Goal: Contribute content: Contribute content

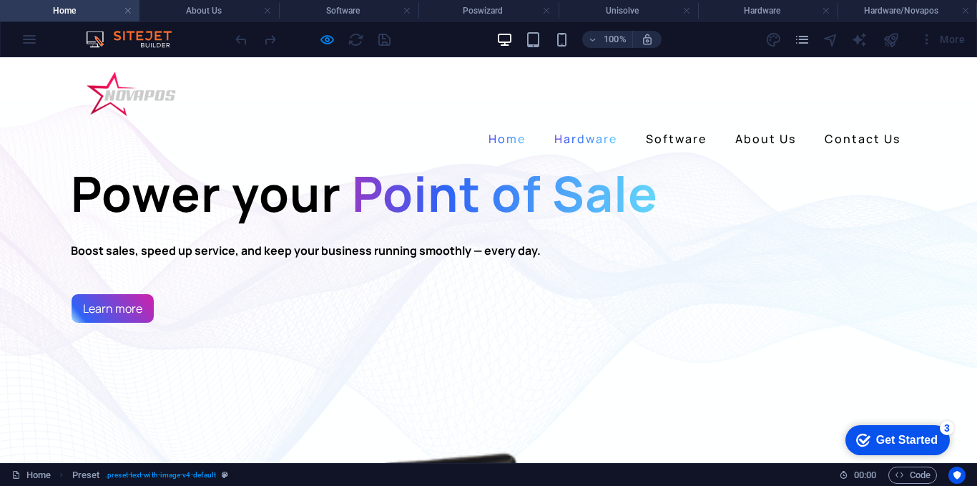
click at [586, 127] on link "Hardware" at bounding box center [586, 138] width 74 height 23
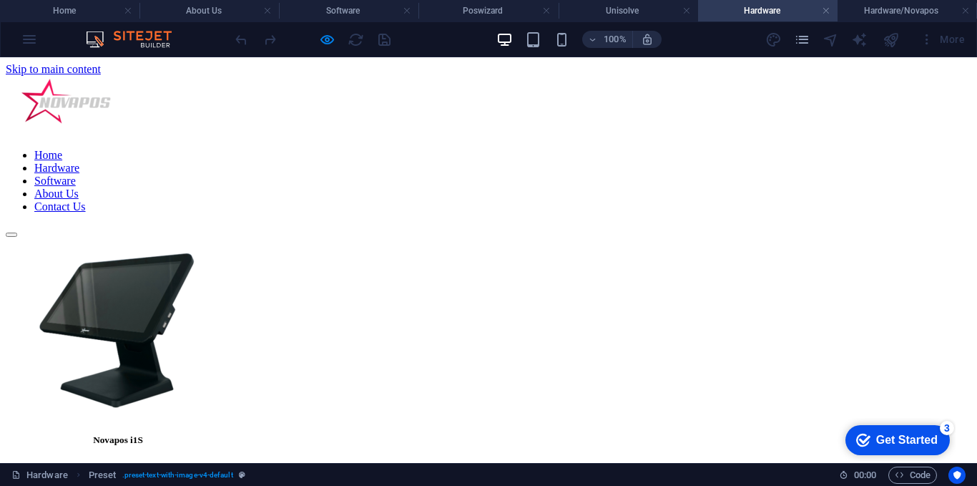
click at [76, 175] on link "Software" at bounding box center [54, 181] width 41 height 12
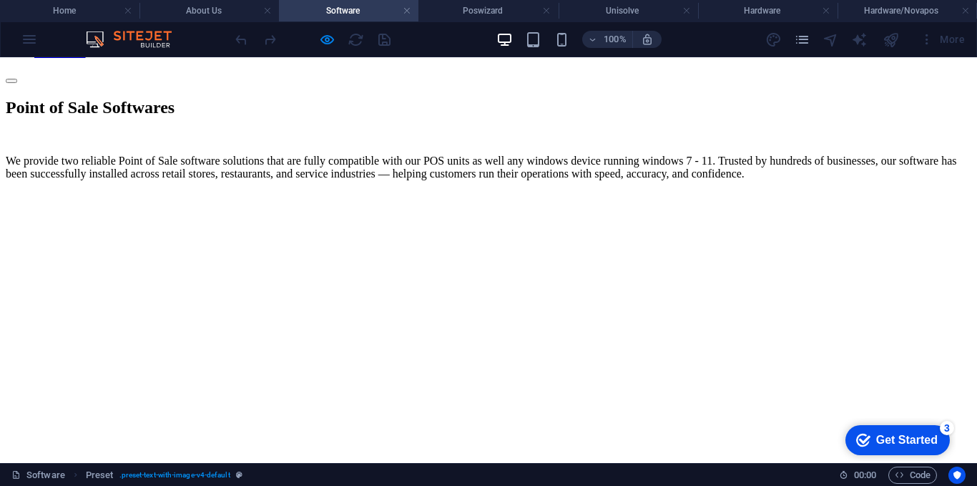
scroll to position [175, 0]
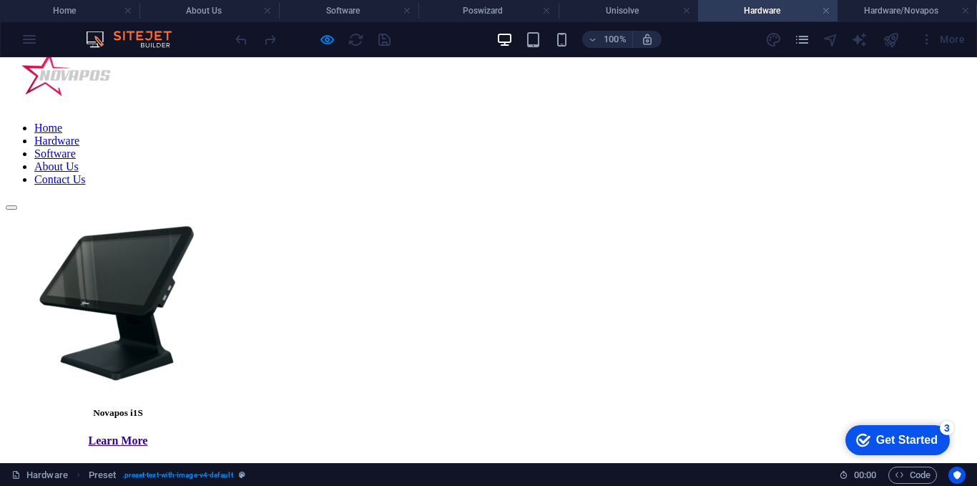
scroll to position [0, 0]
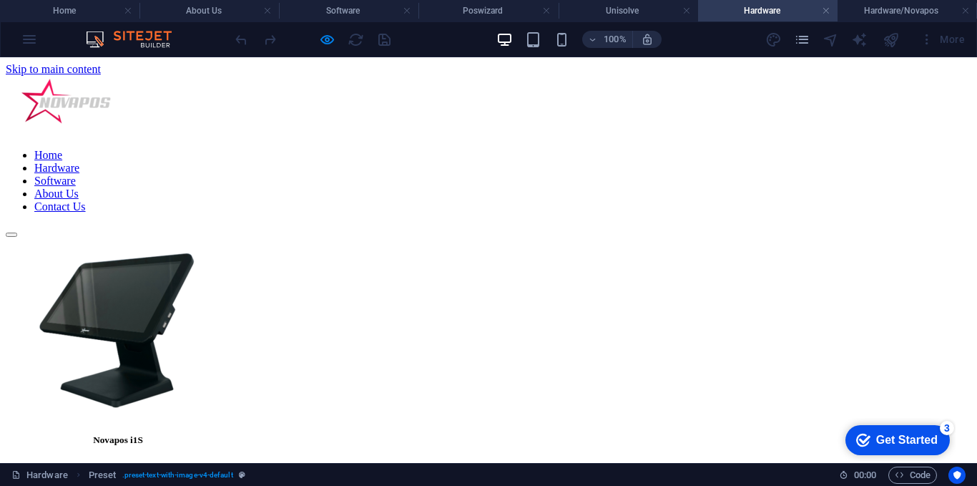
click at [76, 175] on link "Software" at bounding box center [54, 181] width 41 height 12
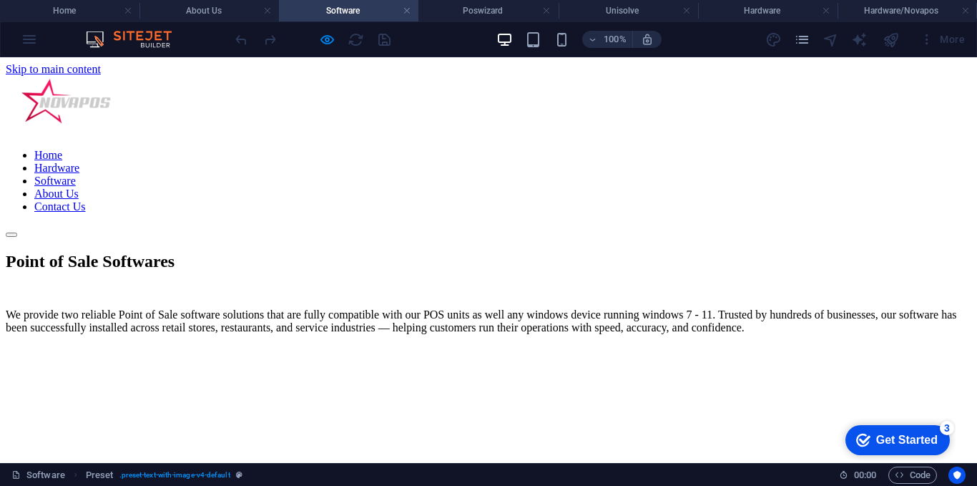
scroll to position [175, 0]
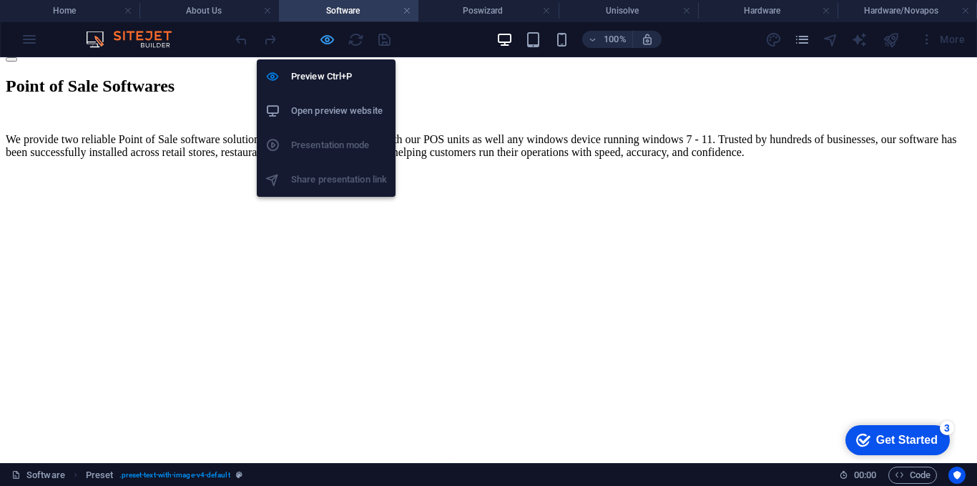
click at [323, 39] on icon "button" at bounding box center [327, 39] width 16 height 16
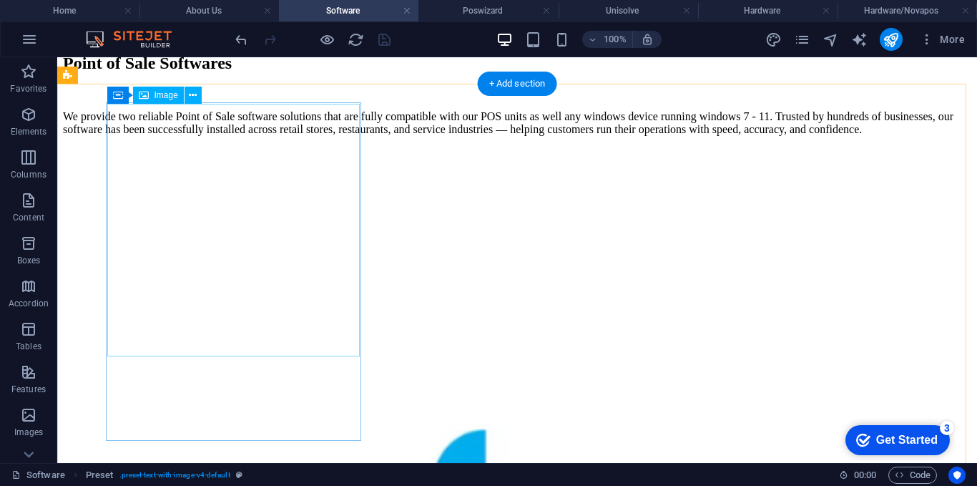
scroll to position [247, 0]
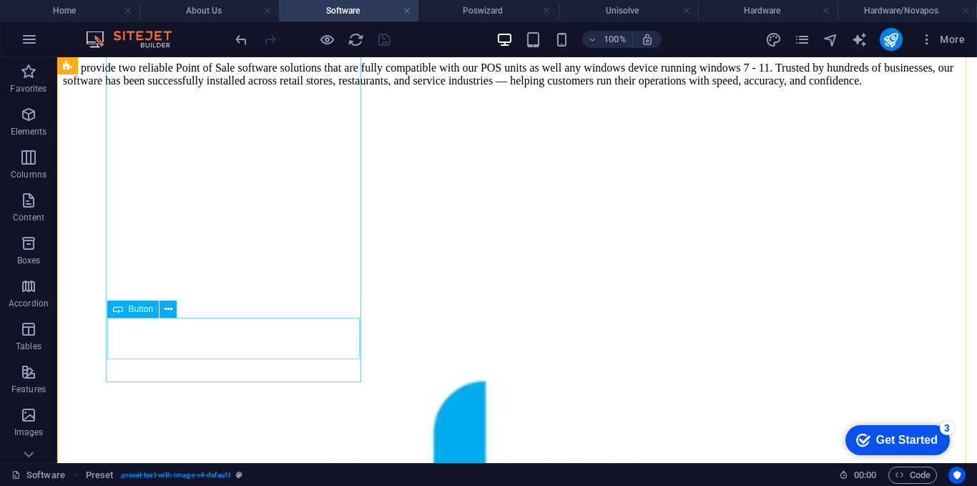
drag, startPoint x: 245, startPoint y: 330, endPoint x: 222, endPoint y: 332, distance: 23.7
click at [167, 309] on icon at bounding box center [168, 309] width 8 height 15
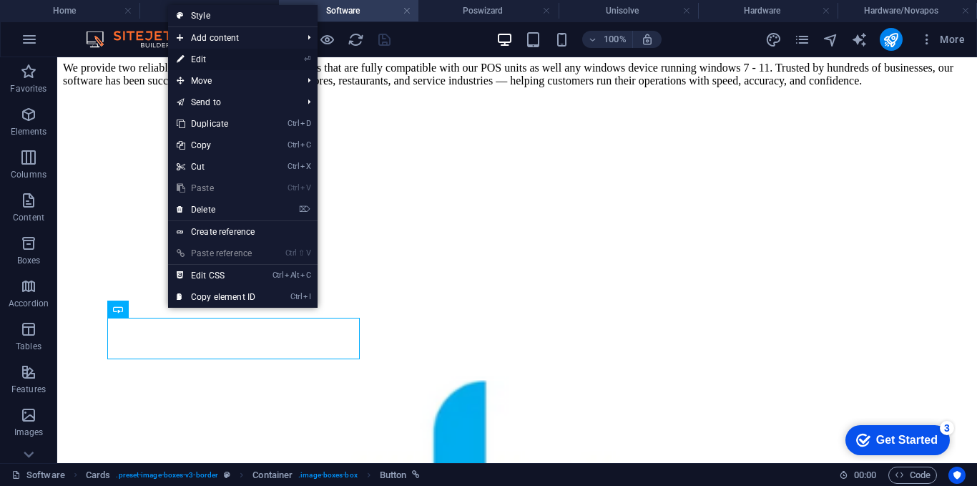
click at [203, 63] on link "⏎ Edit" at bounding box center [216, 59] width 96 height 21
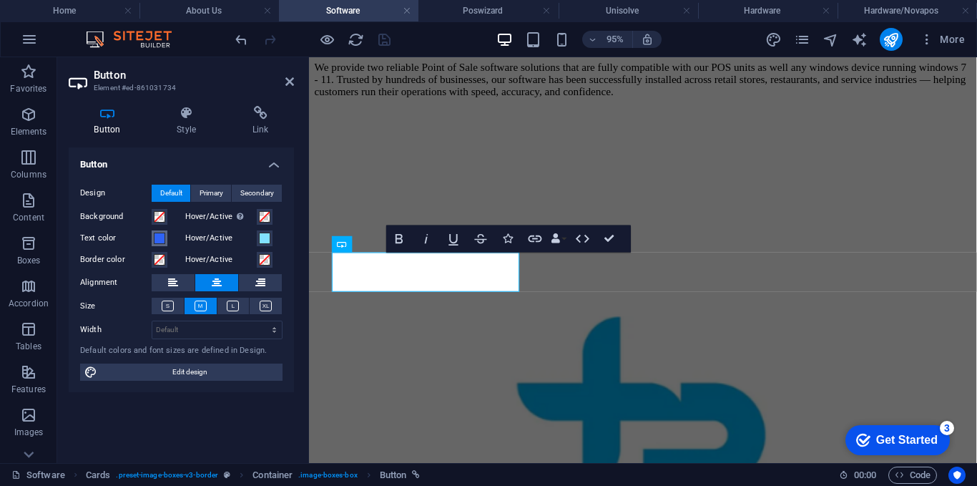
click at [161, 240] on span at bounding box center [159, 237] width 11 height 11
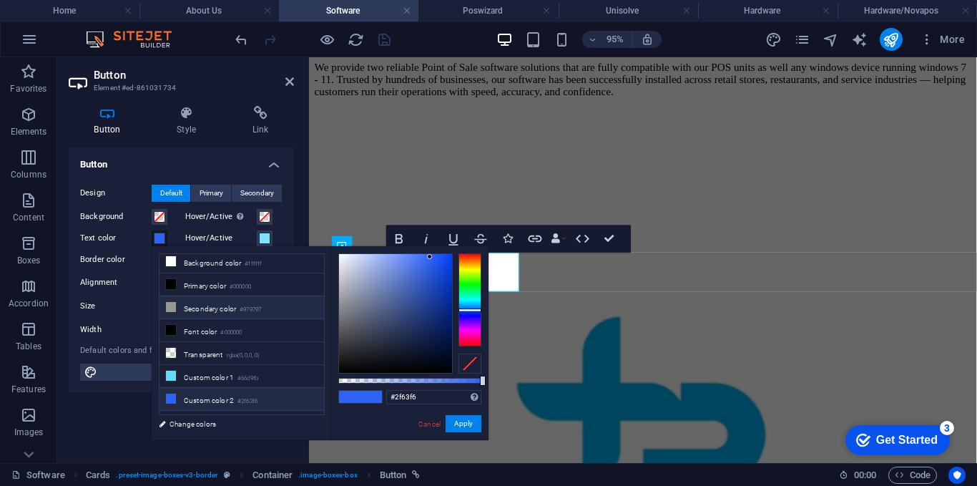
scroll to position [0, 0]
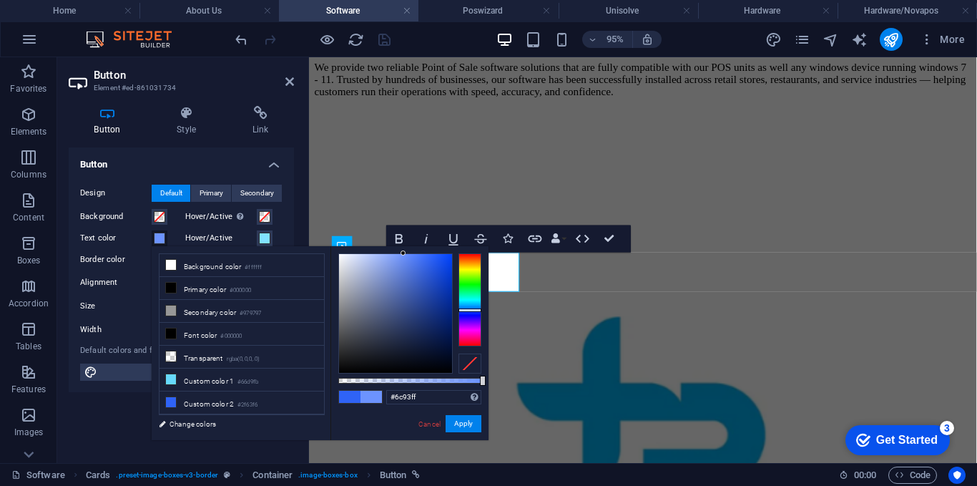
drag, startPoint x: 427, startPoint y: 259, endPoint x: 403, endPoint y: 249, distance: 25.6
click at [403, 249] on div "#6c93ff Supported formats #0852ed rgb(8, 82, 237) rgba(8, 82, 237, 90%) hsv(221…" at bounding box center [409, 446] width 158 height 401
click at [460, 427] on button "Apply" at bounding box center [464, 423] width 36 height 17
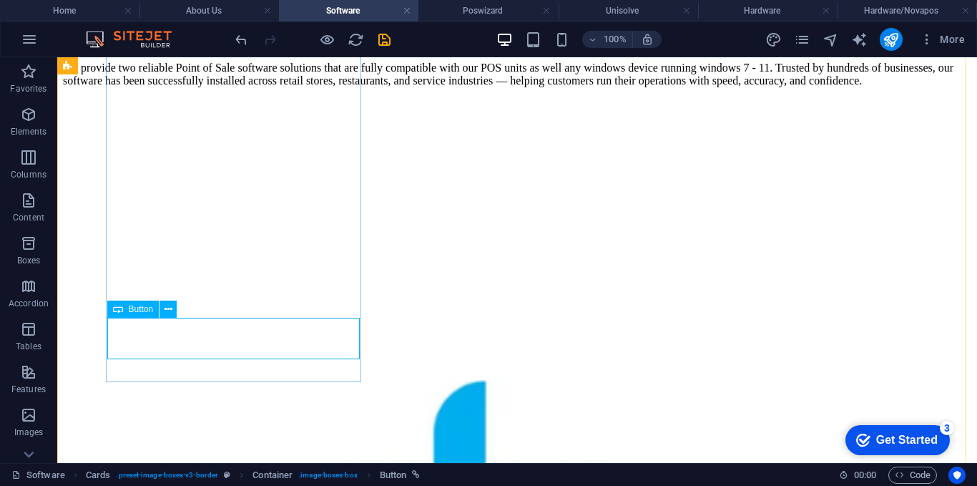
click at [164, 315] on icon at bounding box center [168, 309] width 8 height 15
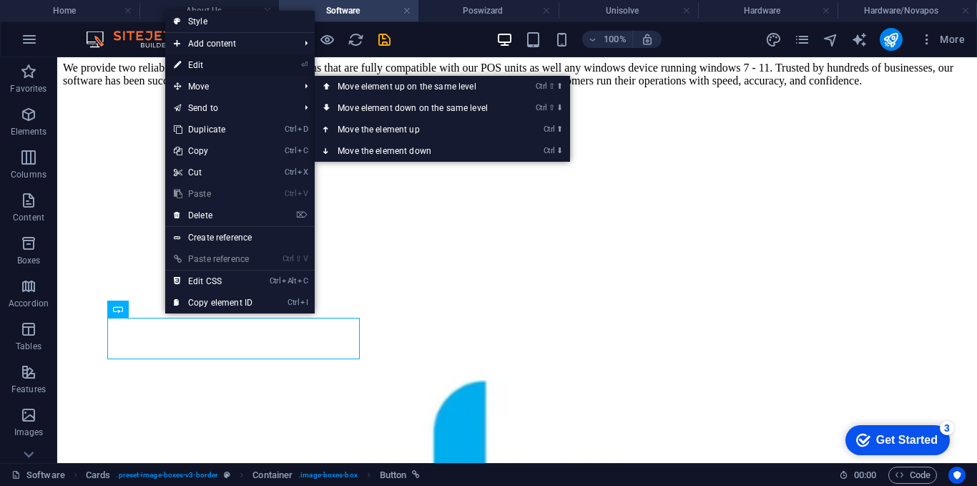
click at [212, 67] on link "⏎ Edit" at bounding box center [213, 64] width 96 height 21
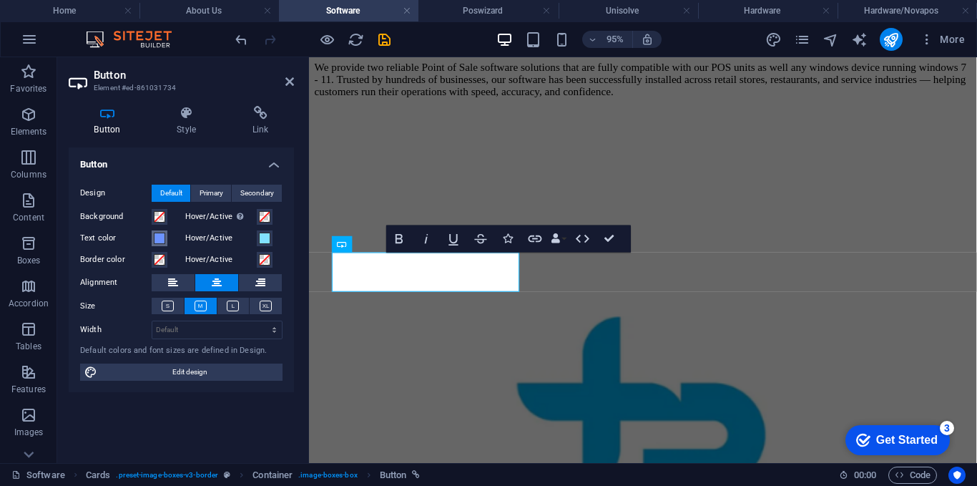
click at [162, 235] on span at bounding box center [159, 237] width 11 height 11
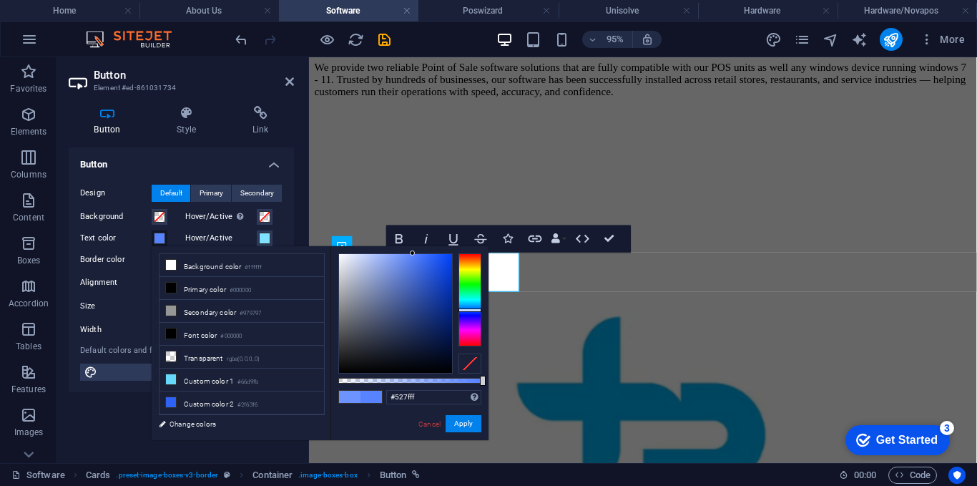
type input "#4f7dff"
click at [416, 254] on div at bounding box center [395, 313] width 113 height 119
click at [473, 415] on button "Apply" at bounding box center [464, 423] width 36 height 17
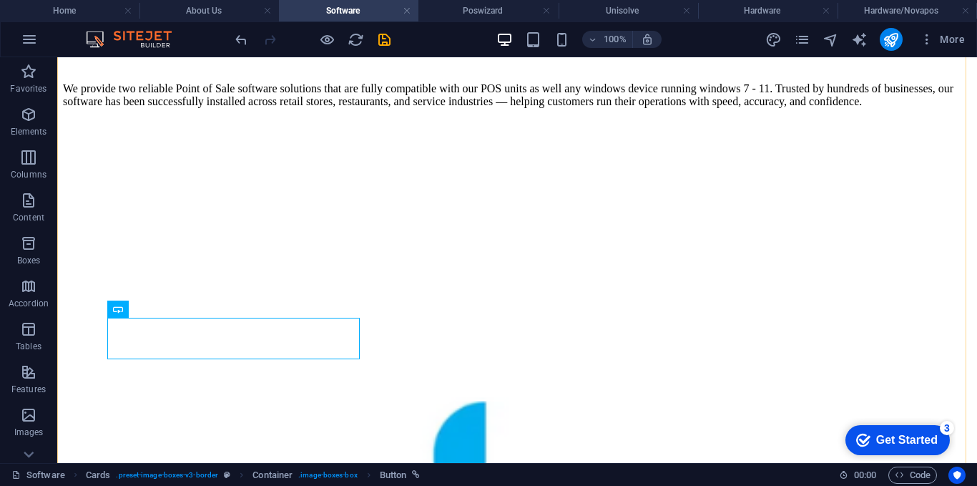
scroll to position [247, 0]
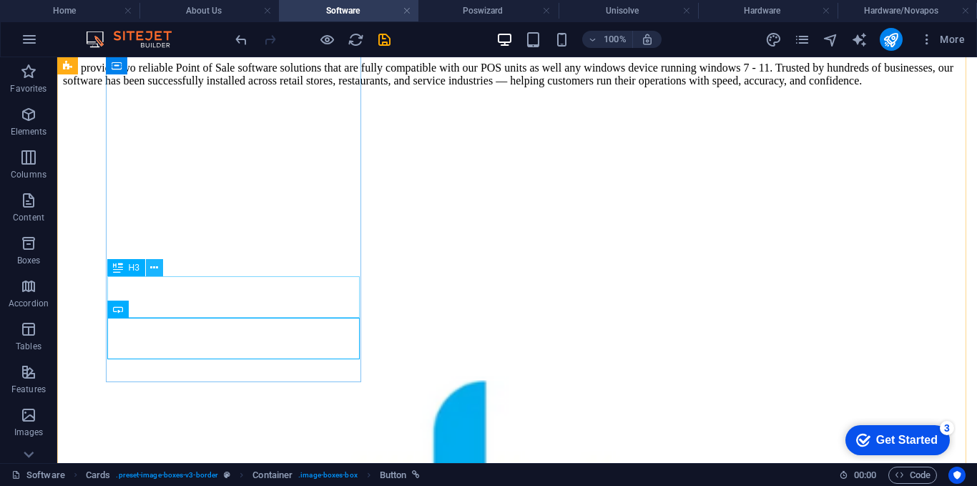
click at [154, 268] on icon at bounding box center [154, 267] width 8 height 15
click at [172, 309] on icon at bounding box center [168, 309] width 8 height 15
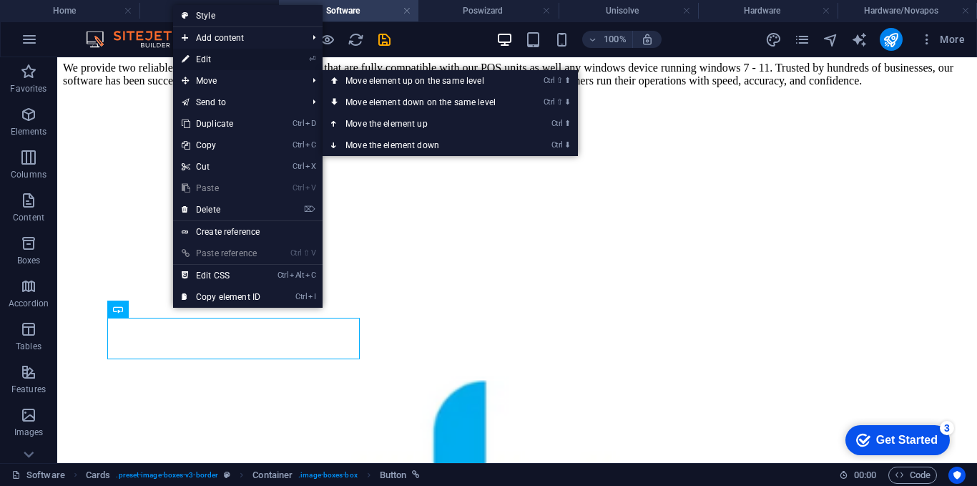
click at [209, 62] on link "⏎ Edit" at bounding box center [221, 59] width 96 height 21
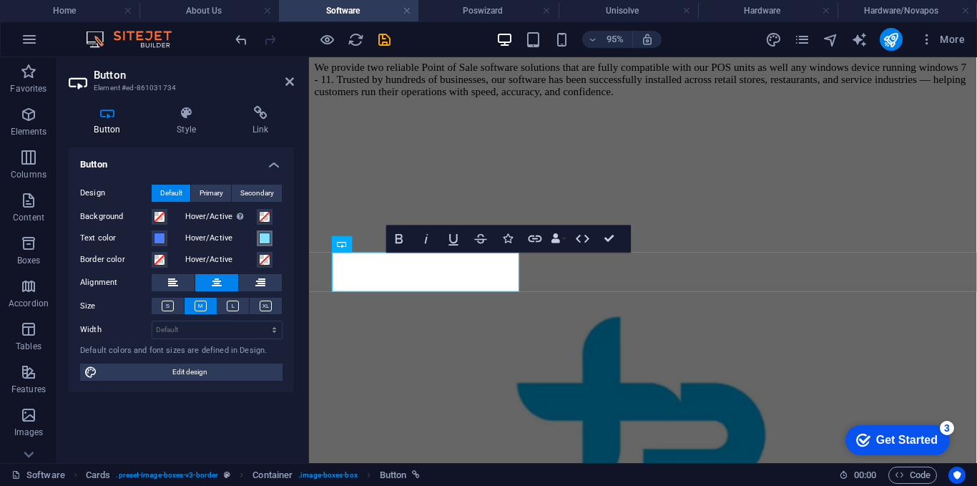
click at [264, 237] on span at bounding box center [264, 237] width 11 height 11
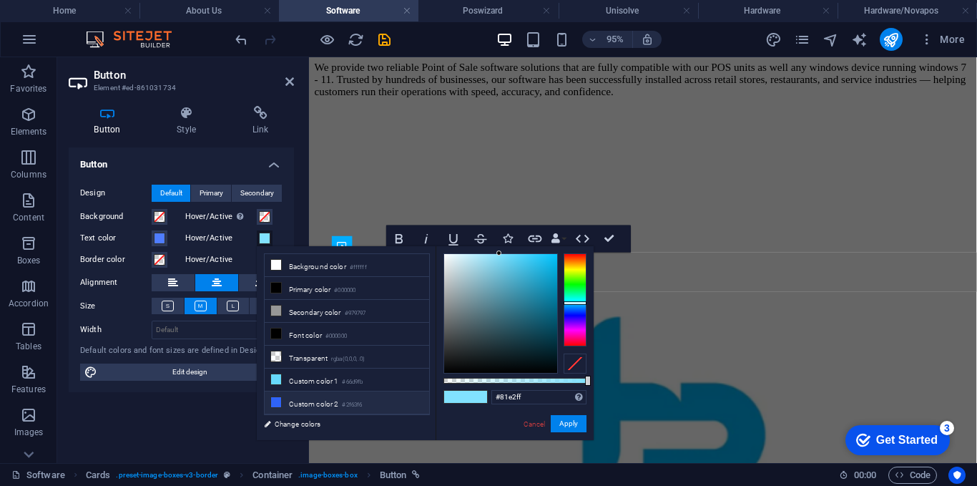
drag, startPoint x: 296, startPoint y: 404, endPoint x: 351, endPoint y: 399, distance: 55.3
click at [296, 403] on li "Custom color 2 #2f63f6" at bounding box center [347, 402] width 164 height 23
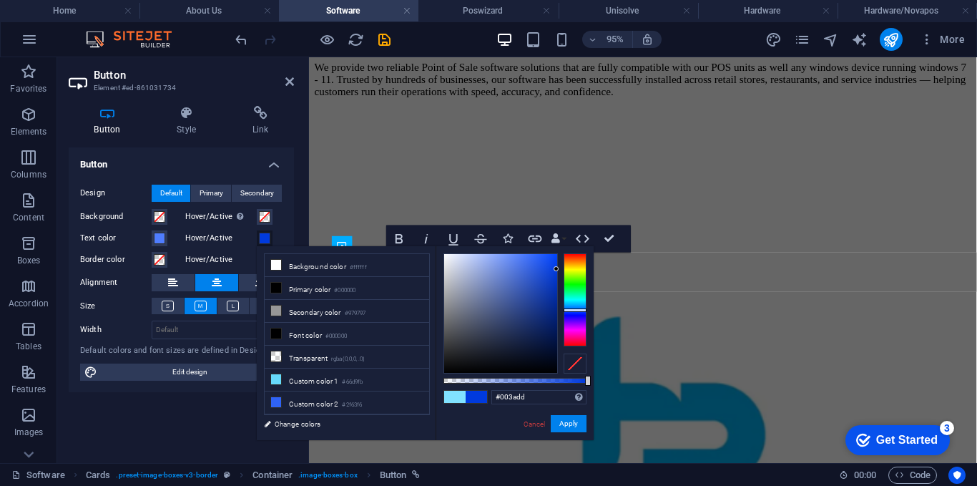
drag, startPoint x: 534, startPoint y: 262, endPoint x: 571, endPoint y: 269, distance: 37.7
click at [571, 269] on div at bounding box center [514, 313] width 143 height 120
click at [570, 428] on button "Apply" at bounding box center [569, 423] width 36 height 17
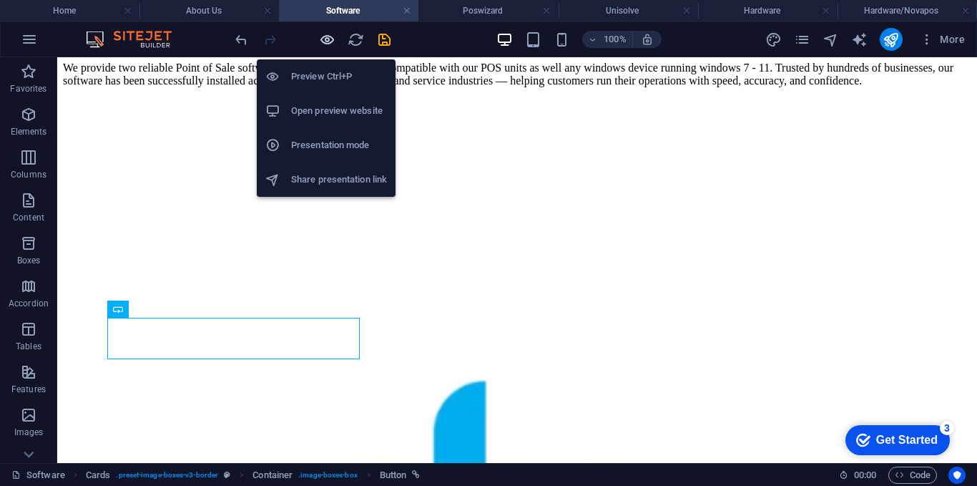
click at [331, 42] on icon "button" at bounding box center [327, 39] width 16 height 16
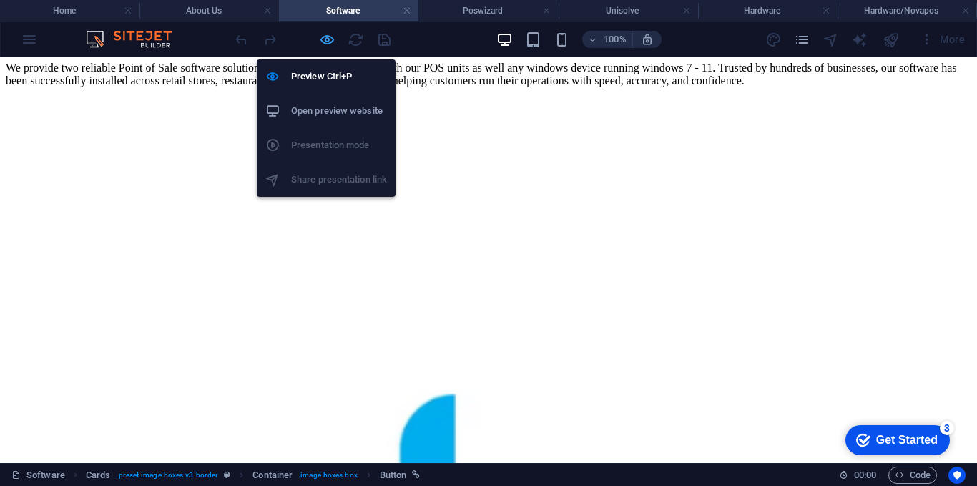
drag, startPoint x: 330, startPoint y: 37, endPoint x: 256, endPoint y: 276, distance: 250.0
click at [330, 37] on icon "button" at bounding box center [327, 39] width 16 height 16
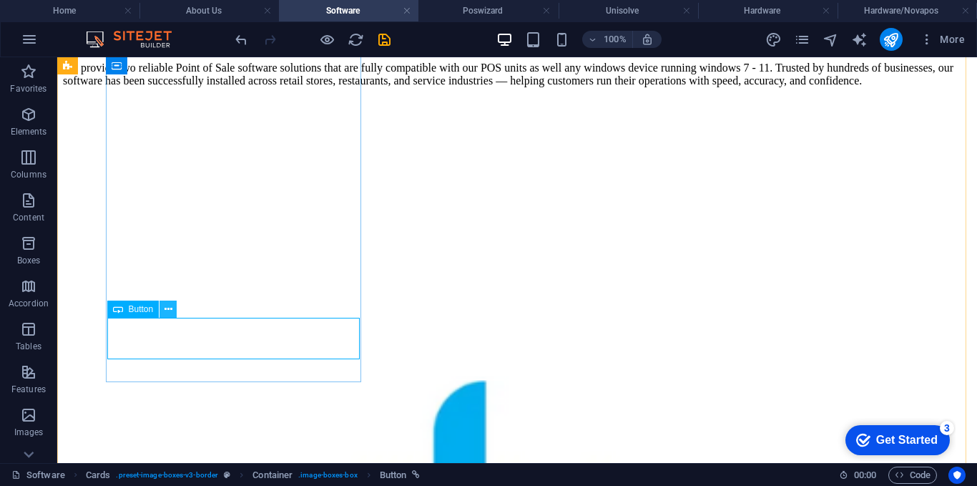
click at [167, 303] on icon at bounding box center [168, 309] width 8 height 15
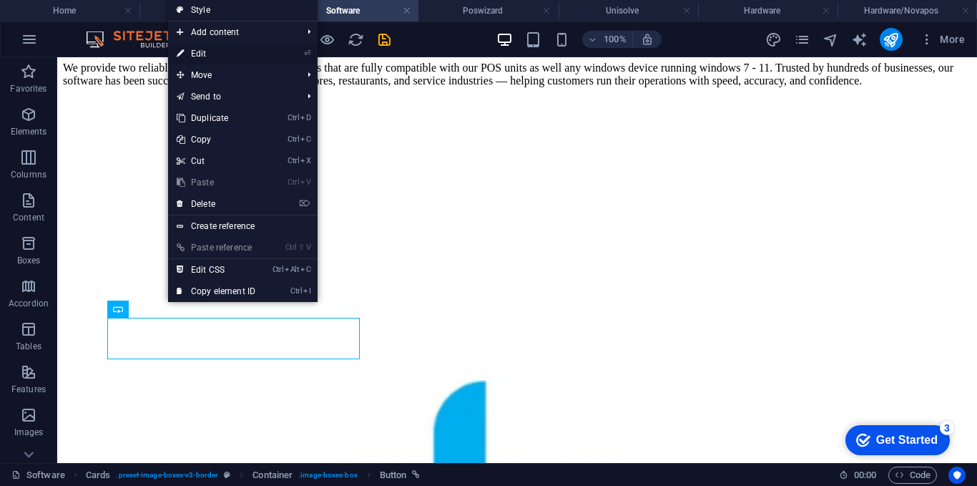
click at [209, 55] on link "⏎ Edit" at bounding box center [216, 53] width 96 height 21
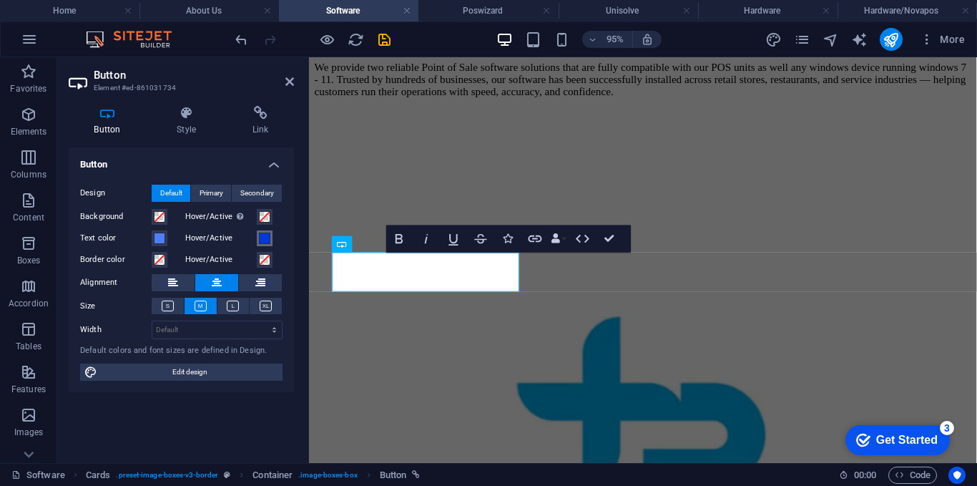
click at [265, 241] on span at bounding box center [264, 237] width 11 height 11
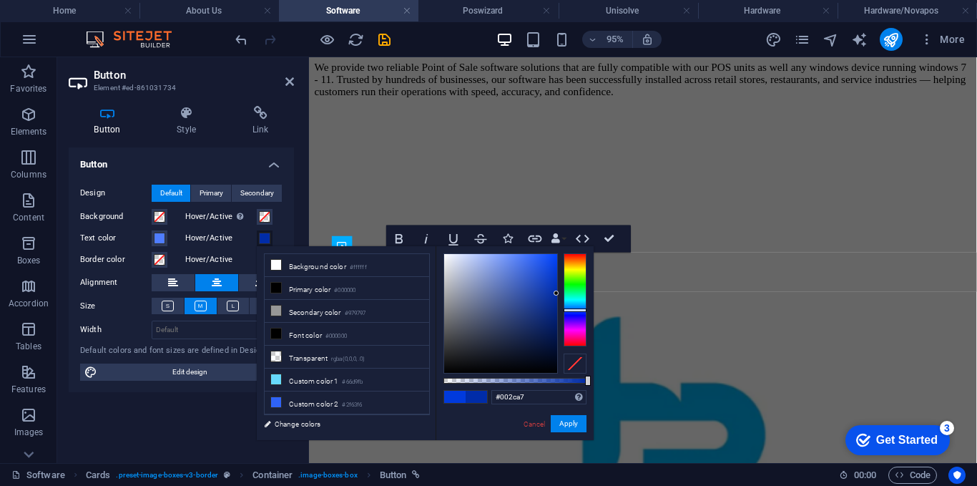
type input "#002aa1"
drag, startPoint x: 549, startPoint y: 266, endPoint x: 568, endPoint y: 297, distance: 36.3
click at [568, 297] on div at bounding box center [514, 313] width 143 height 120
drag, startPoint x: 569, startPoint y: 418, endPoint x: 266, endPoint y: 378, distance: 305.8
click at [569, 418] on button "Apply" at bounding box center [569, 423] width 36 height 17
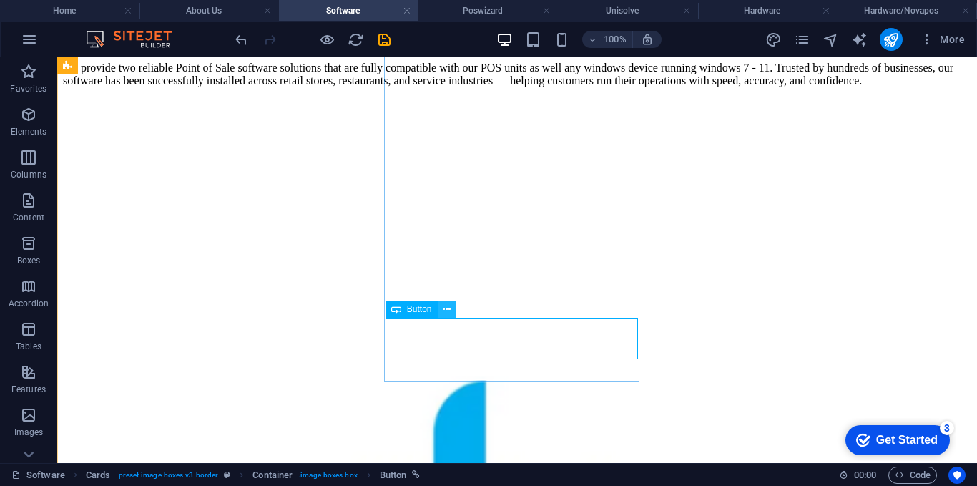
click at [447, 310] on icon at bounding box center [447, 309] width 8 height 15
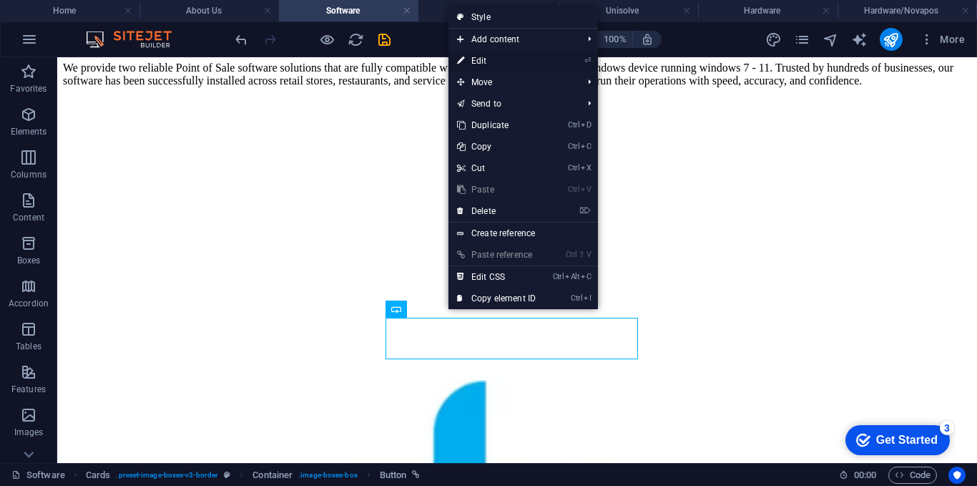
click at [487, 62] on link "⏎ Edit" at bounding box center [496, 60] width 96 height 21
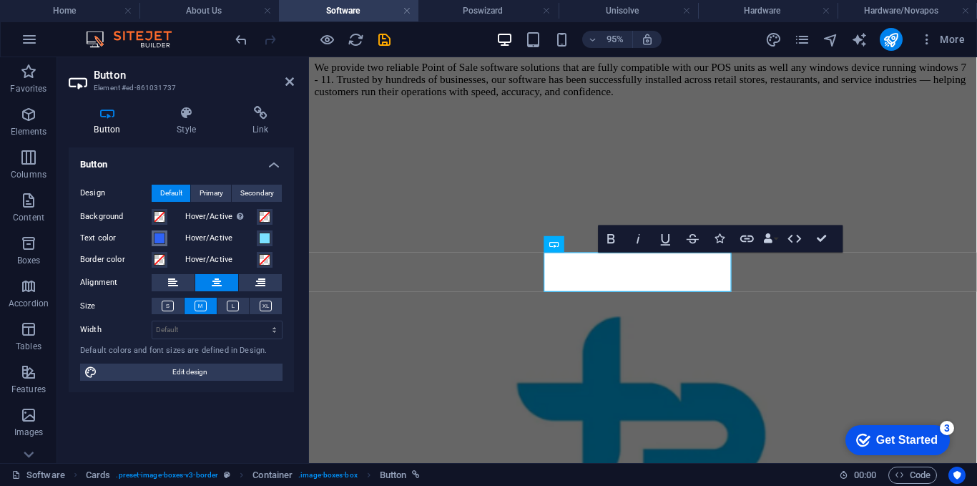
click at [164, 237] on span at bounding box center [159, 237] width 11 height 11
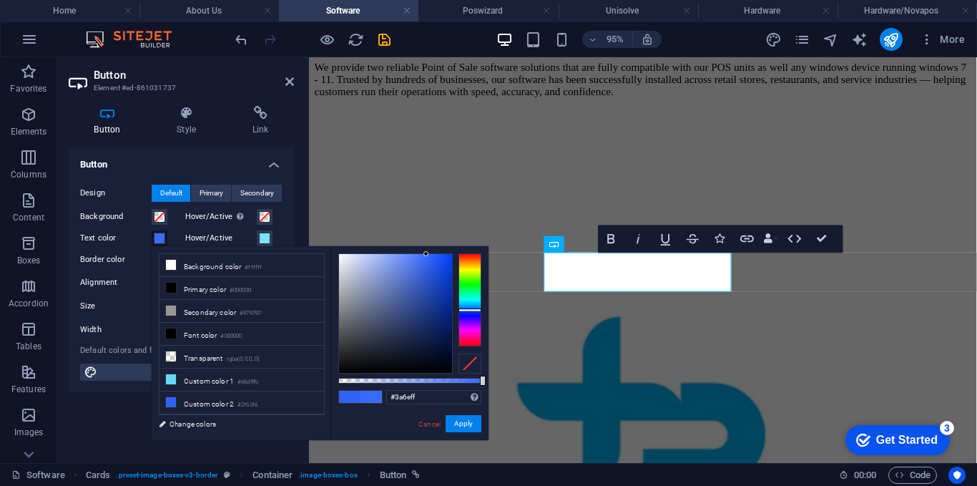
type input "#3c6fff"
click at [425, 252] on div at bounding box center [424, 252] width 5 height 5
click at [463, 425] on button "Apply" at bounding box center [464, 423] width 36 height 17
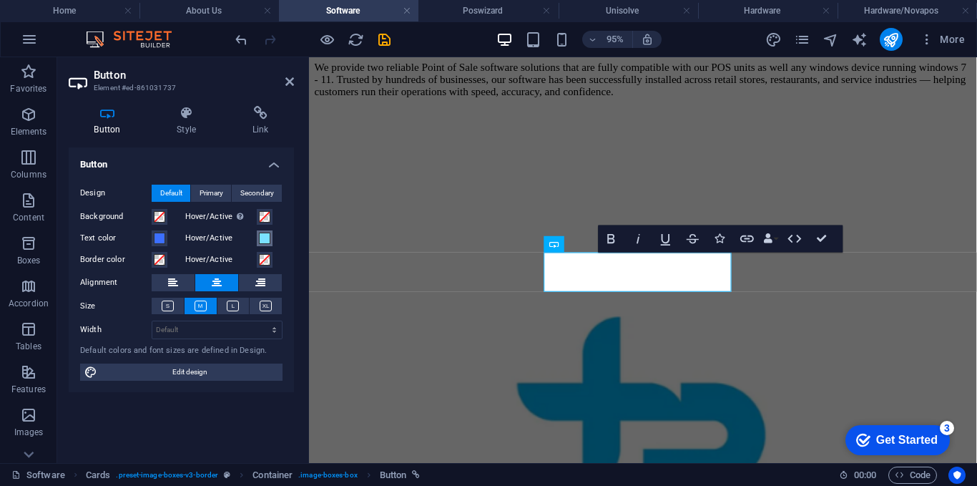
click at [260, 241] on span at bounding box center [264, 237] width 11 height 11
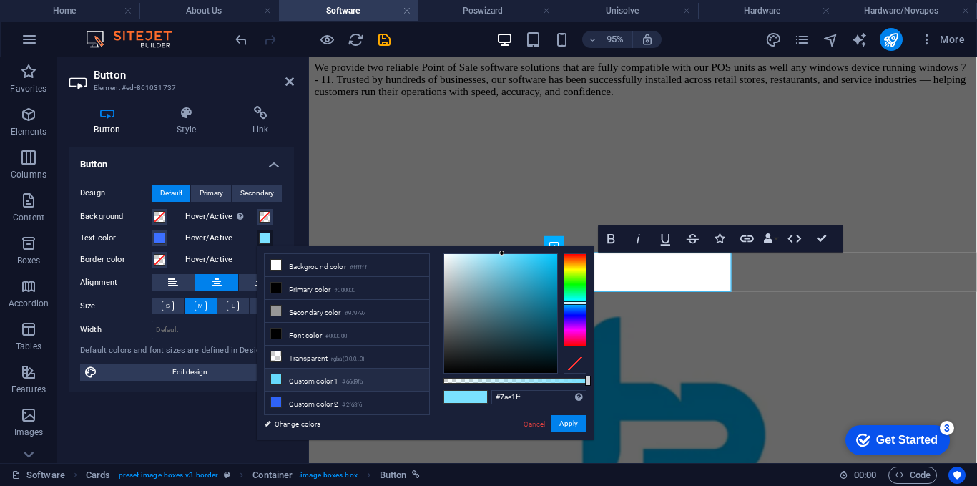
drag, startPoint x: 335, startPoint y: 394, endPoint x: 351, endPoint y: 383, distance: 19.5
click at [335, 393] on li "Custom color 2 #2f63f6" at bounding box center [347, 402] width 164 height 23
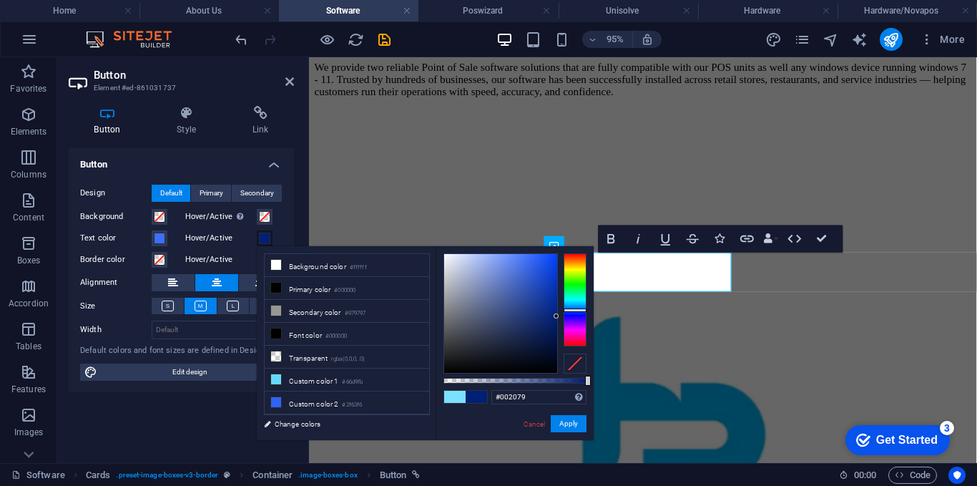
type input "#002280"
drag, startPoint x: 536, startPoint y: 262, endPoint x: 566, endPoint y: 312, distance: 58.1
click at [566, 312] on div at bounding box center [514, 313] width 143 height 120
click at [557, 421] on button "Apply" at bounding box center [569, 423] width 36 height 17
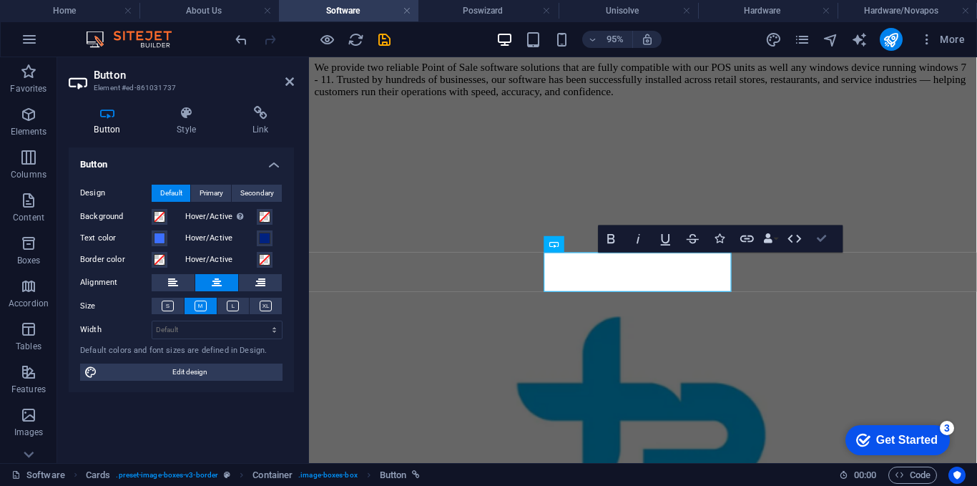
drag, startPoint x: 820, startPoint y: 241, endPoint x: 761, endPoint y: 185, distance: 80.9
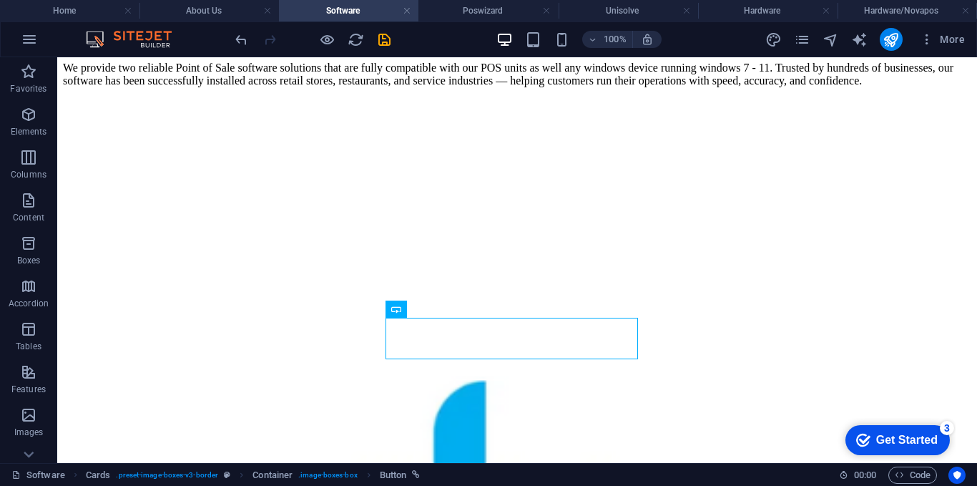
click at [337, 39] on div at bounding box center [312, 39] width 160 height 23
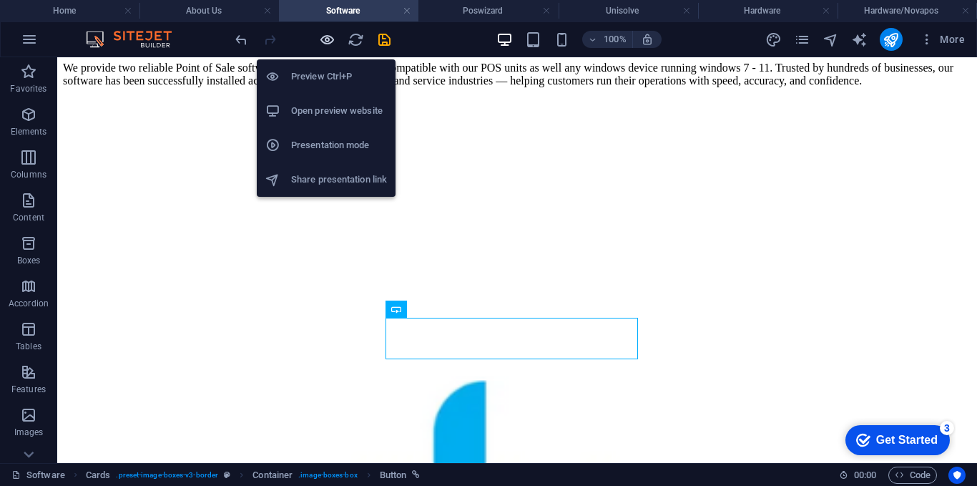
click at [330, 39] on icon "button" at bounding box center [327, 39] width 16 height 16
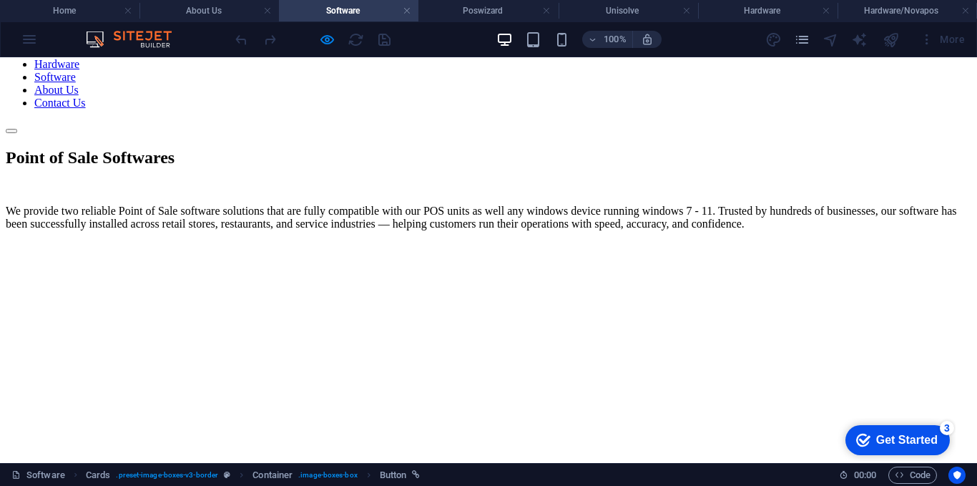
scroll to position [175, 0]
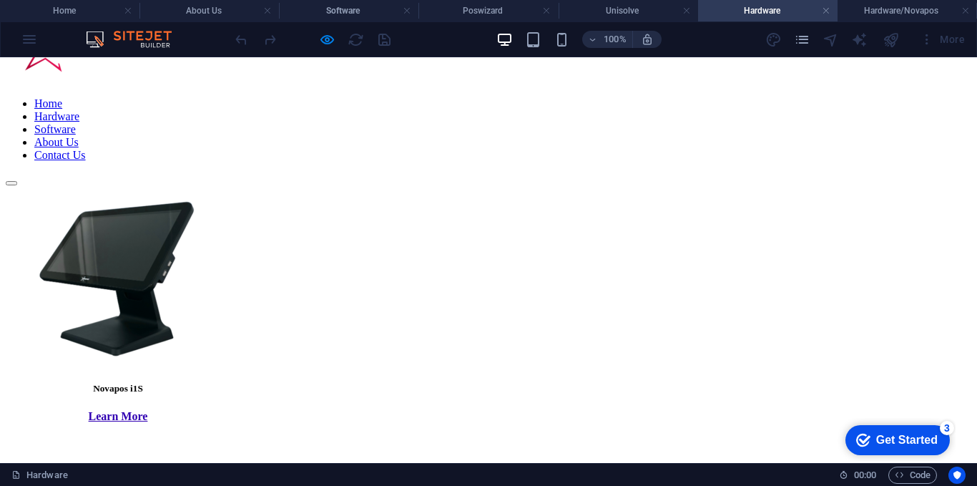
scroll to position [72, 0]
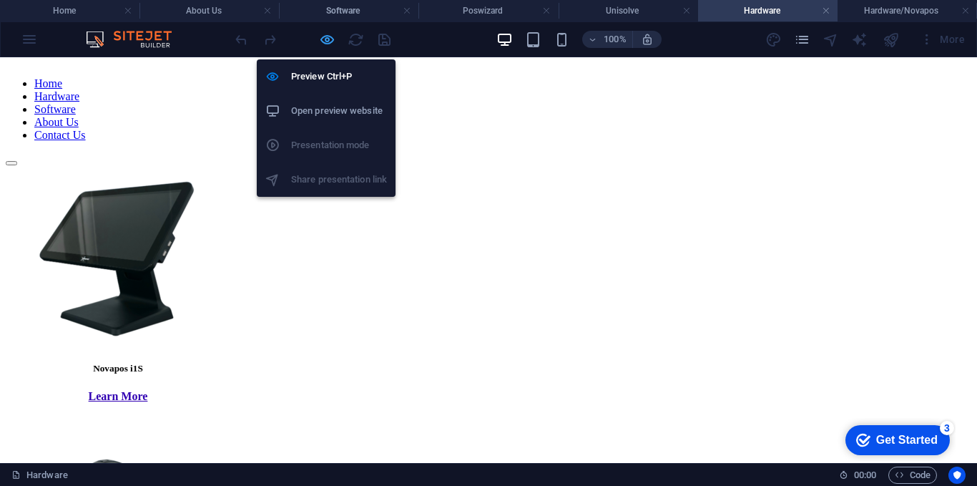
click at [334, 41] on icon "button" at bounding box center [327, 39] width 16 height 16
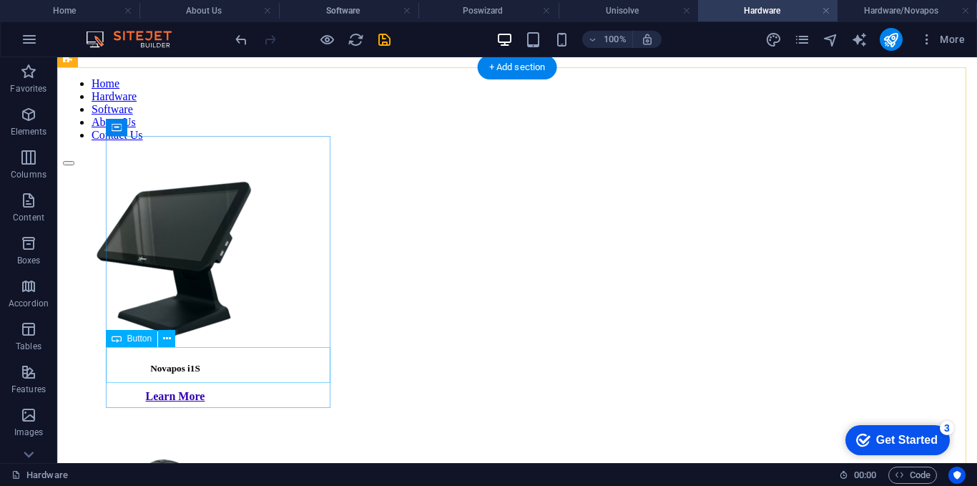
click at [224, 390] on div "Learn More" at bounding box center [175, 396] width 225 height 13
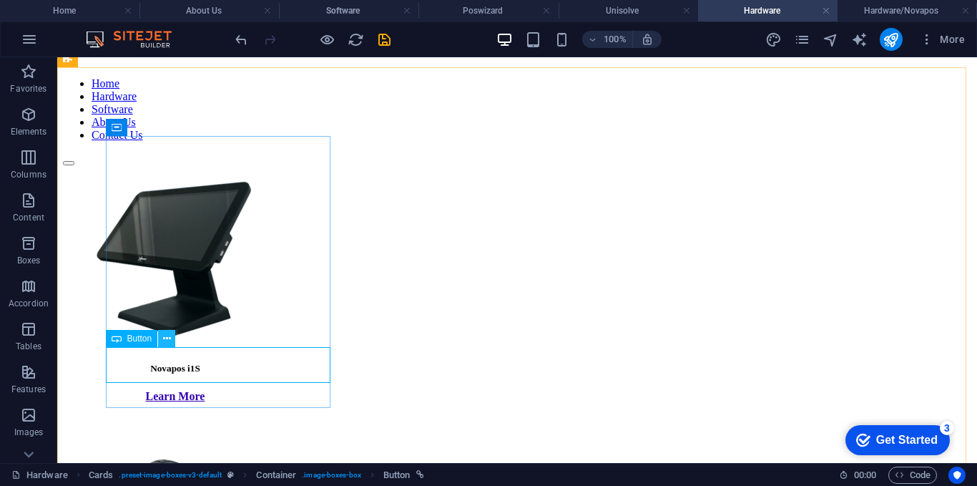
click at [170, 339] on icon at bounding box center [167, 338] width 8 height 15
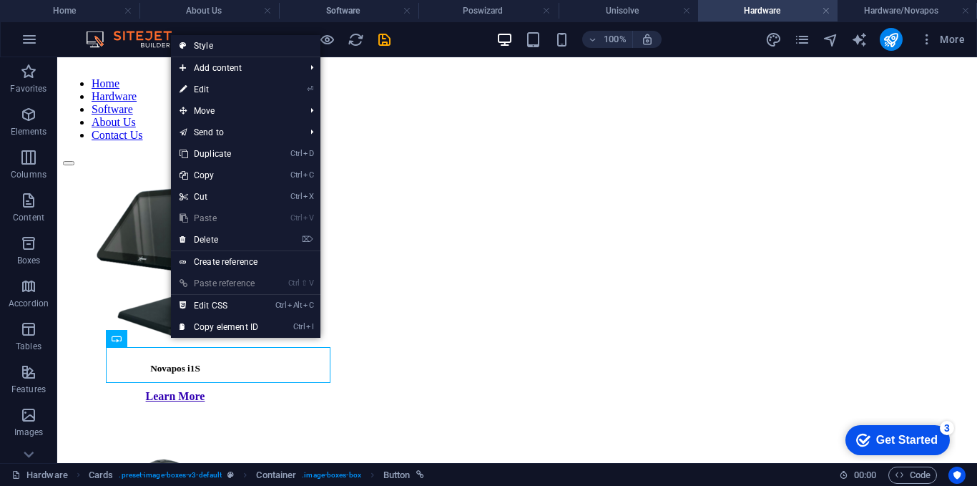
click at [202, 93] on link "⏎ Edit" at bounding box center [219, 89] width 96 height 21
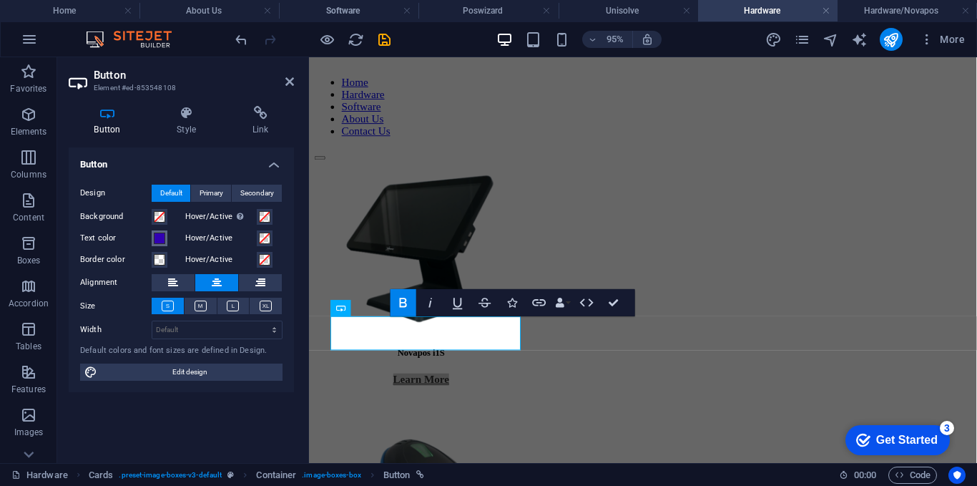
click at [162, 242] on span at bounding box center [159, 237] width 11 height 11
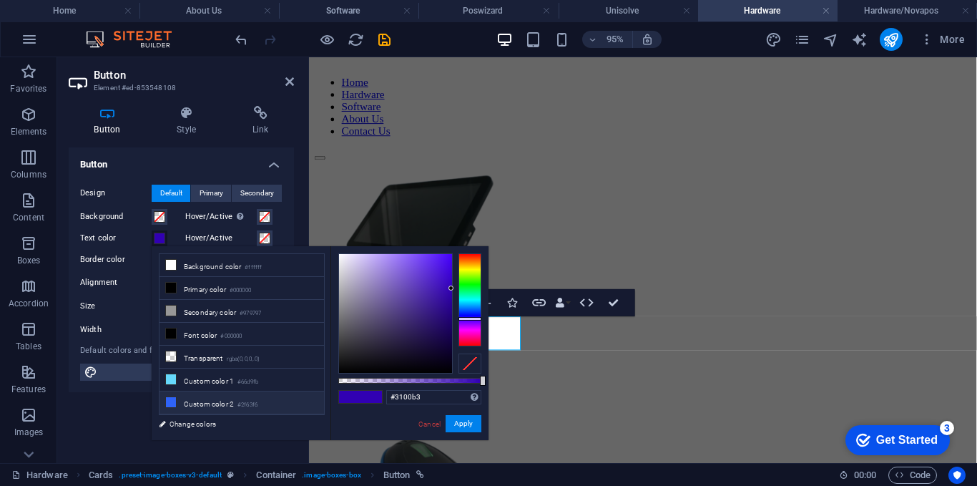
click at [210, 391] on li "Custom color 2 #2f63f6" at bounding box center [241, 402] width 164 height 23
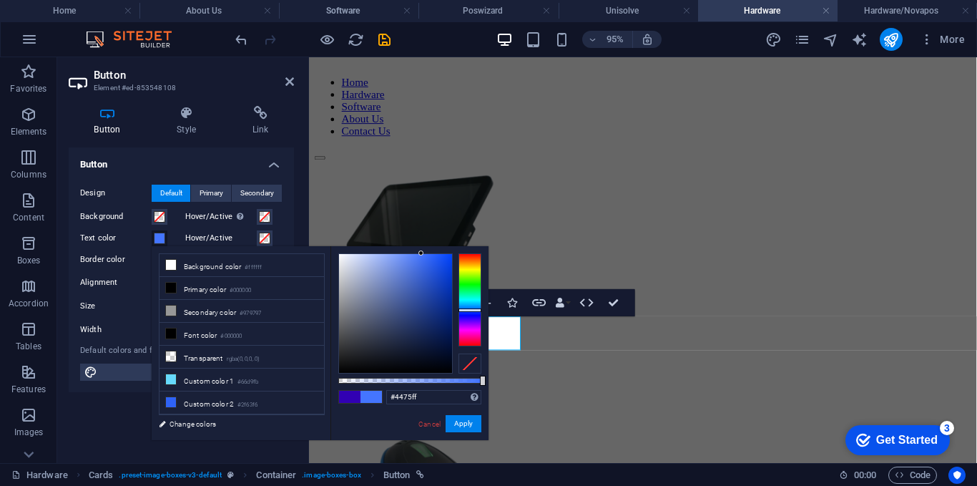
drag, startPoint x: 427, startPoint y: 262, endPoint x: 421, endPoint y: 251, distance: 12.2
click at [421, 254] on div at bounding box center [395, 313] width 113 height 119
click at [476, 421] on button "Apply" at bounding box center [464, 423] width 36 height 17
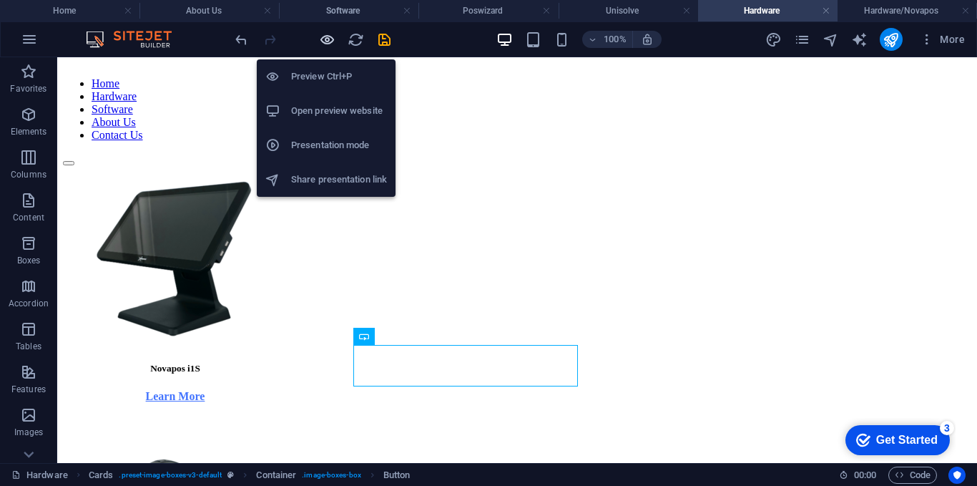
click at [325, 43] on icon "button" at bounding box center [327, 39] width 16 height 16
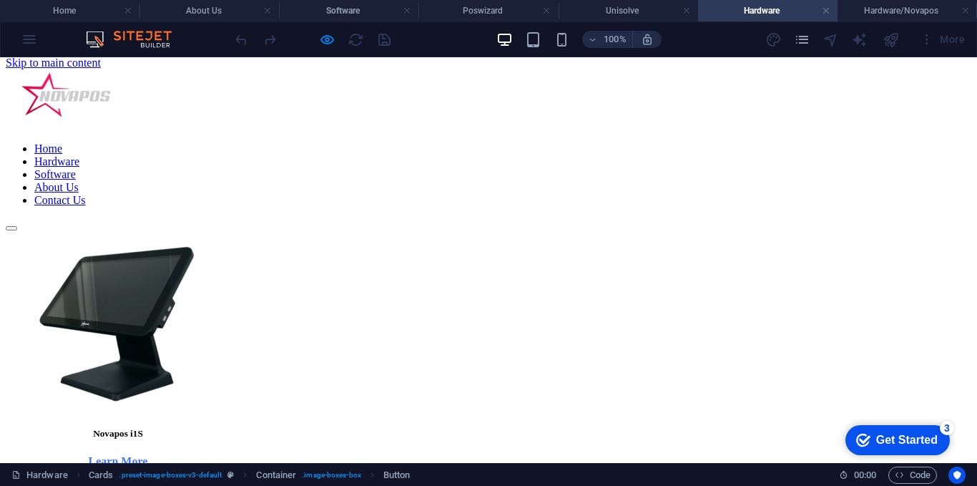
scroll to position [0, 0]
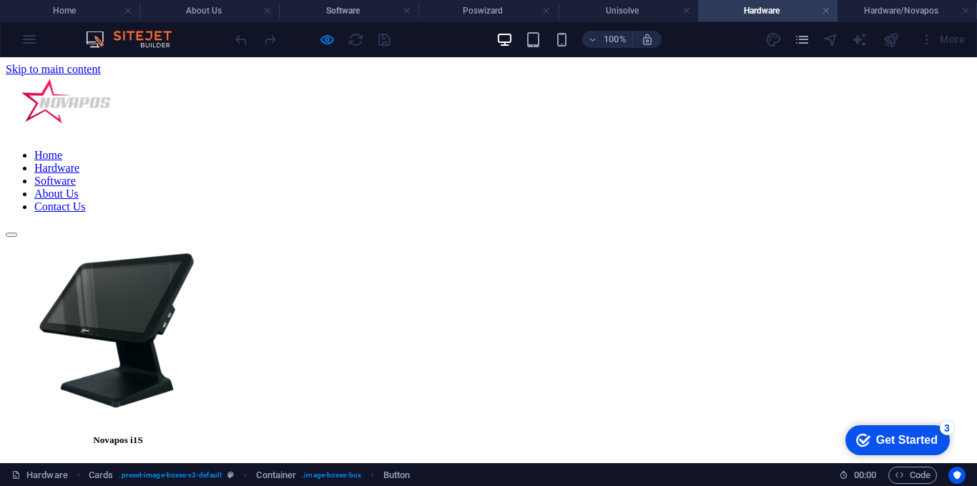
click at [76, 175] on link "Software" at bounding box center [54, 181] width 41 height 12
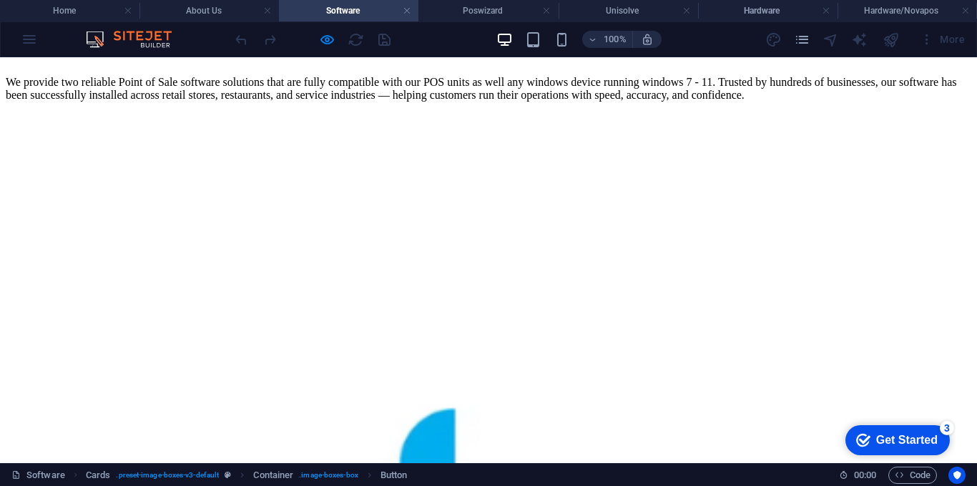
scroll to position [247, 0]
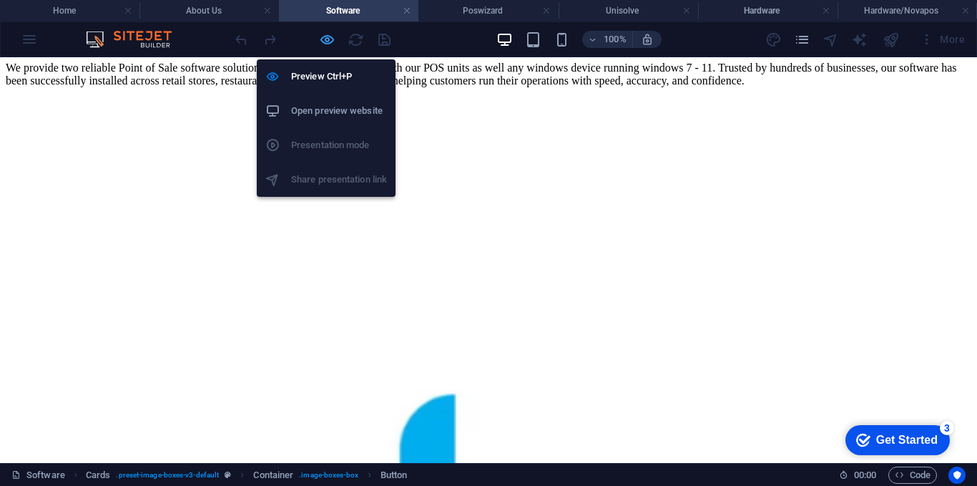
click at [331, 45] on icon "button" at bounding box center [327, 39] width 16 height 16
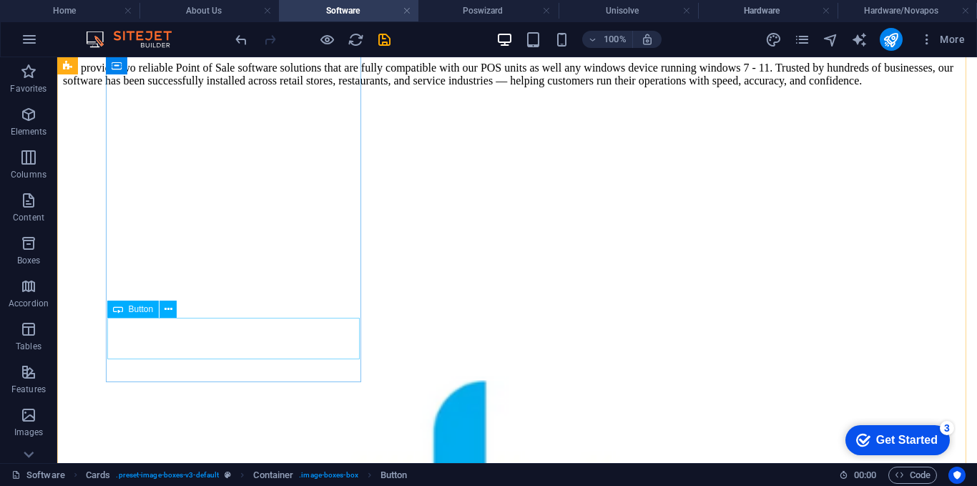
click at [172, 308] on button at bounding box center [167, 308] width 17 height 17
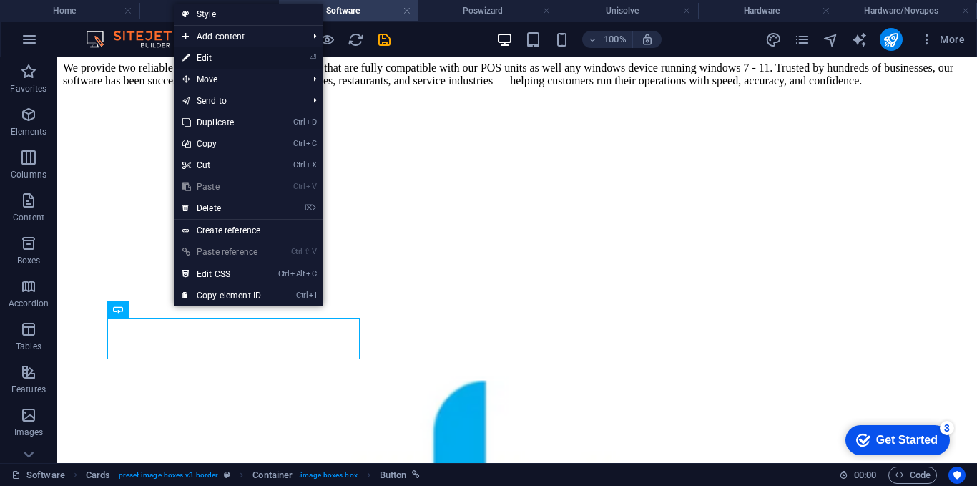
click at [219, 61] on link "⏎ Edit" at bounding box center [222, 57] width 96 height 21
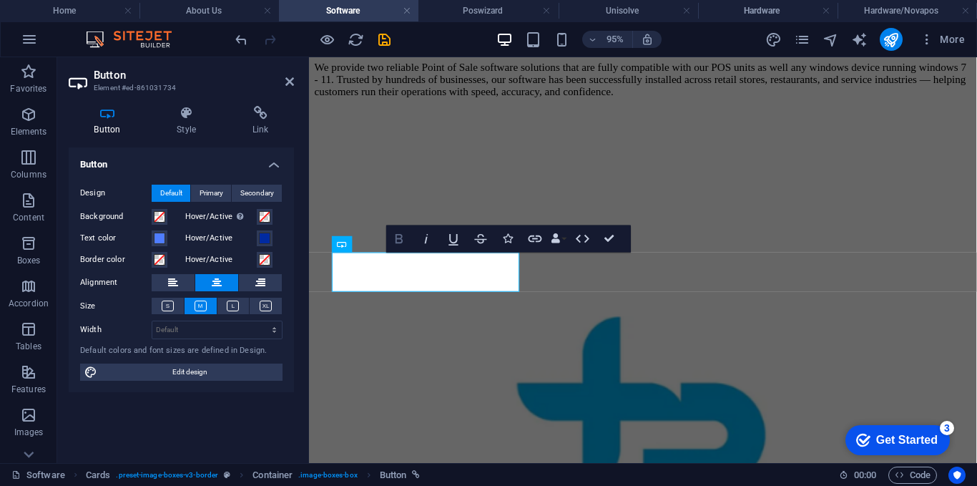
click at [401, 240] on icon "button" at bounding box center [399, 238] width 7 height 9
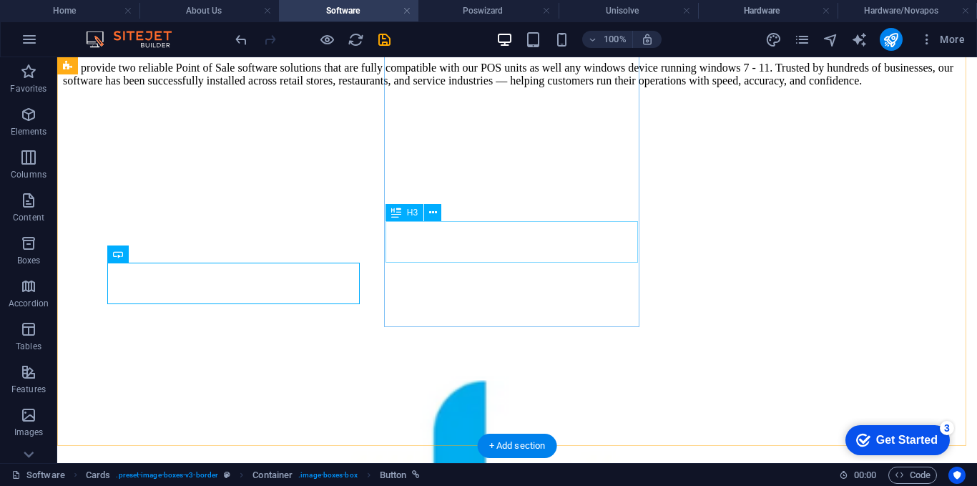
scroll to position [302, 0]
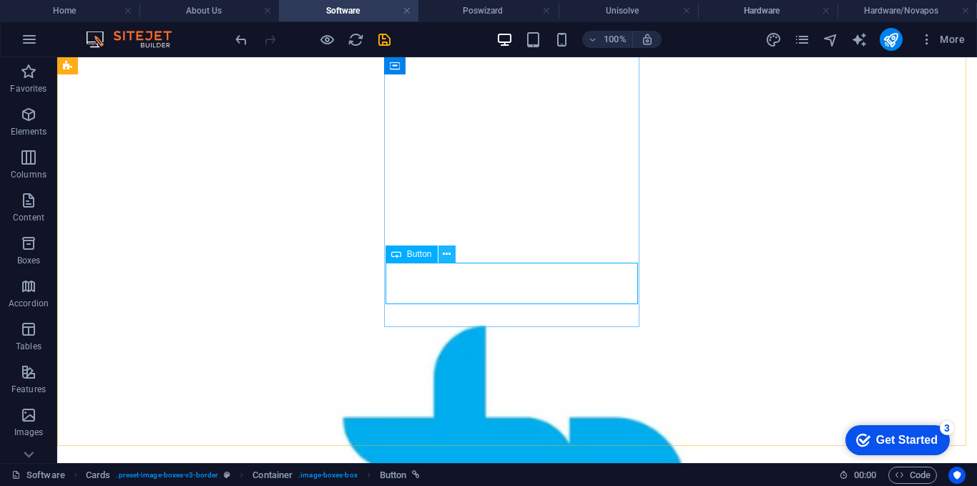
click at [446, 250] on icon at bounding box center [447, 254] width 8 height 15
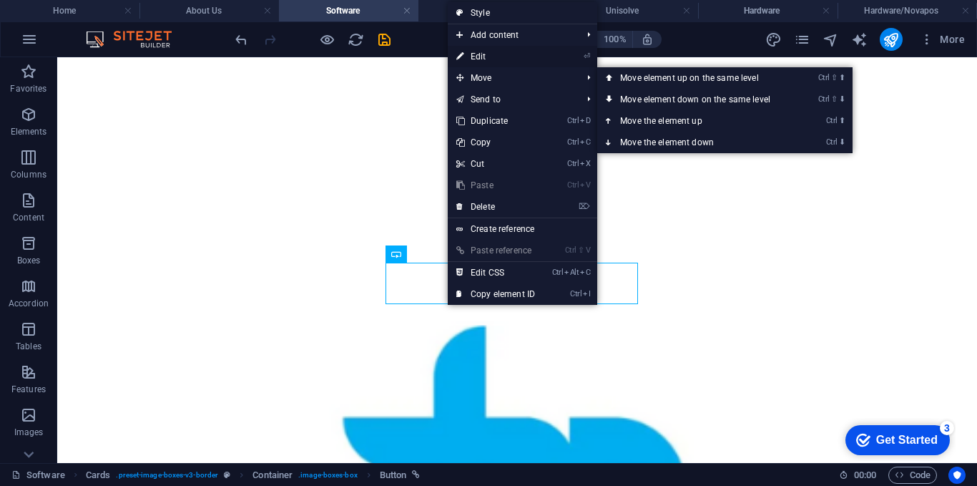
click at [489, 49] on link "⏎ Edit" at bounding box center [496, 56] width 96 height 21
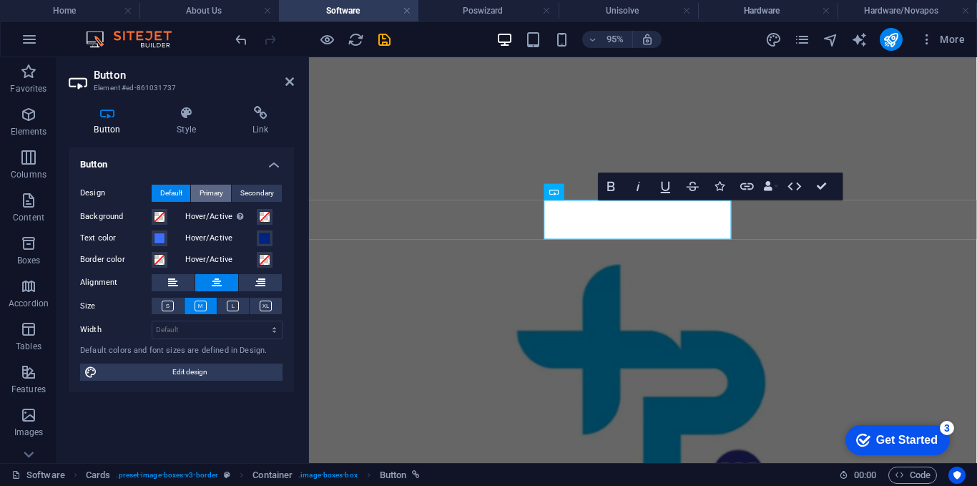
click at [218, 199] on span "Primary" at bounding box center [212, 193] width 24 height 17
drag, startPoint x: 176, startPoint y: 191, endPoint x: 172, endPoint y: 235, distance: 43.8
click at [177, 192] on span "Default" at bounding box center [171, 193] width 22 height 17
click at [172, 280] on icon at bounding box center [173, 282] width 10 height 17
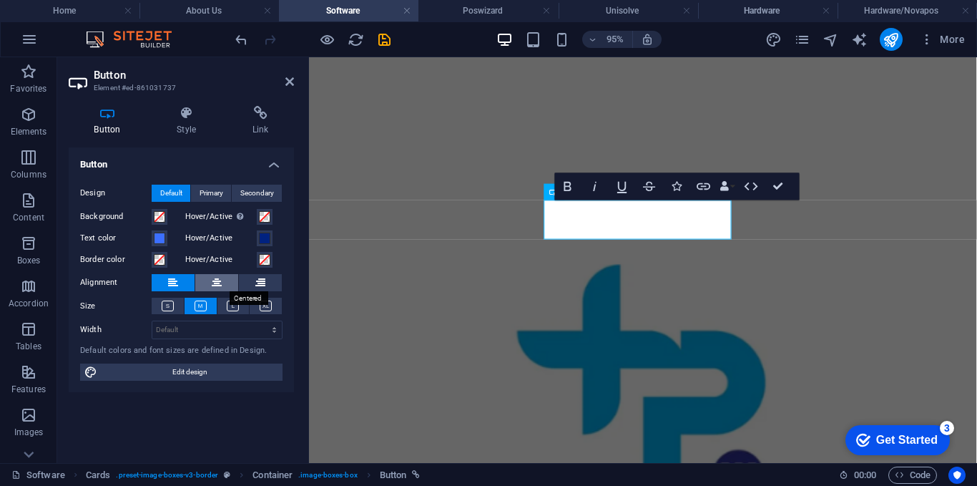
click at [215, 286] on icon at bounding box center [217, 282] width 10 height 17
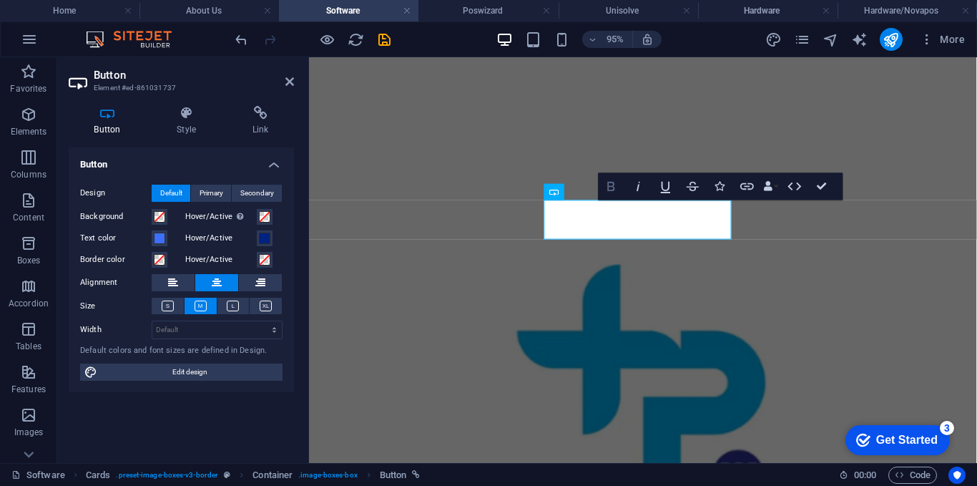
click at [619, 190] on button "Bold" at bounding box center [611, 185] width 26 height 27
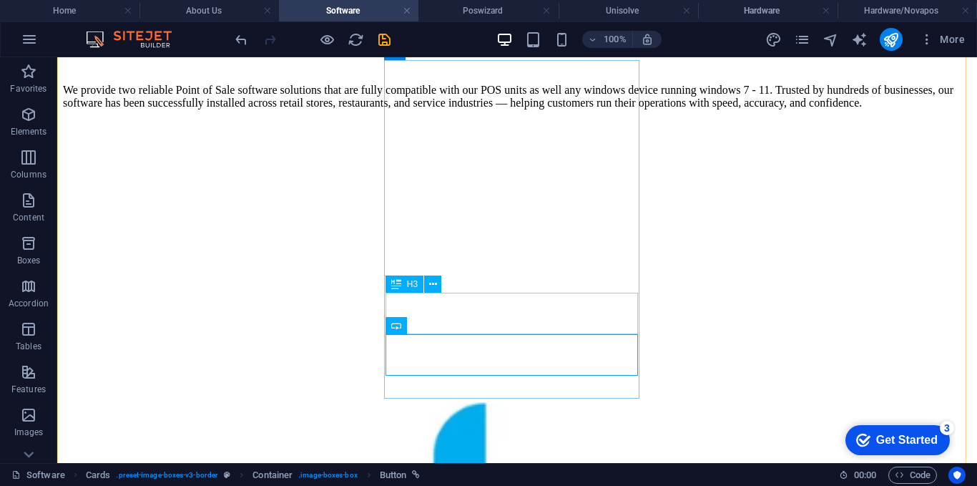
scroll to position [230, 0]
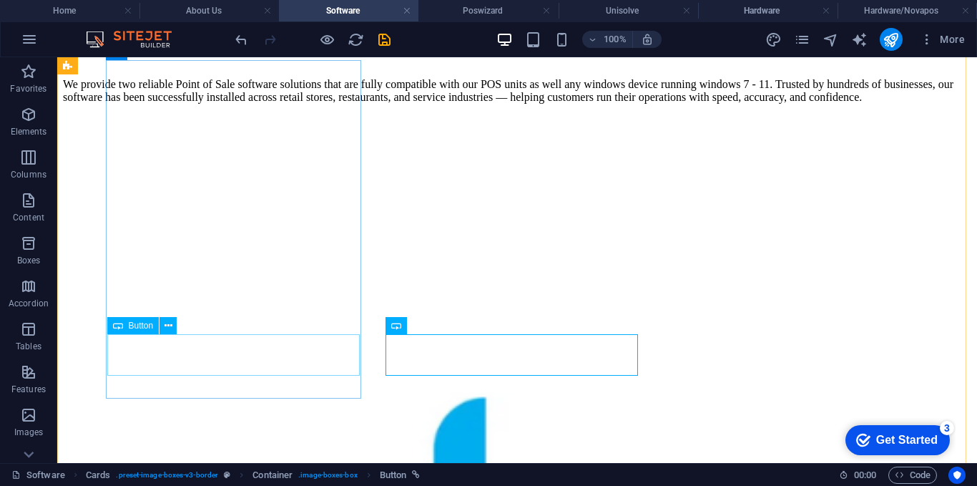
click at [159, 327] on div "Button" at bounding box center [133, 325] width 52 height 17
click at [168, 323] on icon at bounding box center [168, 325] width 8 height 15
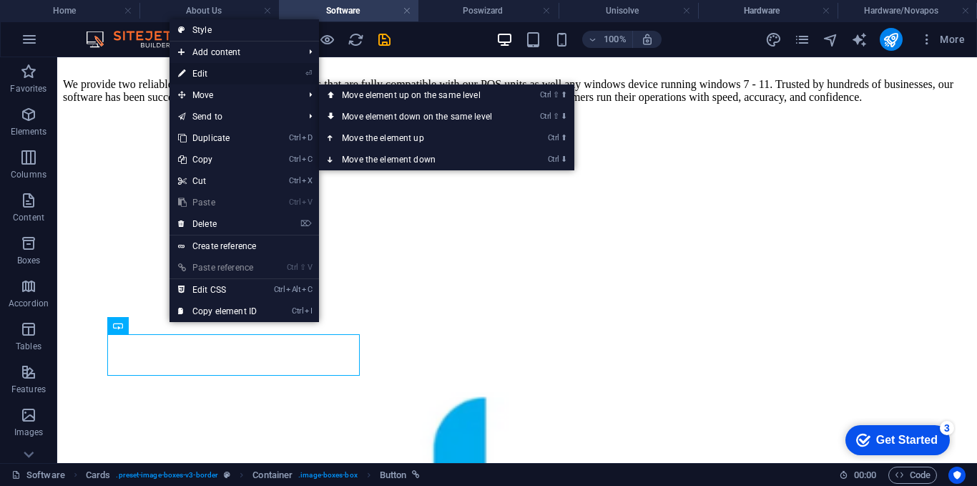
click at [209, 74] on link "⏎ Edit" at bounding box center [218, 73] width 96 height 21
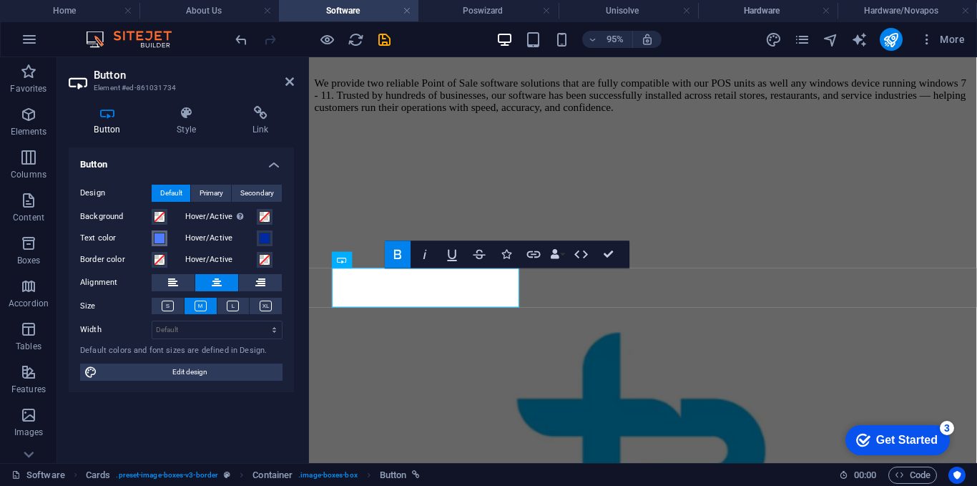
click at [157, 237] on span at bounding box center [159, 237] width 11 height 11
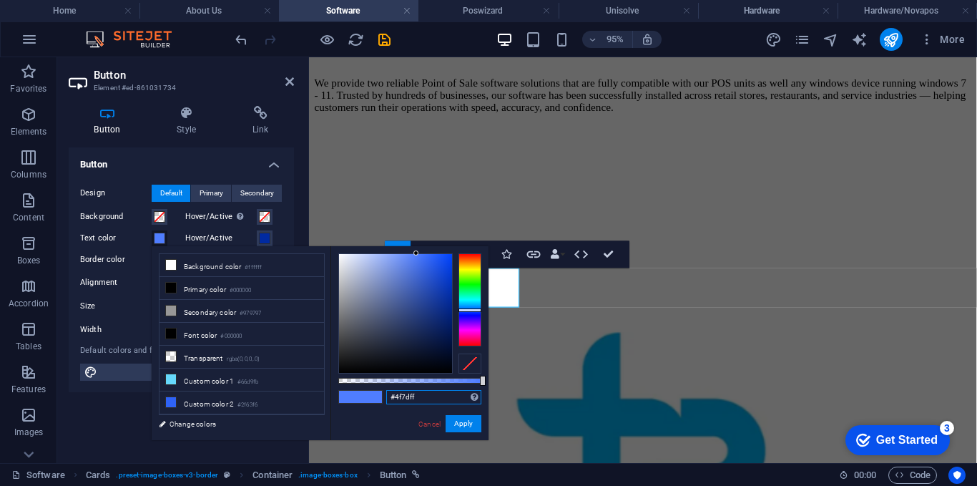
drag, startPoint x: 426, startPoint y: 398, endPoint x: 387, endPoint y: 396, distance: 39.4
click at [387, 396] on input "#4f7dff" at bounding box center [433, 397] width 95 height 14
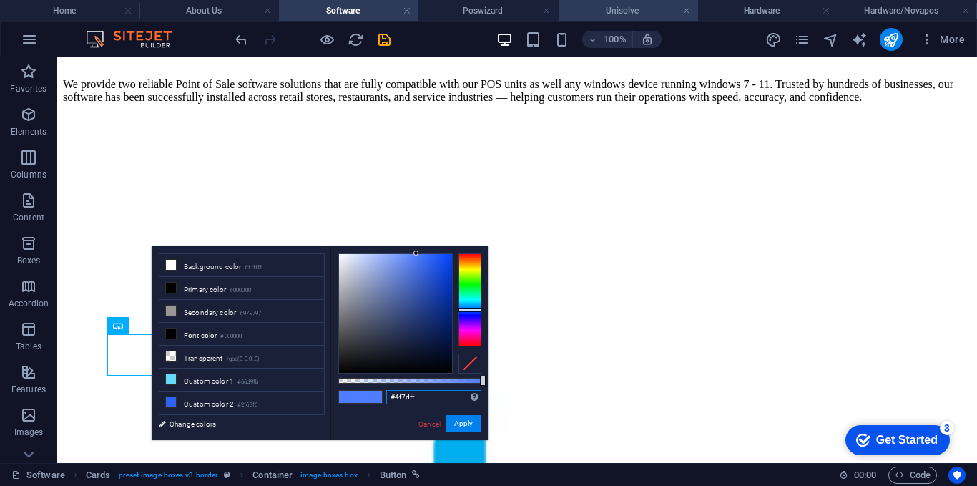
click at [607, 18] on h4 "Unisolve" at bounding box center [628, 11] width 139 height 16
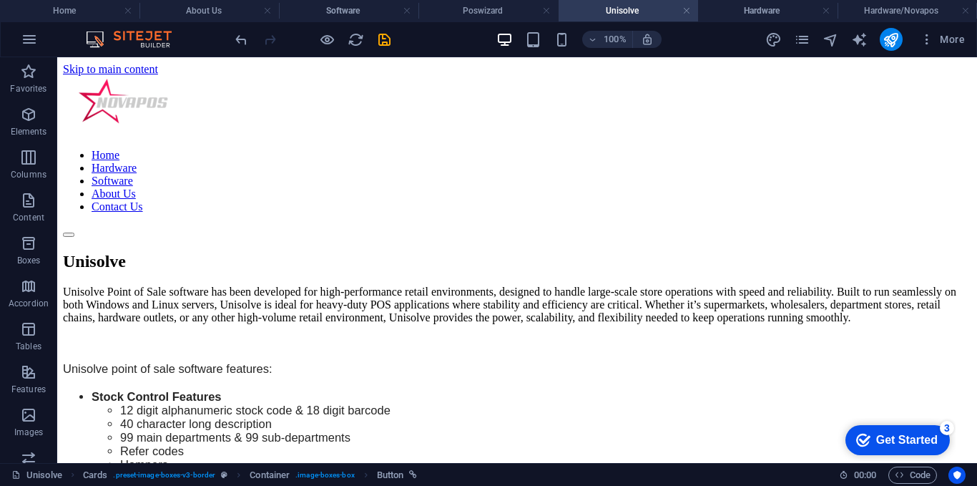
scroll to position [0, 0]
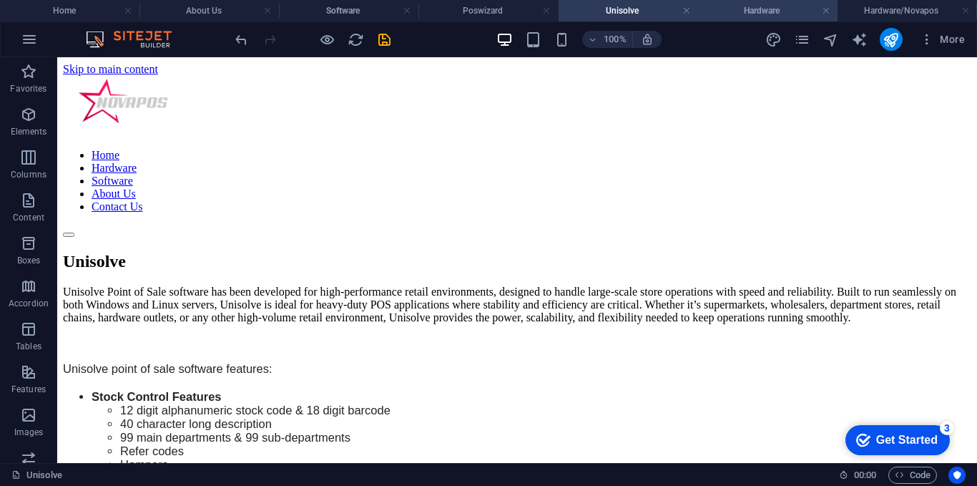
click at [734, 9] on h4 "Hardware" at bounding box center [767, 11] width 139 height 16
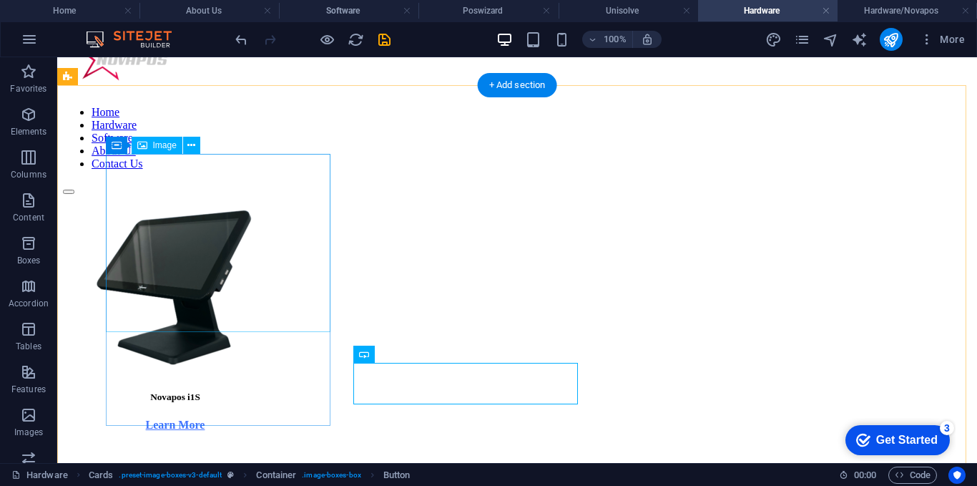
scroll to position [72, 0]
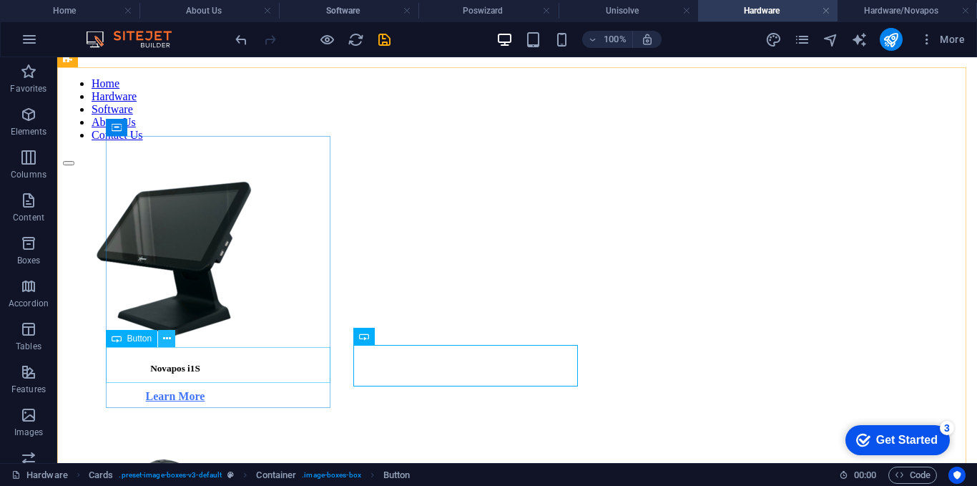
click at [170, 336] on icon at bounding box center [167, 338] width 8 height 15
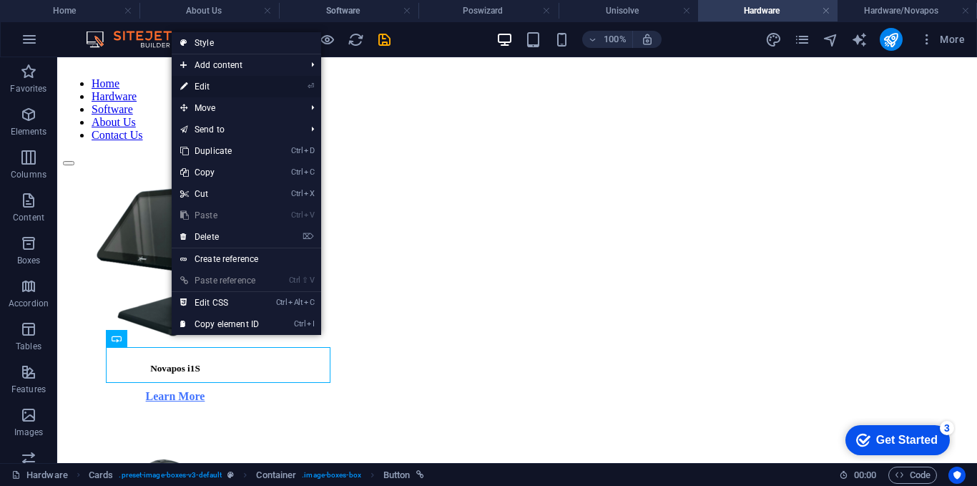
click at [225, 86] on link "⏎ Edit" at bounding box center [220, 86] width 96 height 21
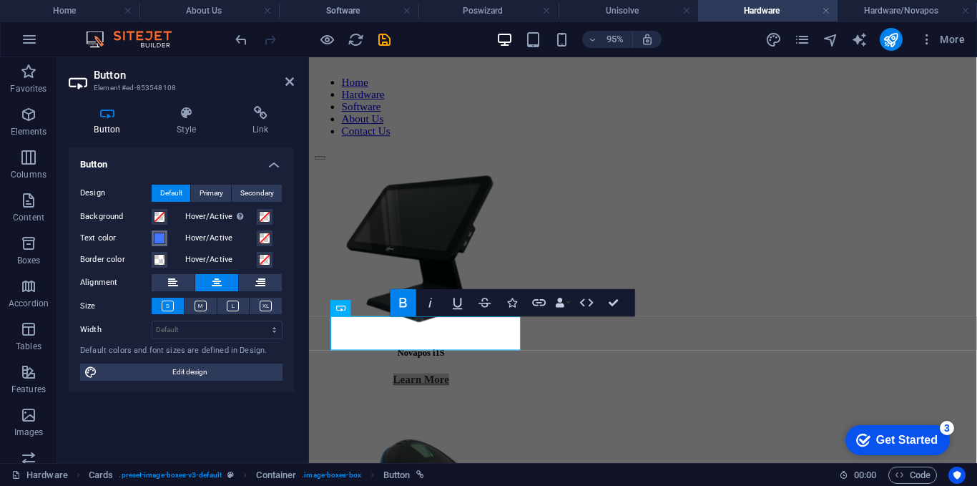
click at [159, 233] on span at bounding box center [159, 237] width 11 height 11
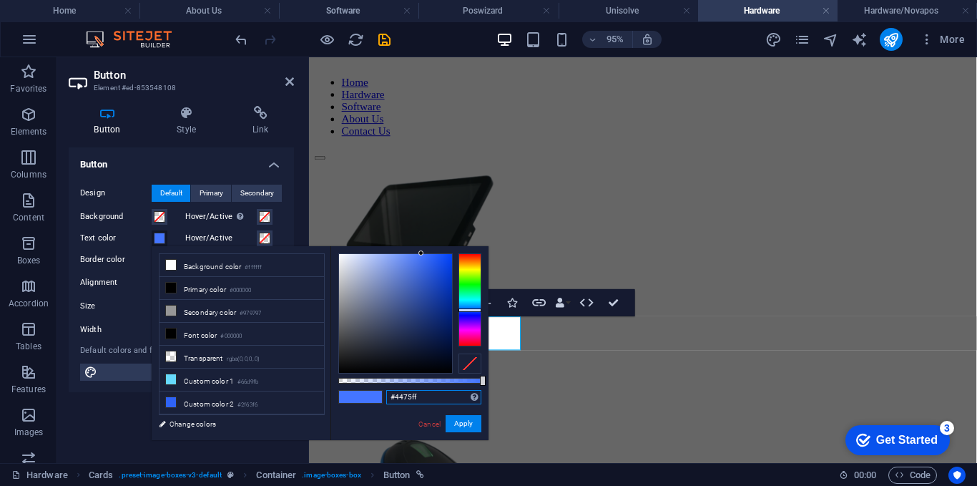
drag, startPoint x: 433, startPoint y: 399, endPoint x: 381, endPoint y: 399, distance: 51.5
click at [381, 399] on div "#4475ff Supported formats #0852ed rgb(8, 82, 237) rgba(8, 82, 237, 90%) hsv(221…" at bounding box center [409, 446] width 158 height 401
paste input "f7d"
type input "#4f7dff"
click at [471, 421] on button "Apply" at bounding box center [464, 423] width 36 height 17
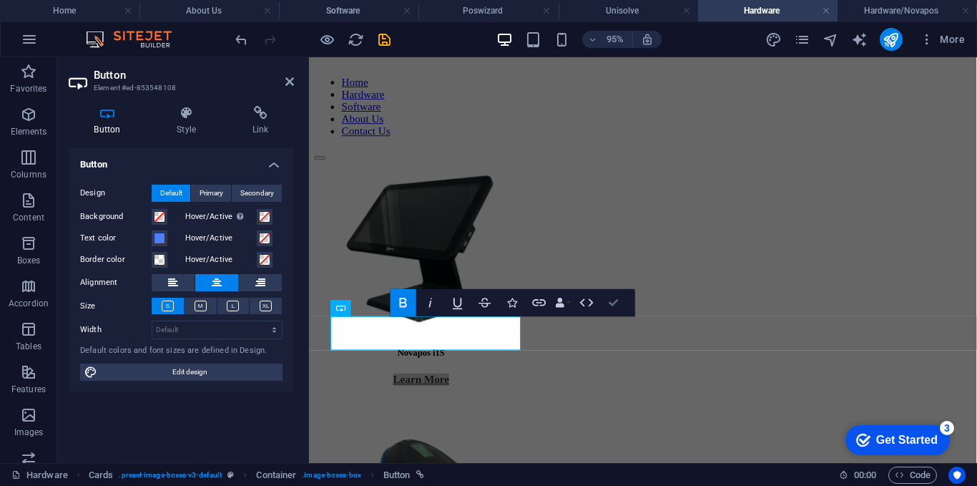
drag, startPoint x: 604, startPoint y: 296, endPoint x: 567, endPoint y: 273, distance: 43.7
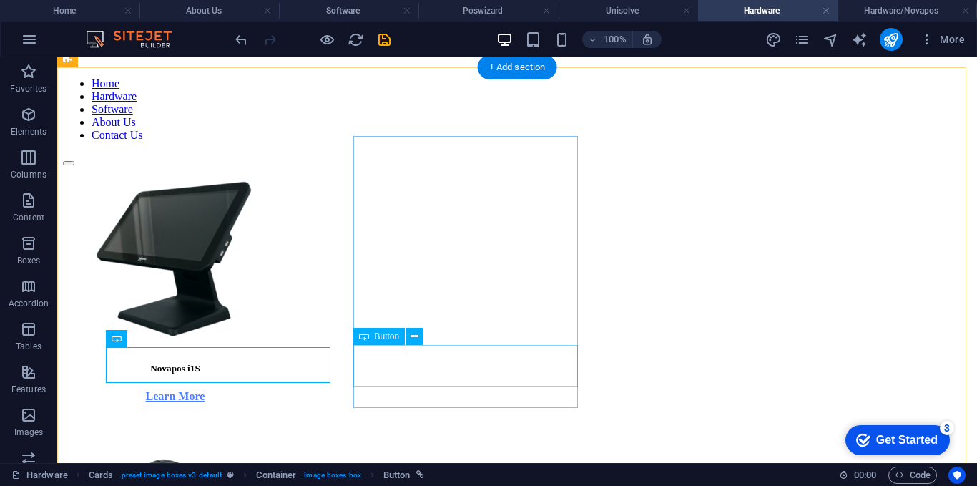
drag, startPoint x: 477, startPoint y: 363, endPoint x: 423, endPoint y: 348, distance: 55.9
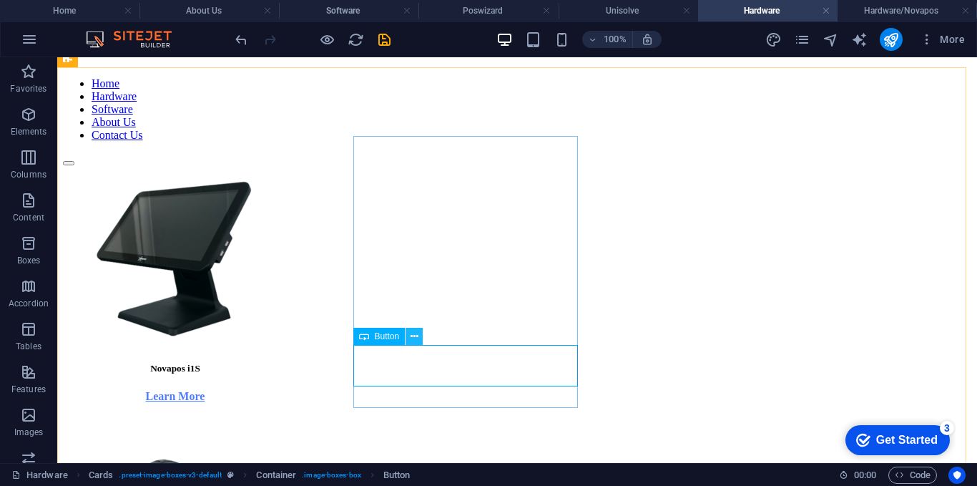
click at [418, 340] on icon at bounding box center [415, 336] width 8 height 15
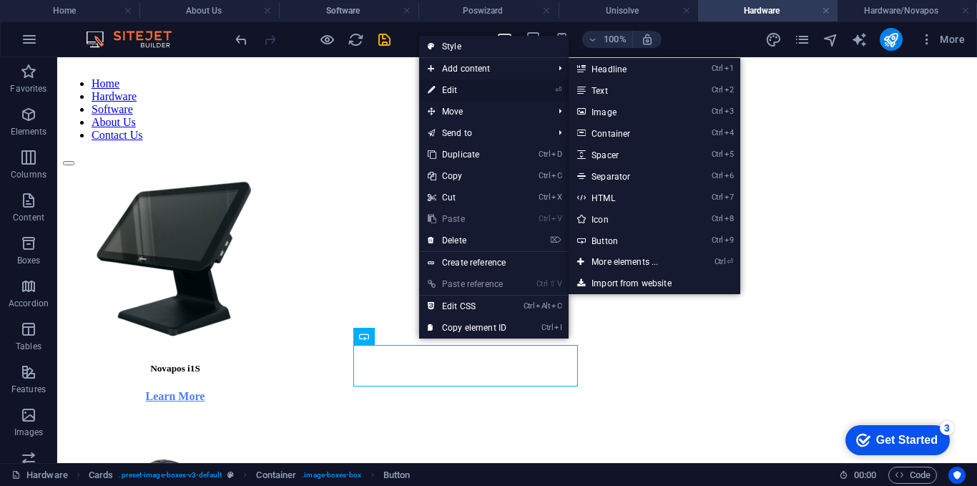
drag, startPoint x: 450, startPoint y: 82, endPoint x: 180, endPoint y: 282, distance: 335.9
click at [450, 82] on link "⏎ Edit" at bounding box center [467, 89] width 96 height 21
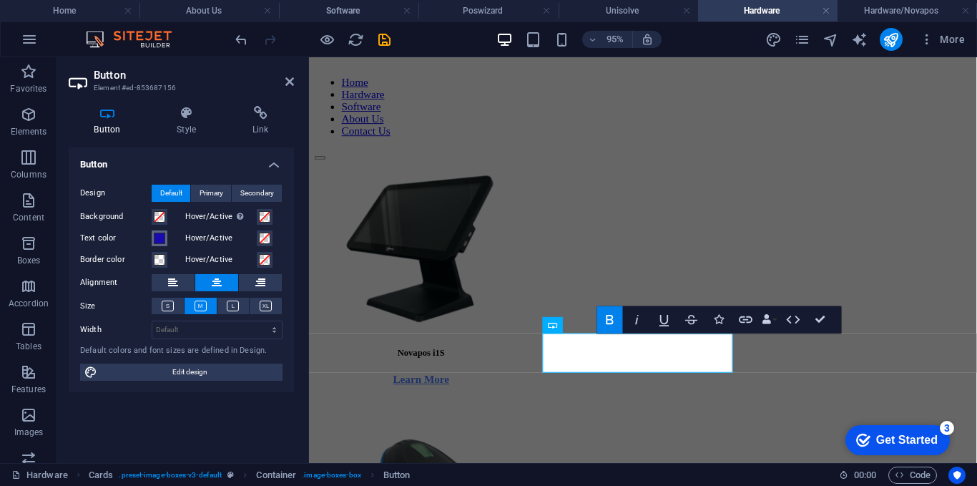
click at [158, 236] on span at bounding box center [159, 237] width 11 height 11
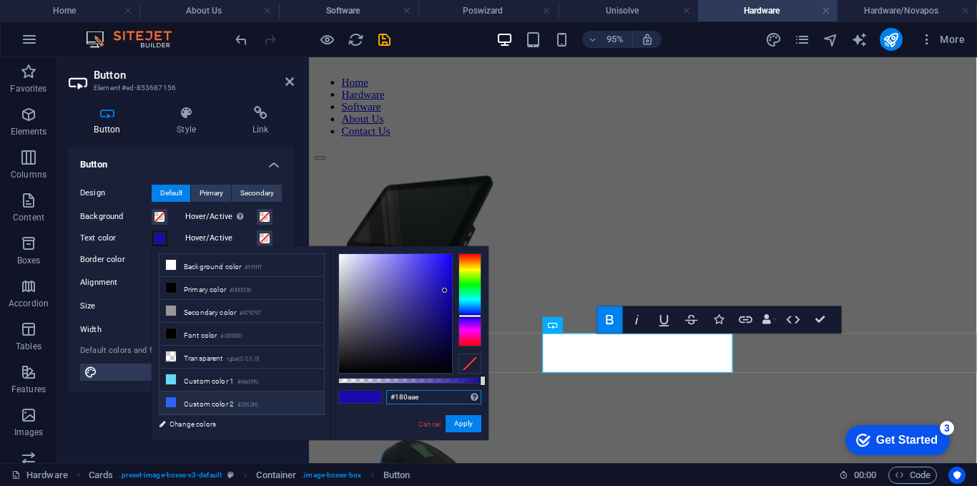
drag, startPoint x: 410, startPoint y: 395, endPoint x: 315, endPoint y: 390, distance: 94.5
click at [315, 391] on div "less Background color #ffffff Primary color #000000 Secondary color #979797 Fon…" at bounding box center [320, 343] width 337 height 194
paste input "4f7dff"
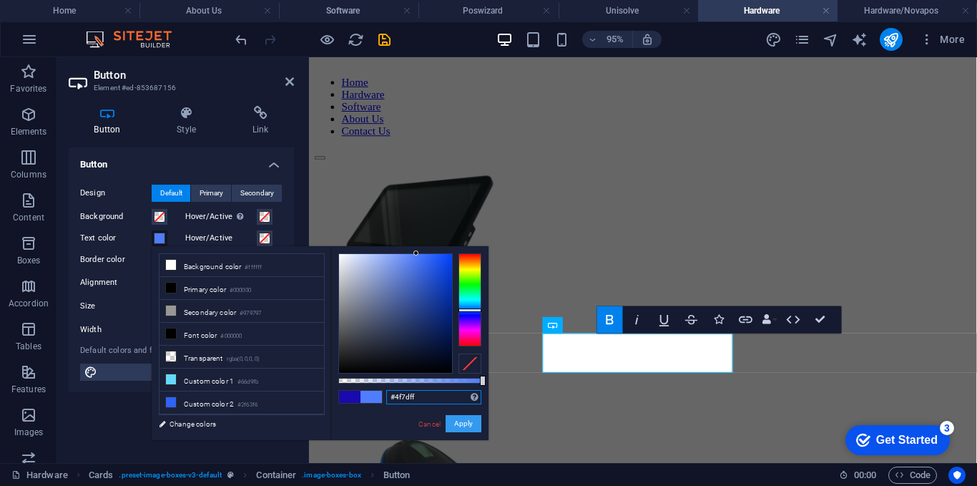
type input "#4f7dff"
click at [476, 424] on button "Apply" at bounding box center [464, 423] width 36 height 17
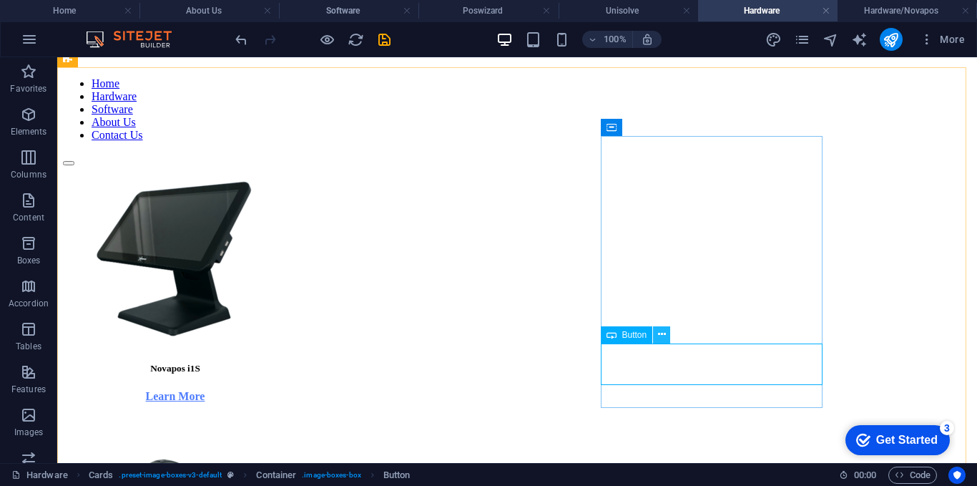
click at [658, 340] on icon at bounding box center [662, 334] width 8 height 15
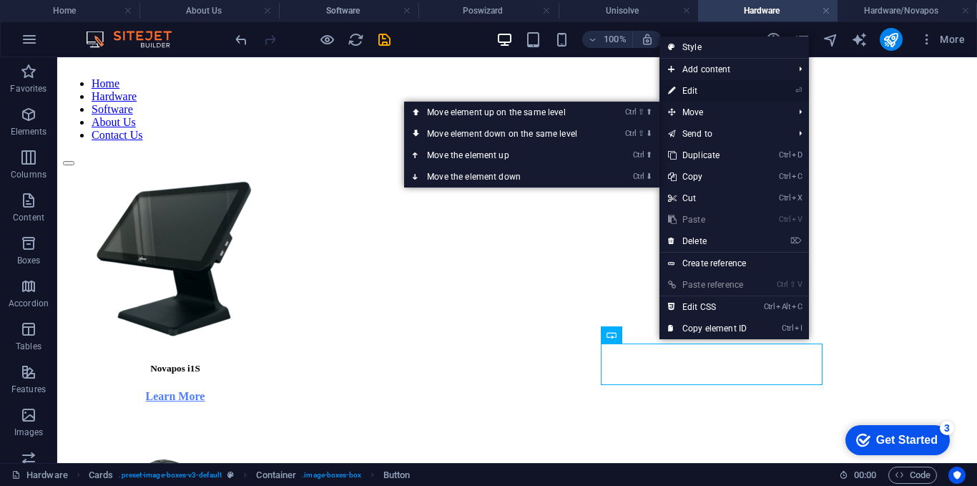
click at [695, 91] on link "⏎ Edit" at bounding box center [707, 90] width 96 height 21
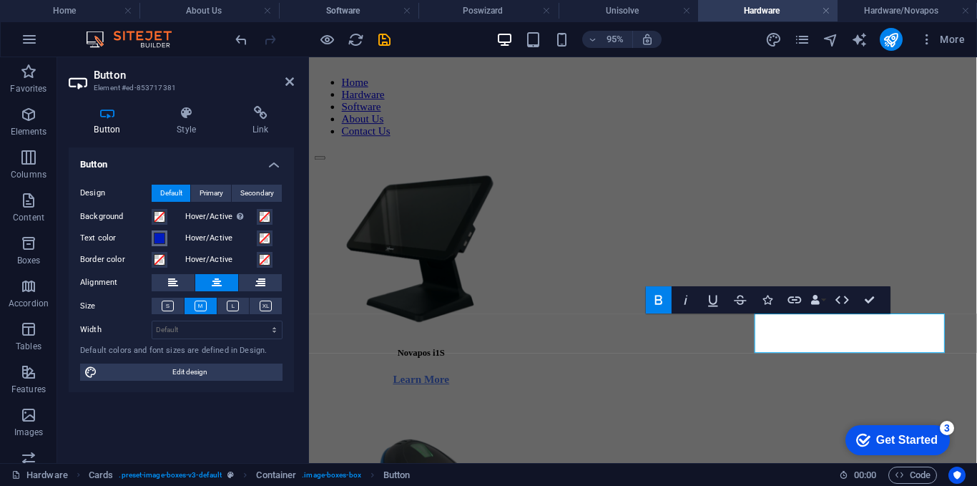
click at [164, 240] on span at bounding box center [159, 237] width 11 height 11
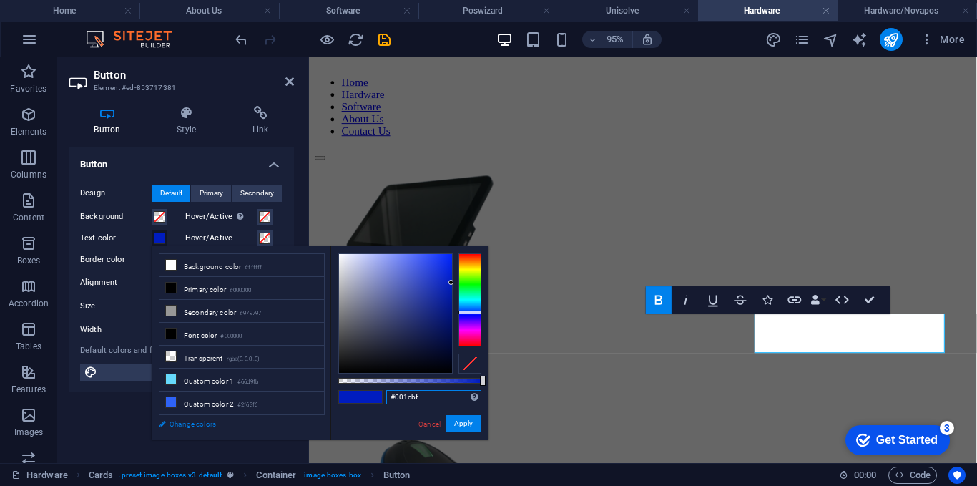
drag, startPoint x: 397, startPoint y: 413, endPoint x: 288, endPoint y: 423, distance: 110.0
click at [289, 423] on div "less Background color #ffffff Primary color #000000 Secondary color #979797 Fon…" at bounding box center [320, 343] width 337 height 194
paste input "4f7df"
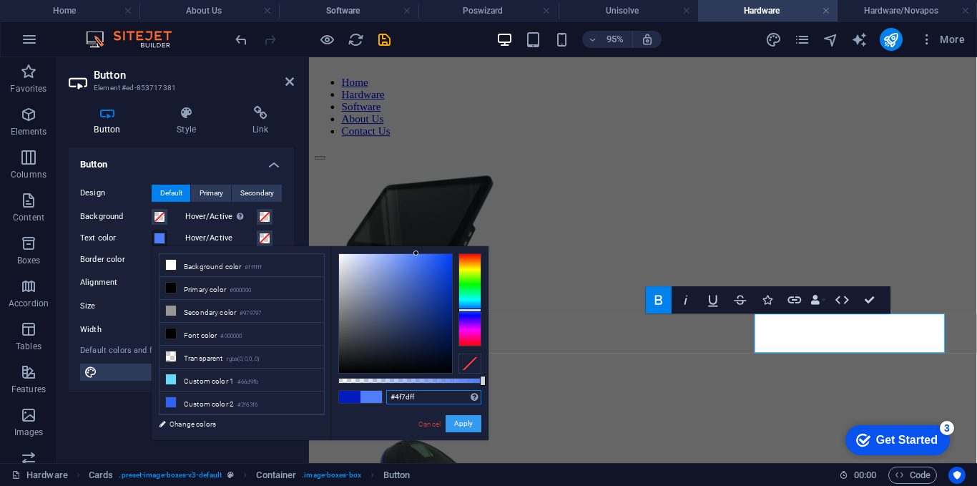
type input "#4f7dff"
click at [465, 421] on button "Apply" at bounding box center [464, 423] width 36 height 17
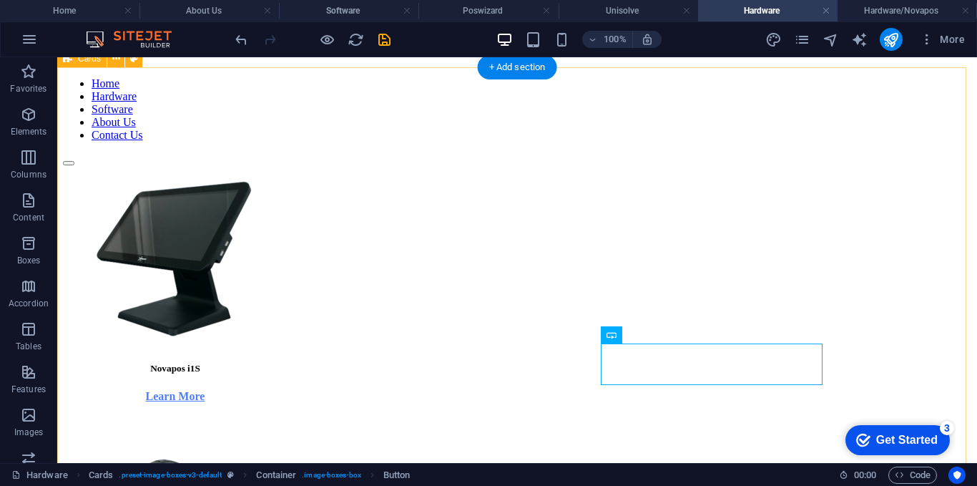
drag, startPoint x: 727, startPoint y: 412, endPoint x: 601, endPoint y: 422, distance: 125.6
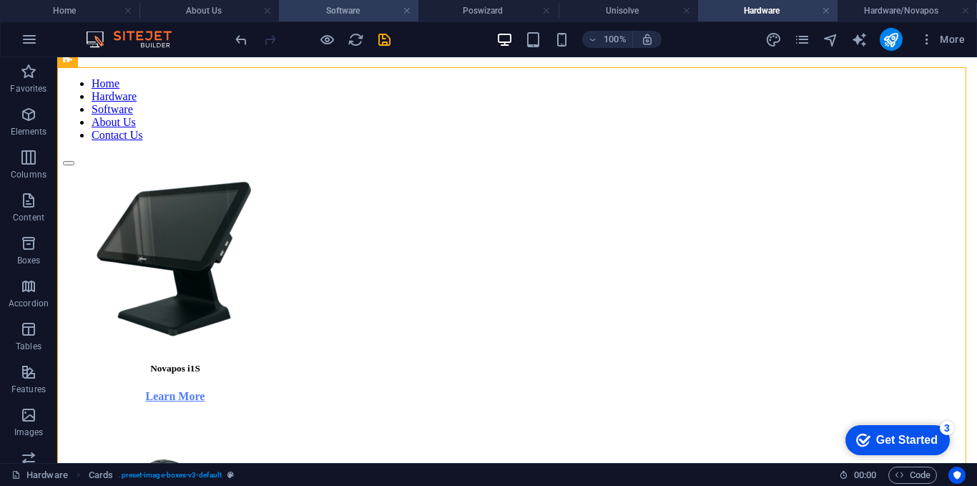
click at [370, 6] on h4 "Software" at bounding box center [348, 11] width 139 height 16
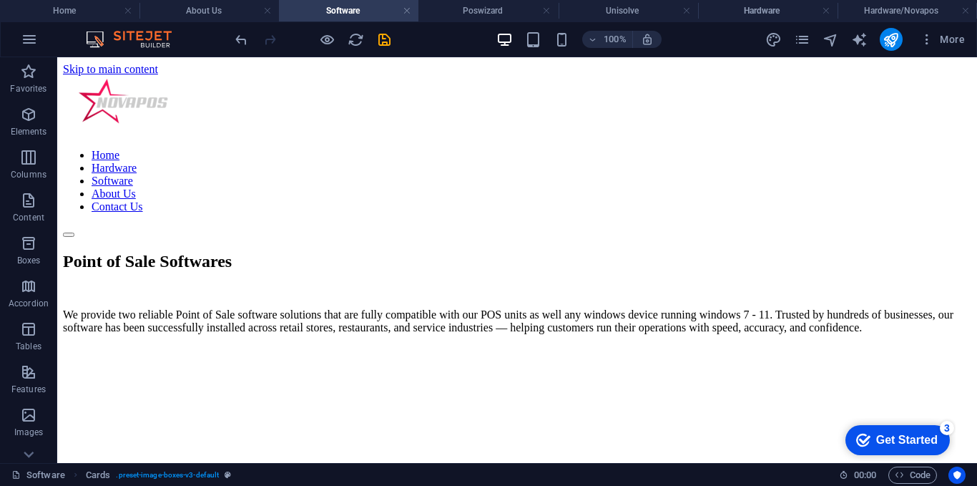
scroll to position [230, 0]
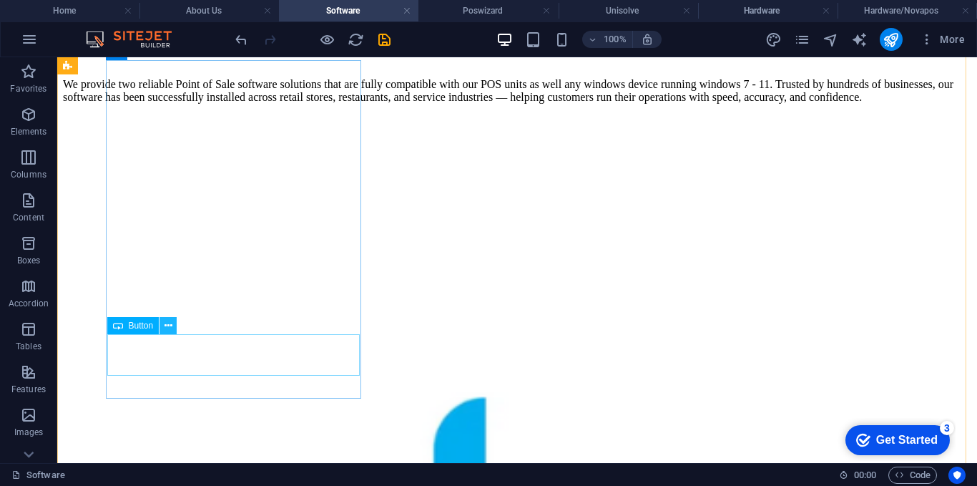
click at [167, 333] on button at bounding box center [167, 325] width 17 height 17
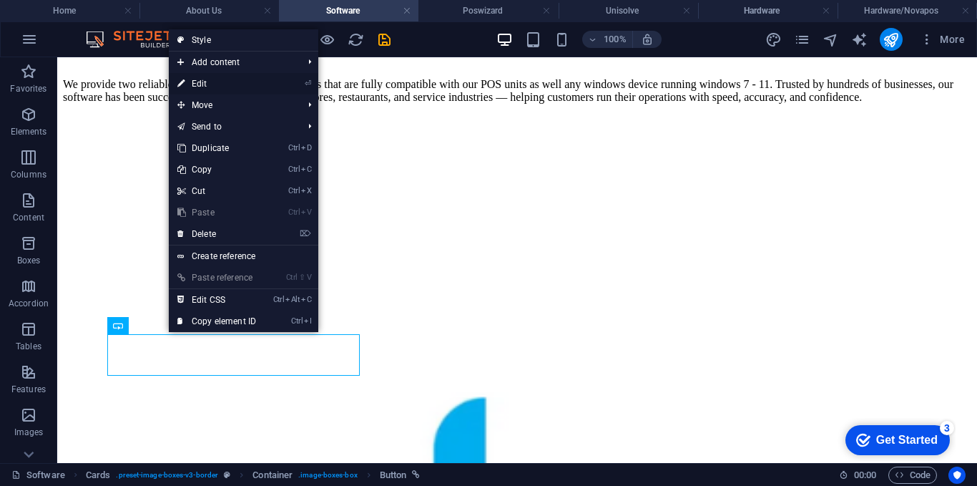
drag, startPoint x: 208, startPoint y: 88, endPoint x: 119, endPoint y: 139, distance: 102.6
click at [208, 88] on link "⏎ Edit" at bounding box center [217, 83] width 96 height 21
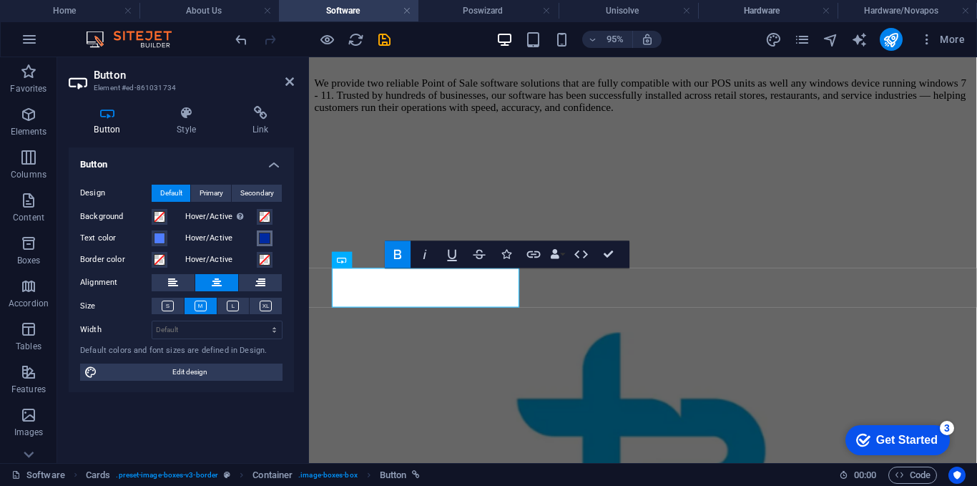
click at [265, 238] on span at bounding box center [264, 237] width 11 height 11
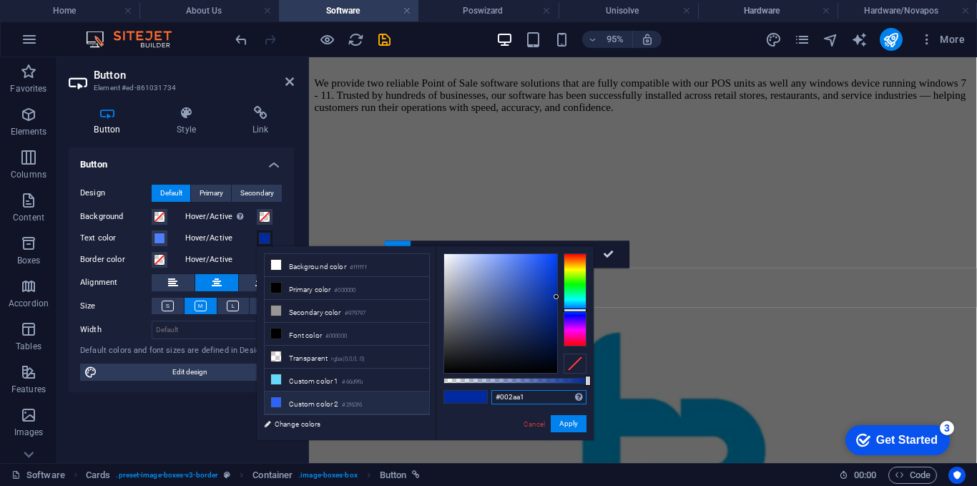
drag, startPoint x: 538, startPoint y: 393, endPoint x: 315, endPoint y: 389, distance: 223.2
click at [308, 396] on div "less Background color #ffffff Primary color #000000 Secondary color #979797 Fon…" at bounding box center [425, 343] width 337 height 194
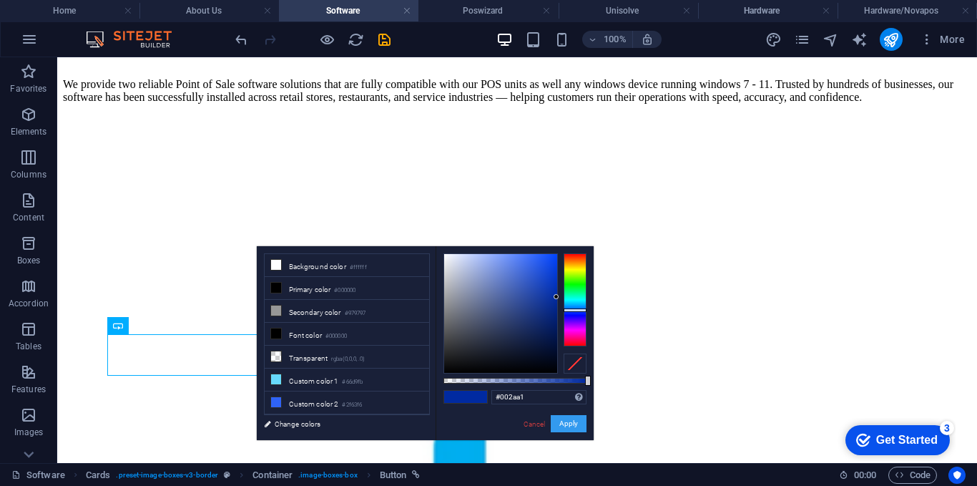
click at [570, 428] on button "Apply" at bounding box center [569, 423] width 36 height 17
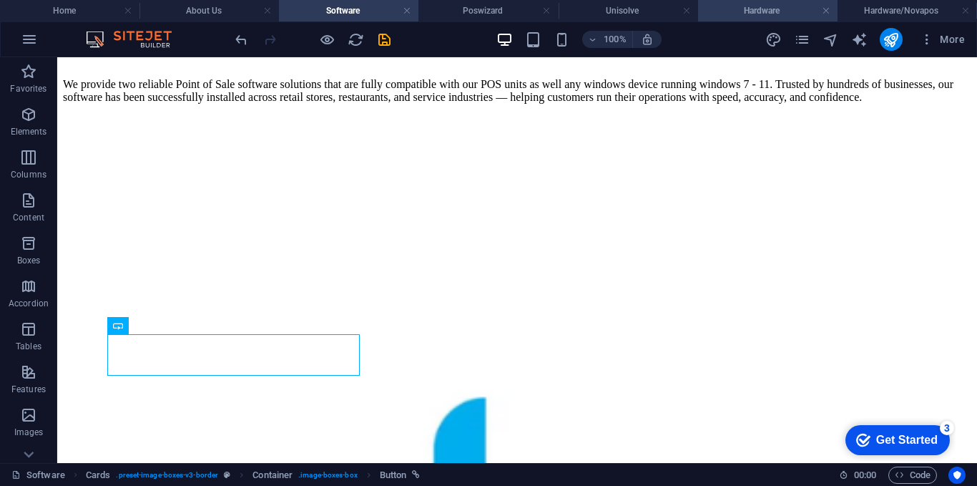
click at [755, 17] on h4 "Hardware" at bounding box center [767, 11] width 139 height 16
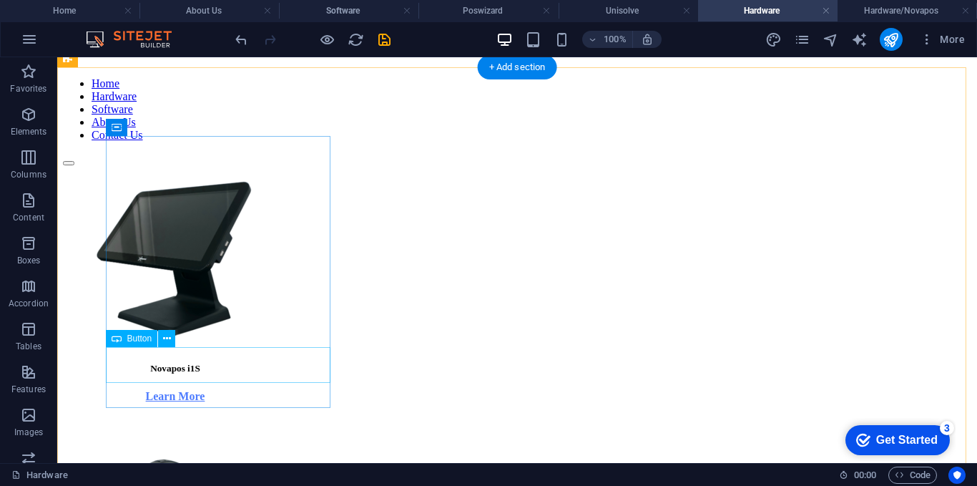
click at [208, 390] on div "Learn More" at bounding box center [175, 396] width 225 height 13
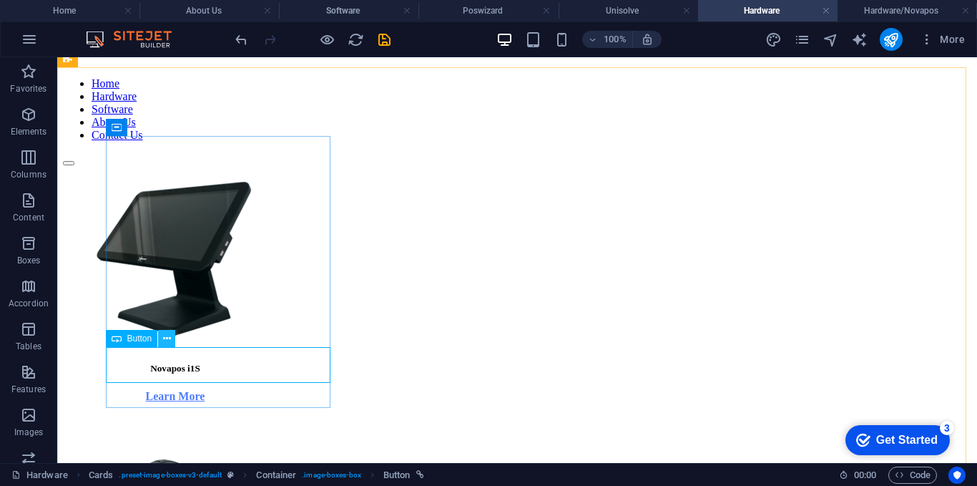
click at [163, 337] on icon at bounding box center [167, 338] width 8 height 15
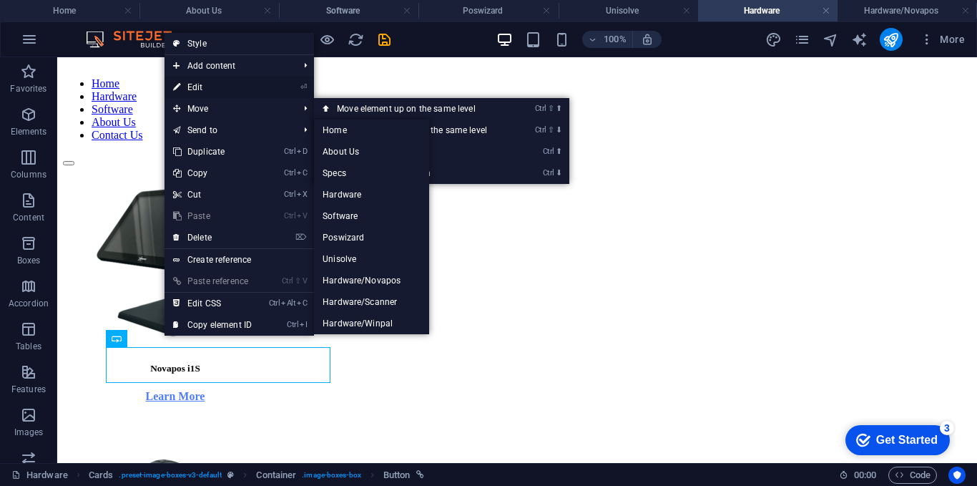
click at [210, 87] on link "⏎ Edit" at bounding box center [212, 87] width 96 height 21
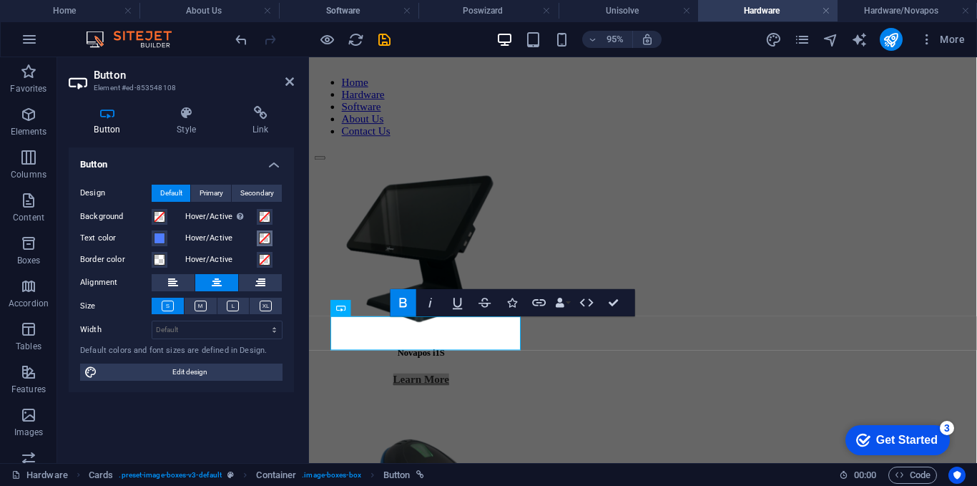
click at [265, 237] on span at bounding box center [264, 237] width 11 height 11
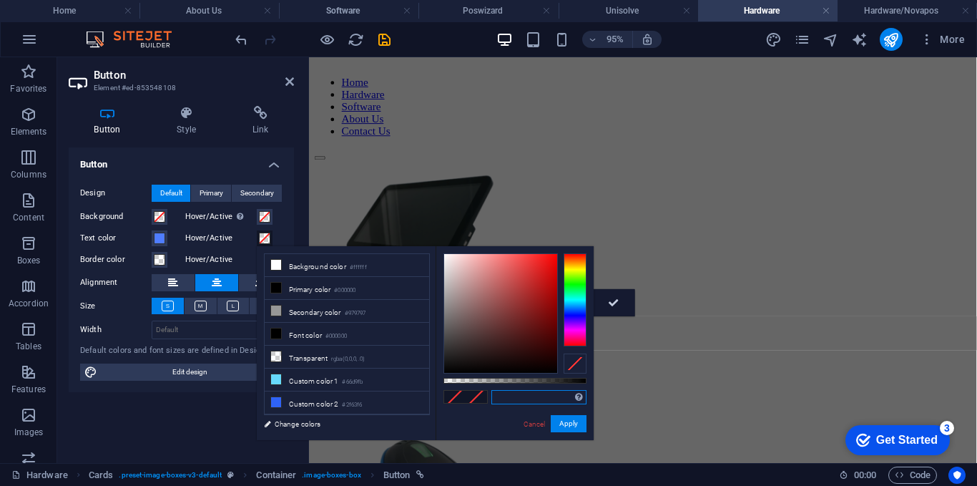
click at [512, 398] on input "text" at bounding box center [538, 397] width 95 height 14
paste input "#002aa1"
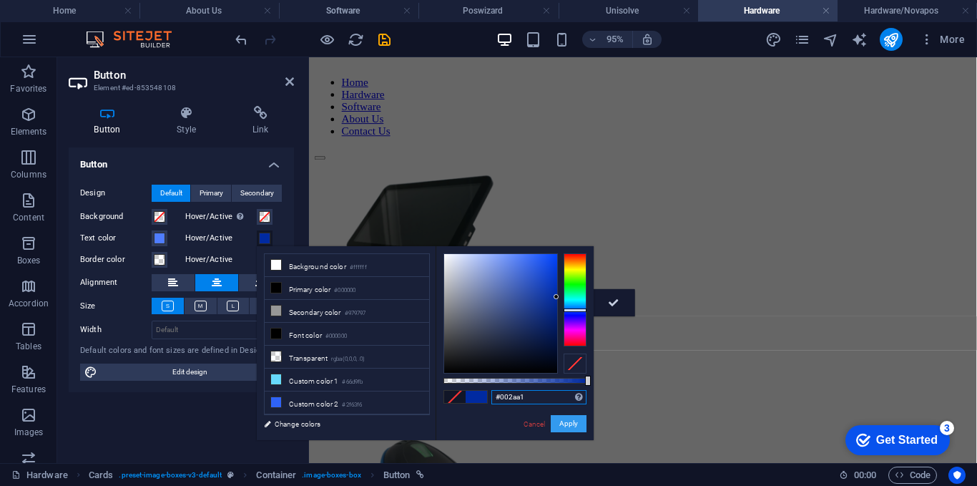
type input "#002aa1"
click at [576, 426] on button "Apply" at bounding box center [569, 423] width 36 height 17
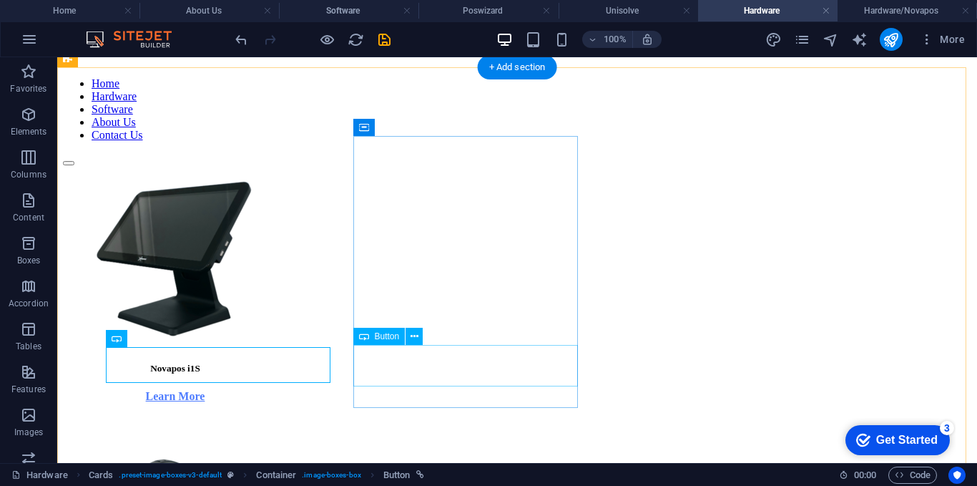
drag, startPoint x: 533, startPoint y: 360, endPoint x: 412, endPoint y: 360, distance: 120.9
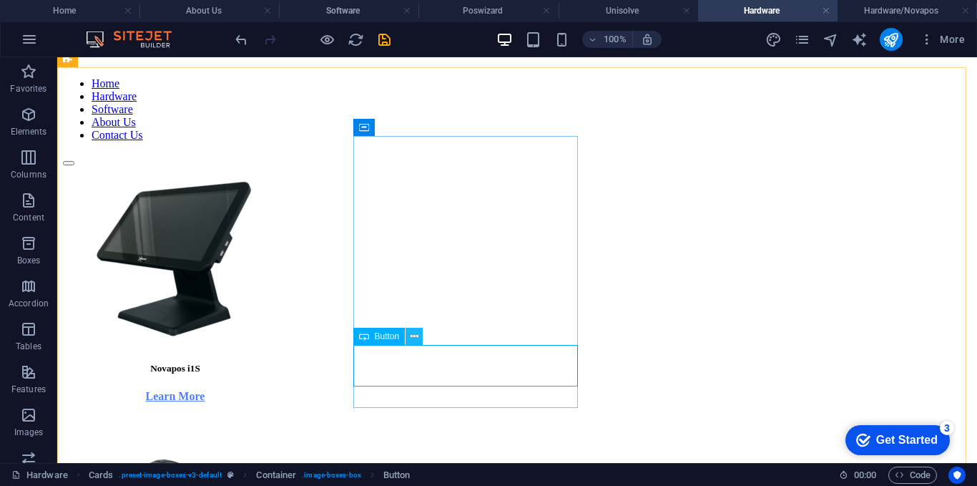
click at [412, 332] on icon at bounding box center [415, 336] width 8 height 15
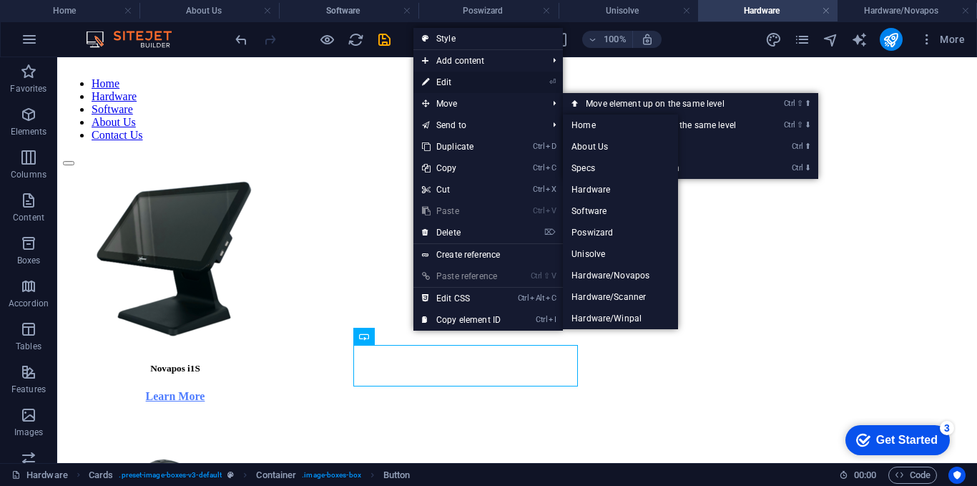
click at [451, 86] on link "⏎ Edit" at bounding box center [461, 82] width 96 height 21
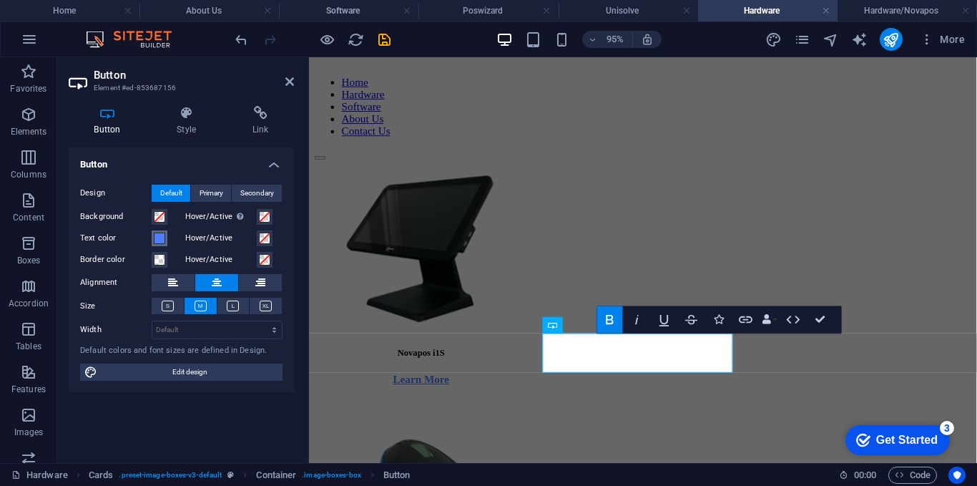
click at [154, 242] on span at bounding box center [159, 237] width 11 height 11
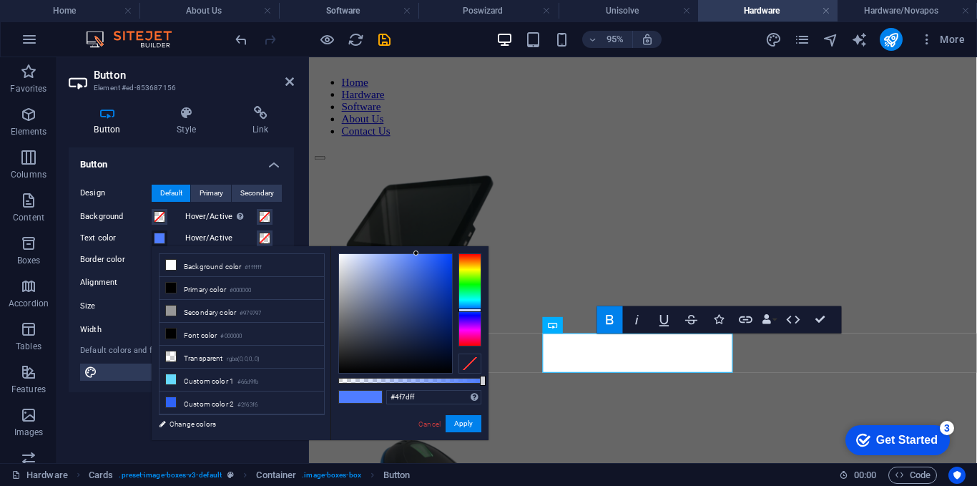
click at [275, 243] on div "Hover/Active" at bounding box center [234, 238] width 98 height 17
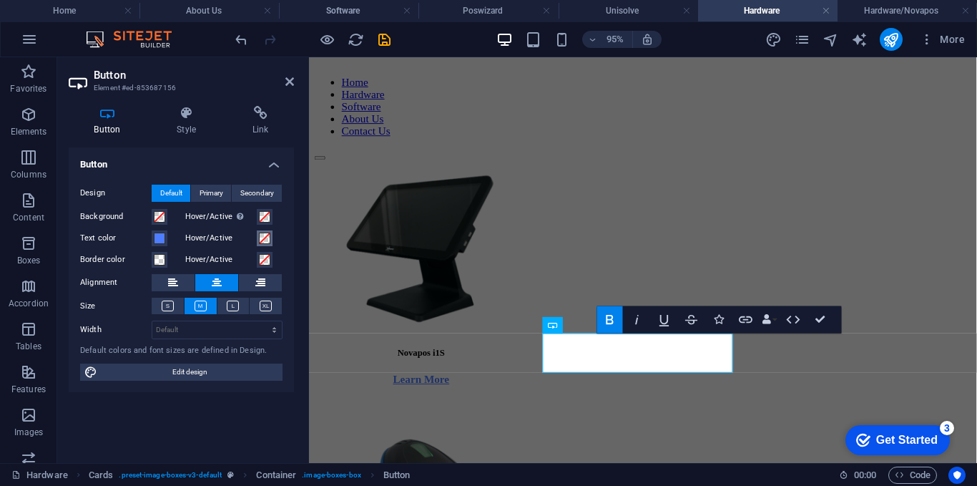
click at [266, 237] on span at bounding box center [264, 237] width 11 height 11
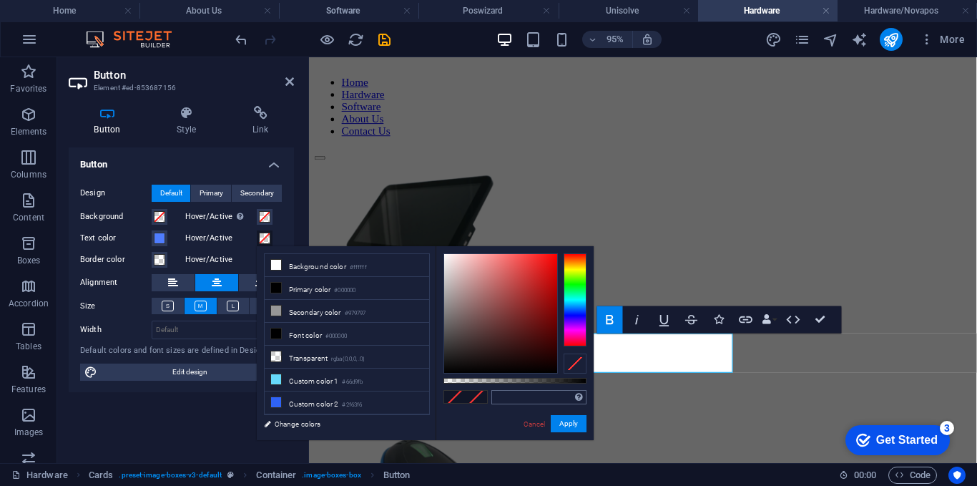
click at [511, 392] on div "Supported formats #0852ed rgb(8, 82, 237) rgba(8, 82, 237, 90%) hsv(221,97,93) …" at bounding box center [515, 446] width 158 height 401
click at [511, 393] on input "text" at bounding box center [538, 397] width 95 height 14
paste input "#002aa1"
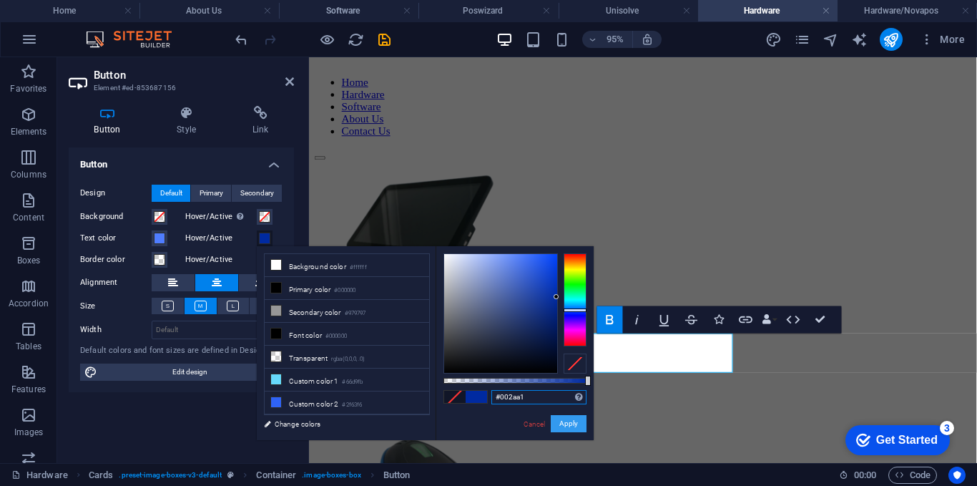
type input "#002aa1"
click at [566, 424] on button "Apply" at bounding box center [569, 423] width 36 height 17
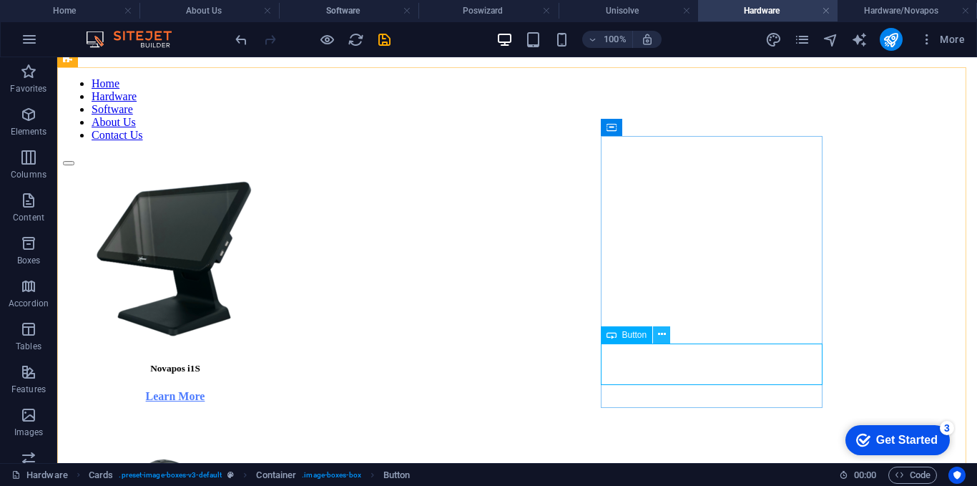
click at [659, 335] on icon at bounding box center [662, 334] width 8 height 15
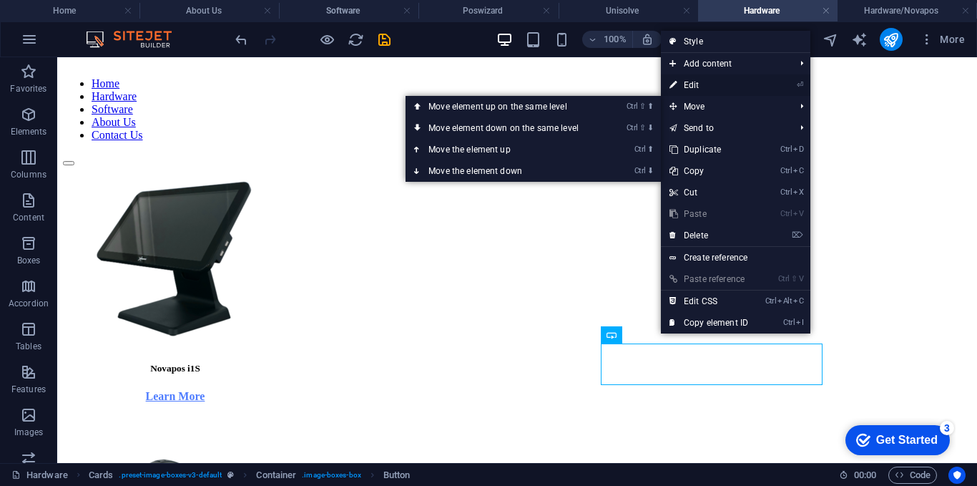
click at [702, 88] on link "⏎ Edit" at bounding box center [709, 84] width 96 height 21
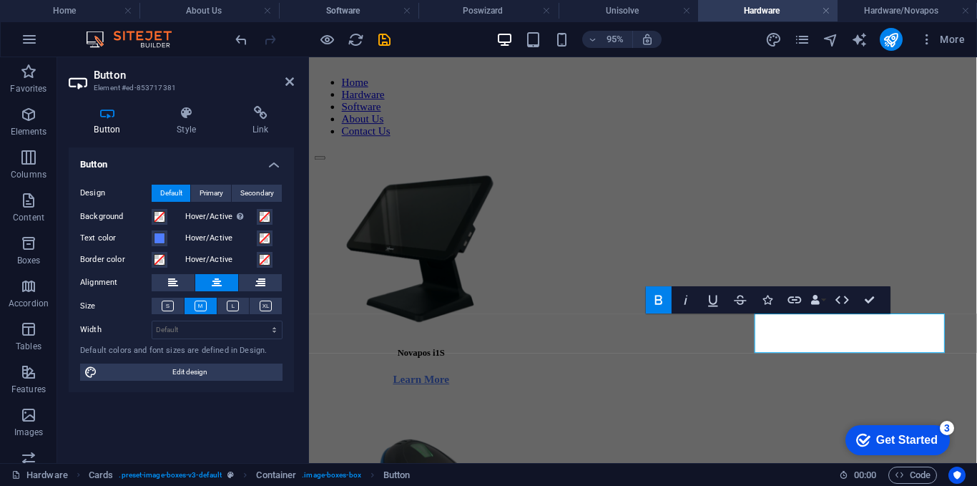
click at [199, 136] on div "Button Style Link Button Design Default Primary Secondary Background Hover/Acti…" at bounding box center [181, 278] width 225 height 345
drag, startPoint x: 192, startPoint y: 128, endPoint x: 216, endPoint y: 122, distance: 24.3
click at [197, 123] on h4 "Style" at bounding box center [190, 121] width 76 height 30
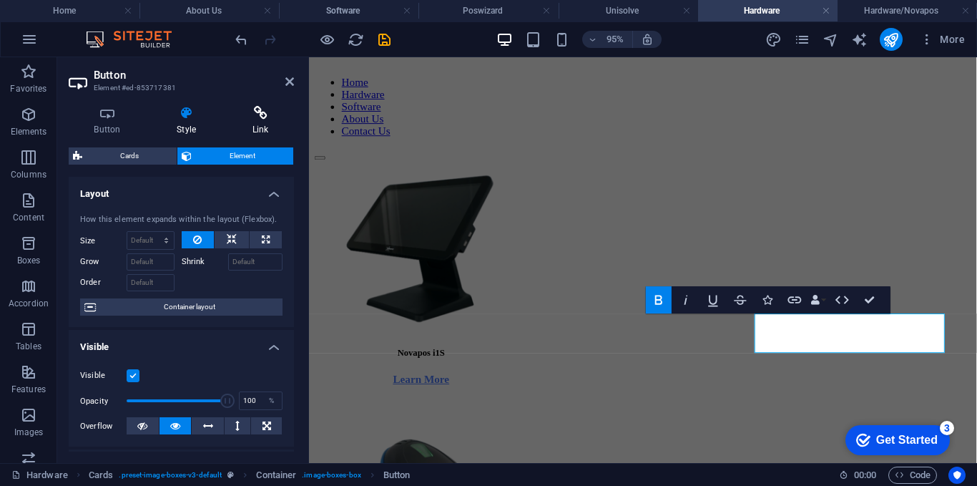
click at [249, 126] on h4 "Link" at bounding box center [260, 121] width 67 height 30
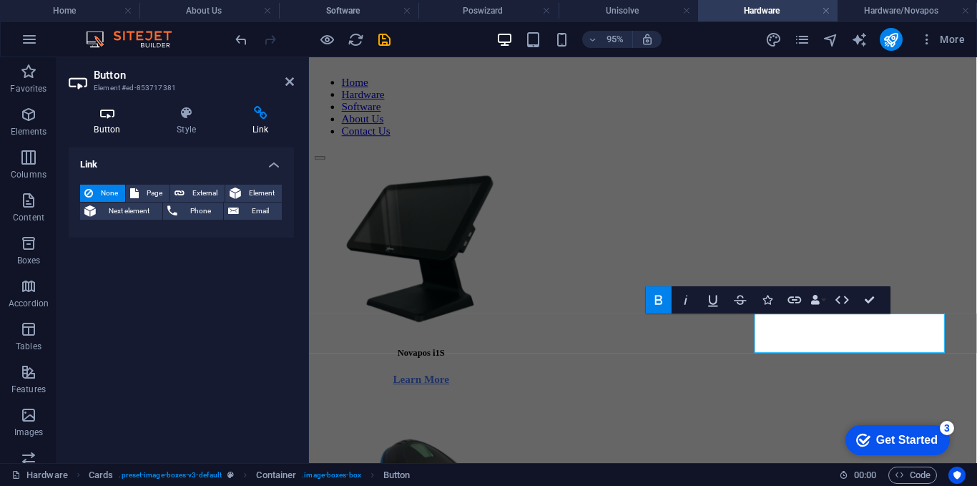
click at [122, 120] on h4 "Button" at bounding box center [110, 121] width 83 height 30
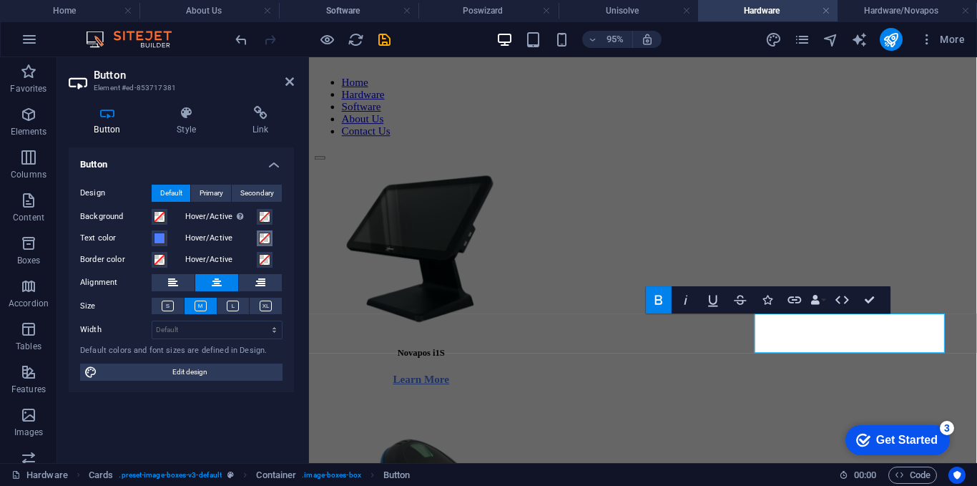
click at [261, 237] on span at bounding box center [264, 237] width 11 height 11
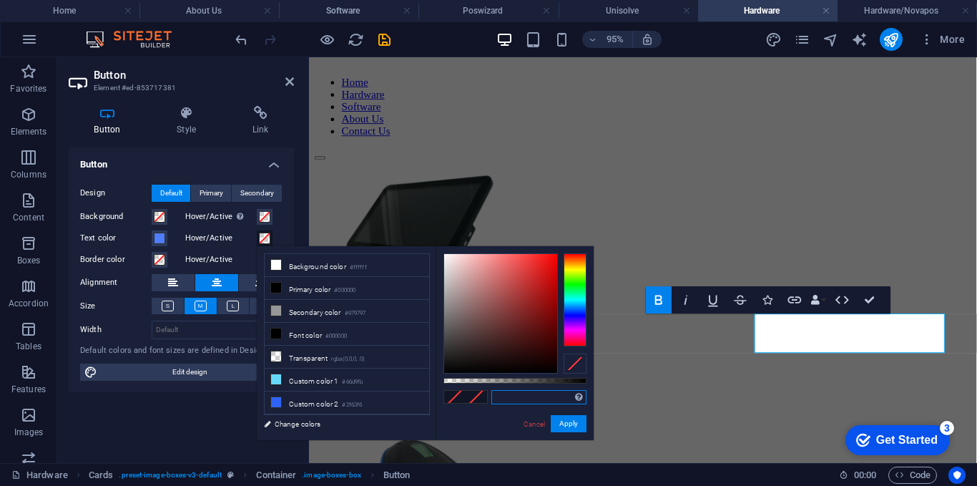
click at [521, 397] on input "text" at bounding box center [538, 397] width 95 height 14
paste input "#002aa1"
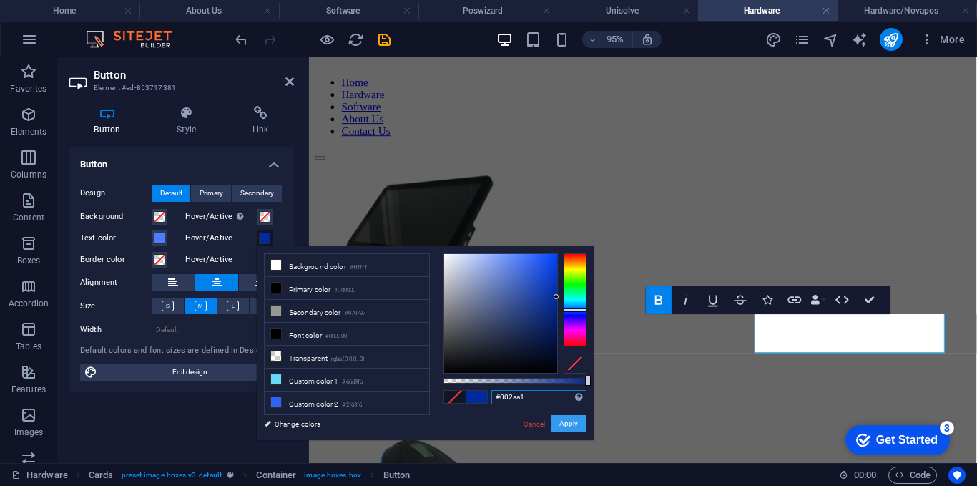
type input "#002aa1"
click at [564, 423] on button "Apply" at bounding box center [569, 423] width 36 height 17
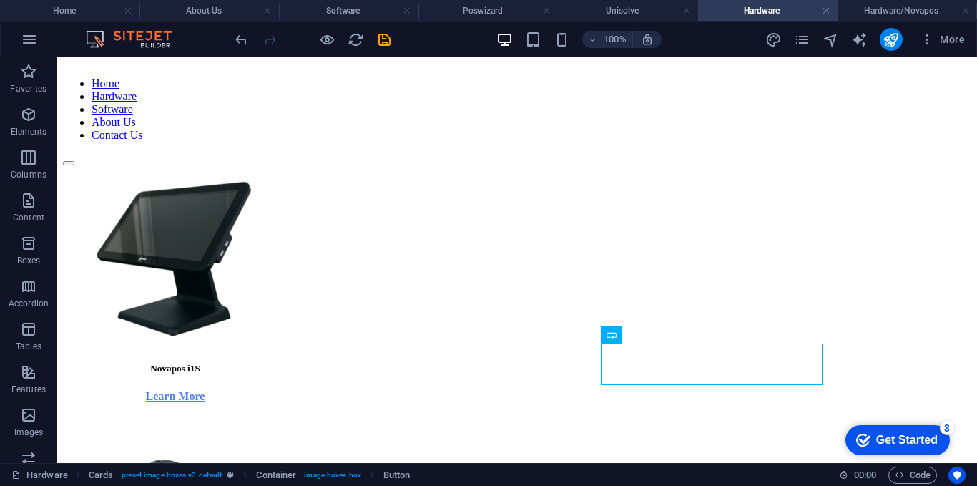
click at [390, 49] on div at bounding box center [312, 39] width 160 height 23
click at [385, 39] on icon "save" at bounding box center [384, 39] width 16 height 16
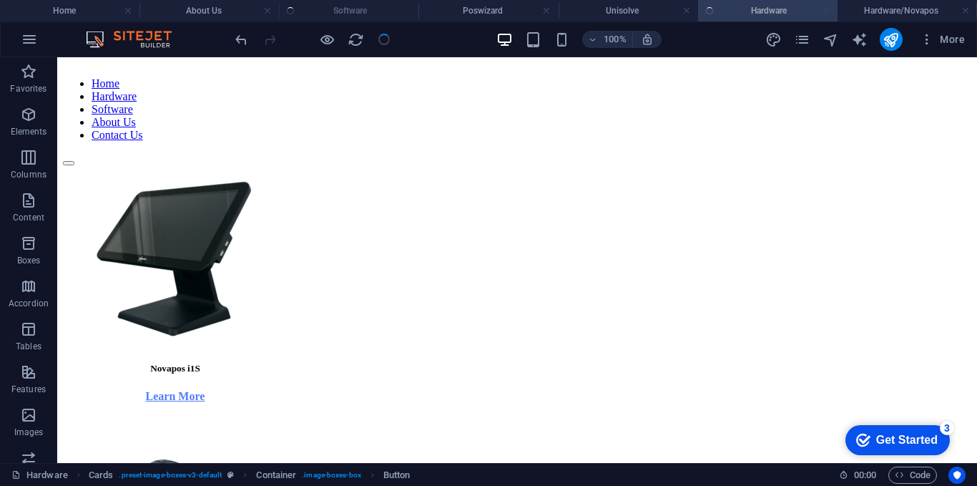
click at [380, 36] on div at bounding box center [312, 39] width 160 height 23
click at [333, 40] on icon "button" at bounding box center [327, 39] width 16 height 16
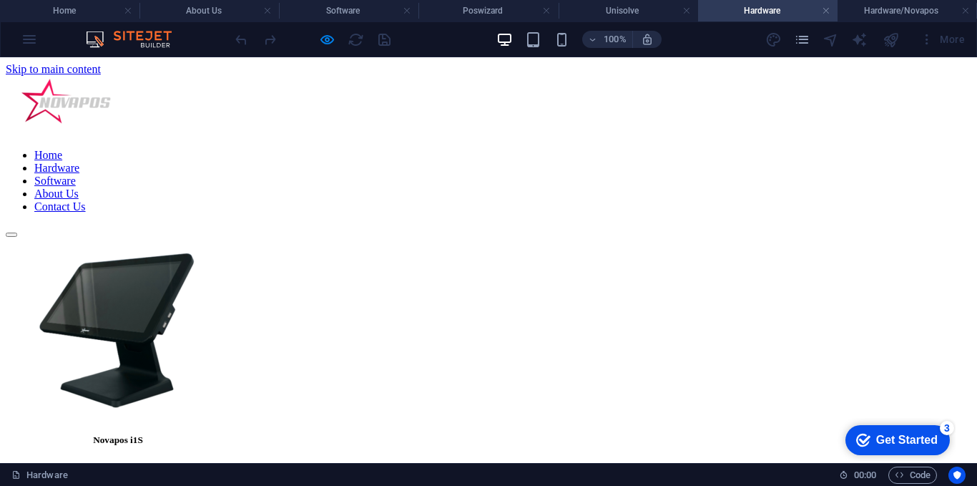
click at [76, 175] on link "Software" at bounding box center [54, 181] width 41 height 12
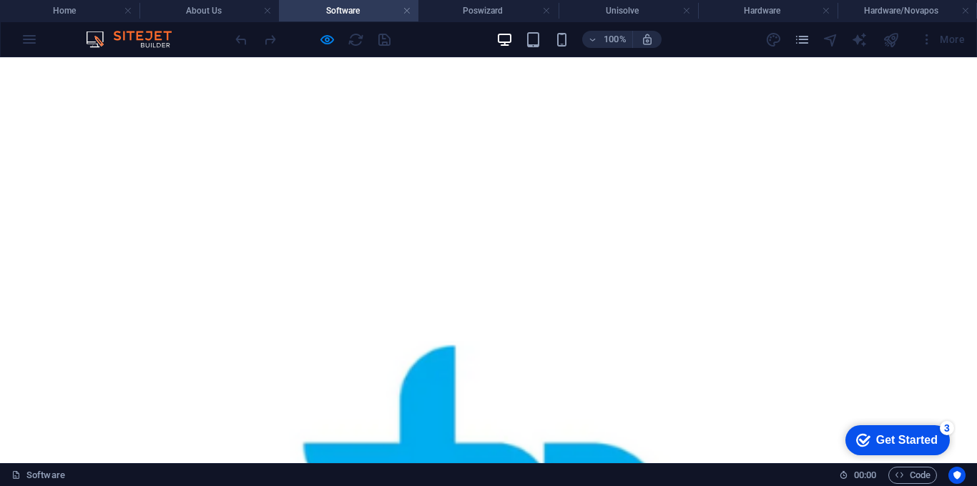
scroll to position [159, 0]
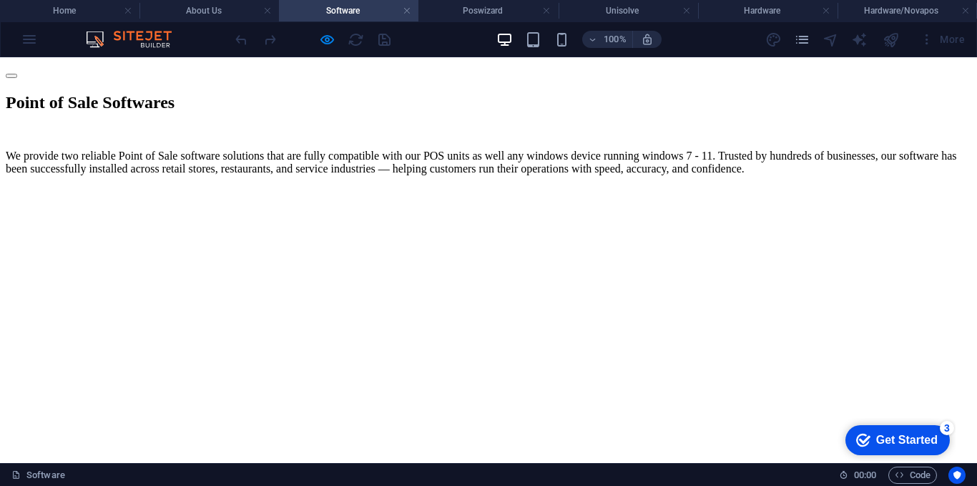
click at [79, 15] on link "Hardware" at bounding box center [56, 9] width 45 height 12
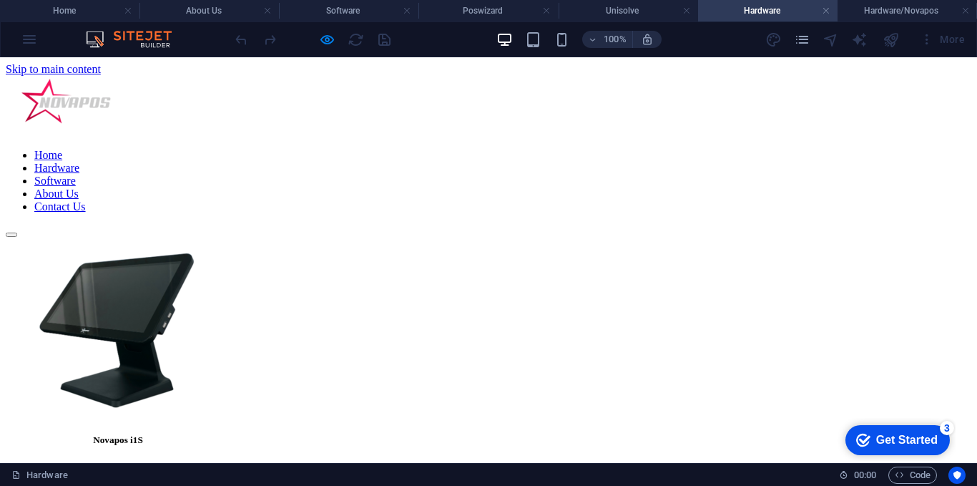
scroll to position [0, 0]
click at [76, 175] on link "Software" at bounding box center [54, 181] width 41 height 12
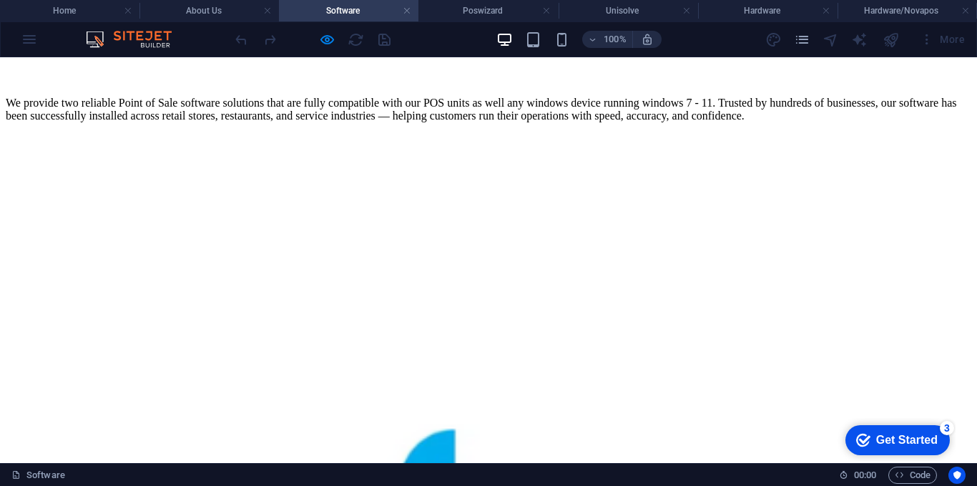
scroll to position [159, 0]
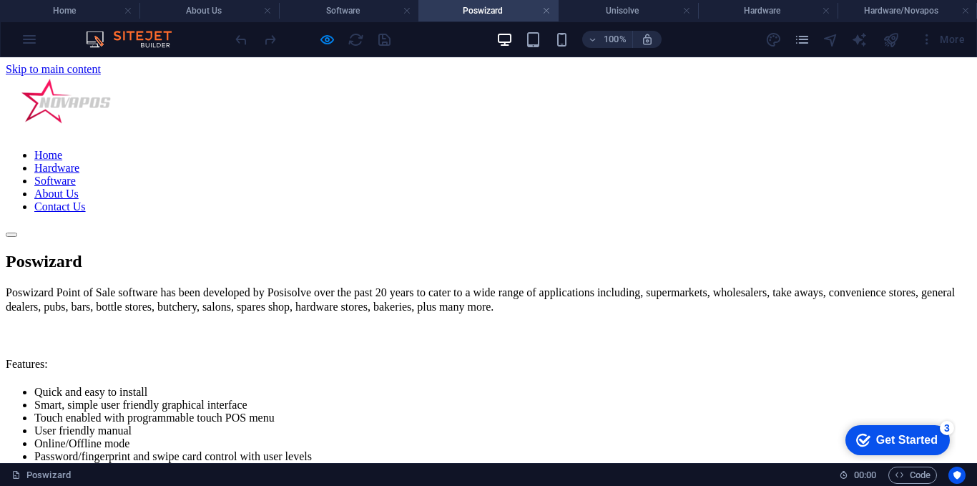
click at [76, 175] on link "Software" at bounding box center [54, 181] width 41 height 12
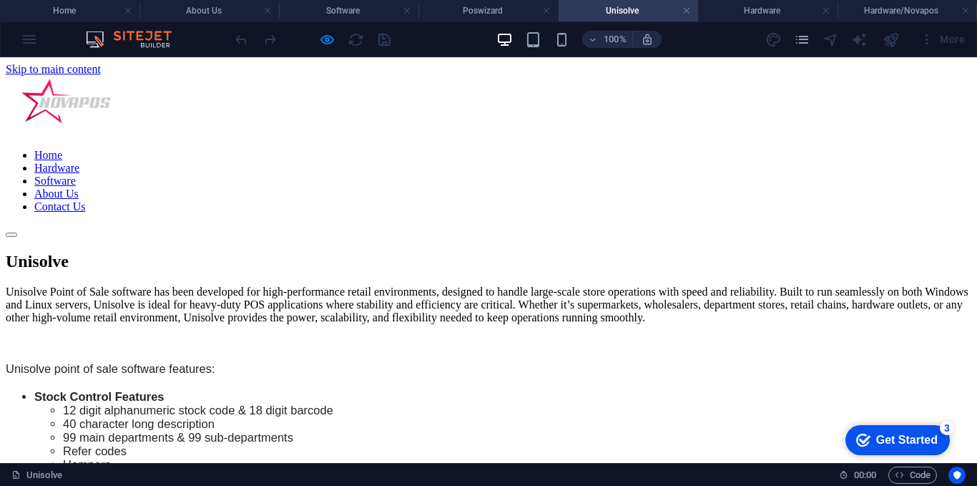
click at [79, 162] on link "Hardware" at bounding box center [56, 168] width 45 height 12
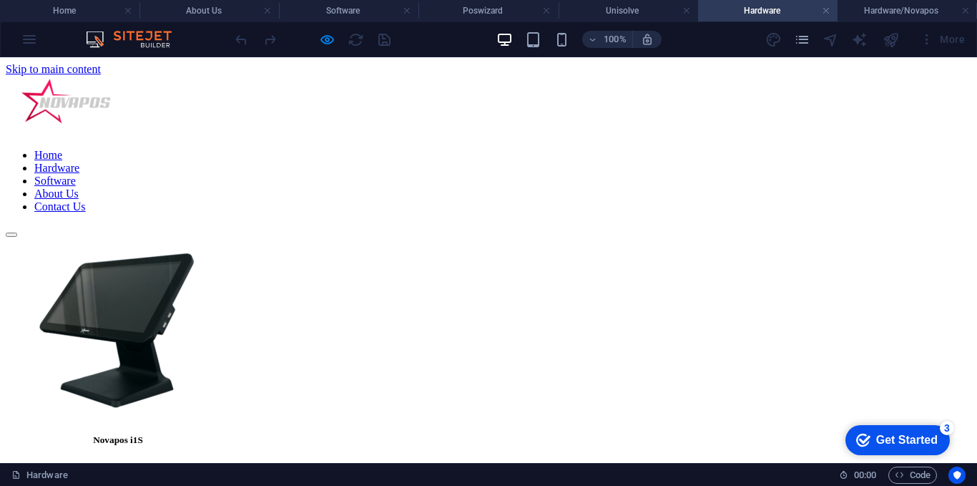
click at [148, 461] on strong "Learn More" at bounding box center [118, 467] width 59 height 12
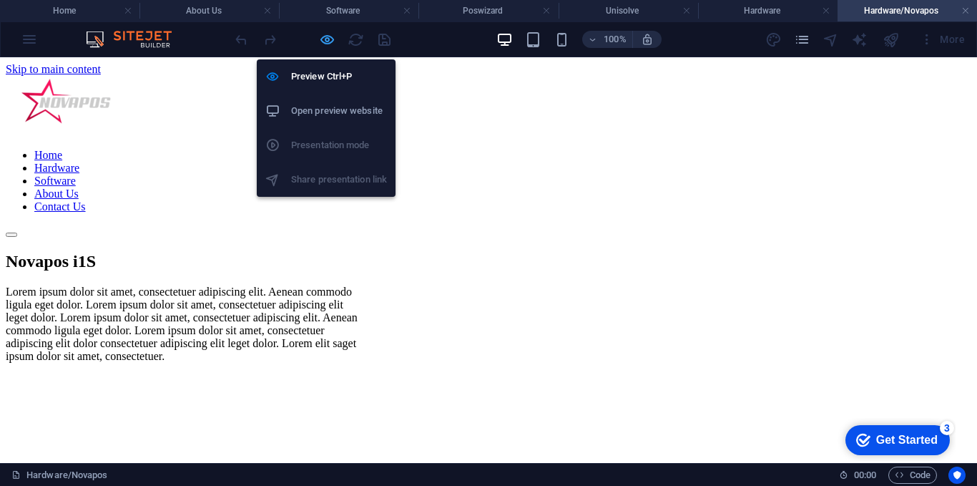
click at [330, 34] on icon "button" at bounding box center [327, 39] width 16 height 16
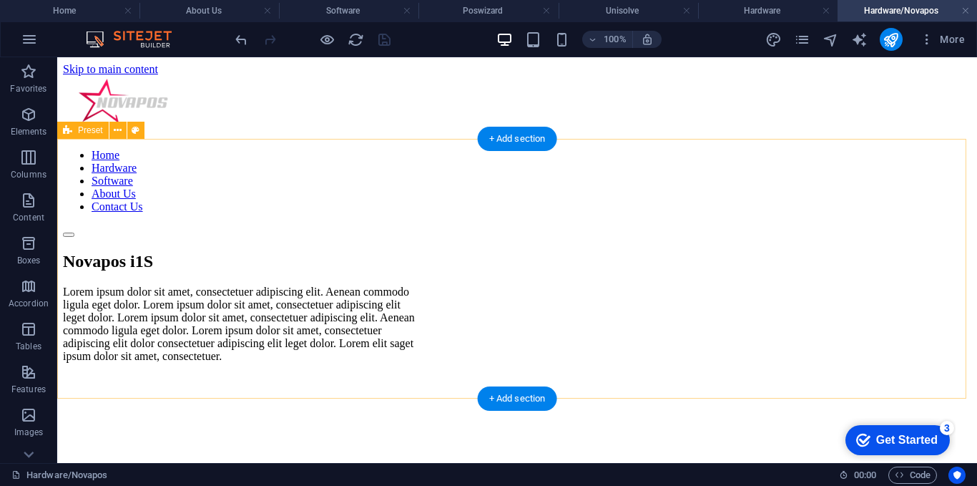
click at [644, 325] on div "Novapos i1S Lorem ipsum dolor sit amet, consectetuer adipiscing elit. Aenean co…" at bounding box center [517, 313] width 908 height 122
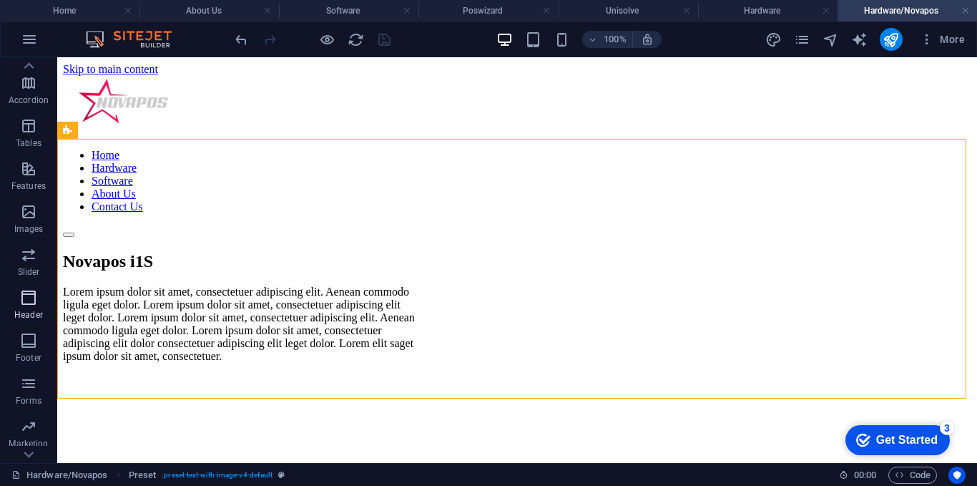
scroll to position [215, 0]
click at [30, 197] on icon "button" at bounding box center [28, 200] width 17 height 17
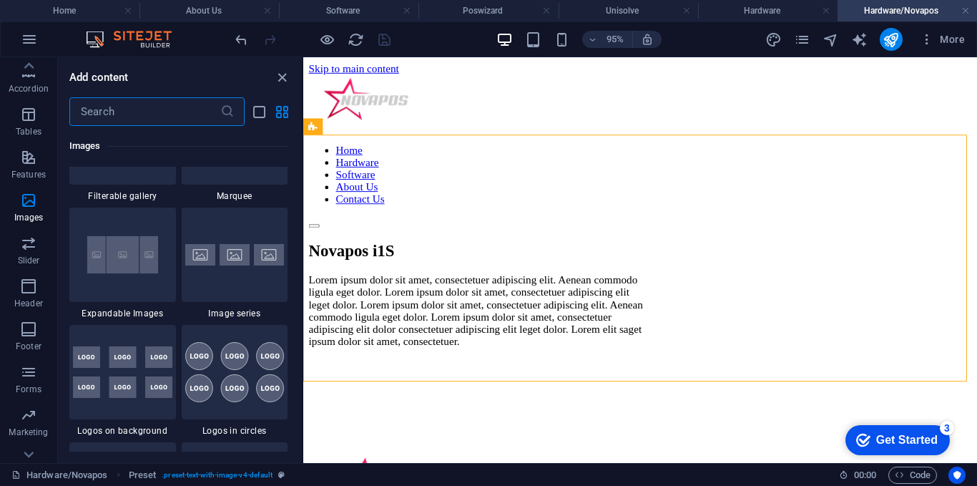
scroll to position [7681, 0]
drag, startPoint x: 296, startPoint y: 306, endPoint x: 296, endPoint y: 283, distance: 23.6
click at [296, 283] on div "Favorites 1 Star Headline 1 Star Container Elements 1 Star Headline 1 Star Text…" at bounding box center [180, 288] width 244 height 325
drag, startPoint x: 275, startPoint y: 79, endPoint x: 217, endPoint y: 24, distance: 80.5
click at [275, 79] on icon "close panel" at bounding box center [282, 77] width 16 height 16
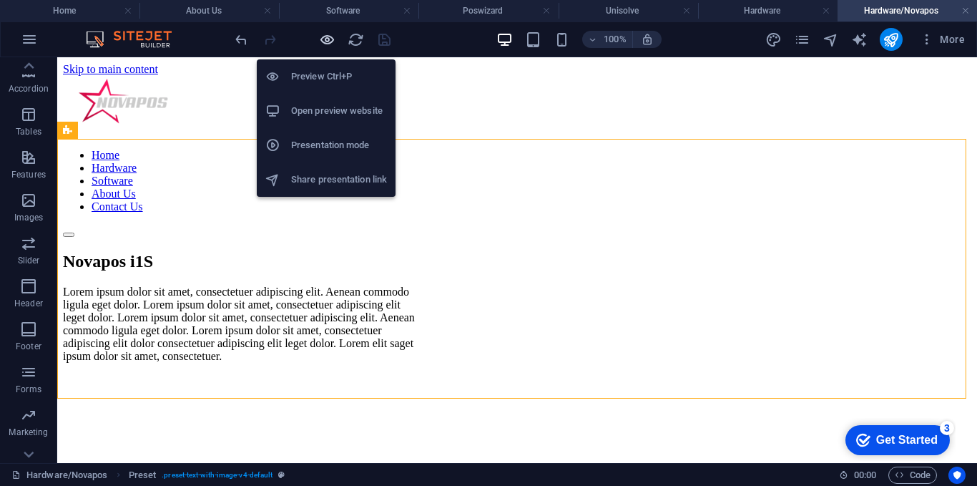
click at [326, 40] on icon "button" at bounding box center [327, 39] width 16 height 16
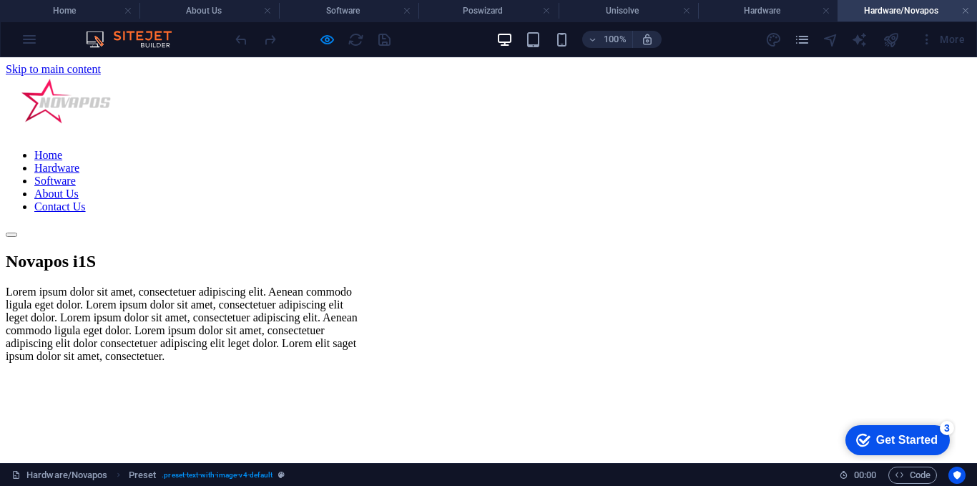
click at [62, 149] on link "Home" at bounding box center [48, 155] width 28 height 12
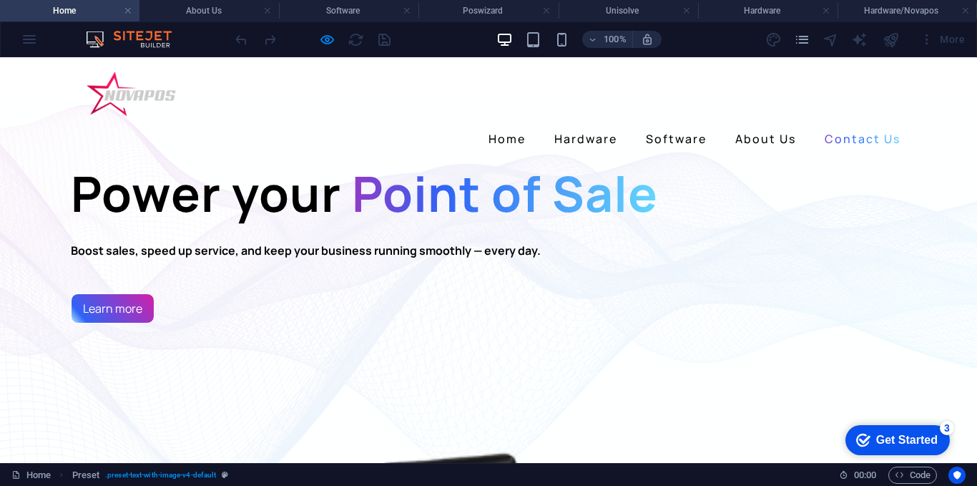
scroll to position [72, 0]
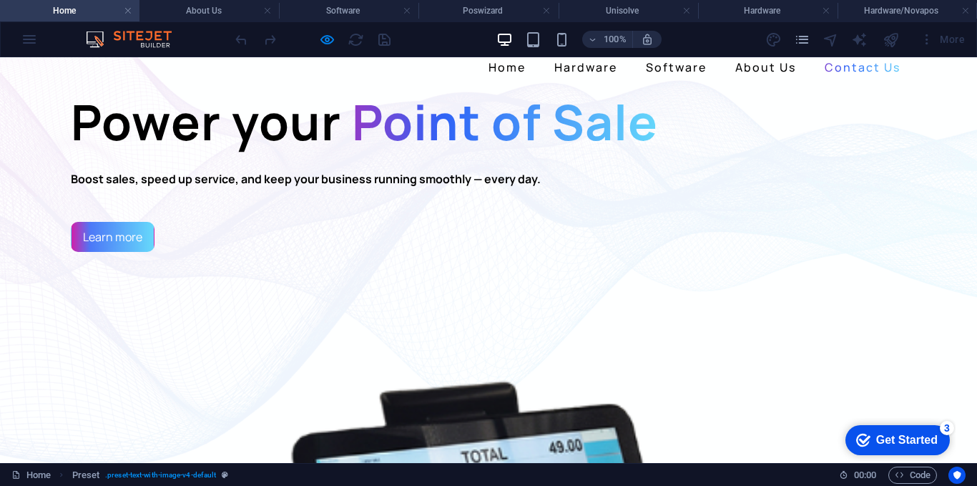
click at [131, 252] on link "Learn more" at bounding box center [113, 237] width 84 height 30
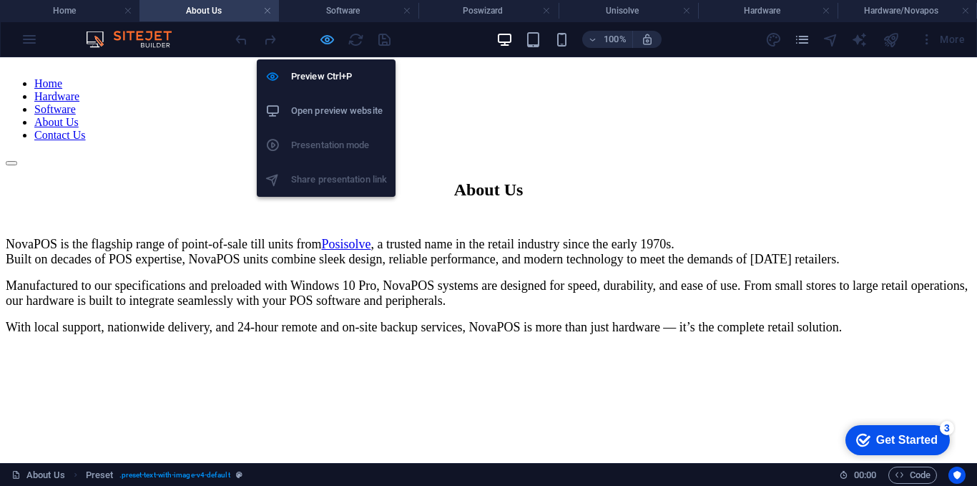
click at [328, 42] on icon "button" at bounding box center [327, 39] width 16 height 16
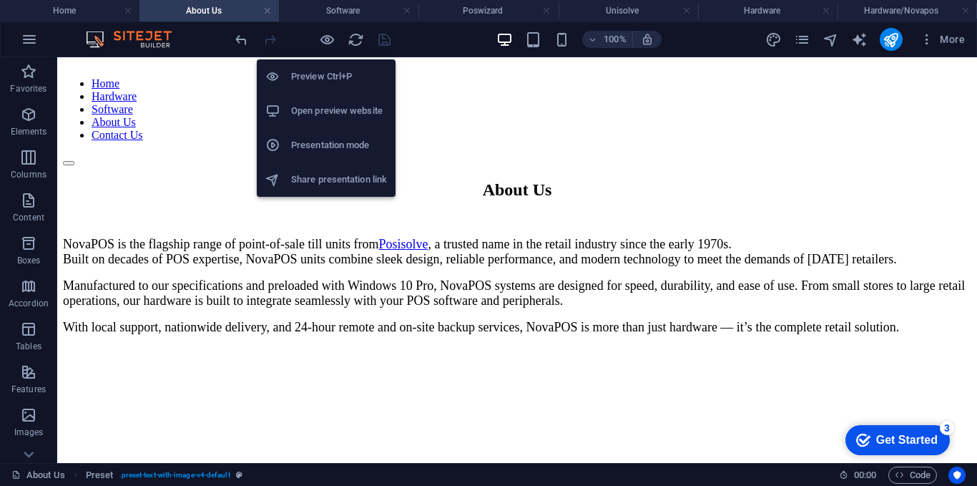
click at [323, 71] on h6 "Preview Ctrl+P" at bounding box center [339, 76] width 96 height 17
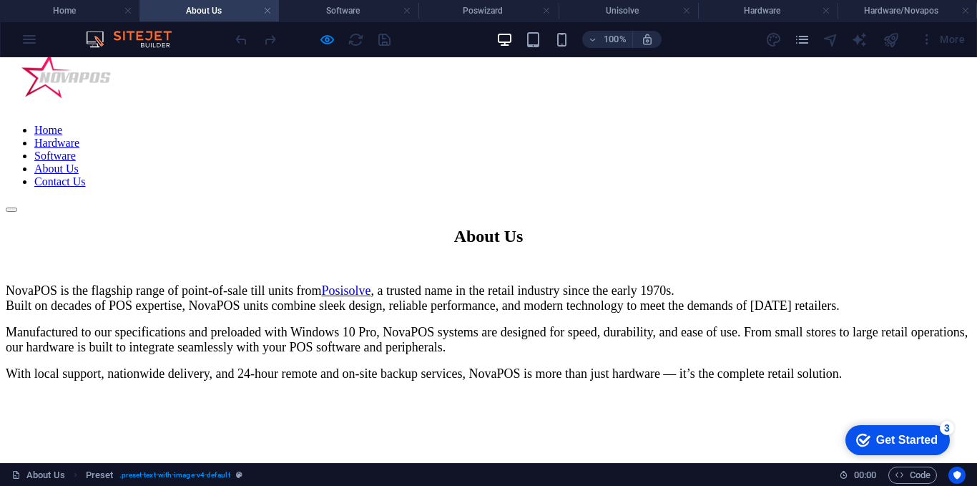
scroll to position [0, 0]
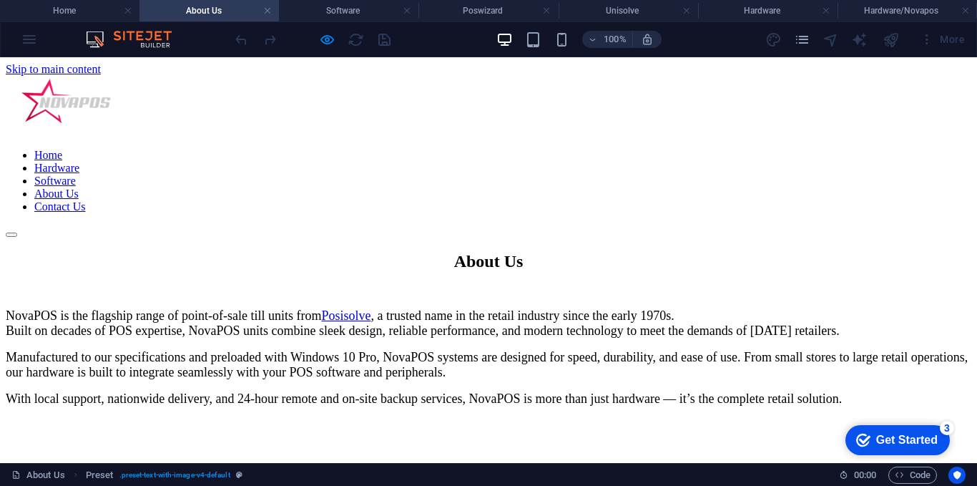
click at [79, 162] on link "Hardware" at bounding box center [56, 168] width 45 height 12
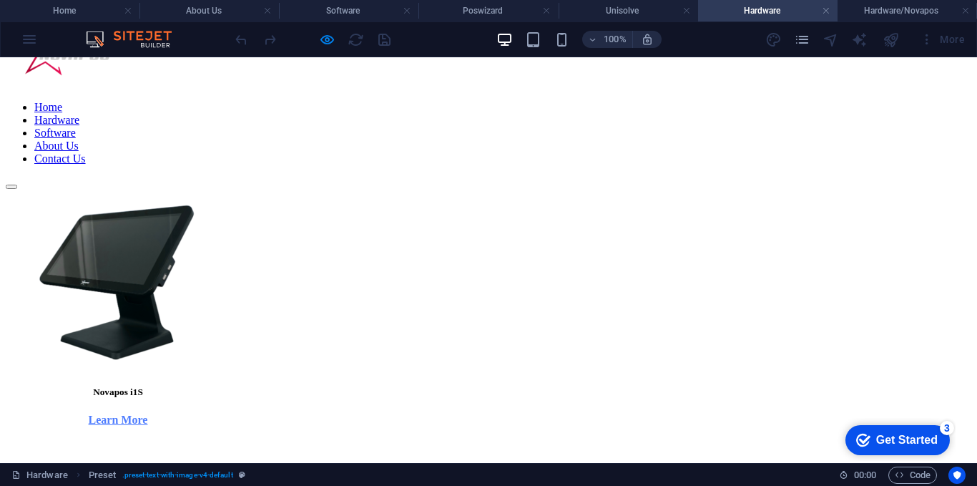
scroll to position [72, 0]
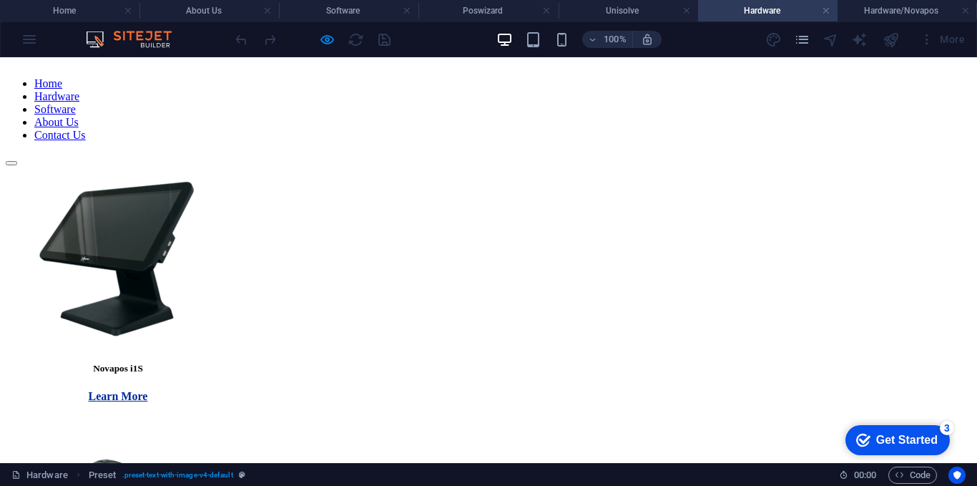
click at [148, 390] on strong "Learn More" at bounding box center [118, 396] width 59 height 12
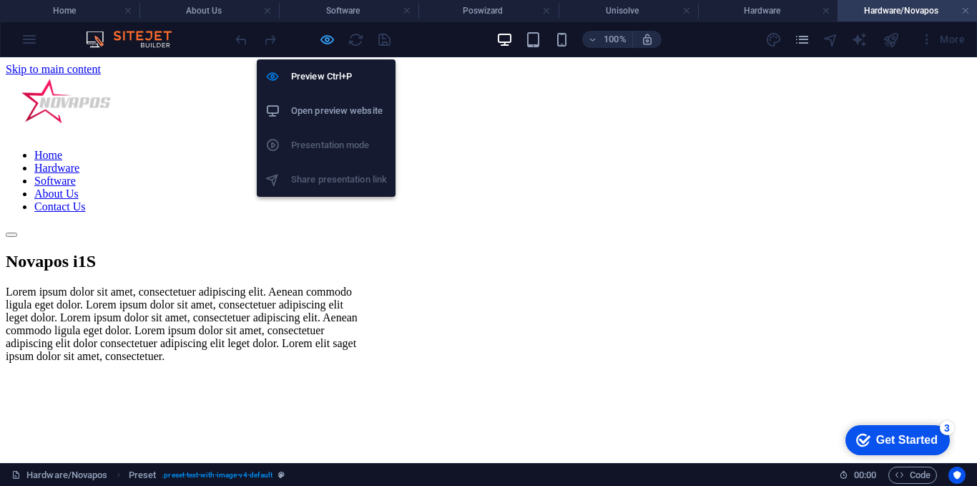
click at [323, 34] on icon "button" at bounding box center [327, 39] width 16 height 16
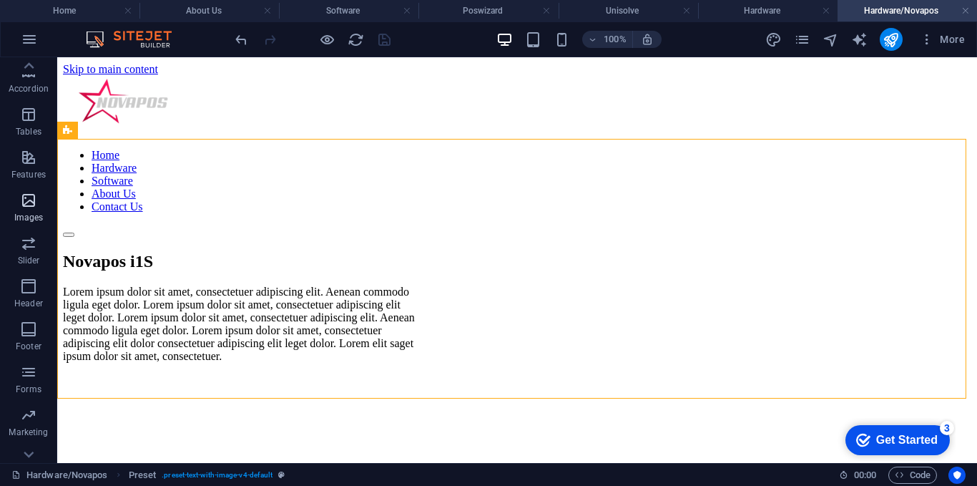
click at [28, 217] on p "Images" at bounding box center [28, 217] width 29 height 11
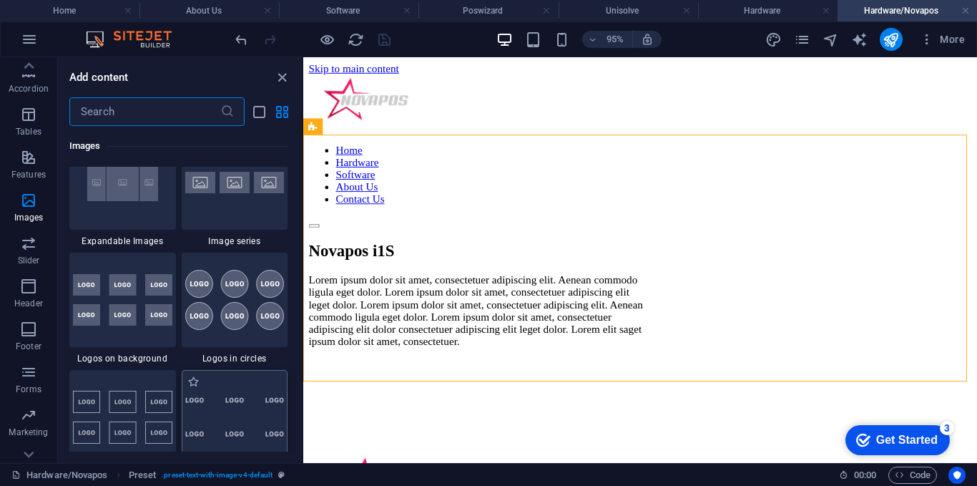
scroll to position [8039, 0]
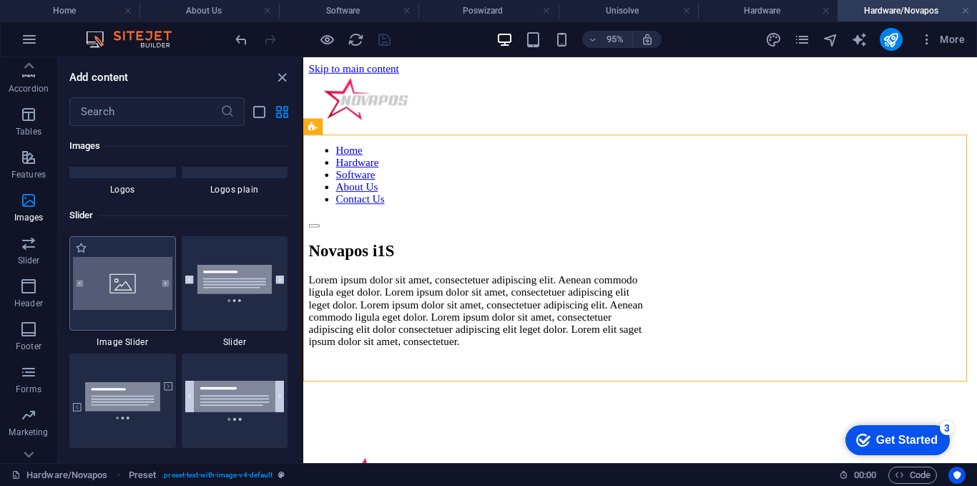
click at [143, 278] on img at bounding box center [122, 283] width 99 height 53
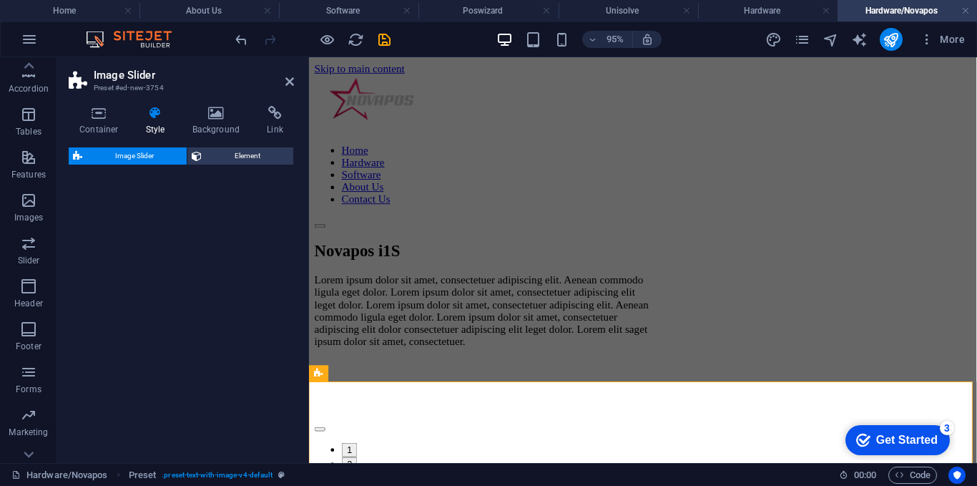
select select "rem"
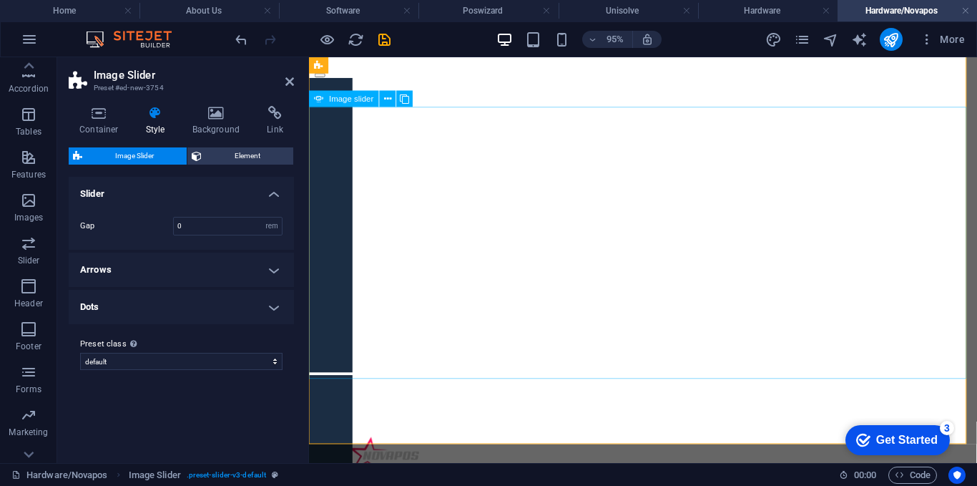
scroll to position [286, 0]
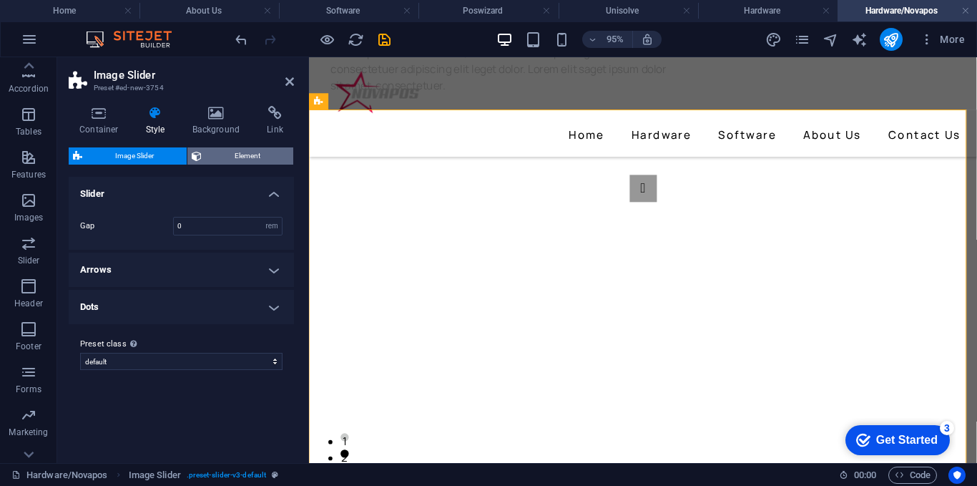
click at [258, 161] on span "Element" at bounding box center [247, 155] width 83 height 17
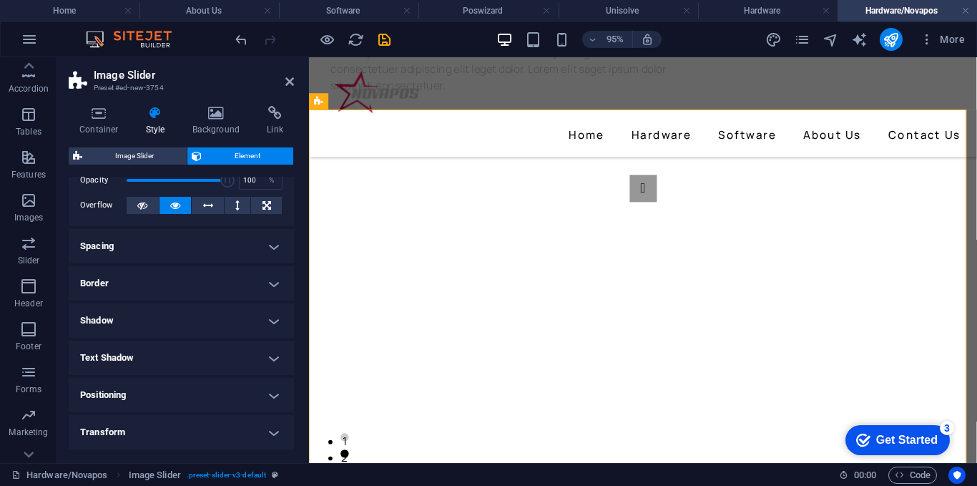
scroll to position [0, 0]
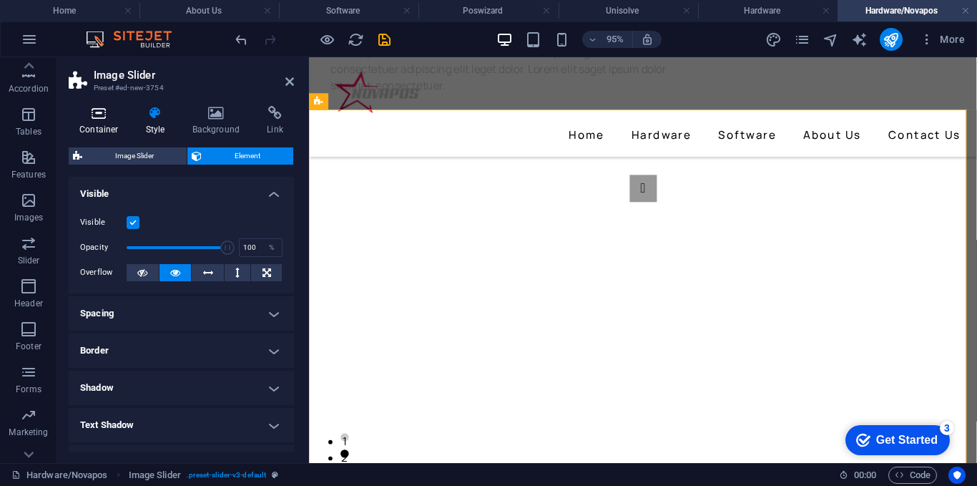
click at [94, 115] on icon at bounding box center [99, 113] width 61 height 14
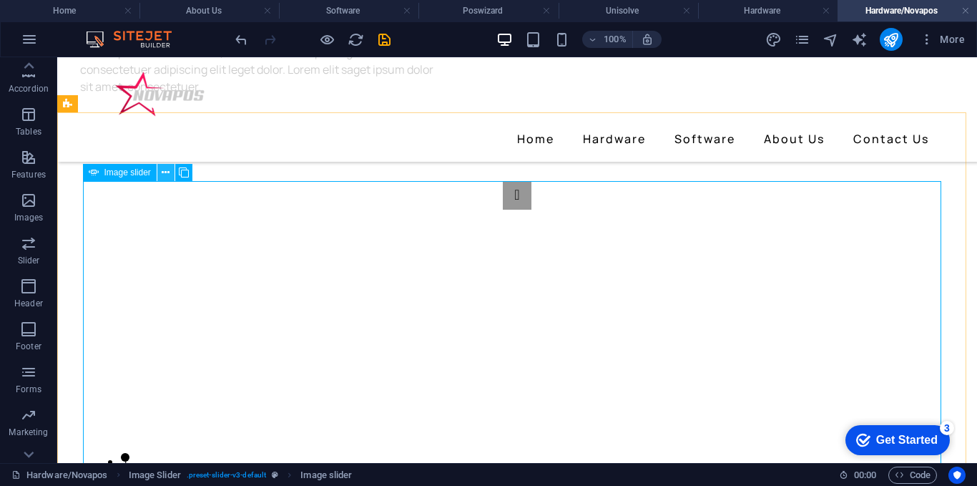
click at [166, 178] on icon at bounding box center [166, 172] width 8 height 15
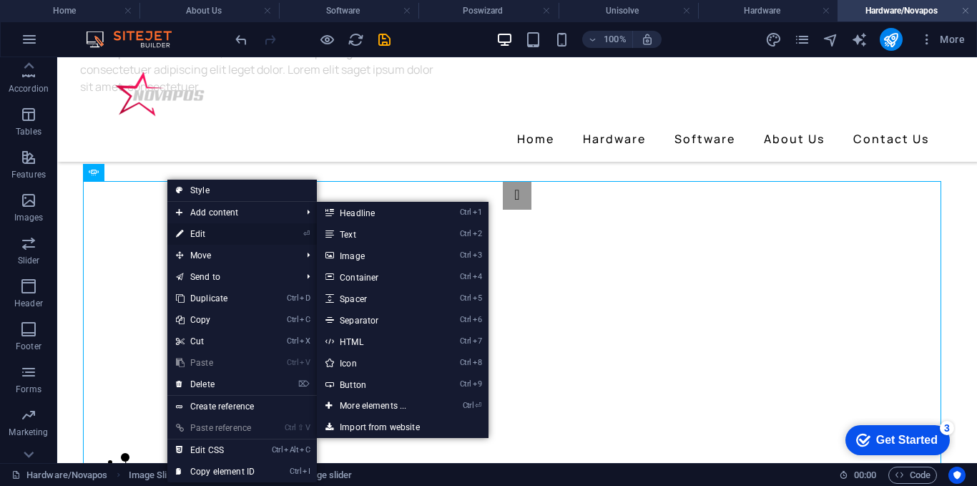
click at [202, 230] on link "⏎ Edit" at bounding box center [215, 233] width 96 height 21
select select "px"
select select "ms"
select select "s"
select select "progressive"
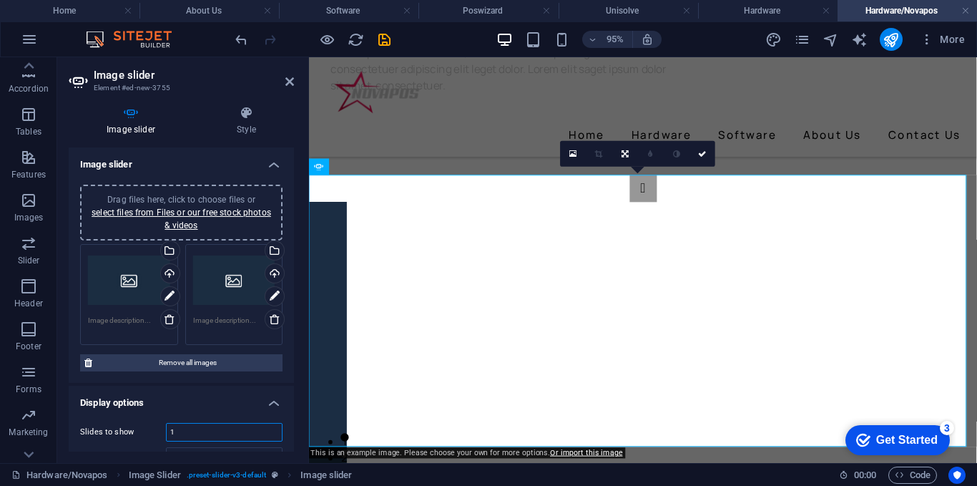
click at [242, 428] on input "1" at bounding box center [224, 431] width 115 height 17
click at [168, 252] on div "Select files from the file manager, stock photos, or upload file(s)" at bounding box center [168, 251] width 21 height 21
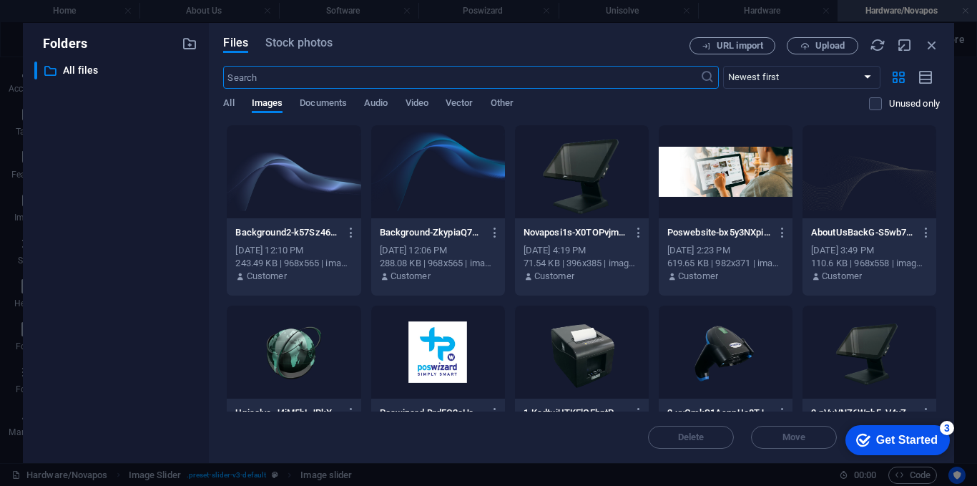
scroll to position [142, 0]
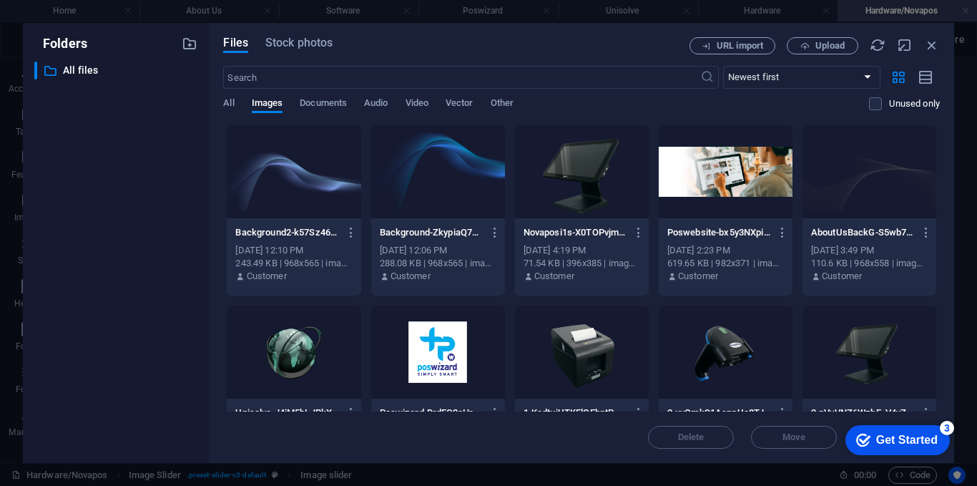
click at [584, 170] on div at bounding box center [582, 171] width 134 height 93
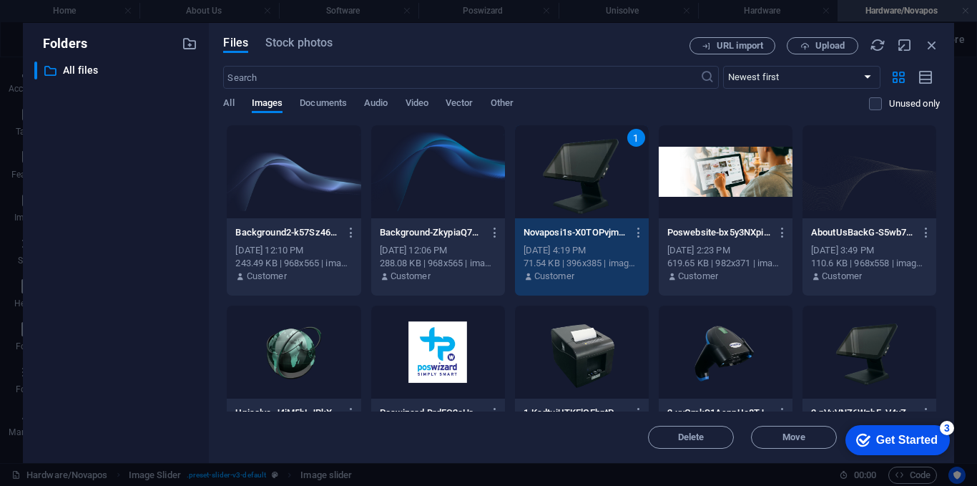
drag, startPoint x: 584, startPoint y: 170, endPoint x: 202, endPoint y: 122, distance: 384.2
click at [584, 170] on div "1" at bounding box center [582, 171] width 134 height 93
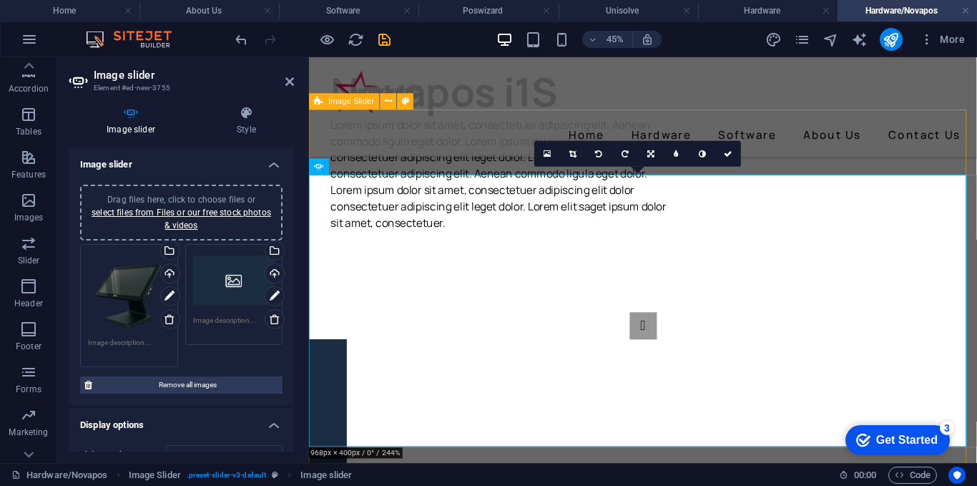
scroll to position [286, 0]
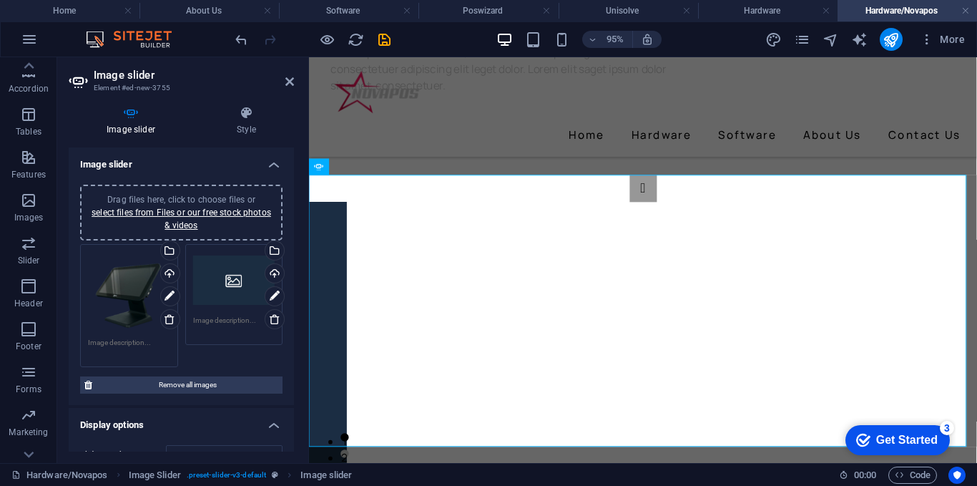
click at [230, 289] on div "Drag files here, click to choose files or select files from Files or our free s…" at bounding box center [234, 280] width 82 height 57
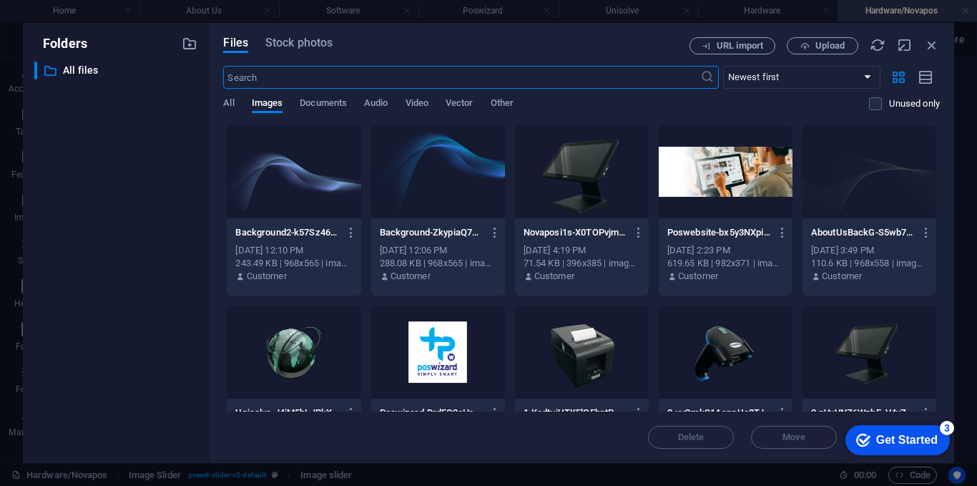
scroll to position [142, 0]
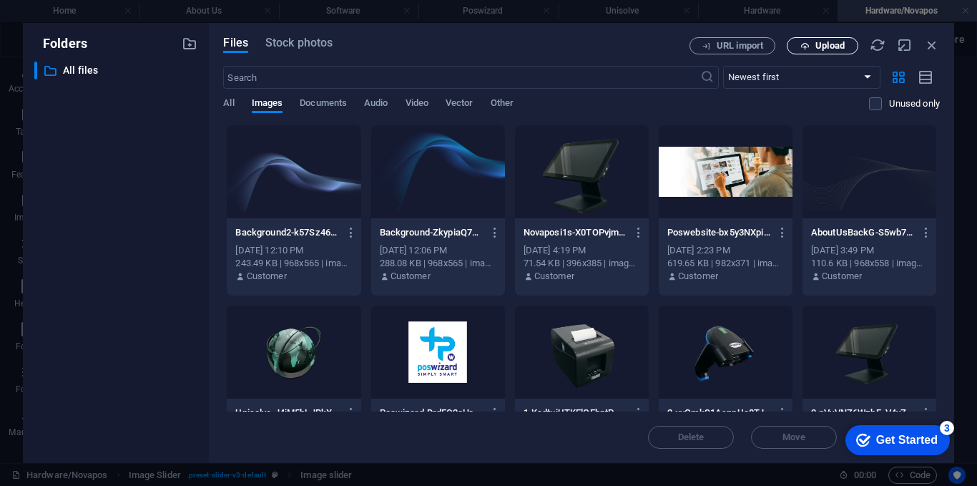
click at [805, 44] on icon "button" at bounding box center [804, 45] width 9 height 9
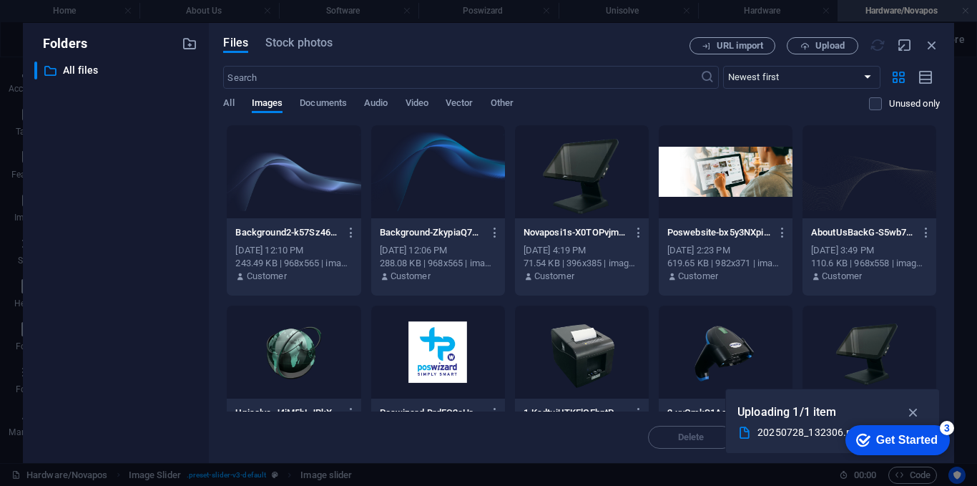
drag, startPoint x: 915, startPoint y: 411, endPoint x: 915, endPoint y: 345, distance: 65.8
click at [915, 406] on icon "button" at bounding box center [913, 412] width 16 height 16
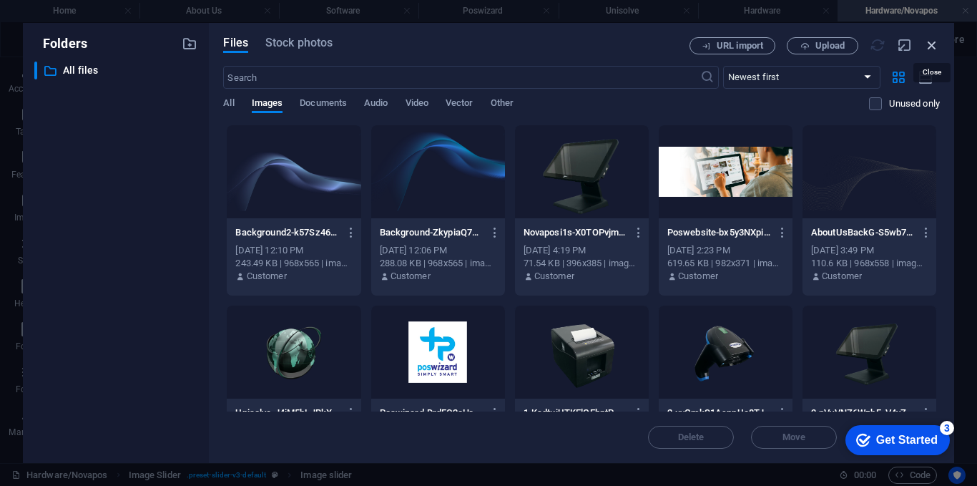
click at [928, 41] on icon "button" at bounding box center [932, 45] width 16 height 16
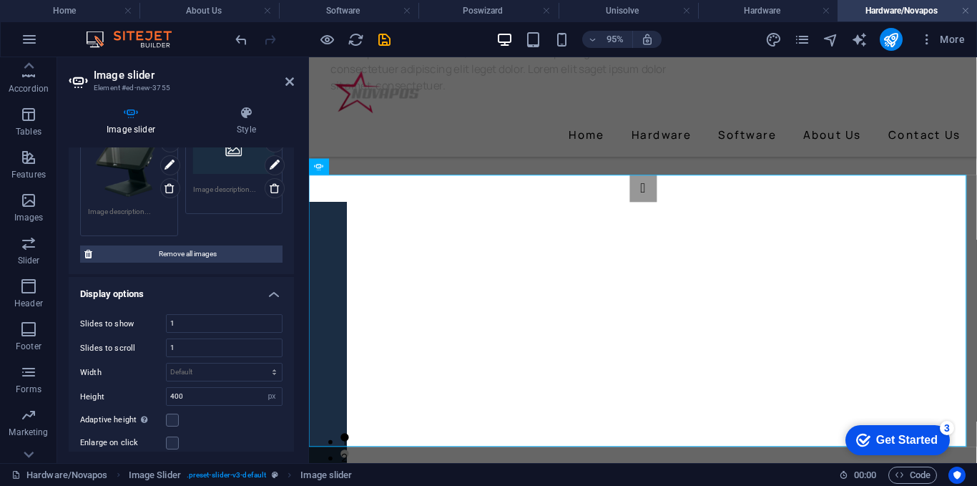
scroll to position [0, 0]
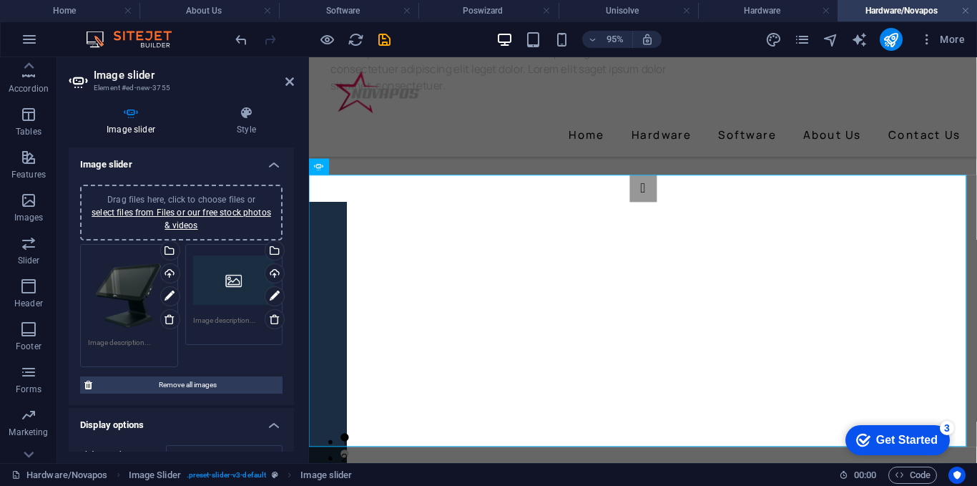
click at [237, 368] on div "Drag files here, click to choose files or select files from Files or our free s…" at bounding box center [182, 305] width 210 height 131
click at [271, 298] on icon at bounding box center [275, 296] width 10 height 17
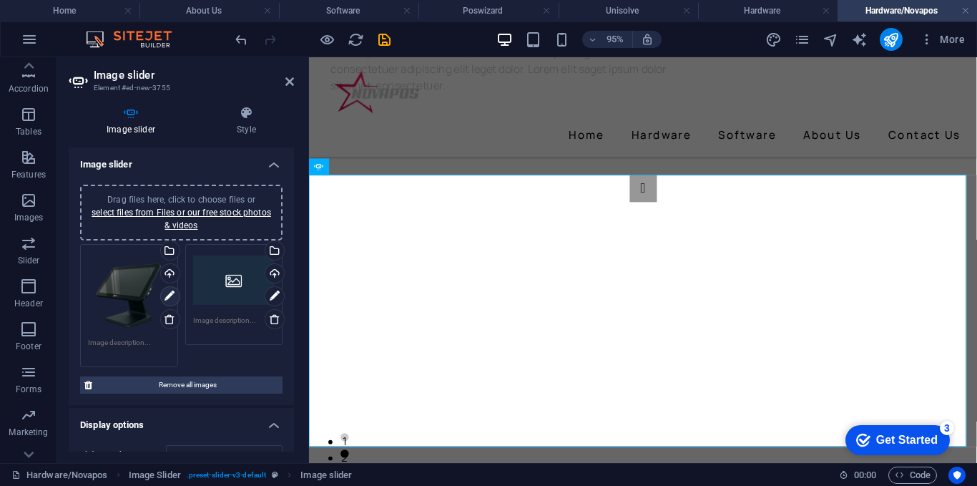
click at [171, 296] on icon at bounding box center [169, 296] width 10 height 17
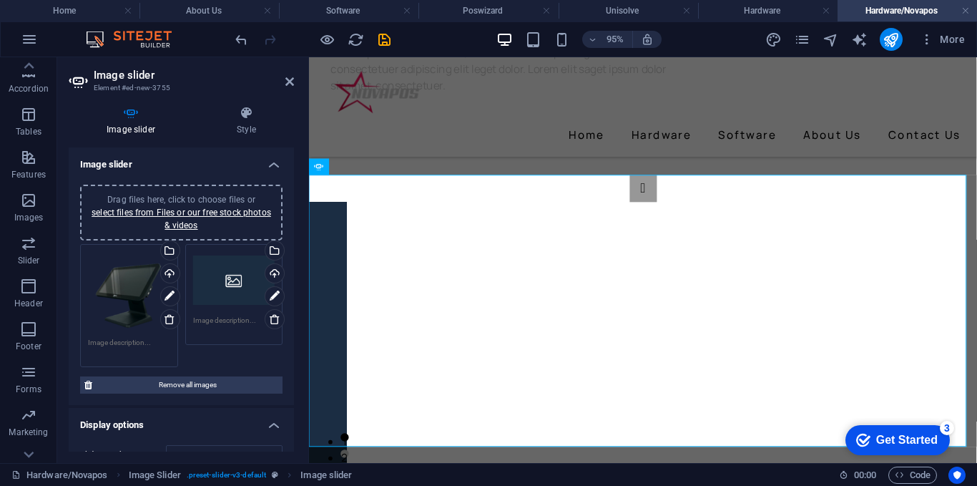
click at [203, 290] on div "Drag files here, click to choose files or select files from Files or our free s…" at bounding box center [234, 280] width 82 height 57
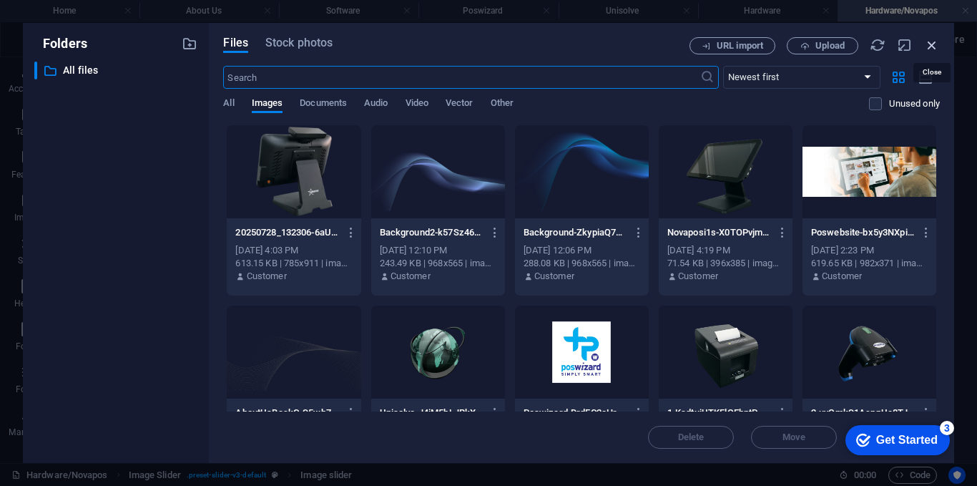
click at [931, 42] on icon "button" at bounding box center [932, 45] width 16 height 16
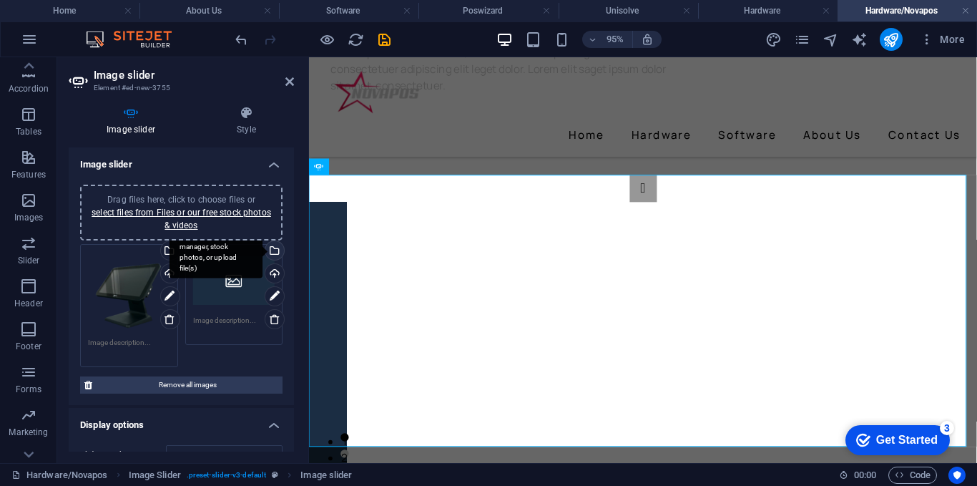
click at [262, 253] on div "Select files from the file manager, stock photos, or upload file(s)" at bounding box center [216, 252] width 93 height 54
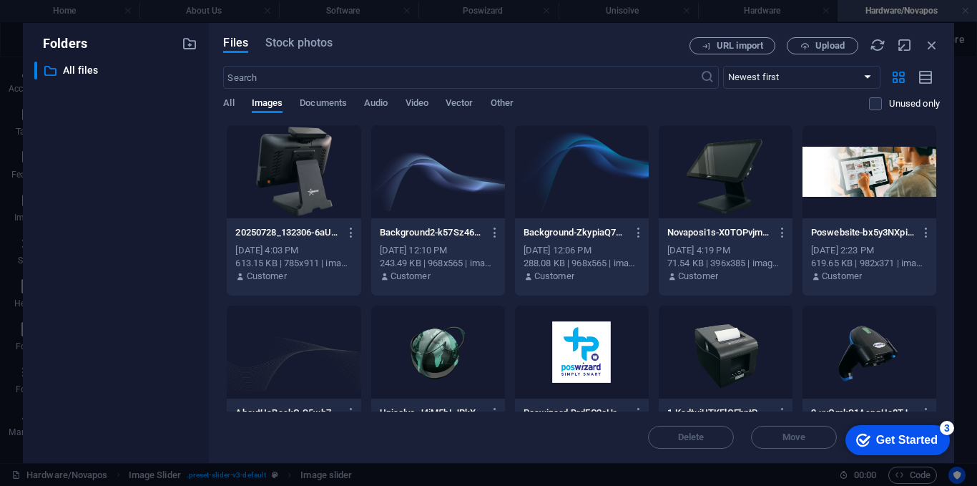
click at [309, 166] on div at bounding box center [294, 171] width 134 height 93
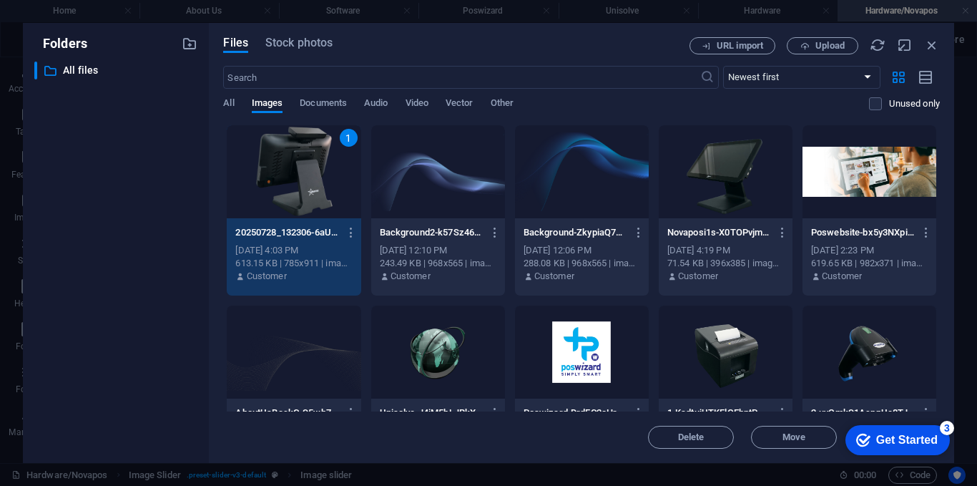
click at [309, 166] on div "1" at bounding box center [294, 171] width 134 height 93
click at [305, 166] on div at bounding box center [306, 260] width 3 height 406
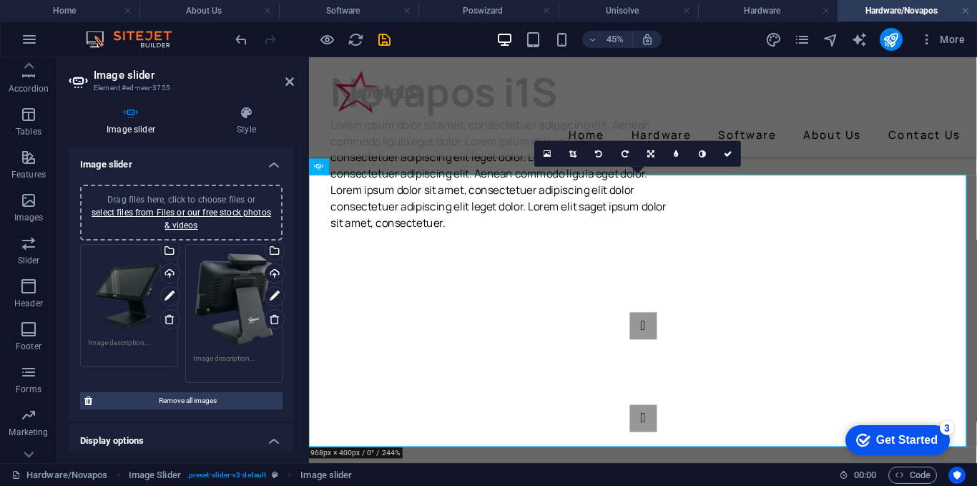
click at [305, 166] on div at bounding box center [306, 260] width 3 height 406
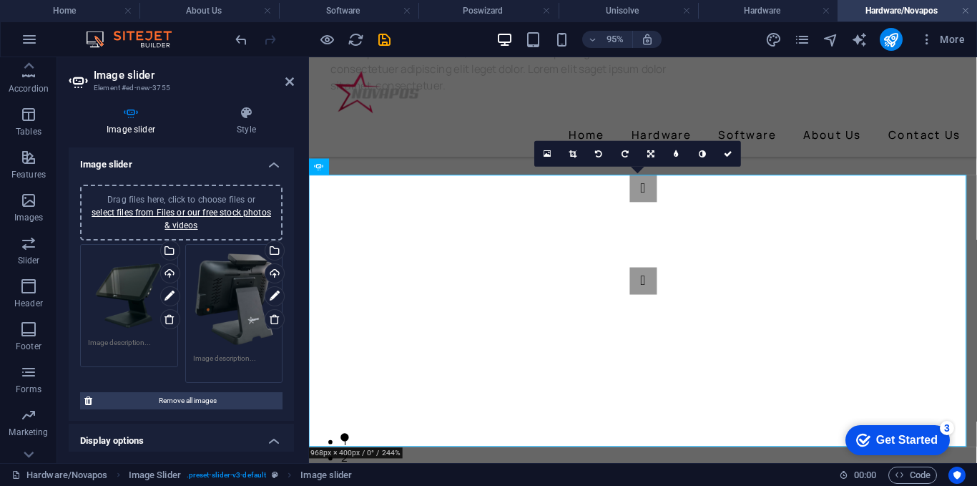
click at [288, 71] on h2 "Image slider" at bounding box center [194, 75] width 200 height 13
click at [290, 82] on icon at bounding box center [289, 81] width 9 height 11
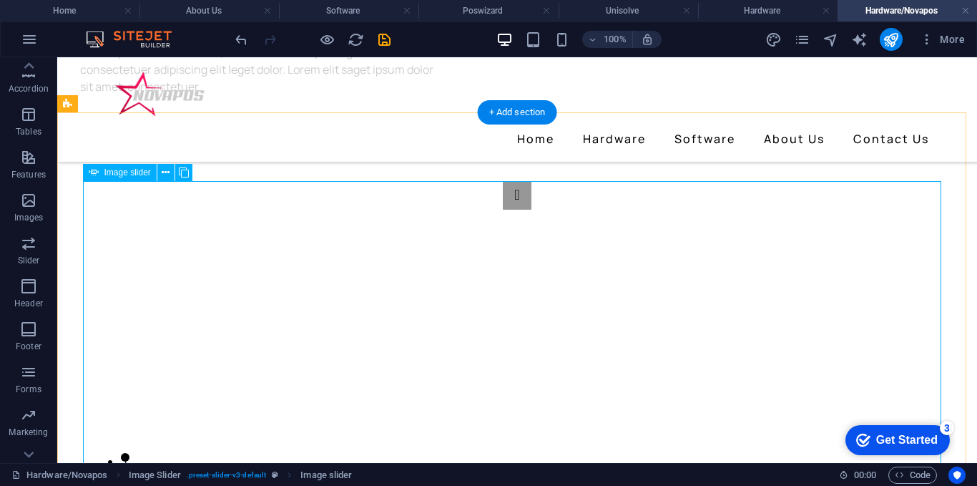
drag, startPoint x: 933, startPoint y: 340, endPoint x: 920, endPoint y: 318, distance: 25.3
click at [929, 329] on div "1 2" at bounding box center [517, 324] width 858 height 286
click at [162, 172] on icon at bounding box center [166, 172] width 8 height 15
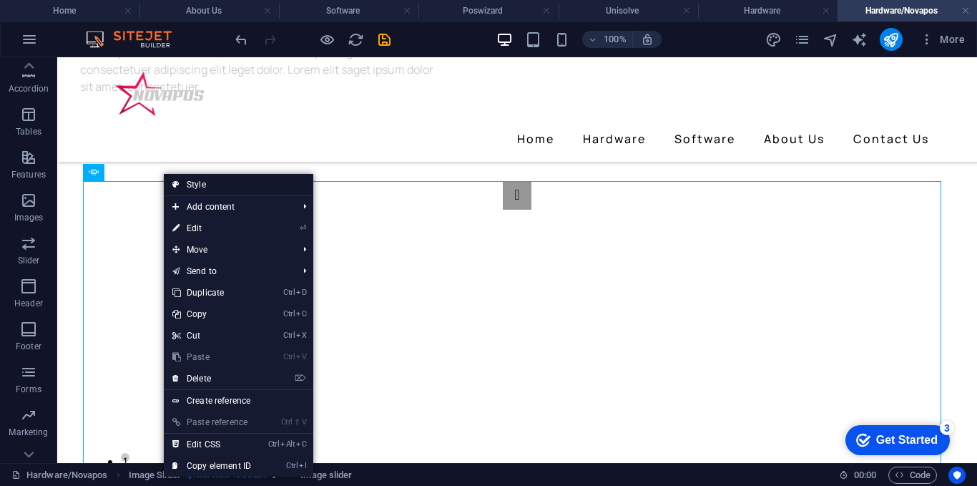
click at [180, 180] on link "Style" at bounding box center [238, 184] width 149 height 21
select select "rem"
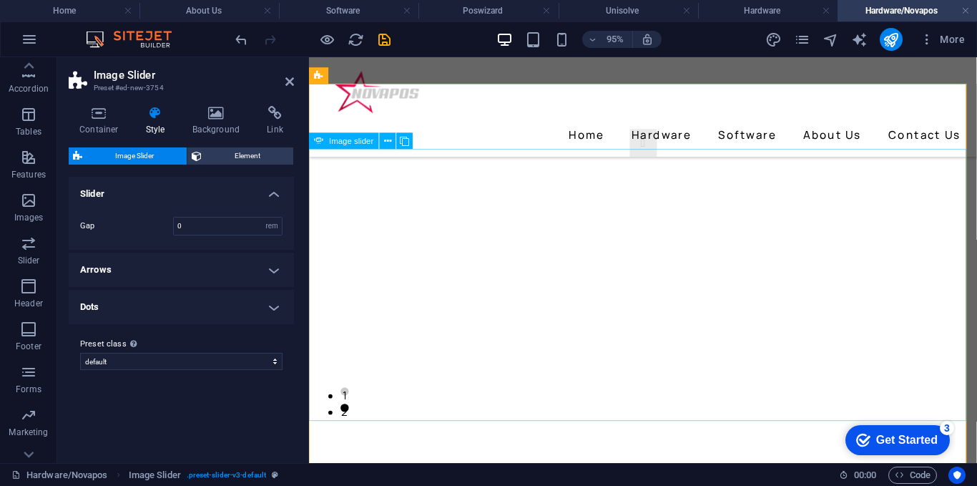
scroll to position [358, 0]
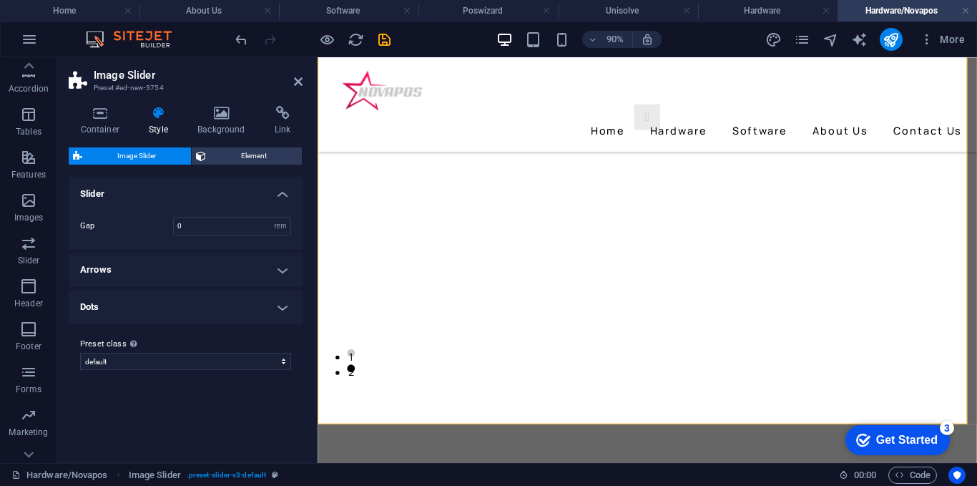
click at [315, 105] on div at bounding box center [315, 260] width 3 height 406
click at [355, 131] on div "Home Hardware Software About Us Contact Us" at bounding box center [684, 109] width 732 height 104
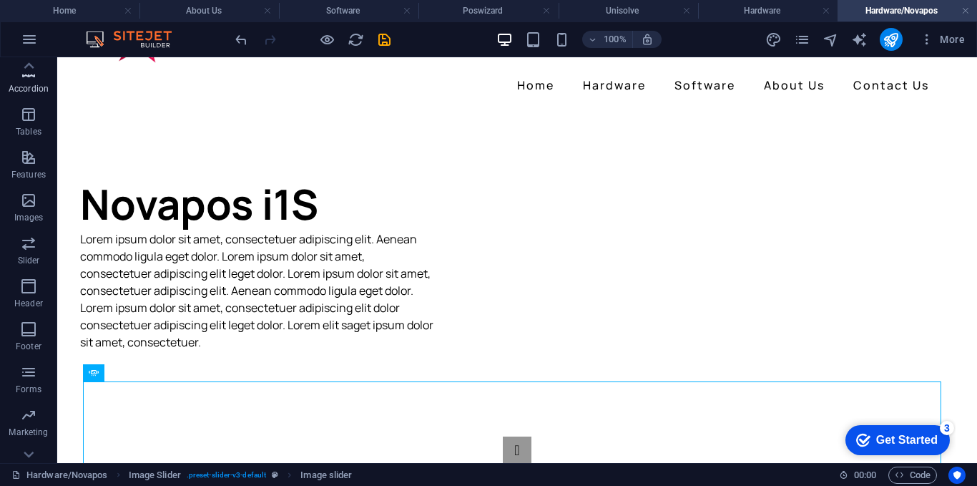
scroll to position [0, 0]
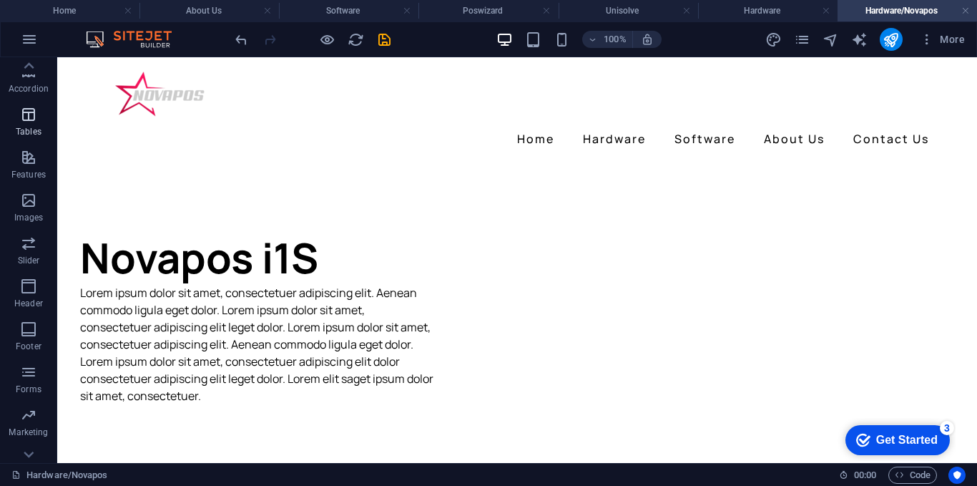
drag, startPoint x: 121, startPoint y: 106, endPoint x: 0, endPoint y: 117, distance: 121.3
click at [7, 101] on section "Favorites Elements Columns Content Boxes Accordion Tables Features Images Slide…" at bounding box center [488, 260] width 977 height 406
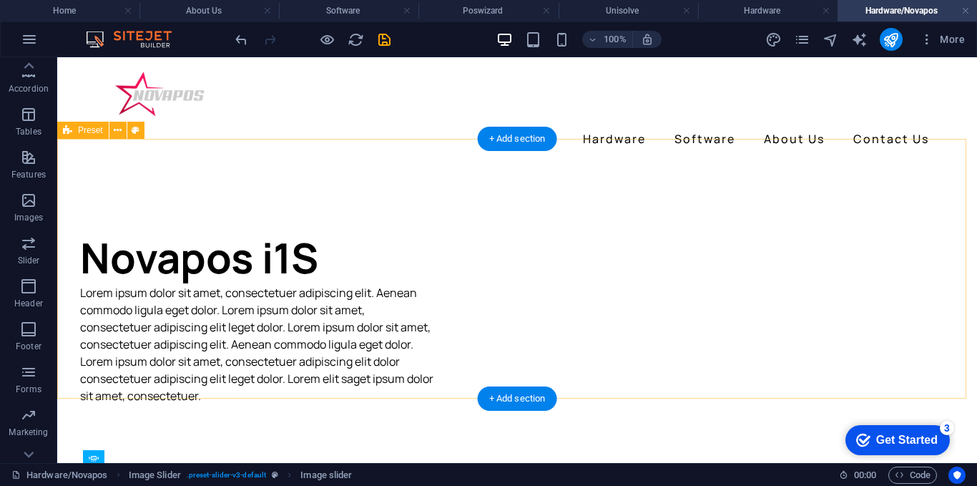
drag, startPoint x: 762, startPoint y: 315, endPoint x: 757, endPoint y: 305, distance: 11.5
click at [758, 309] on div "Novapos i1S Lorem ipsum dolor sit amet, consectetuer adipiscing elit. Aenean co…" at bounding box center [517, 292] width 920 height 260
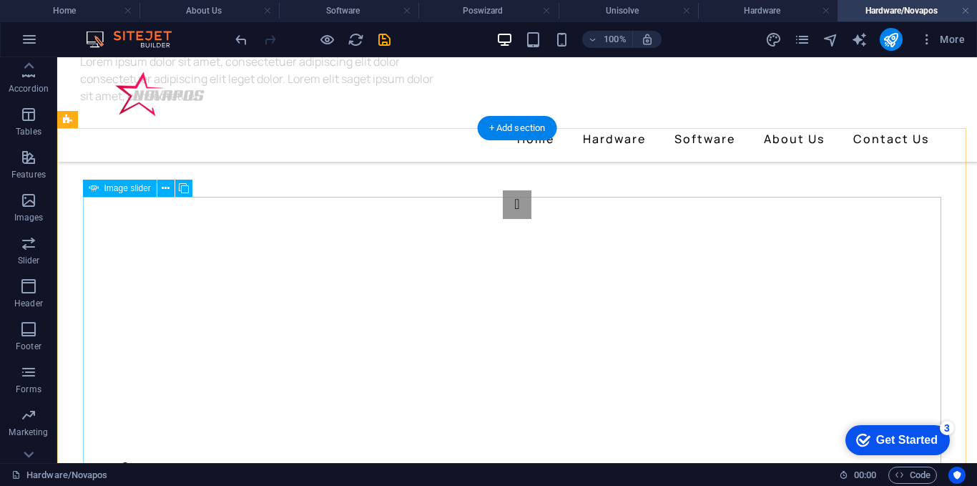
scroll to position [286, 0]
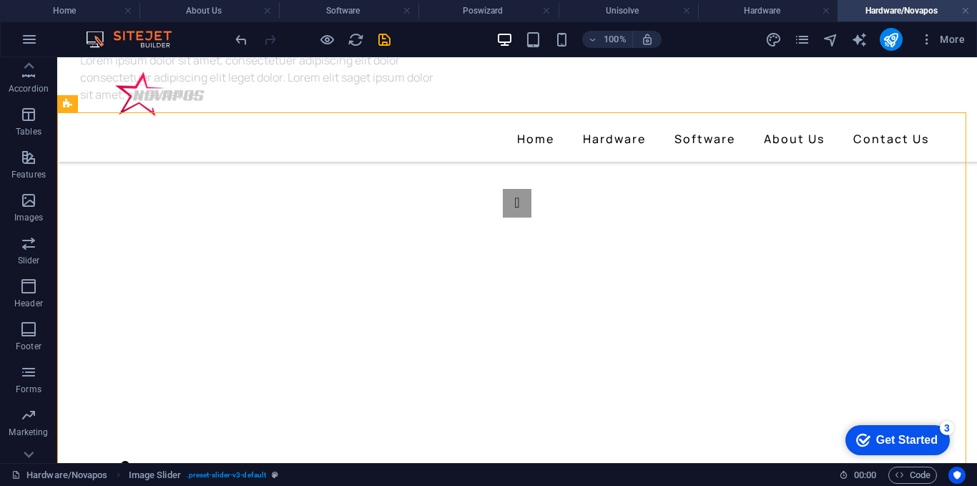
drag, startPoint x: 541, startPoint y: 337, endPoint x: 705, endPoint y: 113, distance: 277.8
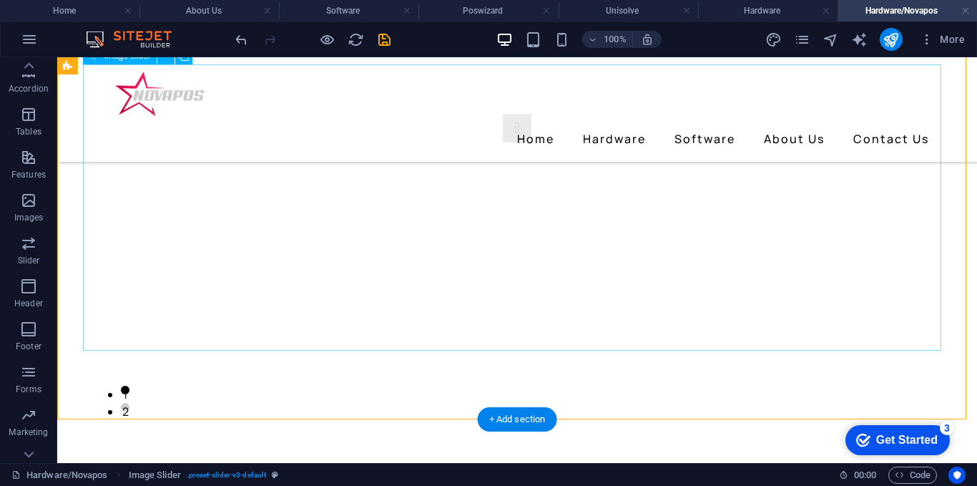
scroll to position [72, 0]
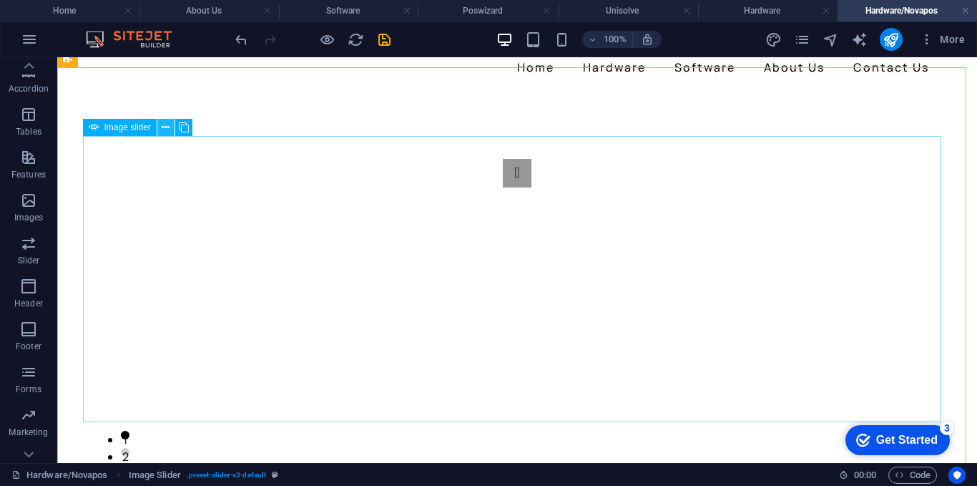
click at [167, 125] on icon at bounding box center [166, 127] width 8 height 15
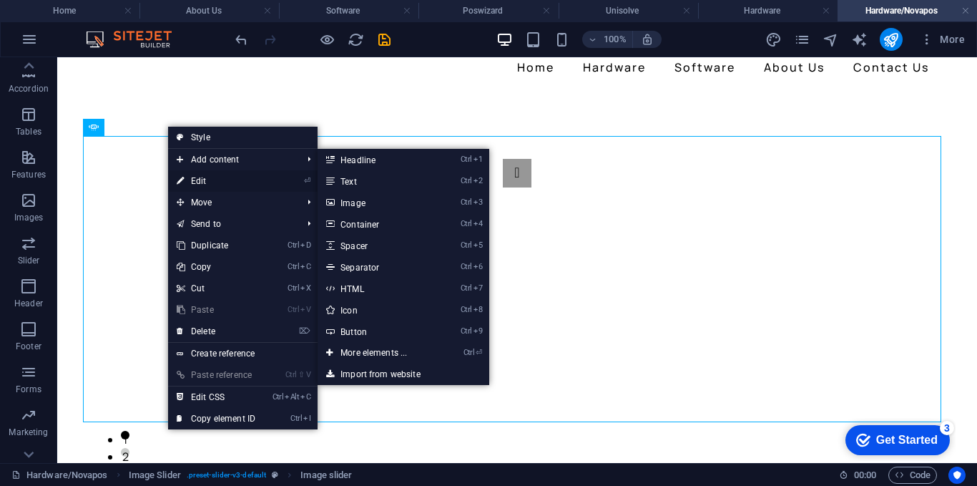
click at [203, 182] on link "⏎ Edit" at bounding box center [216, 180] width 96 height 21
select select "px"
select select "ms"
select select "s"
select select "progressive"
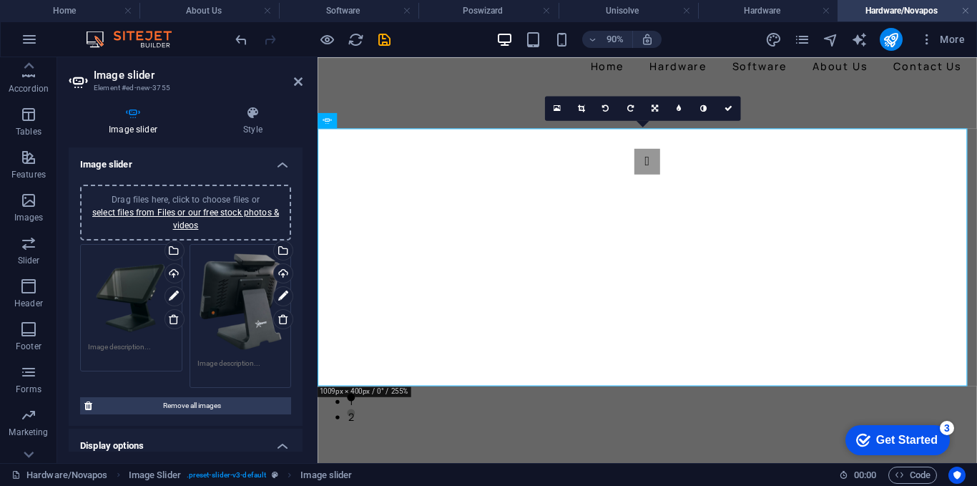
click at [172, 293] on icon at bounding box center [174, 296] width 10 height 17
click at [170, 300] on icon at bounding box center [174, 296] width 10 height 17
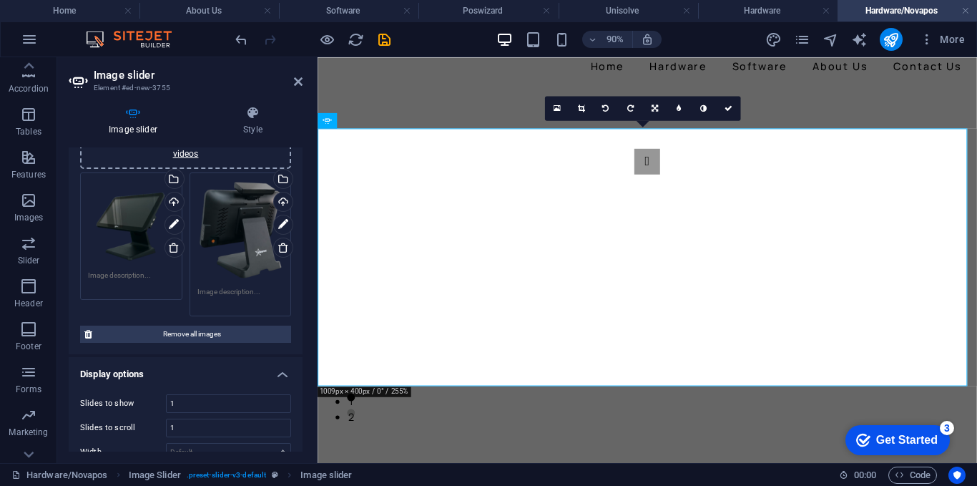
click at [146, 273] on textarea at bounding box center [131, 280] width 87 height 21
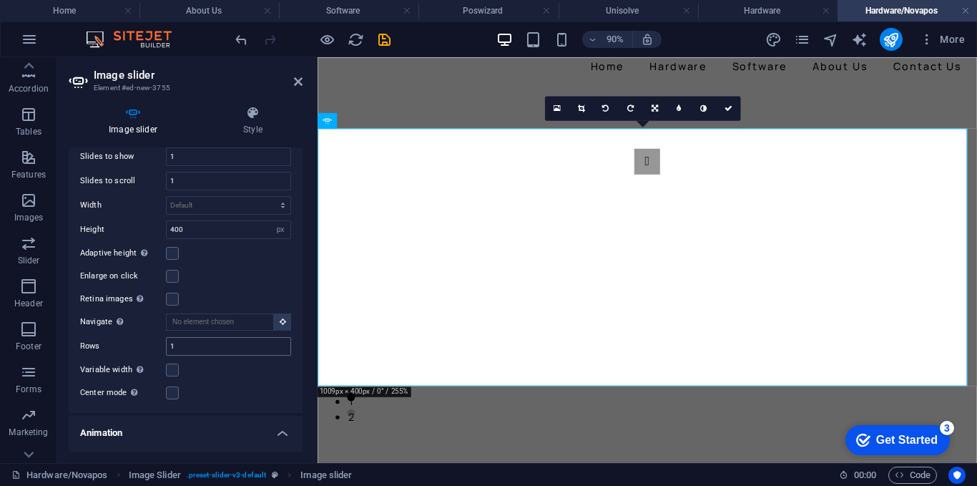
scroll to position [286, 0]
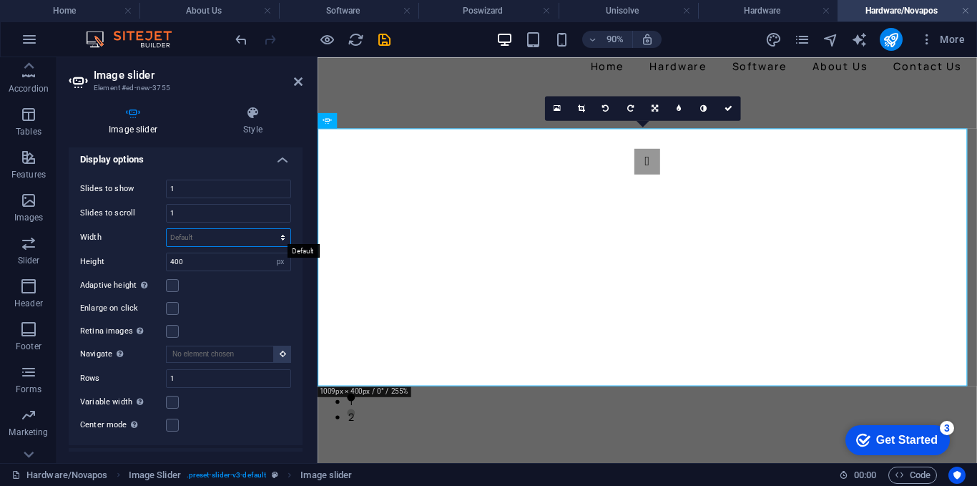
click at [222, 235] on select "Default px % rem em vw vh" at bounding box center [229, 237] width 124 height 17
select select "px"
click at [267, 229] on select "Default px % rem em vw vh" at bounding box center [229, 237] width 124 height 17
type input "2"
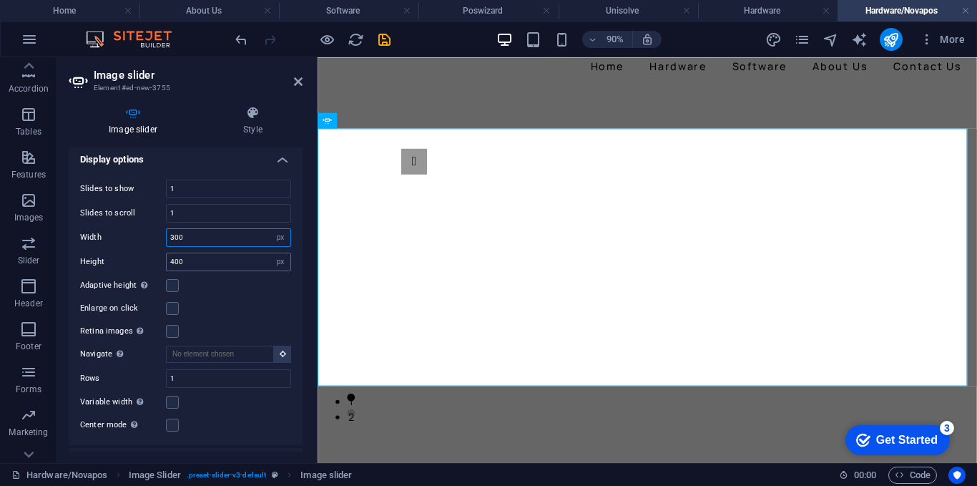
type input "300"
drag, startPoint x: 222, startPoint y: 260, endPoint x: 94, endPoint y: 263, distance: 127.3
click at [94, 263] on div "Height 400 Default px rem em vw vh" at bounding box center [185, 261] width 211 height 19
type input "250"
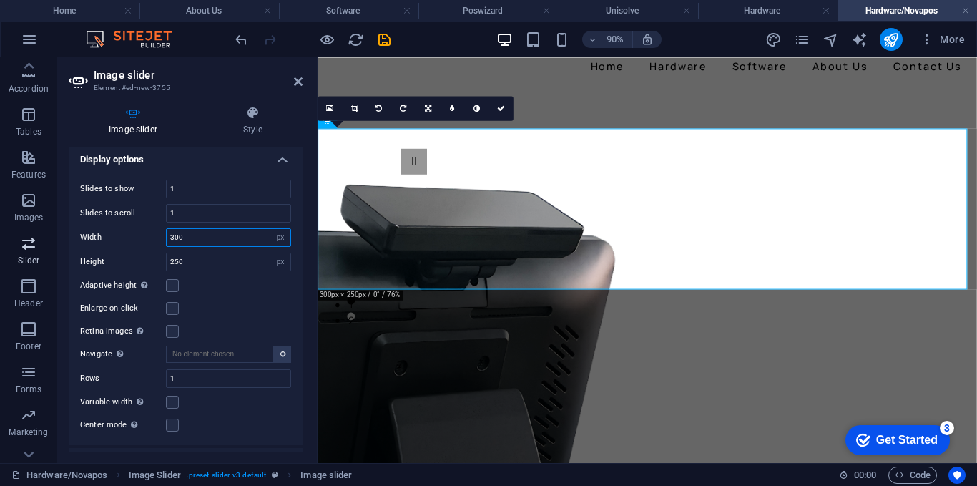
drag, startPoint x: 214, startPoint y: 235, endPoint x: 53, endPoint y: 235, distance: 160.9
click at [53, 235] on section "Favorites Elements Columns Content Boxes Accordion Tables Features Images Slide…" at bounding box center [488, 260] width 977 height 406
click at [218, 235] on input "350" at bounding box center [229, 237] width 124 height 17
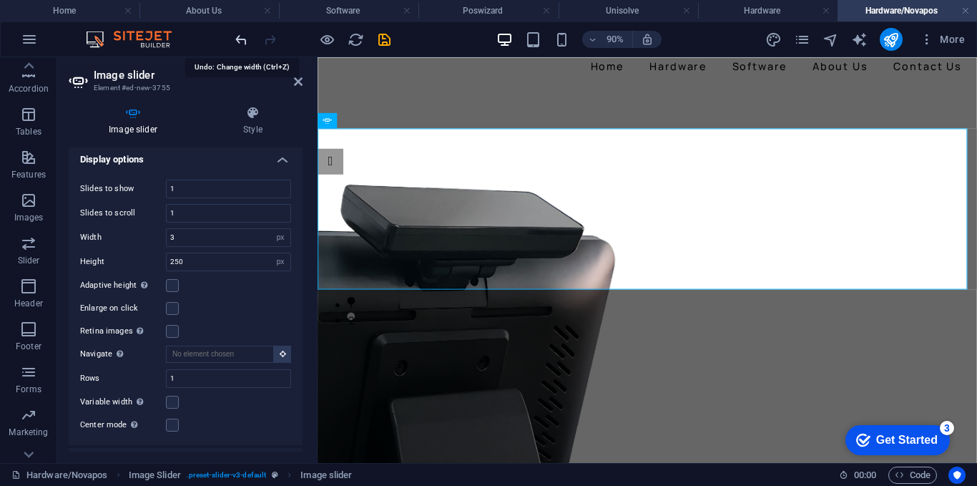
click at [247, 41] on icon "undo" at bounding box center [241, 39] width 16 height 16
click at [245, 41] on icon "undo" at bounding box center [241, 39] width 16 height 16
type input "200"
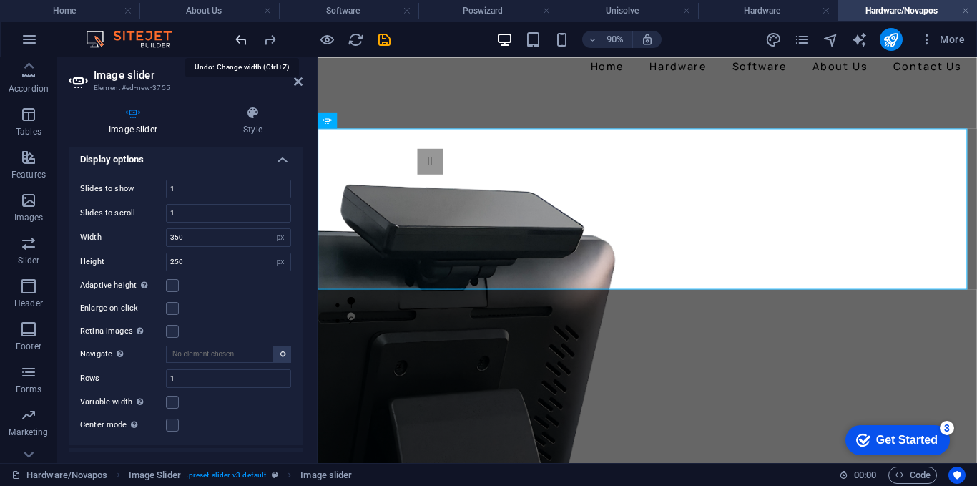
type input "400"
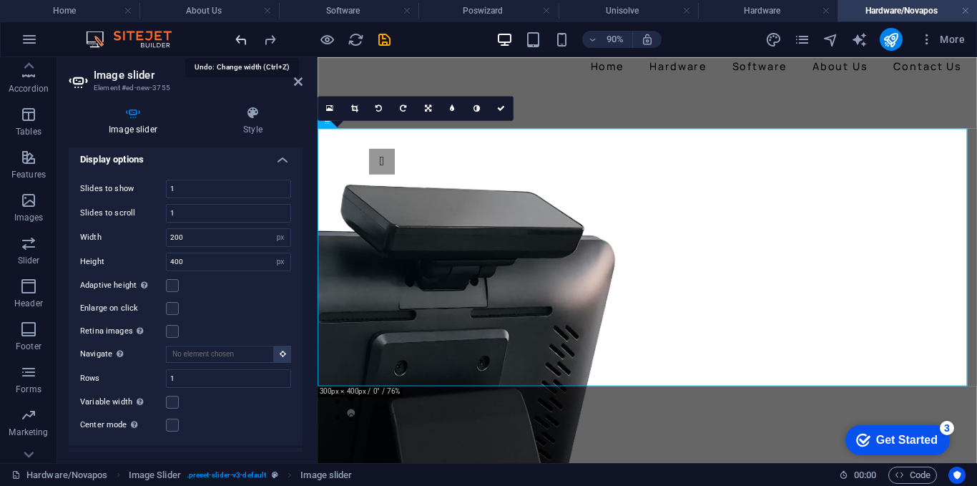
click at [245, 41] on icon "undo" at bounding box center [241, 39] width 16 height 16
click at [267, 42] on icon "redo" at bounding box center [270, 39] width 16 height 16
click at [221, 239] on input "200" at bounding box center [229, 237] width 124 height 17
type input "2"
click at [221, 238] on input "300" at bounding box center [229, 237] width 124 height 17
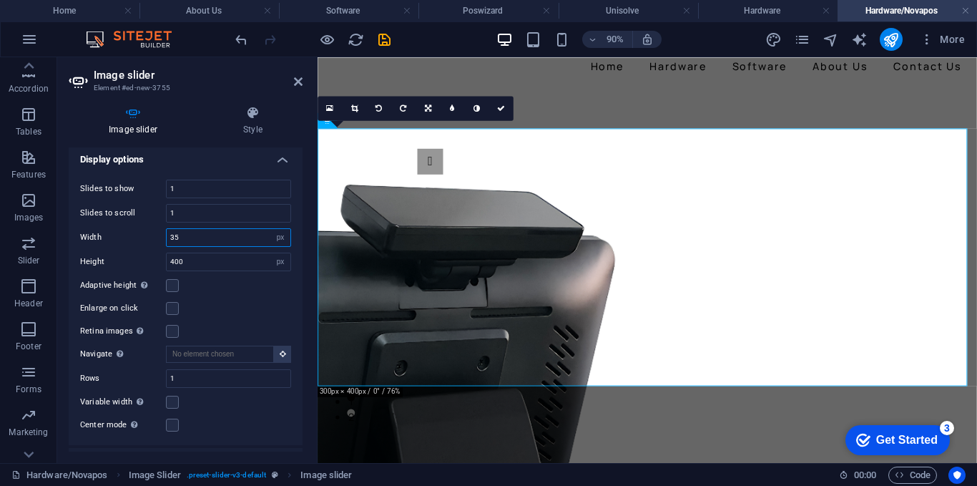
type input "3"
click at [254, 233] on input "301" at bounding box center [229, 237] width 124 height 17
type input "300"
click at [498, 102] on link at bounding box center [500, 108] width 24 height 24
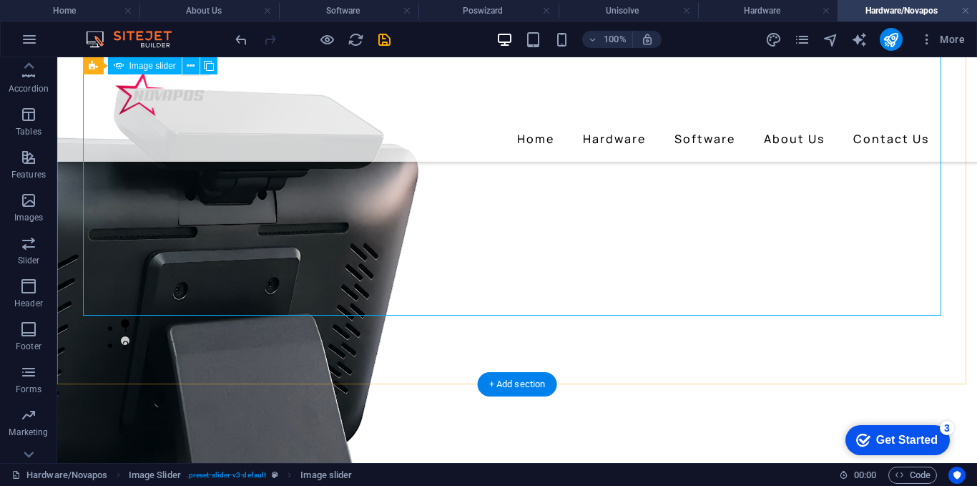
scroll to position [72, 0]
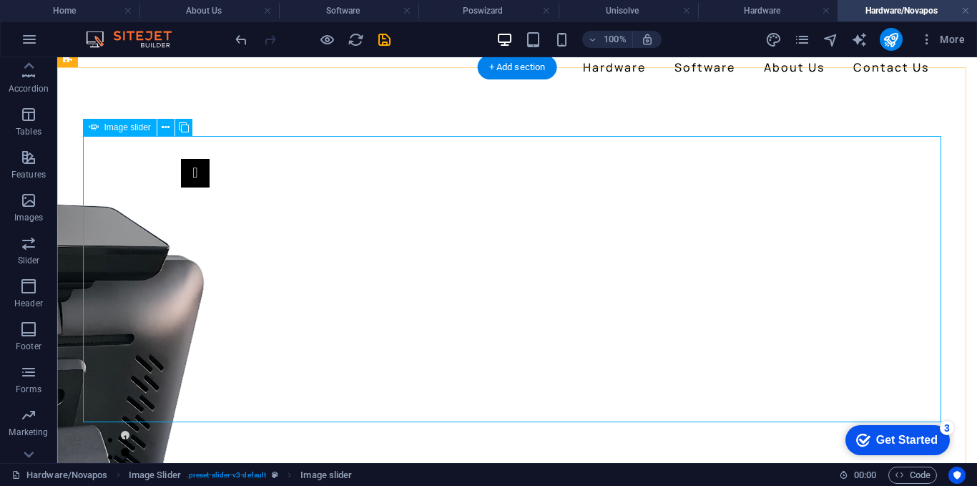
click at [181, 187] on button "Image Slider" at bounding box center [195, 173] width 29 height 29
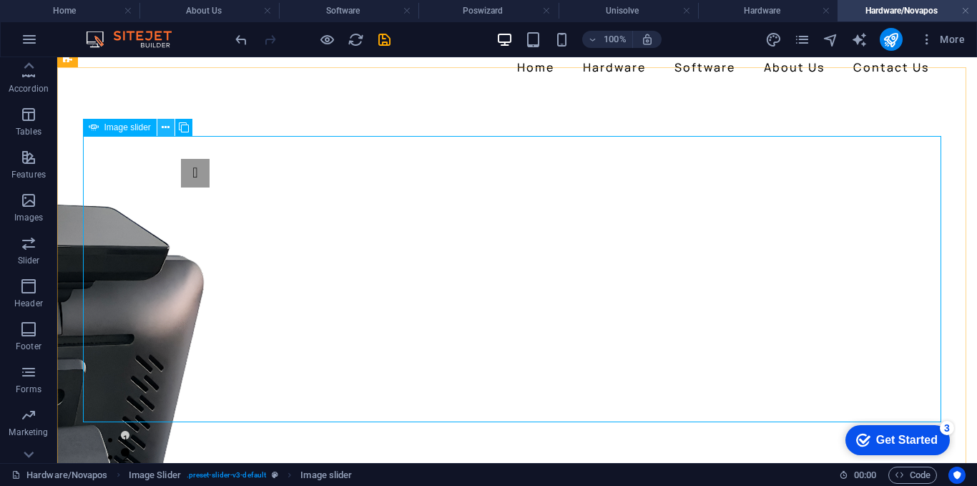
click at [162, 128] on icon at bounding box center [166, 127] width 8 height 15
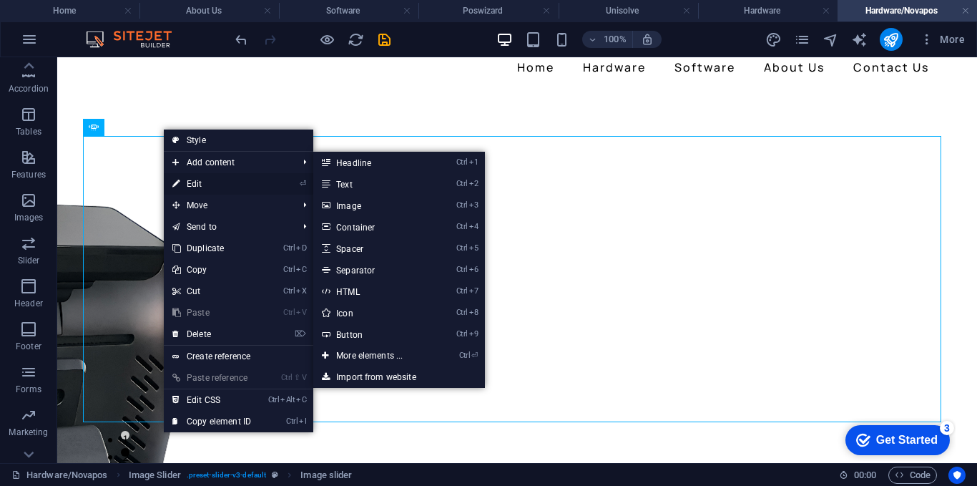
click at [200, 183] on link "⏎ Edit" at bounding box center [212, 183] width 96 height 21
select select "px"
select select "ms"
select select "s"
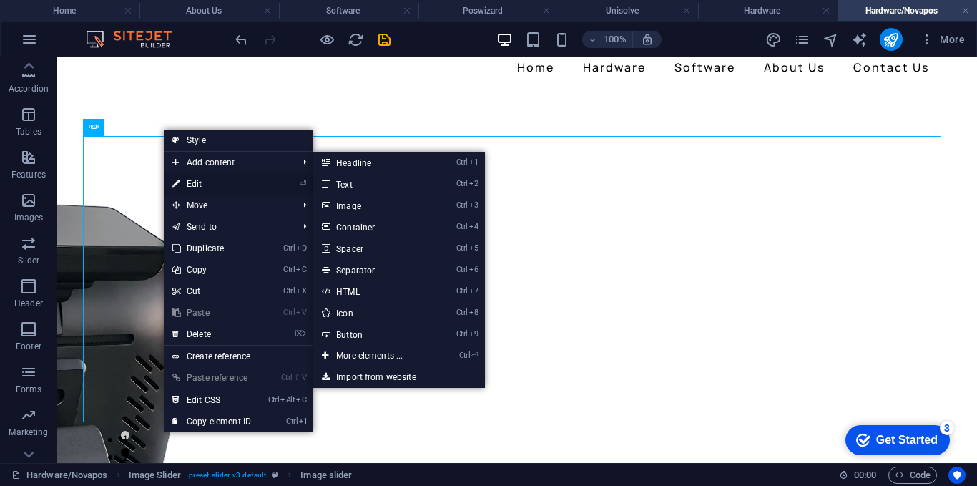
select select "progressive"
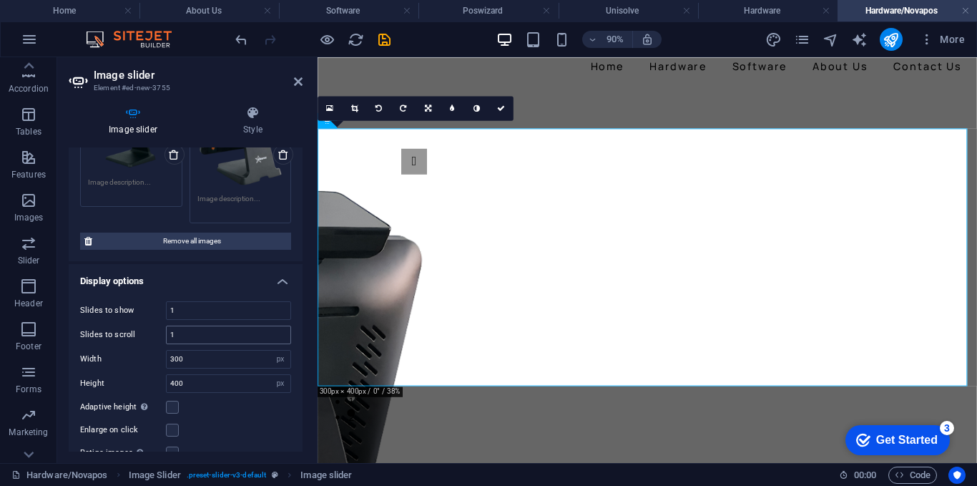
scroll to position [143, 0]
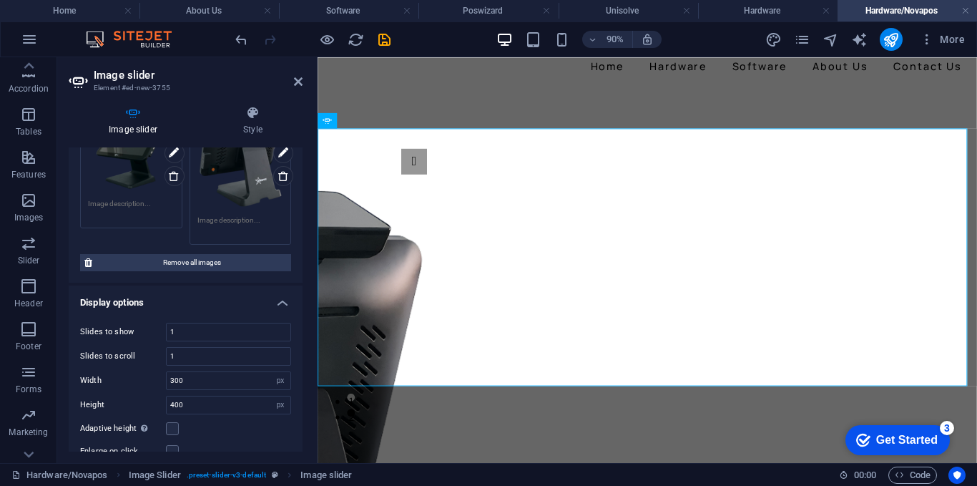
click at [144, 172] on div "Drag files here, click to choose files or select files from Files or our free s…" at bounding box center [131, 151] width 87 height 84
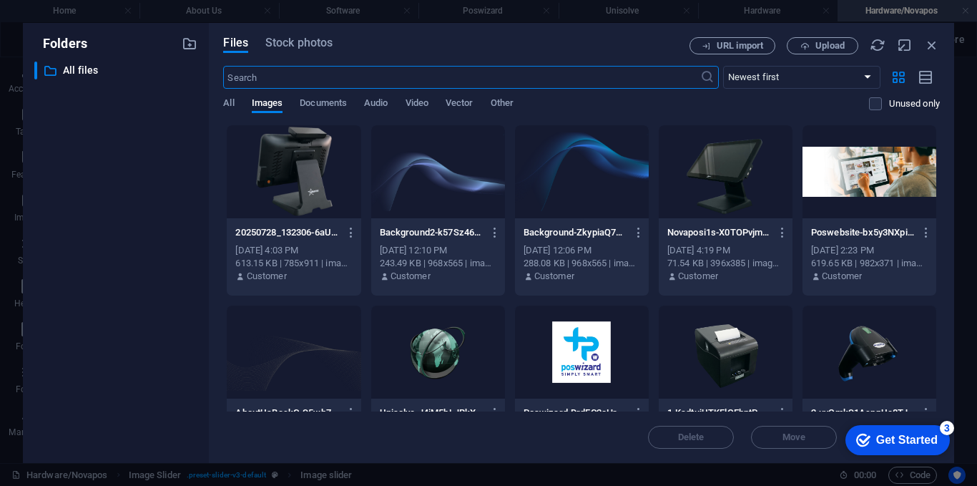
scroll to position [29, 0]
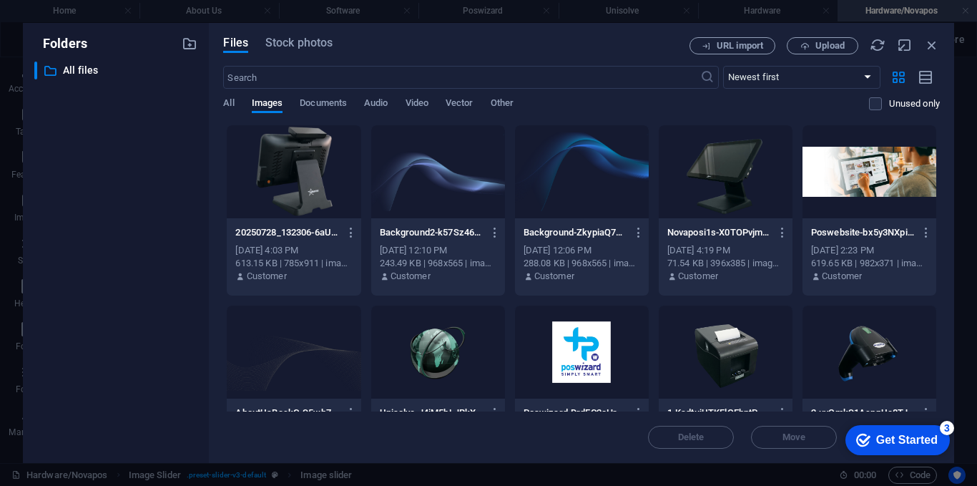
click at [185, 265] on div "​ All files All files" at bounding box center [115, 257] width 163 height 390
click at [304, 193] on div at bounding box center [294, 171] width 134 height 93
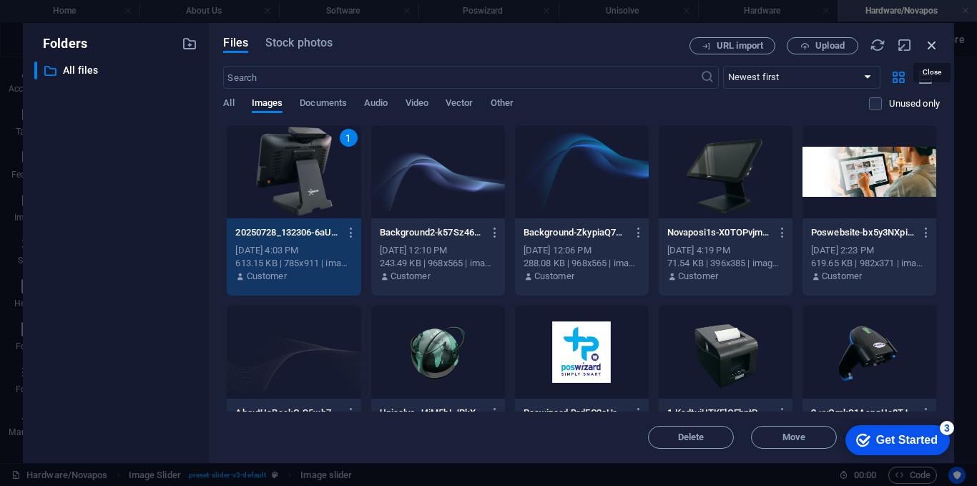
click at [933, 49] on icon "button" at bounding box center [932, 45] width 16 height 16
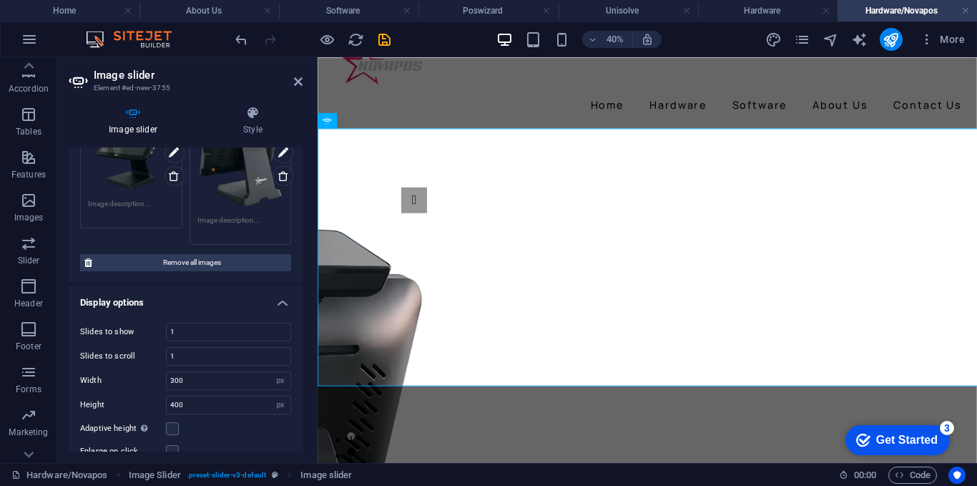
scroll to position [72, 0]
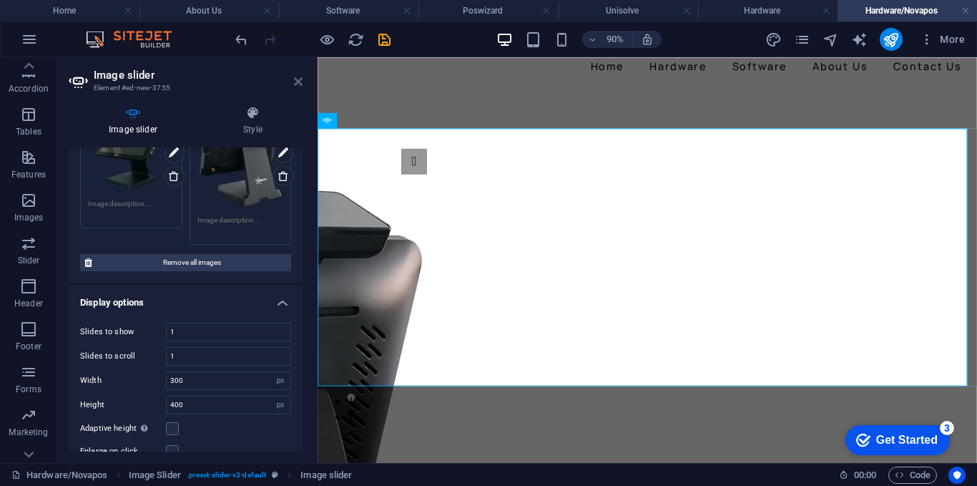
click at [298, 77] on icon at bounding box center [298, 81] width 9 height 11
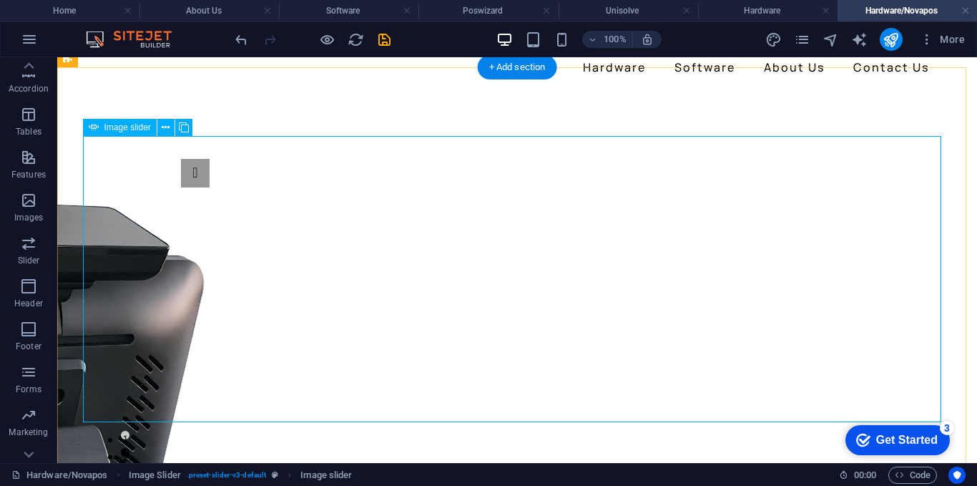
click at [162, 122] on icon at bounding box center [166, 127] width 8 height 15
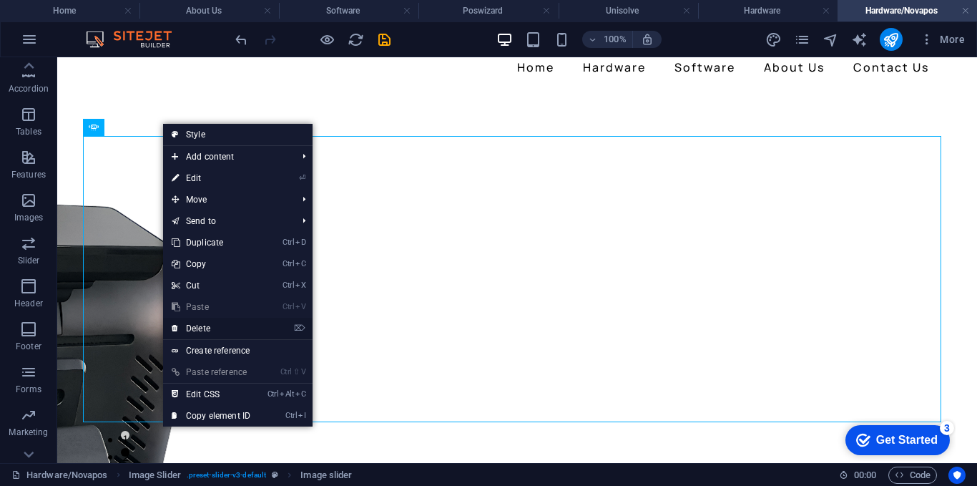
click at [212, 318] on link "⌦ Delete" at bounding box center [211, 328] width 96 height 21
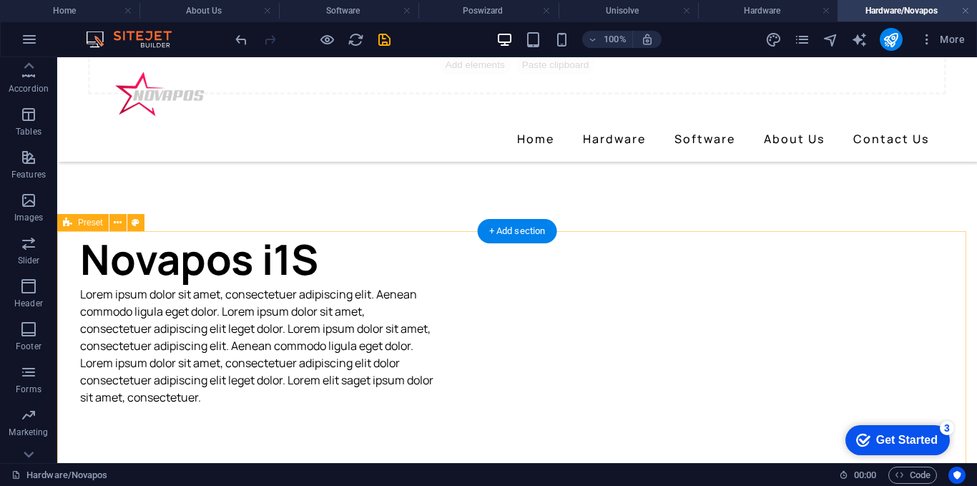
scroll to position [0, 0]
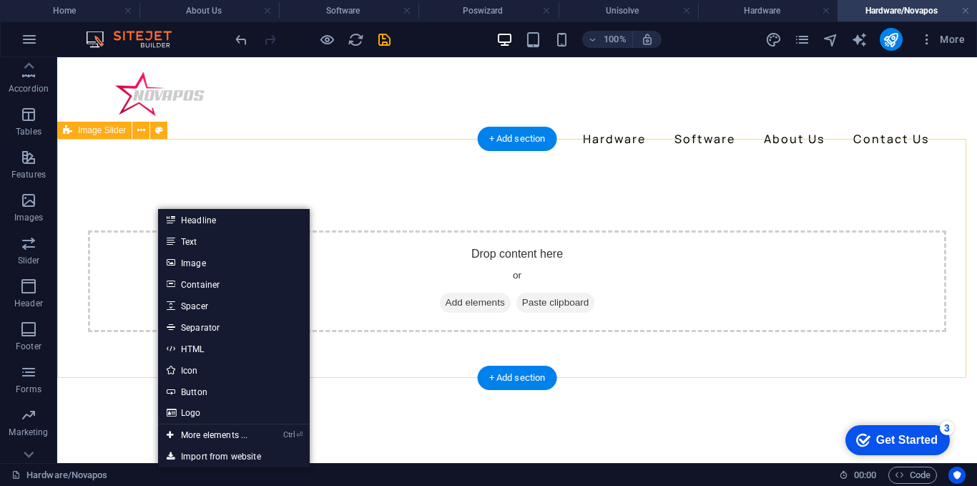
drag, startPoint x: 458, startPoint y: 194, endPoint x: 437, endPoint y: 194, distance: 21.5
click at [455, 200] on div "Drop content here or Add elements Paste clipboard" at bounding box center [517, 281] width 920 height 239
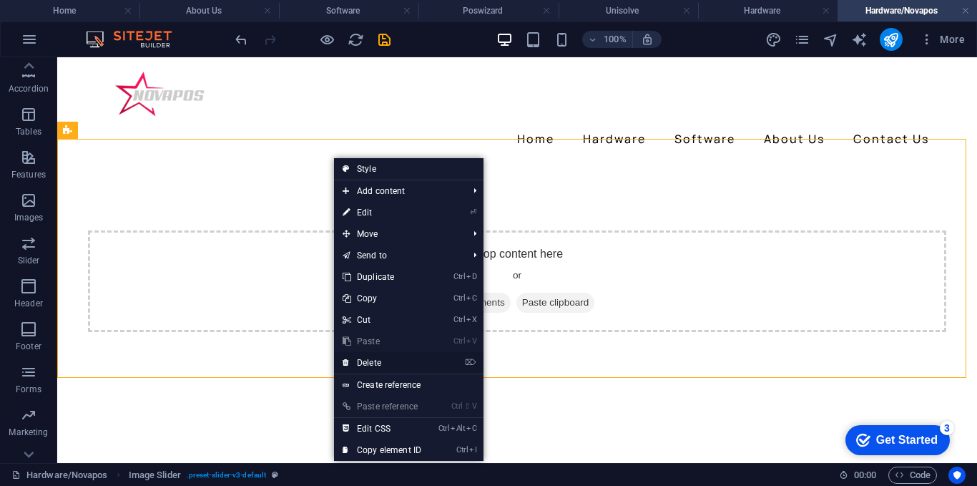
drag, startPoint x: 373, startPoint y: 365, endPoint x: 316, endPoint y: 308, distance: 80.4
click at [373, 365] on link "⌦ Delete" at bounding box center [382, 362] width 96 height 21
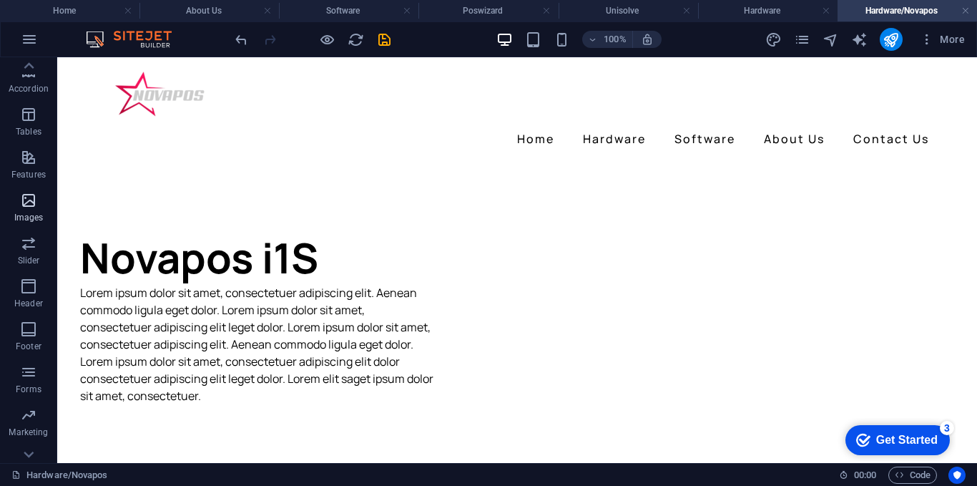
click at [26, 207] on icon "button" at bounding box center [28, 200] width 17 height 17
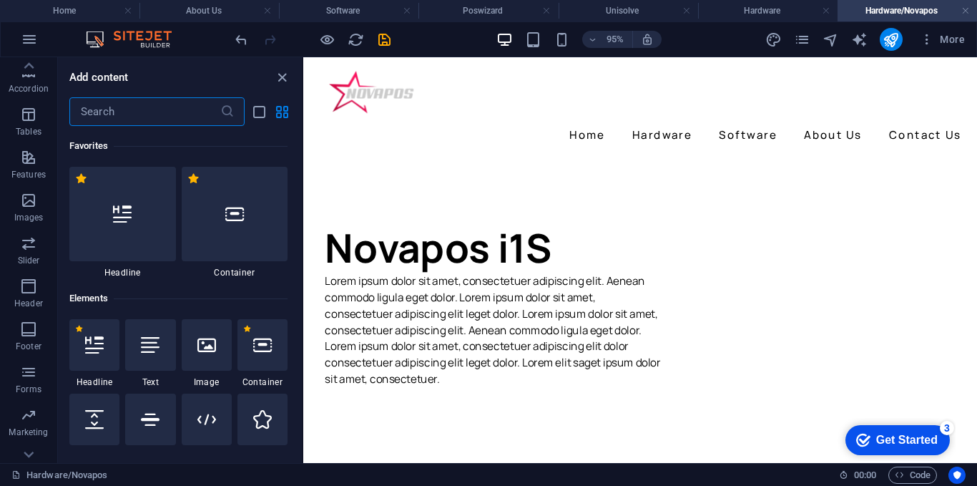
scroll to position [7252, 0]
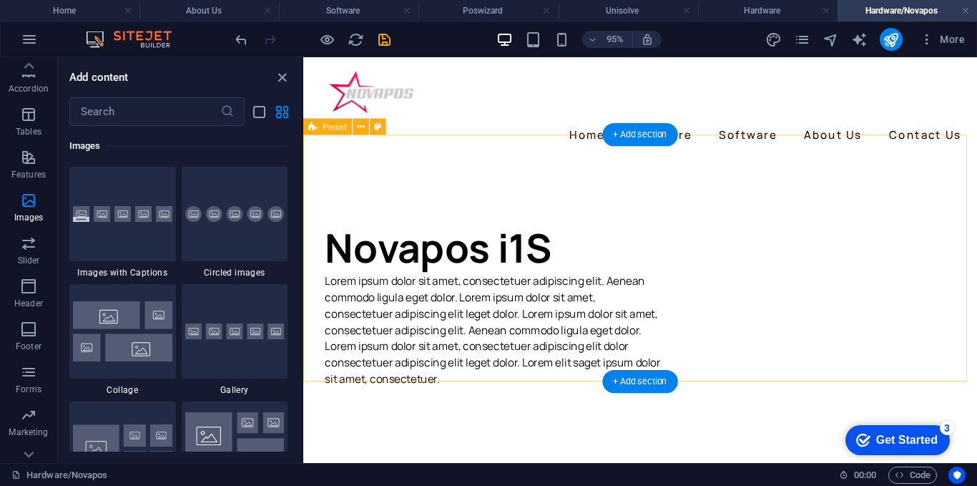
click at [798, 265] on div "Novapos i1S Lorem ipsum dolor sit amet, consectetuer adipiscing elit. Aenean co…" at bounding box center [657, 292] width 709 height 260
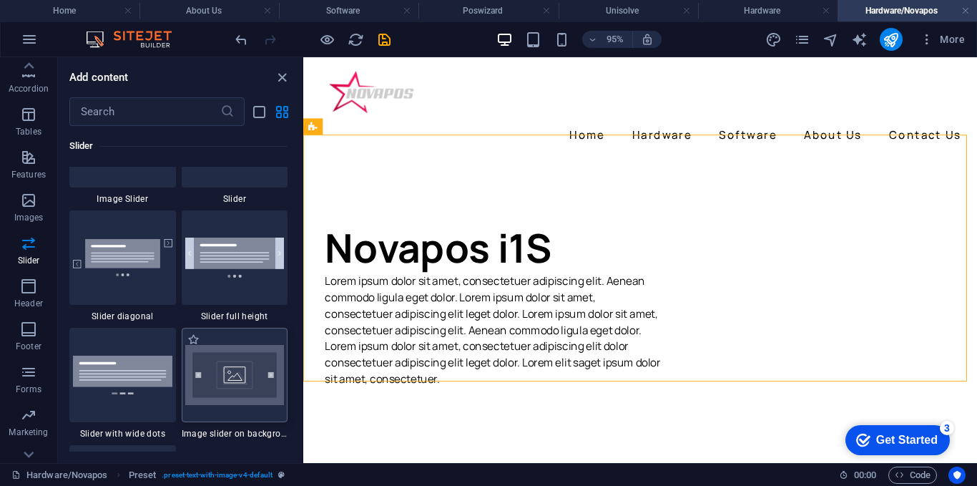
scroll to position [8110, 0]
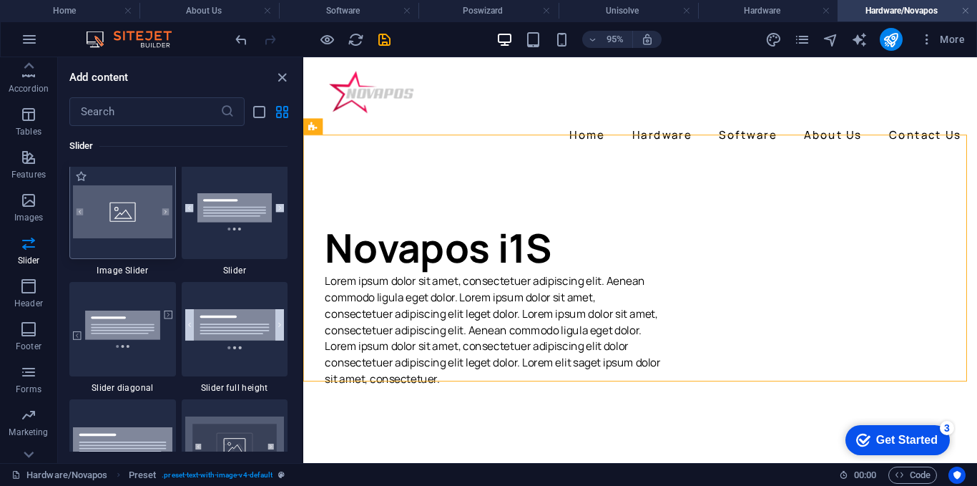
click at [122, 220] on div at bounding box center [122, 211] width 107 height 94
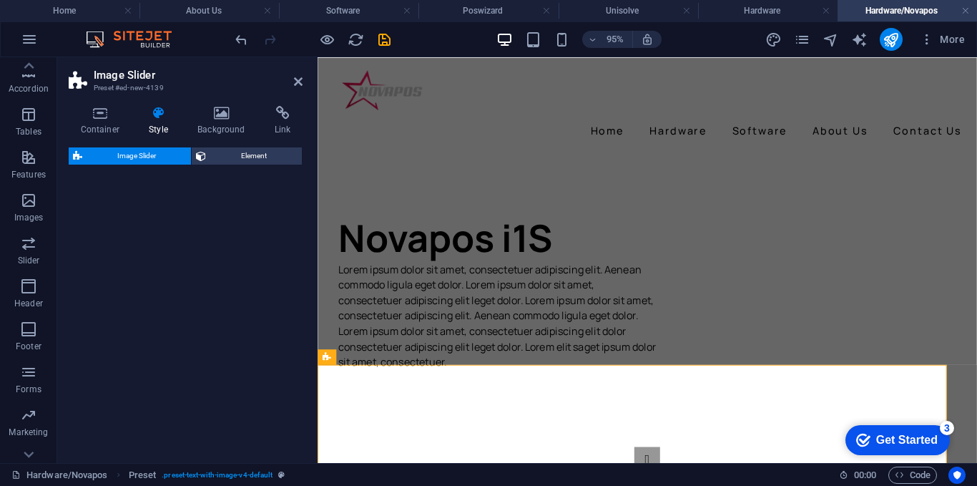
select select "rem"
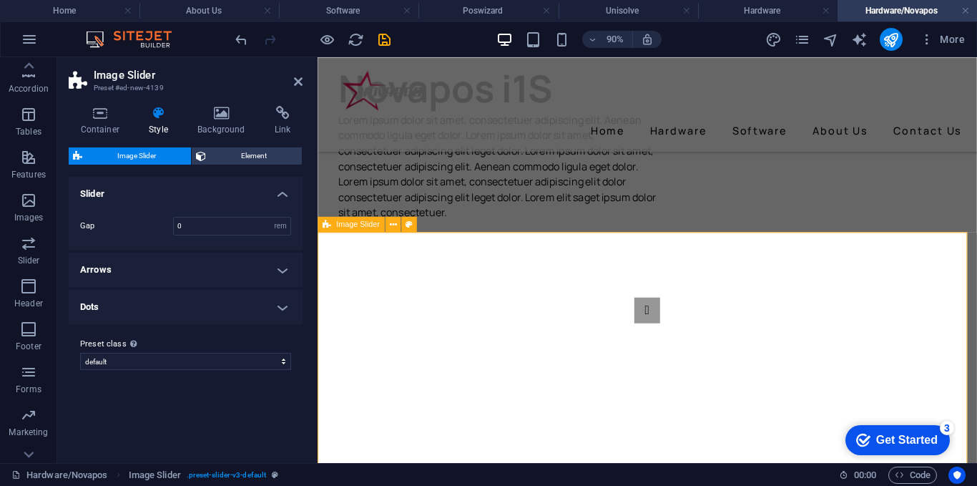
scroll to position [215, 0]
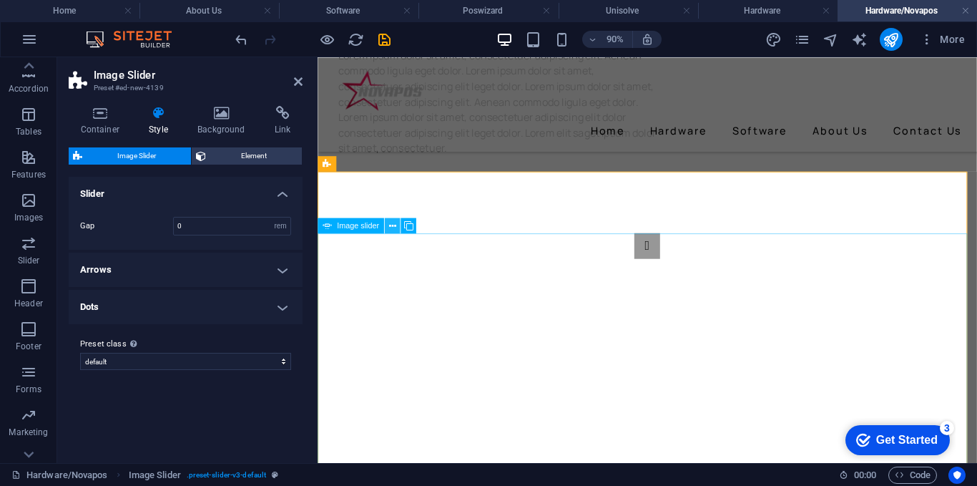
click at [390, 230] on icon at bounding box center [392, 225] width 7 height 14
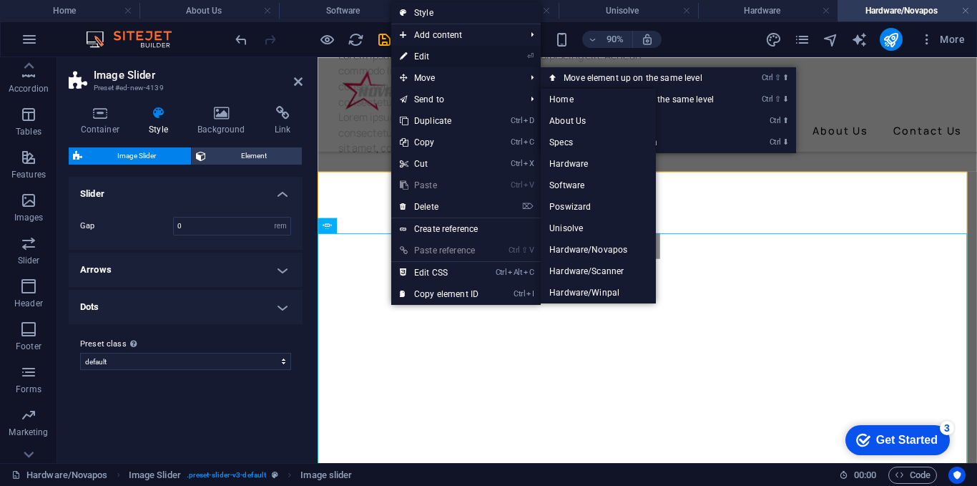
click at [422, 57] on link "⏎ Edit" at bounding box center [439, 56] width 96 height 21
select select "px"
select select "ms"
select select "s"
select select "progressive"
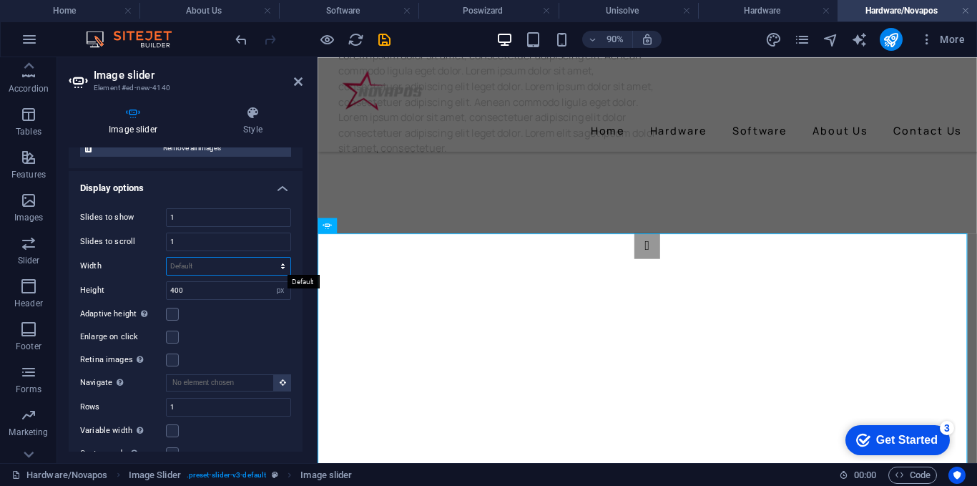
click at [190, 265] on select "Default px % rem em vw vh" at bounding box center [229, 265] width 124 height 17
select select "px"
click at [267, 257] on select "Default px % rem em vw vh" at bounding box center [229, 265] width 124 height 17
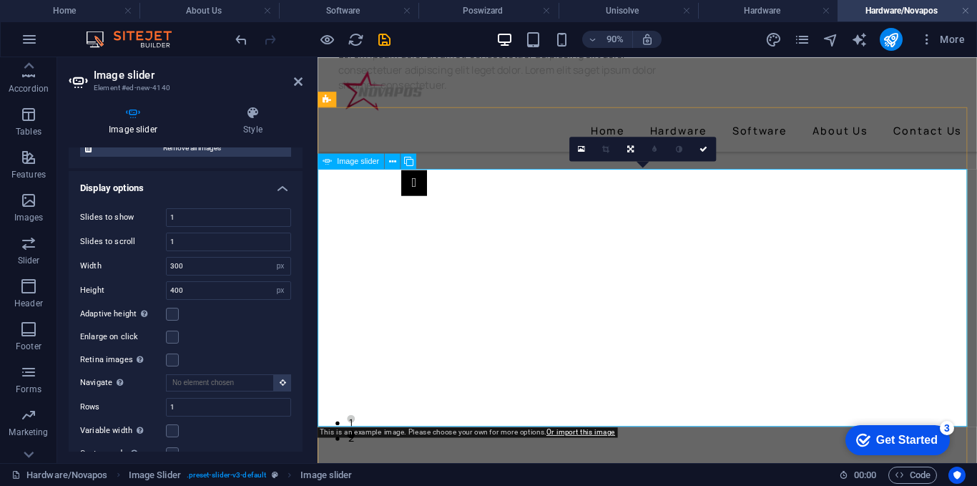
scroll to position [286, 0]
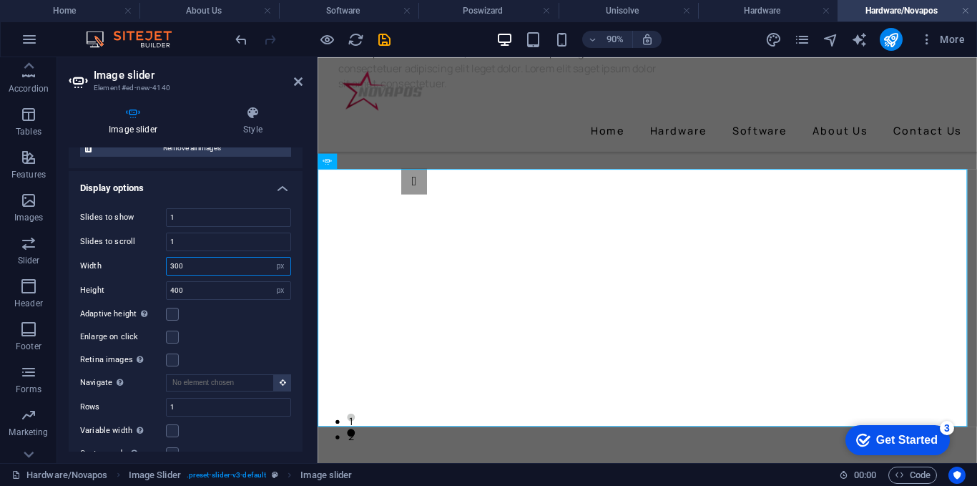
click at [193, 272] on input "300" at bounding box center [229, 265] width 124 height 17
type input "3"
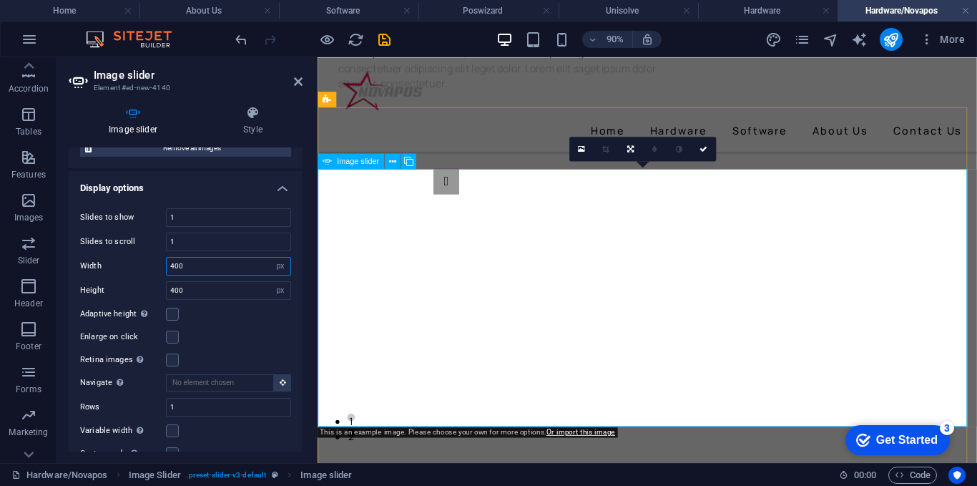
type input "400"
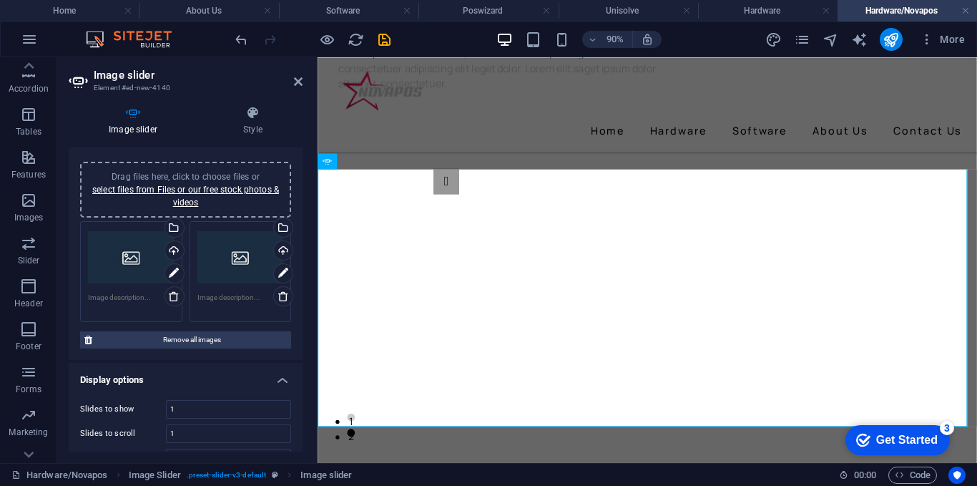
scroll to position [0, 0]
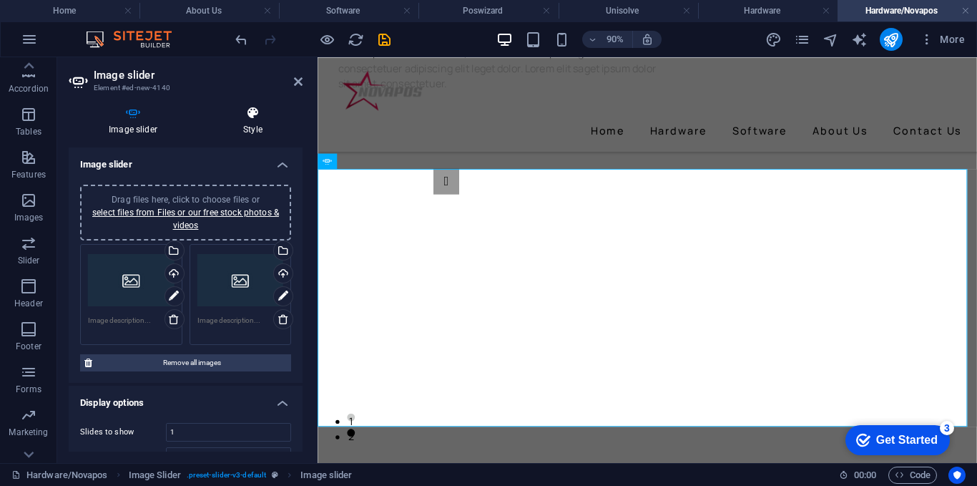
click at [252, 116] on icon at bounding box center [252, 113] width 99 height 14
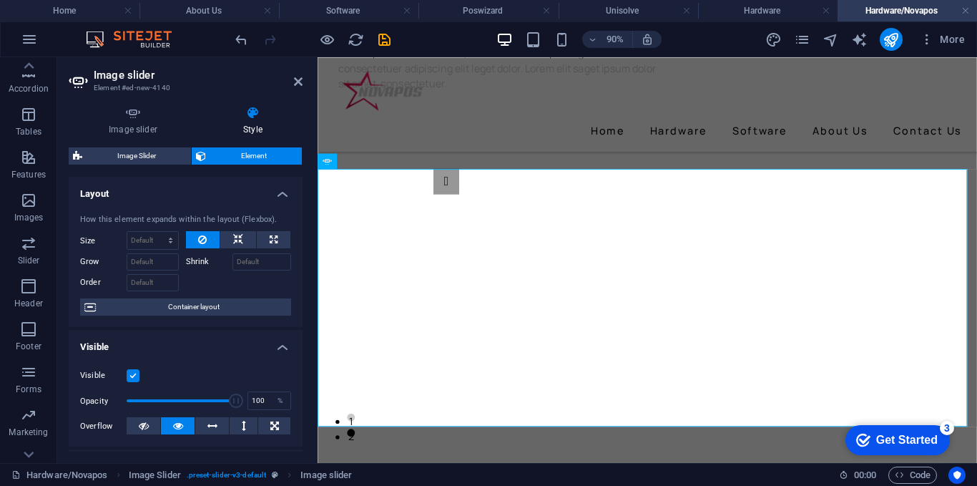
scroll to position [330, 0]
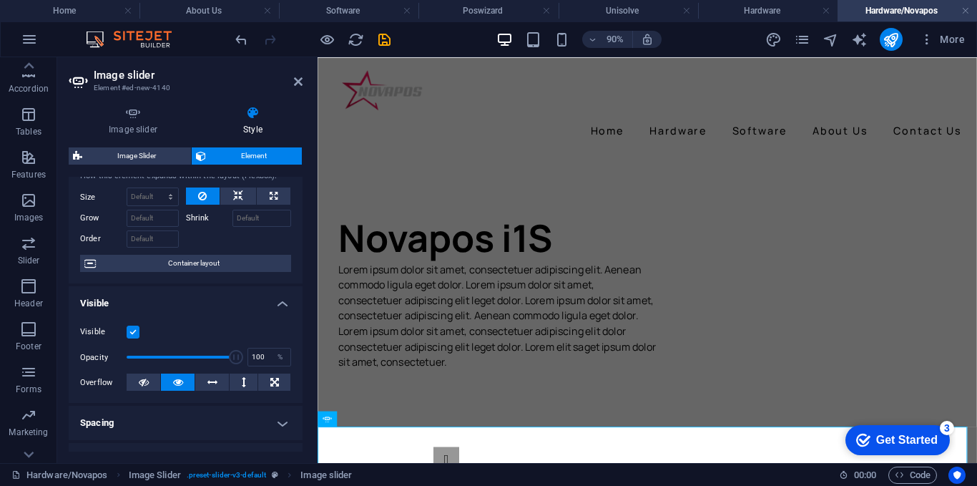
scroll to position [0, 0]
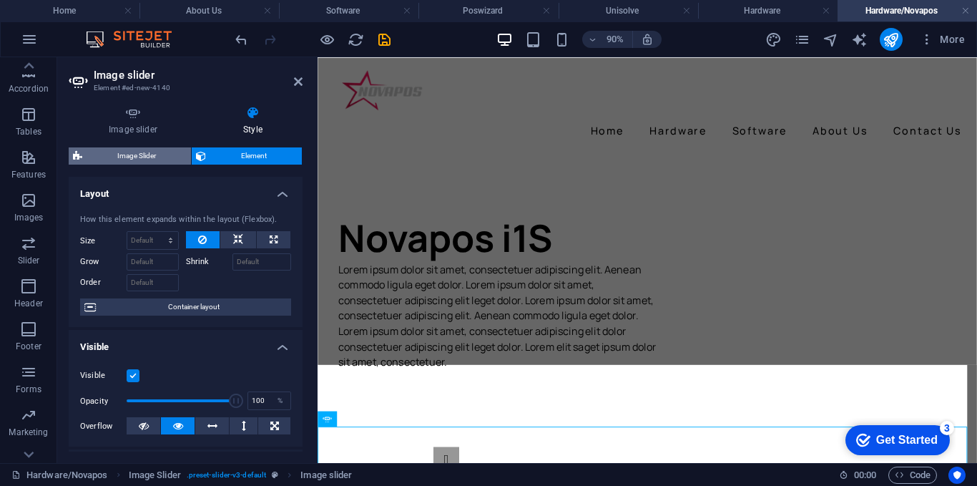
click at [147, 147] on span "Image Slider" at bounding box center [137, 155] width 100 height 17
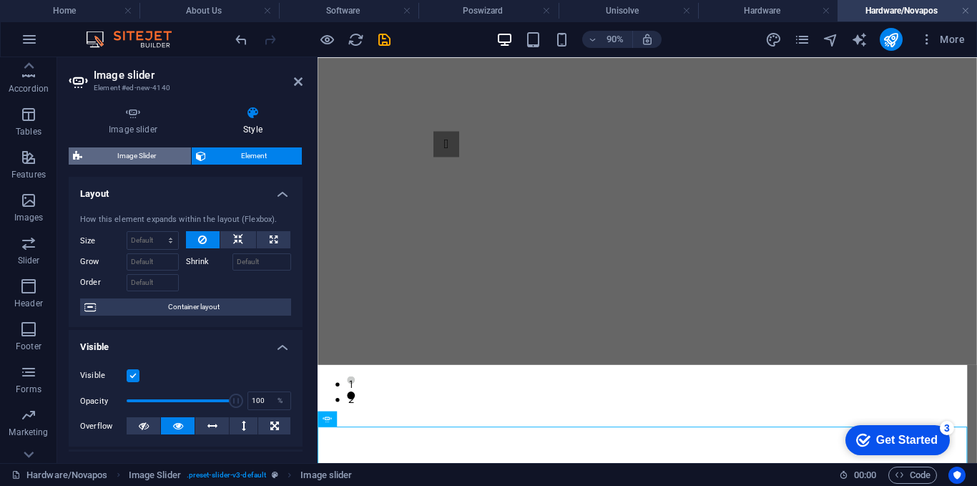
select select "rem"
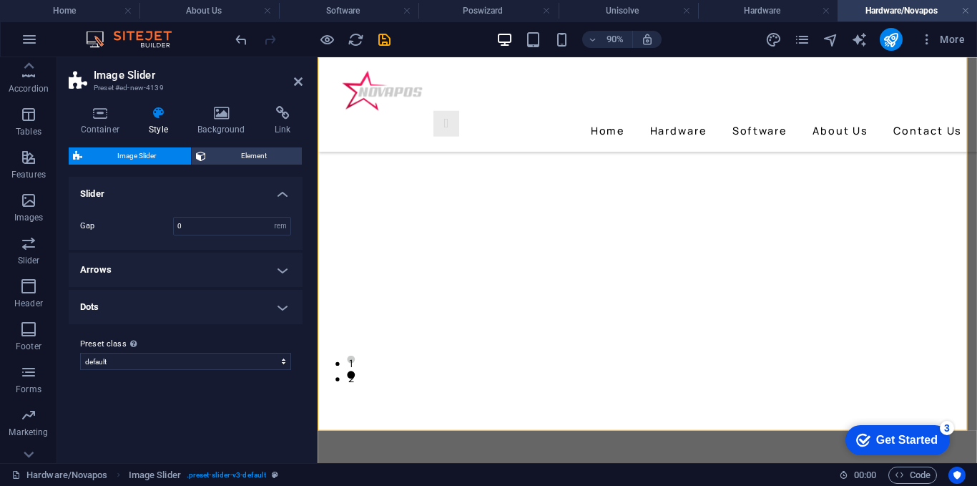
click at [242, 187] on h4 "Slider" at bounding box center [186, 190] width 234 height 26
click at [243, 187] on h4 "Slider" at bounding box center [186, 194] width 234 height 34
click at [74, 124] on h4 "Container" at bounding box center [103, 121] width 69 height 30
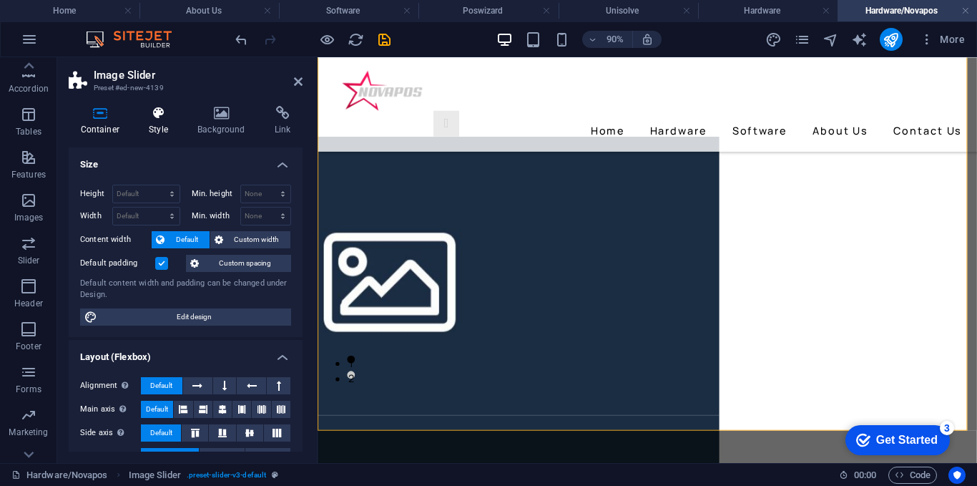
click at [176, 124] on h4 "Style" at bounding box center [161, 121] width 49 height 30
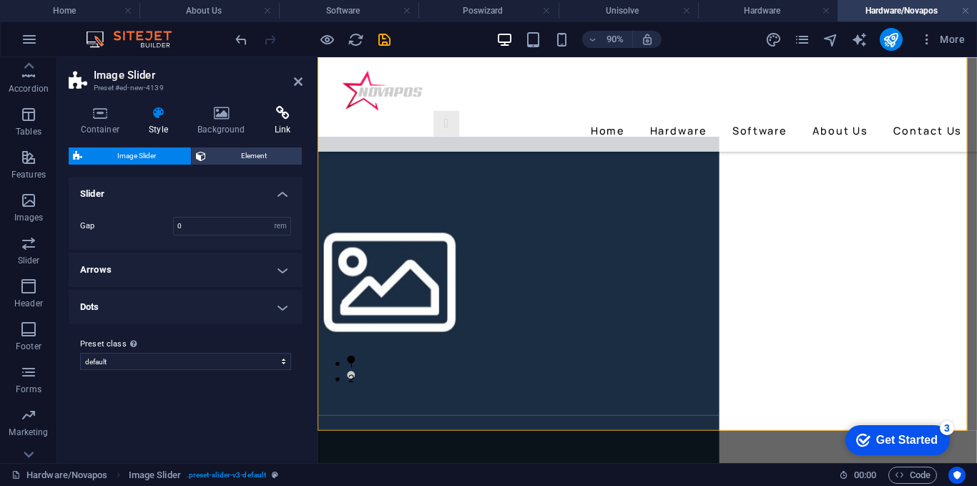
click at [296, 124] on h4 "Link" at bounding box center [282, 121] width 40 height 30
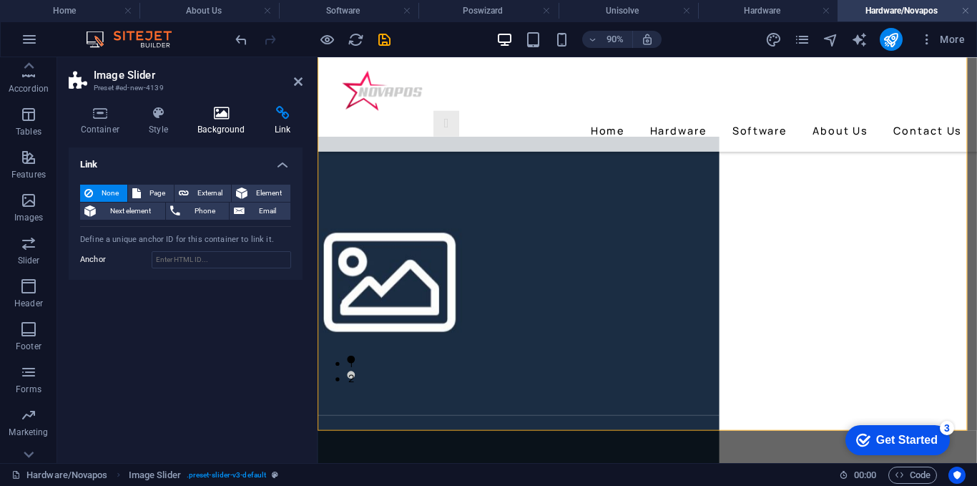
click at [245, 122] on h4 "Background" at bounding box center [224, 121] width 77 height 30
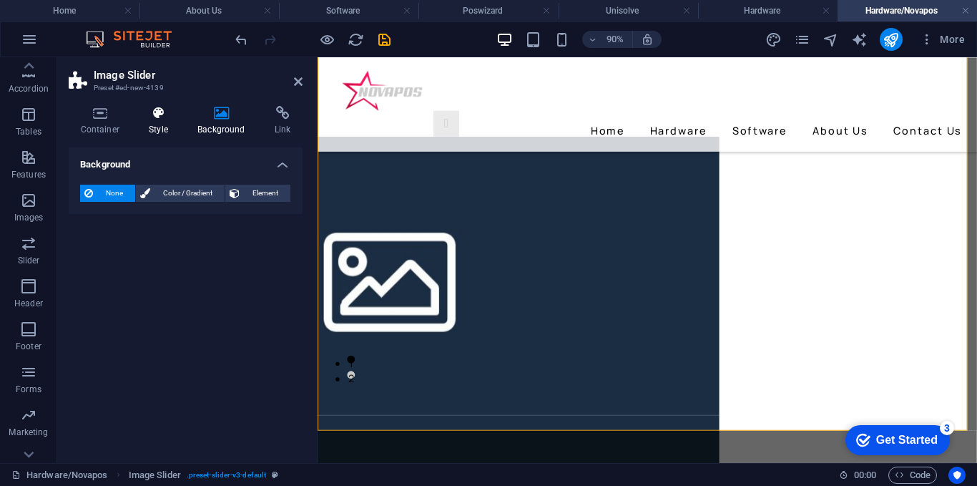
click at [180, 124] on h4 "Style" at bounding box center [161, 121] width 49 height 30
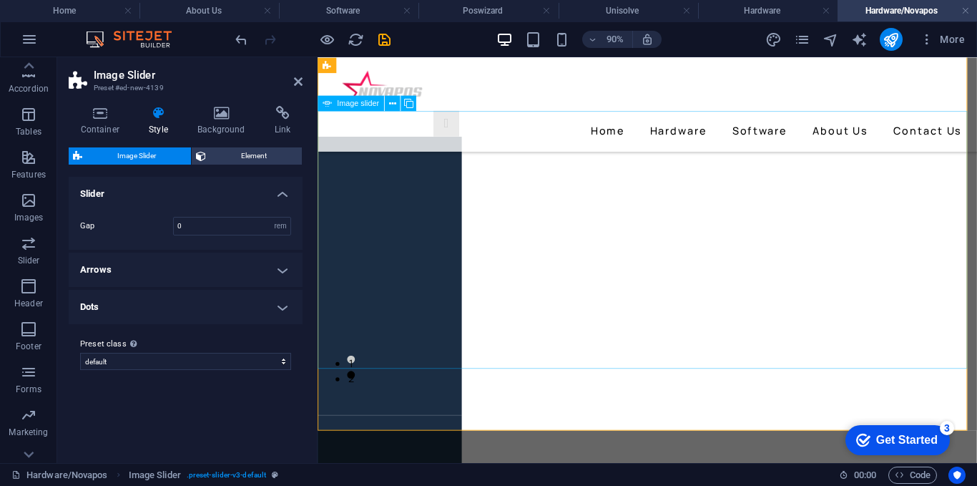
drag, startPoint x: 669, startPoint y: 323, endPoint x: 866, endPoint y: 281, distance: 201.0
click at [892, 296] on div "1 2" at bounding box center [684, 260] width 732 height 286
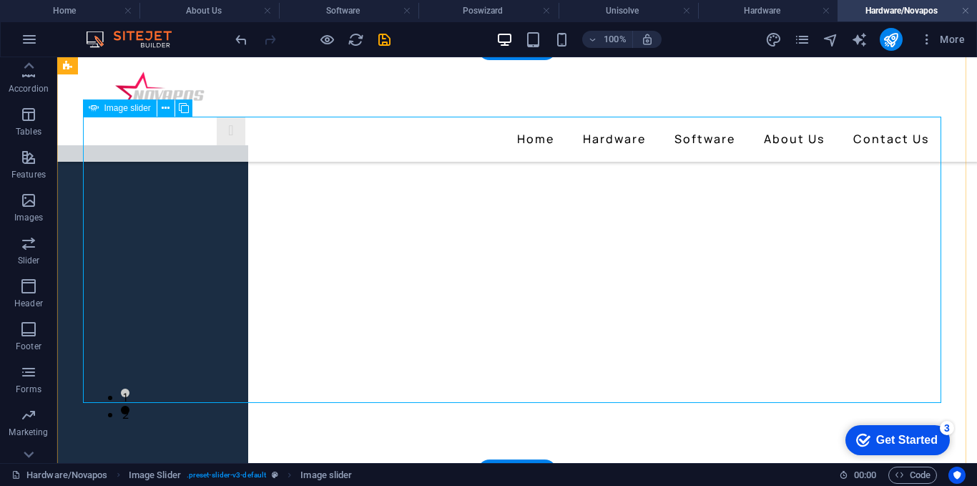
click at [159, 108] on button at bounding box center [165, 107] width 17 height 17
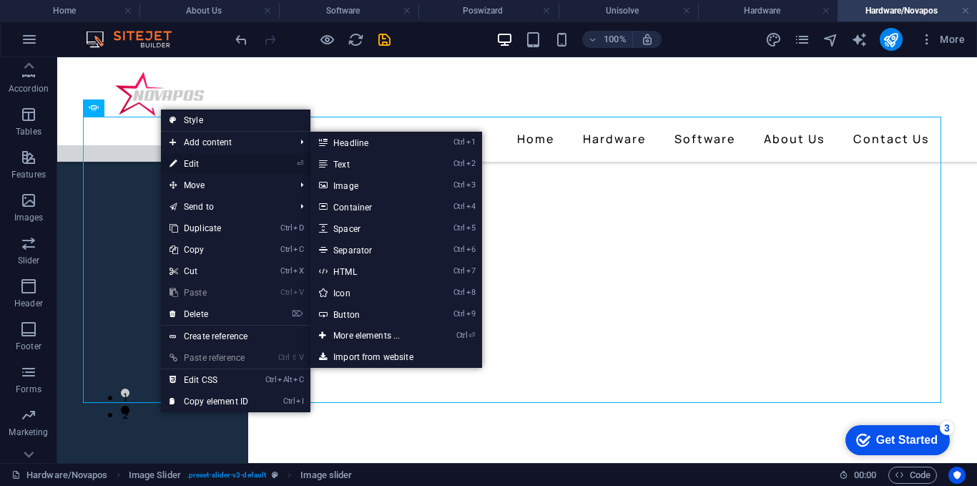
click at [194, 165] on link "⏎ Edit" at bounding box center [209, 163] width 96 height 21
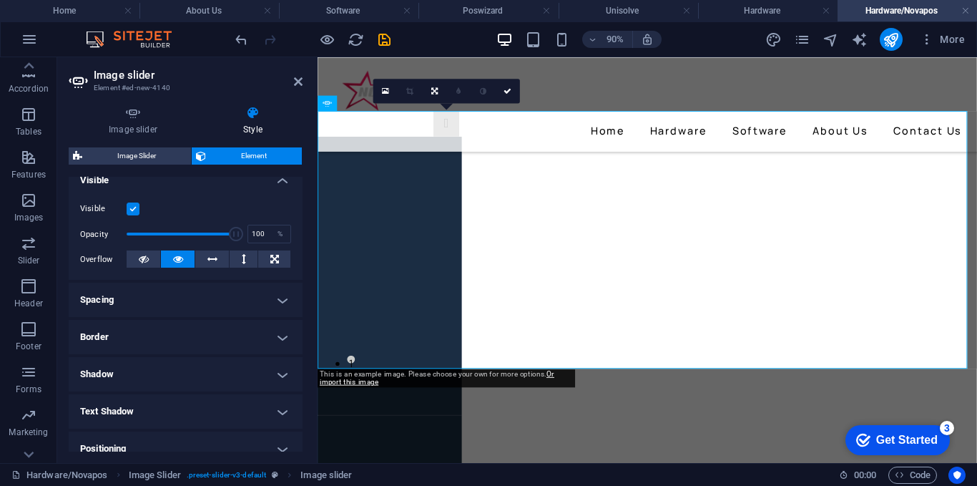
scroll to position [0, 0]
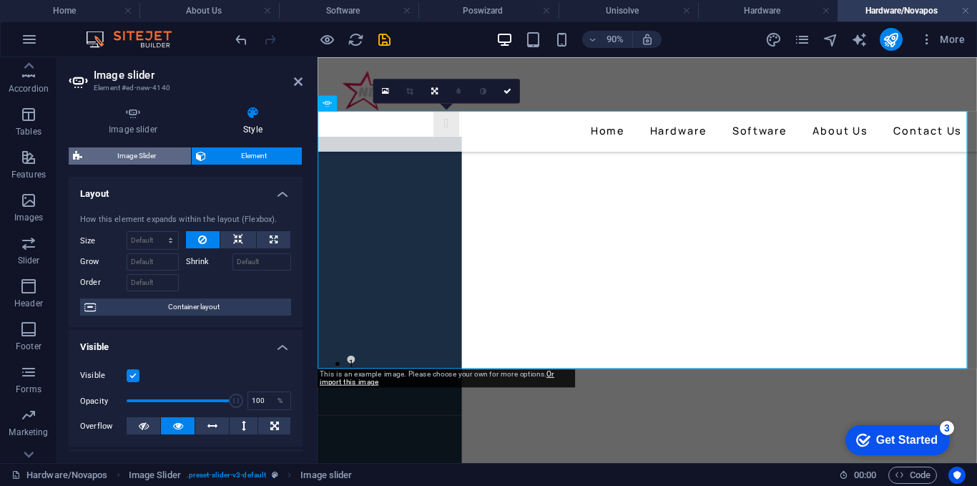
drag, startPoint x: 144, startPoint y: 167, endPoint x: 145, endPoint y: 156, distance: 11.5
click at [144, 157] on div "Image Slider Element Layout How this element expands within the layout (Flexbox…" at bounding box center [186, 299] width 234 height 304
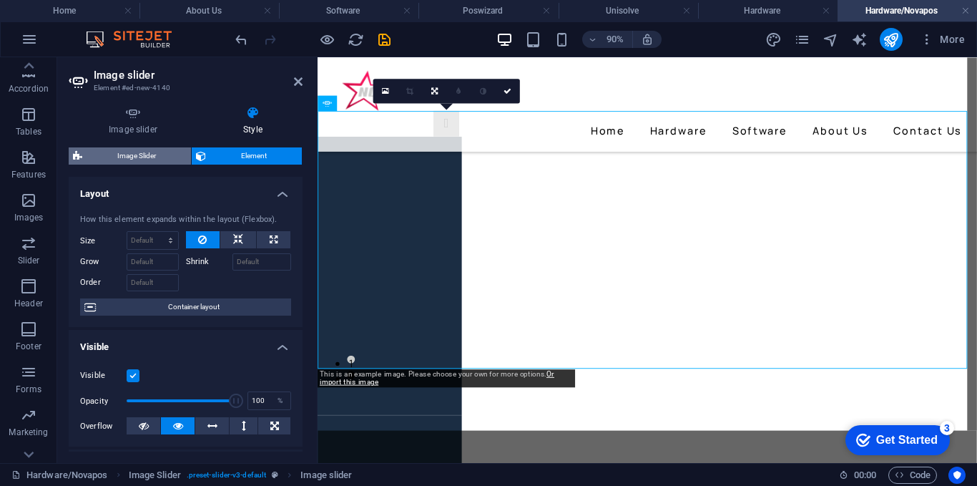
click at [145, 156] on span "Image Slider" at bounding box center [137, 155] width 100 height 17
select select "rem"
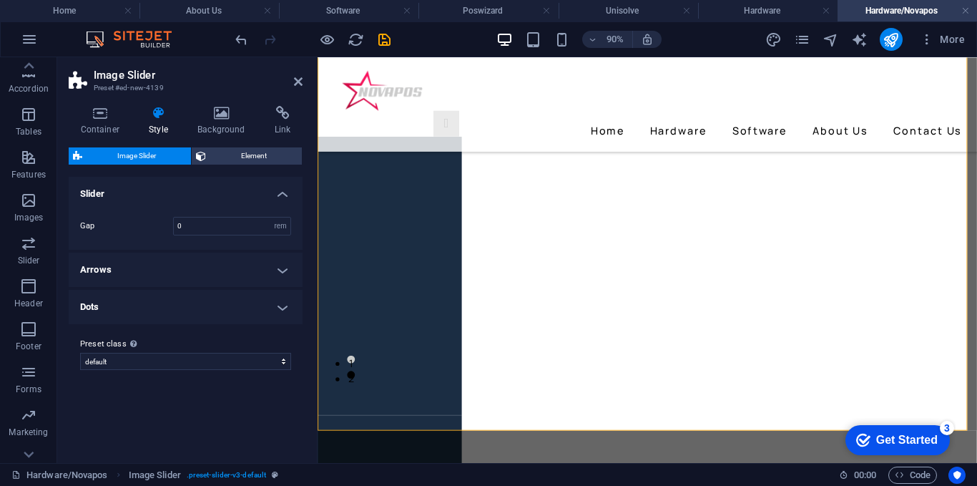
click at [262, 270] on h4 "Arrows" at bounding box center [186, 269] width 234 height 34
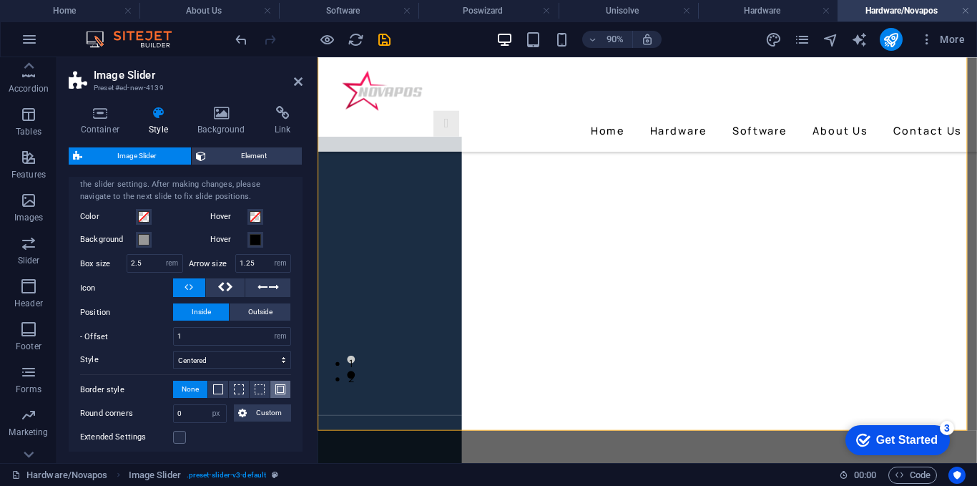
scroll to position [228, 0]
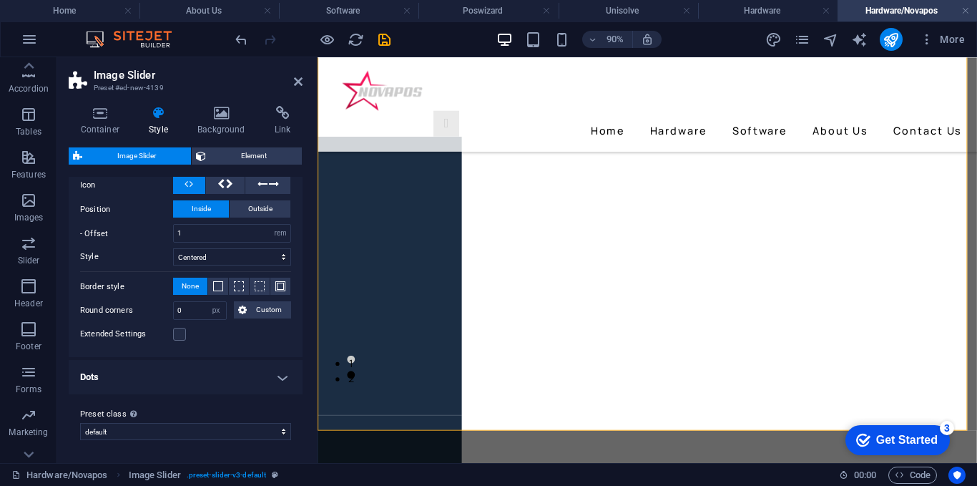
click at [265, 366] on h4 "Dots" at bounding box center [186, 377] width 234 height 34
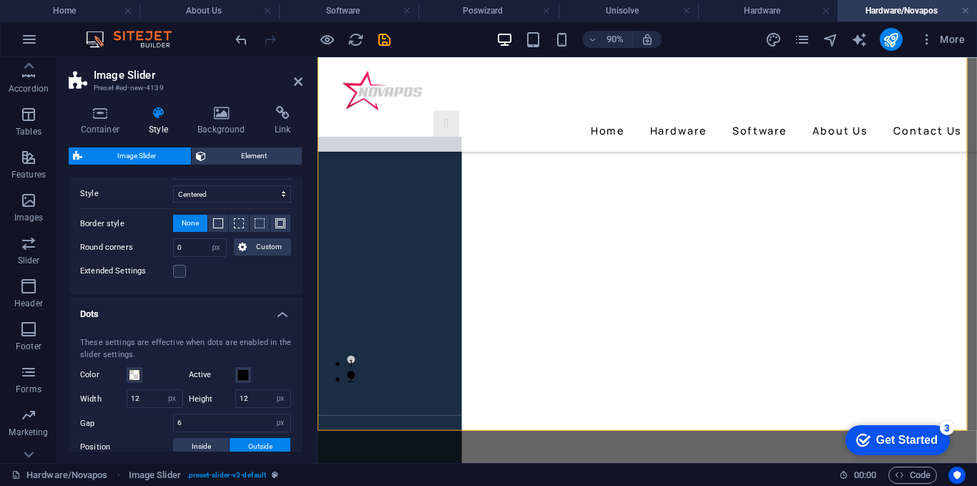
scroll to position [416, 0]
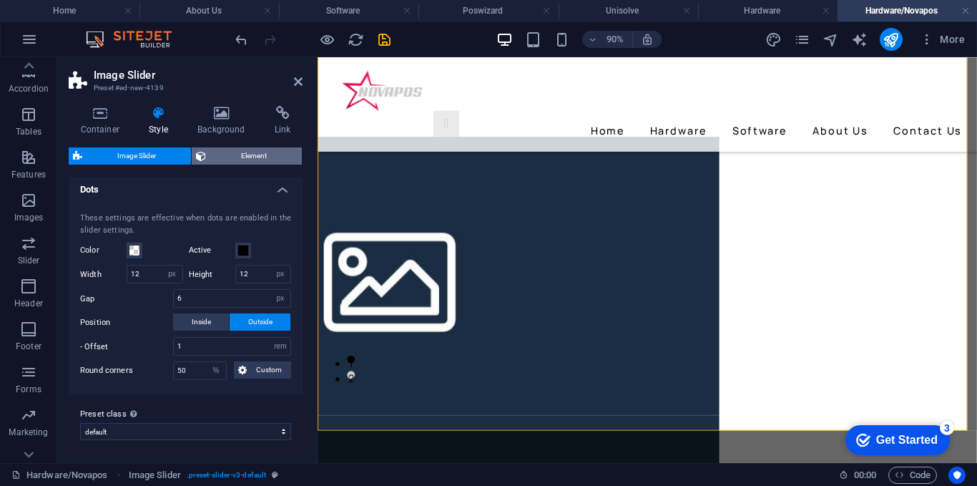
click at [227, 150] on span "Element" at bounding box center [253, 155] width 87 height 17
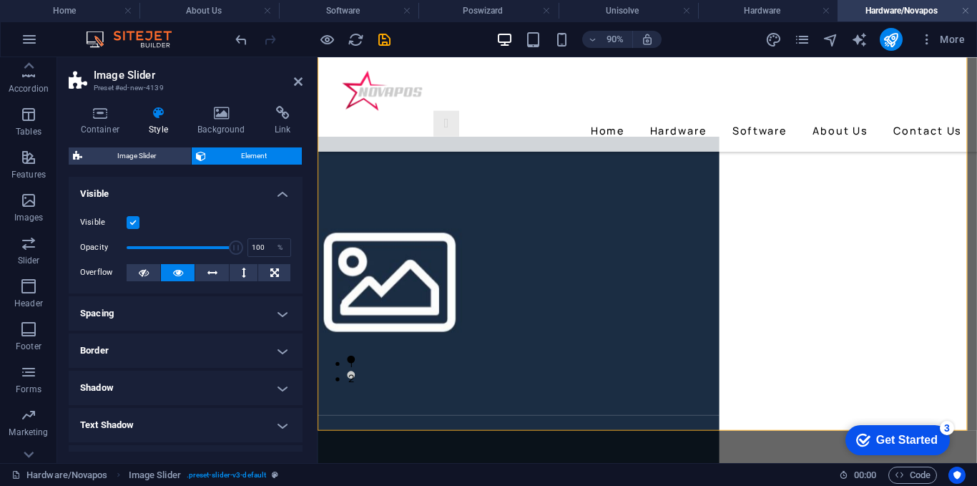
drag, startPoint x: 205, startPoint y: 316, endPoint x: 212, endPoint y: 309, distance: 9.6
click at [211, 310] on h4 "Spacing" at bounding box center [186, 313] width 234 height 34
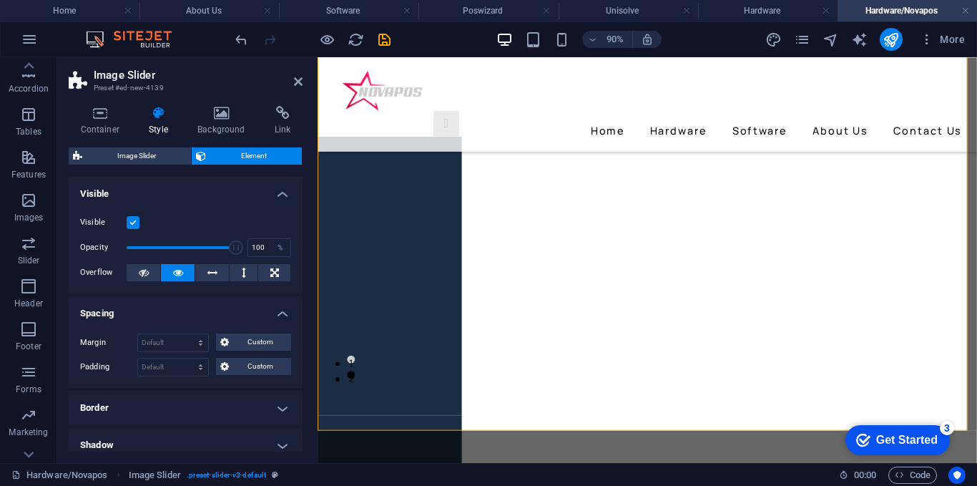
scroll to position [143, 0]
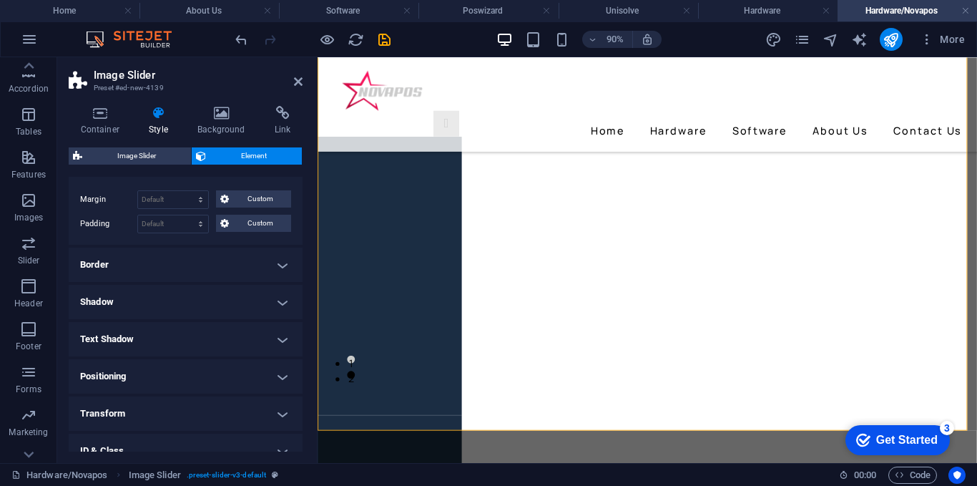
drag, startPoint x: 209, startPoint y: 322, endPoint x: 209, endPoint y: 310, distance: 12.2
click at [209, 320] on ul "Layout How this element expands within the layout (Flexbox). Size Default auto …" at bounding box center [186, 288] width 234 height 509
click at [206, 270] on h4 "Border" at bounding box center [186, 264] width 234 height 34
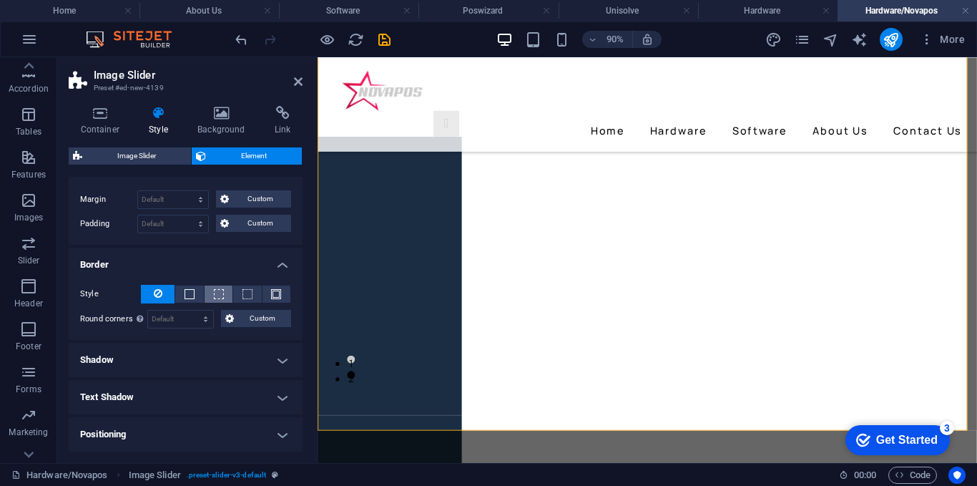
click at [206, 297] on button at bounding box center [219, 293] width 28 height 17
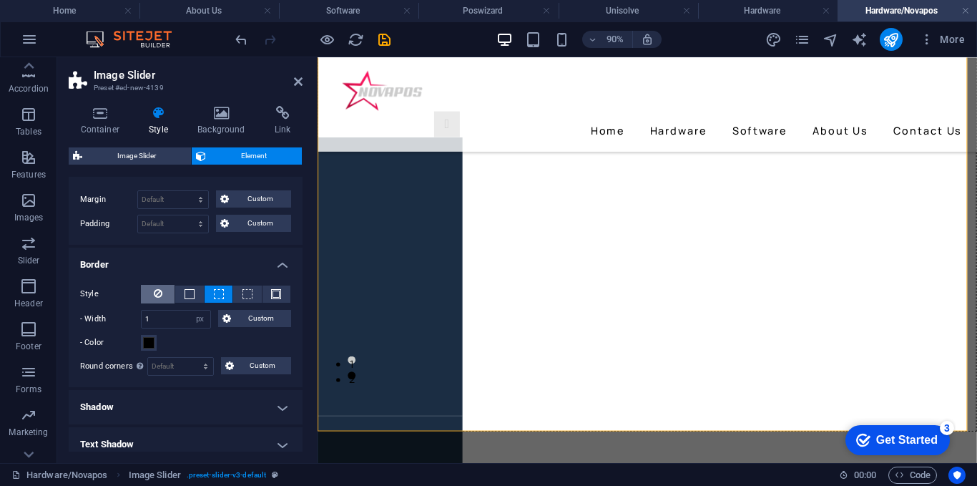
click at [160, 297] on icon at bounding box center [158, 293] width 9 height 17
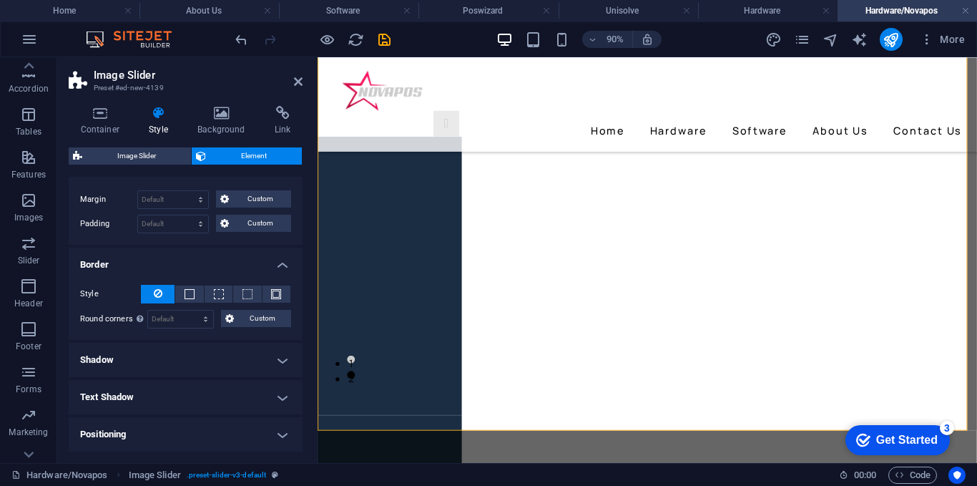
scroll to position [350, 0]
click at [185, 367] on h4 "Shadow" at bounding box center [186, 360] width 234 height 34
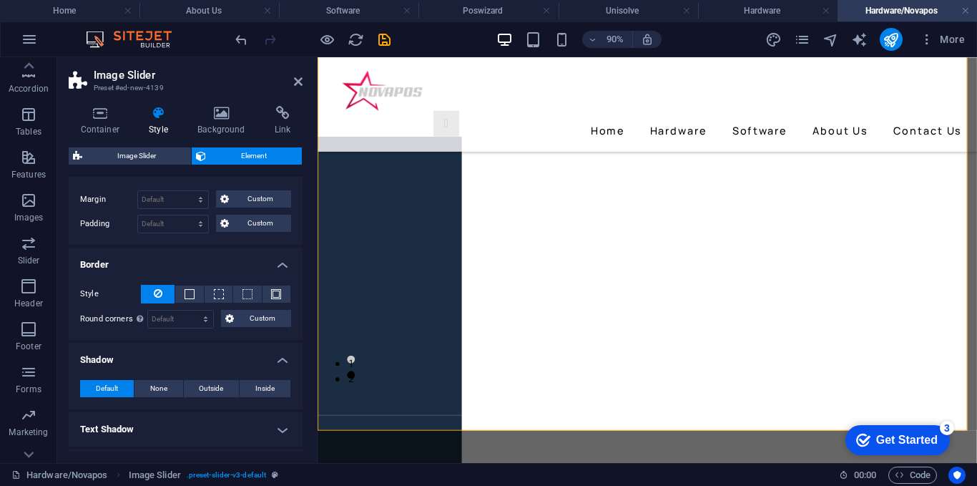
click at [197, 358] on h4 "Shadow" at bounding box center [186, 356] width 234 height 26
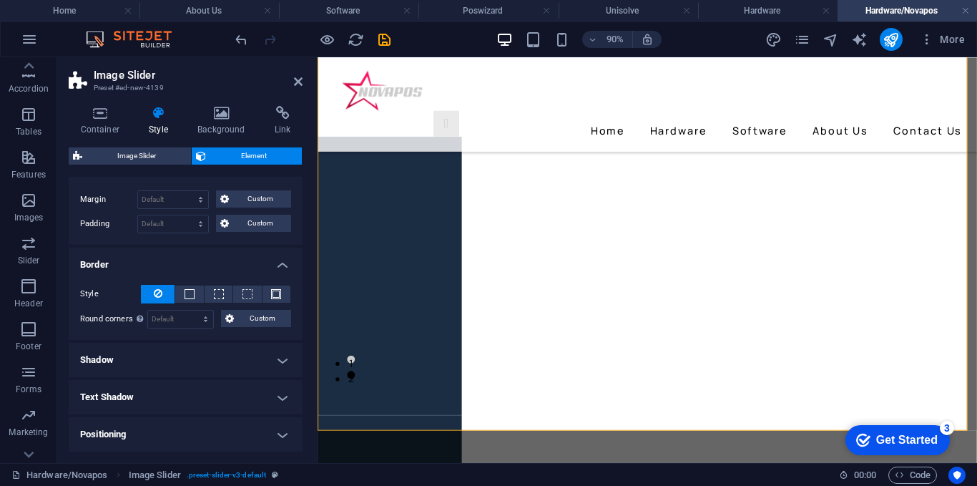
click at [200, 356] on h4 "Shadow" at bounding box center [186, 360] width 234 height 34
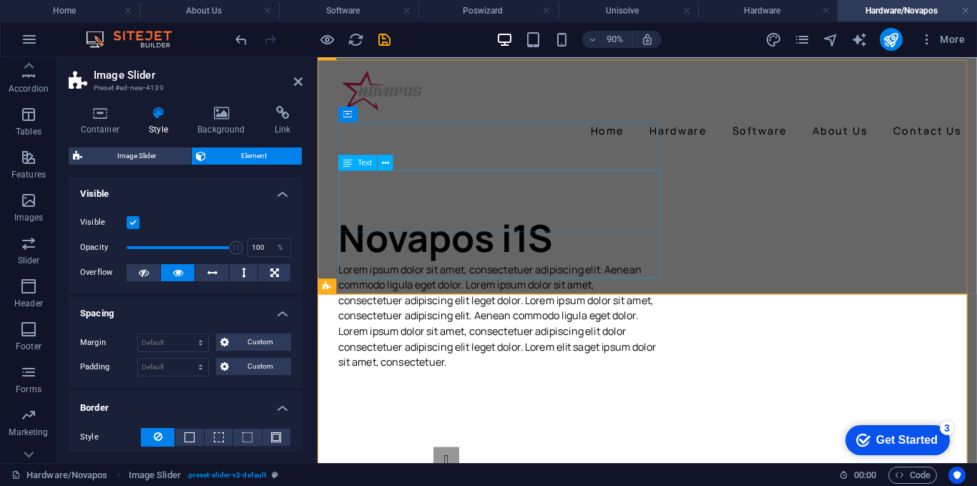
scroll to position [215, 0]
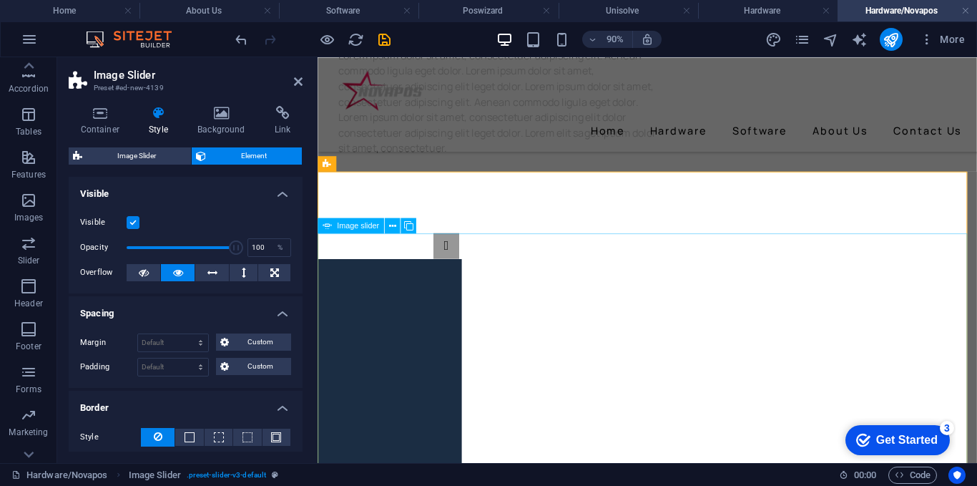
drag, startPoint x: 445, startPoint y: 394, endPoint x: 693, endPoint y: 354, distance: 251.4
click at [693, 355] on div "1 2" at bounding box center [684, 395] width 732 height 286
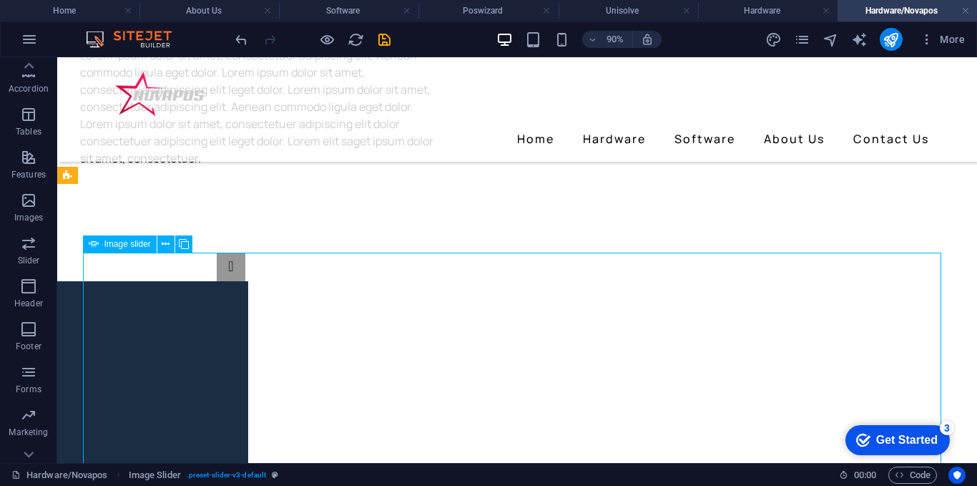
click at [433, 354] on div "1 2" at bounding box center [517, 395] width 858 height 286
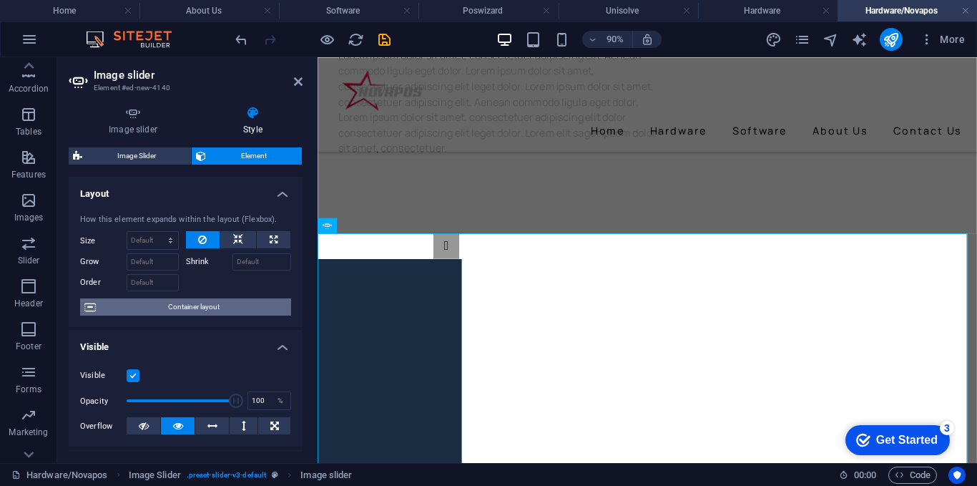
click at [207, 310] on span "Container layout" at bounding box center [193, 306] width 187 height 17
select select "region"
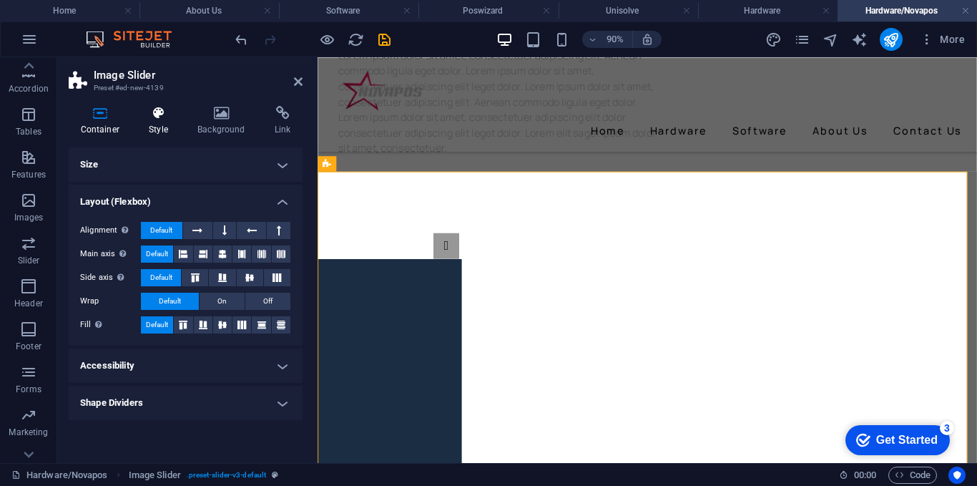
click at [177, 124] on h4 "Style" at bounding box center [161, 121] width 49 height 30
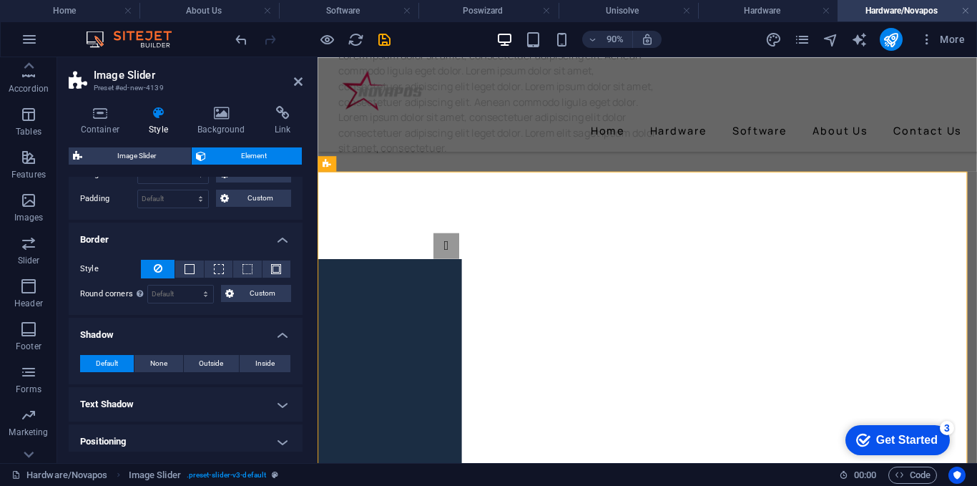
scroll to position [324, 0]
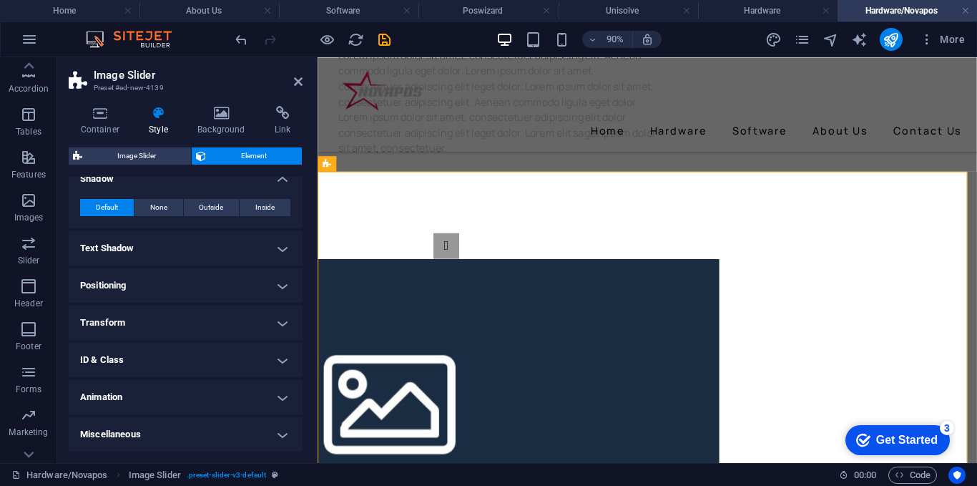
click at [173, 320] on h4 "Transform" at bounding box center [186, 322] width 234 height 34
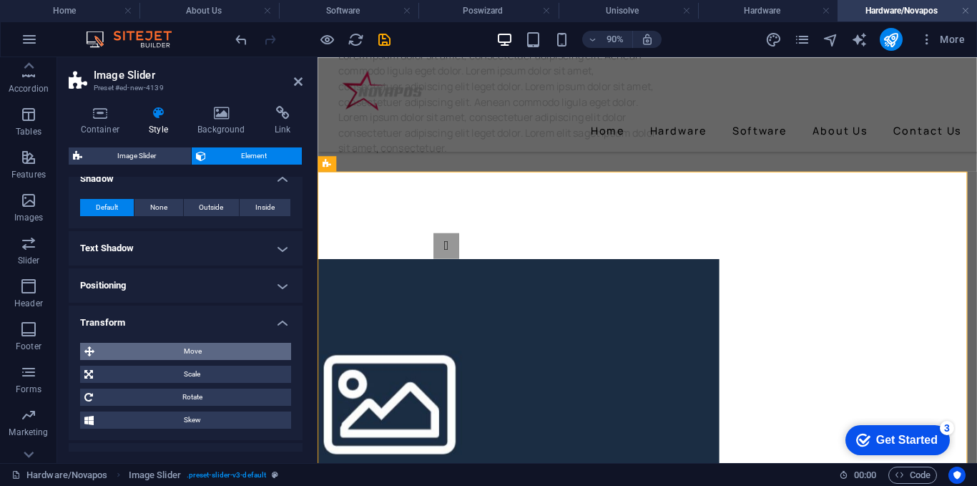
click at [179, 350] on span "Move" at bounding box center [193, 351] width 188 height 17
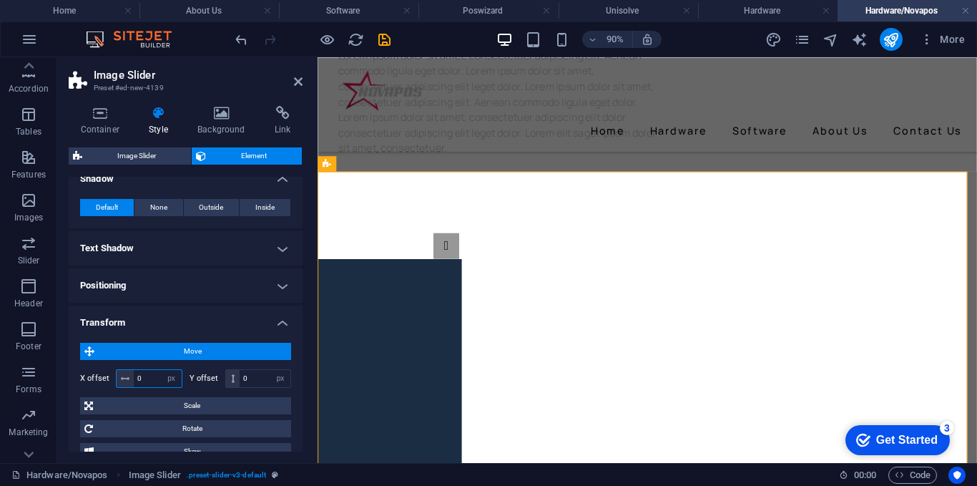
click at [150, 380] on input "0" at bounding box center [158, 378] width 48 height 17
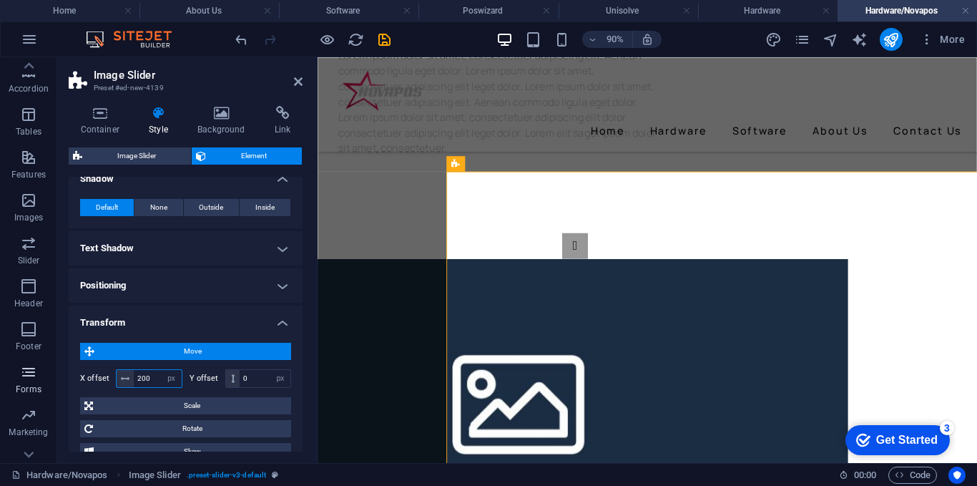
drag, startPoint x: 151, startPoint y: 380, endPoint x: 0, endPoint y: 358, distance: 152.5
click at [0, 358] on section "Favorites Elements Columns Content Boxes Accordion Tables Features Images Slide…" at bounding box center [488, 260] width 977 height 406
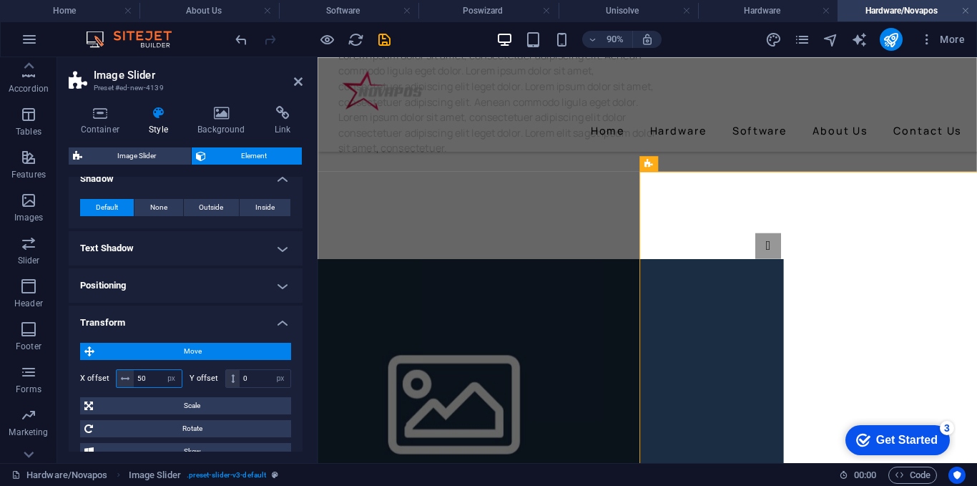
type input "5"
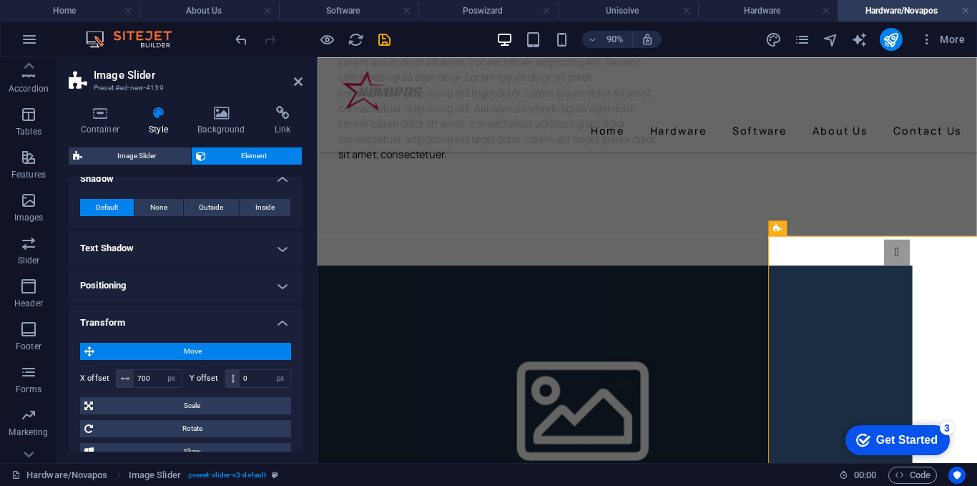
scroll to position [215, 0]
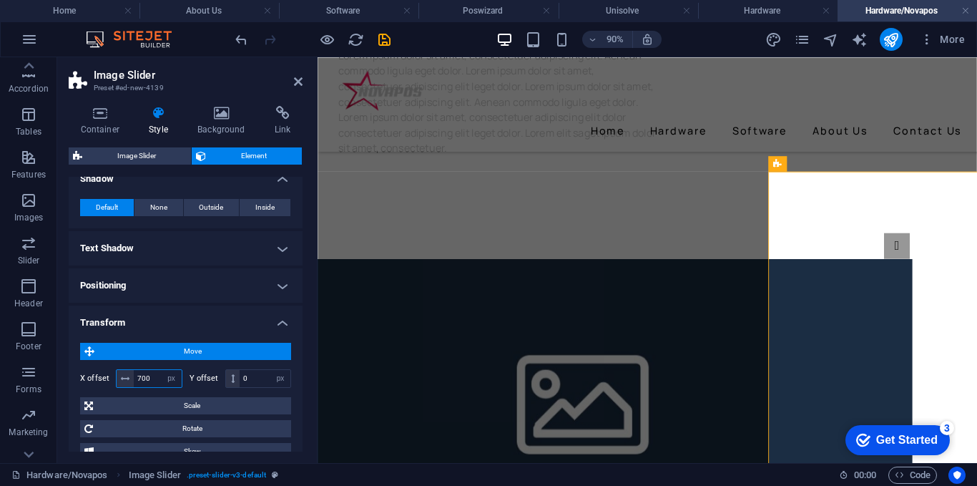
click at [154, 381] on input "700" at bounding box center [158, 378] width 48 height 17
type input "7"
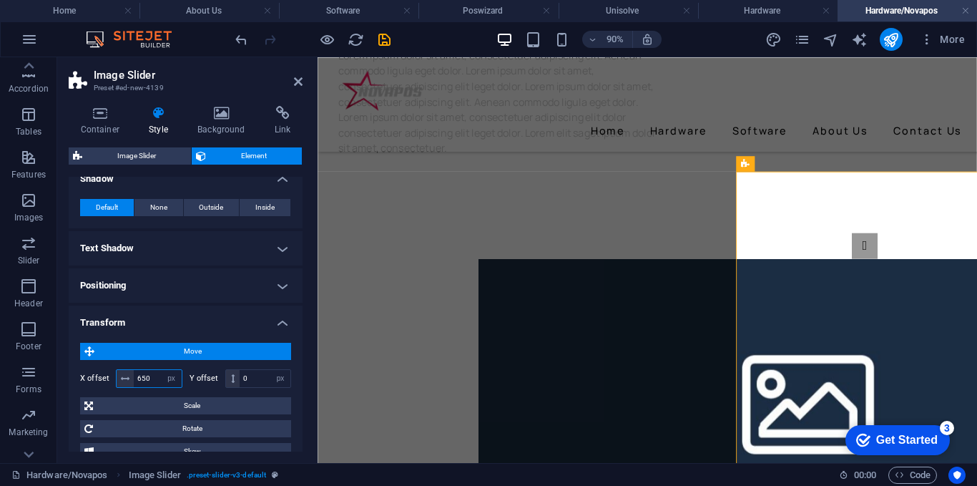
type input "650"
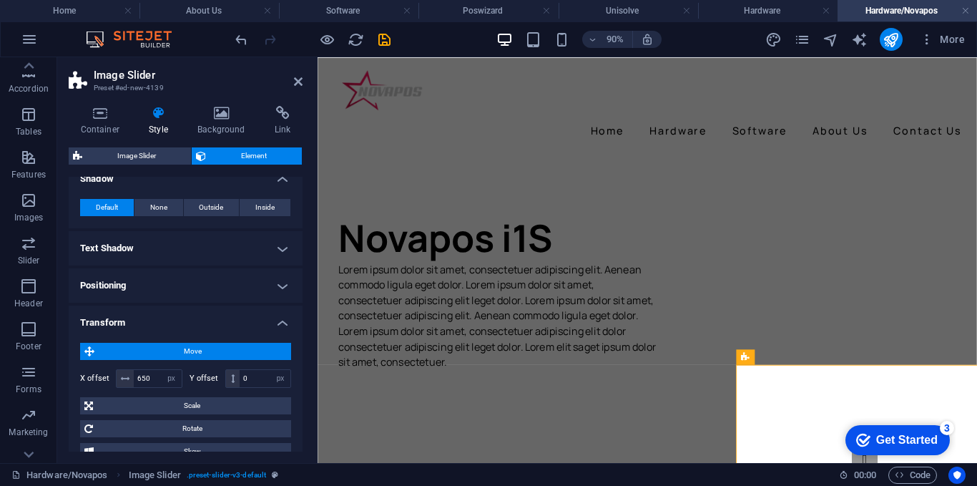
scroll to position [72, 0]
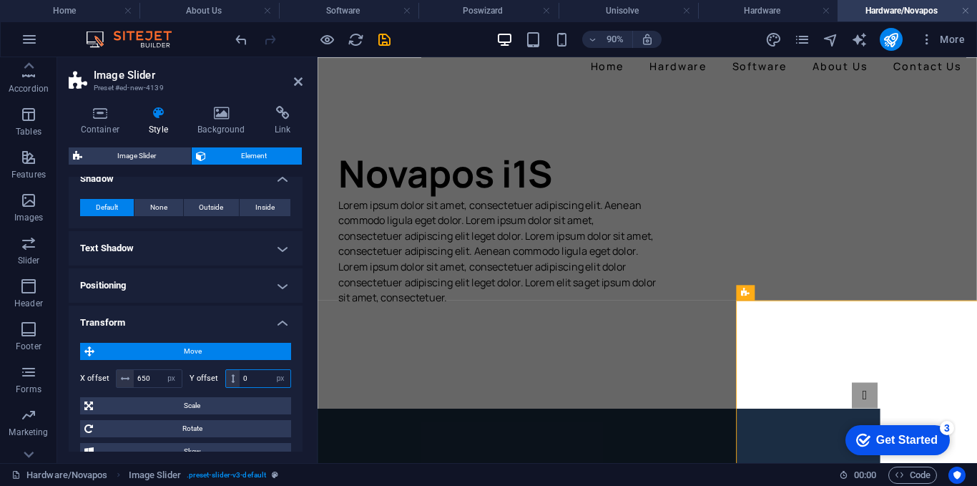
click at [257, 384] on input "0" at bounding box center [265, 378] width 51 height 17
type input "600"
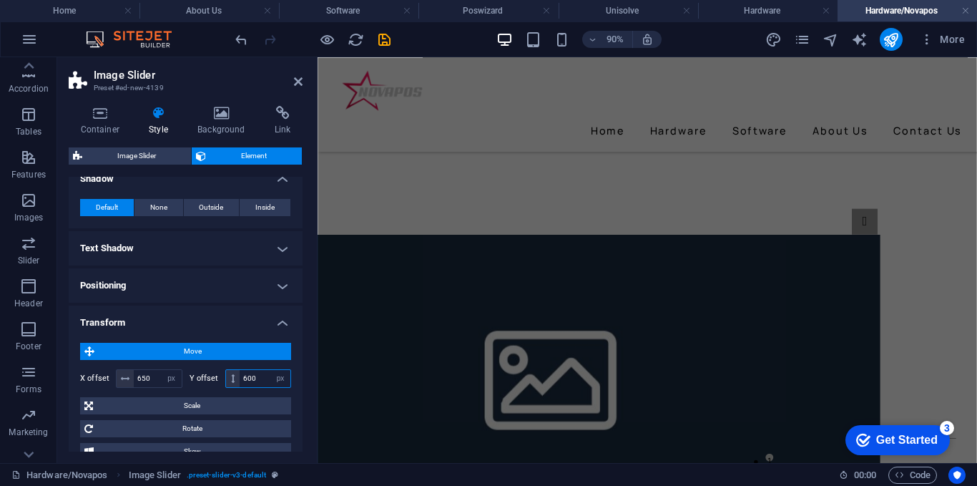
scroll to position [754, 0]
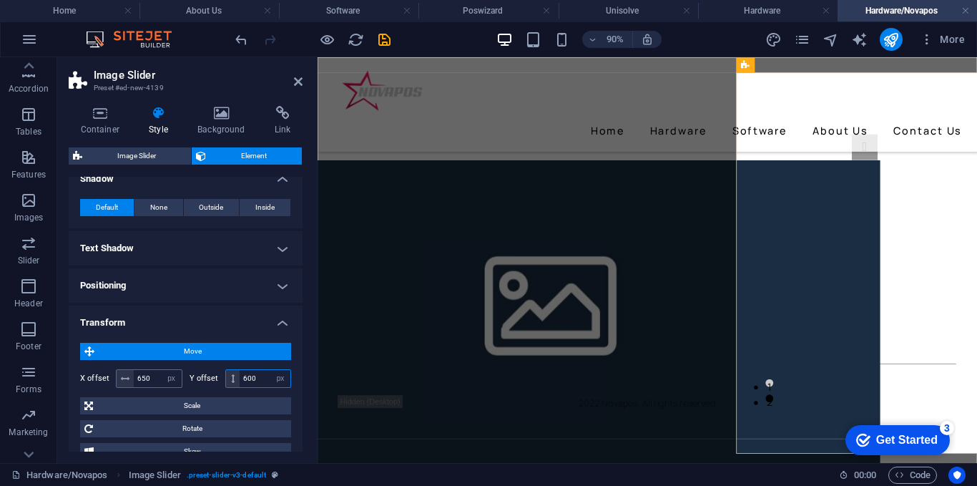
drag, startPoint x: 257, startPoint y: 384, endPoint x: 125, endPoint y: 380, distance: 132.4
click at [125, 380] on div "X offset 650 px rem % em vh vw Y offset 600 px rem % em vh vw" at bounding box center [185, 378] width 211 height 19
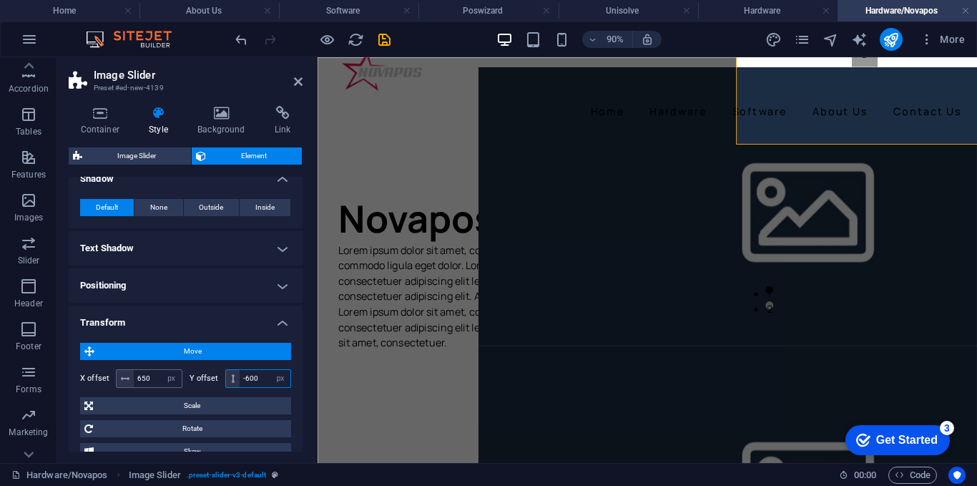
scroll to position [0, 0]
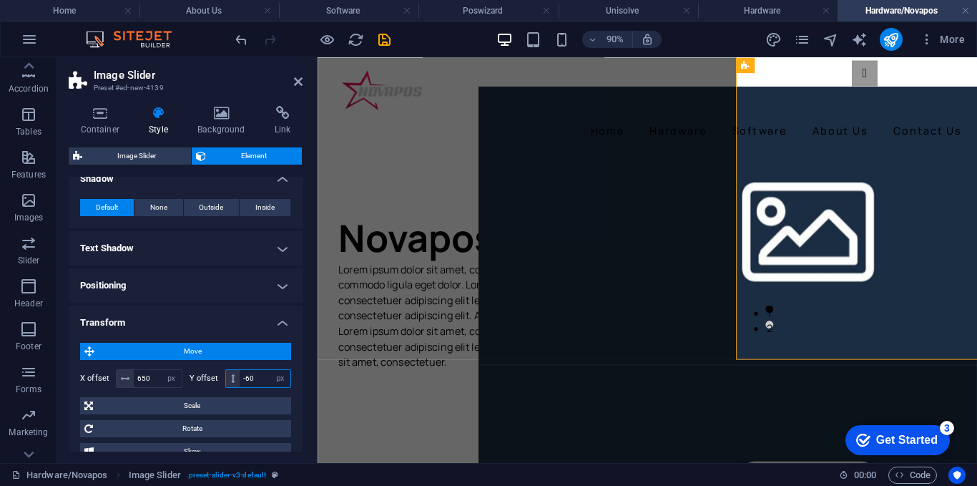
type input "-6"
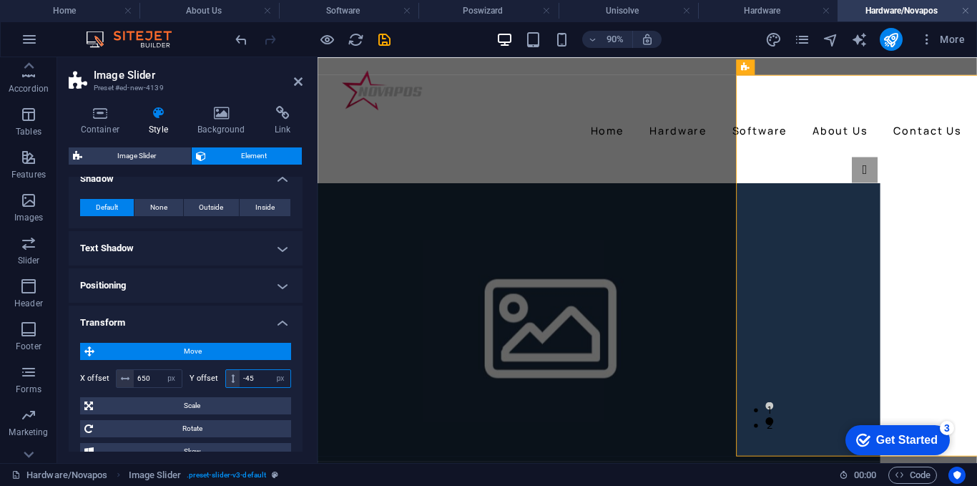
type input "-4"
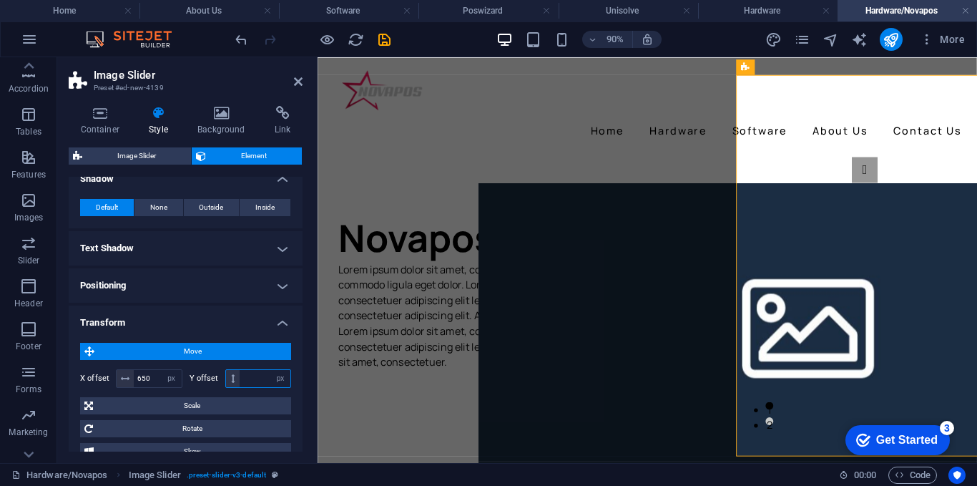
click at [258, 379] on input "number" at bounding box center [265, 378] width 51 height 17
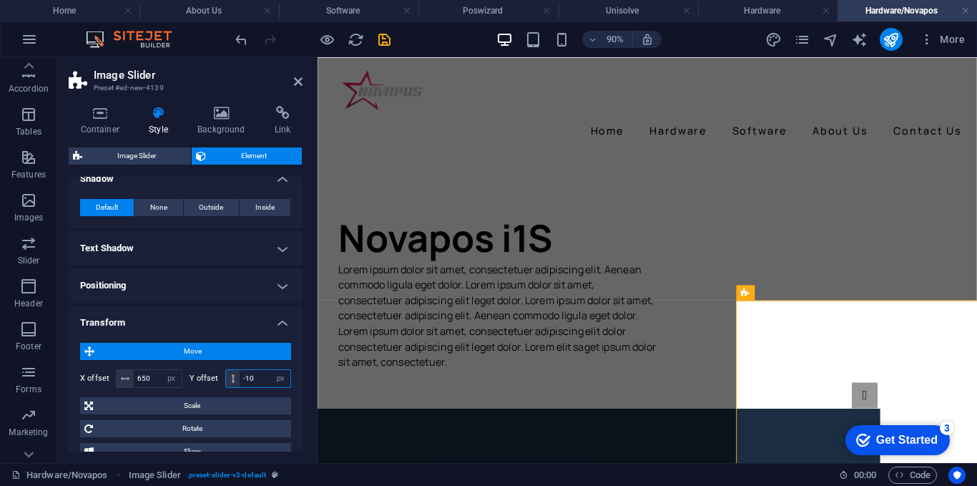
type input "-1"
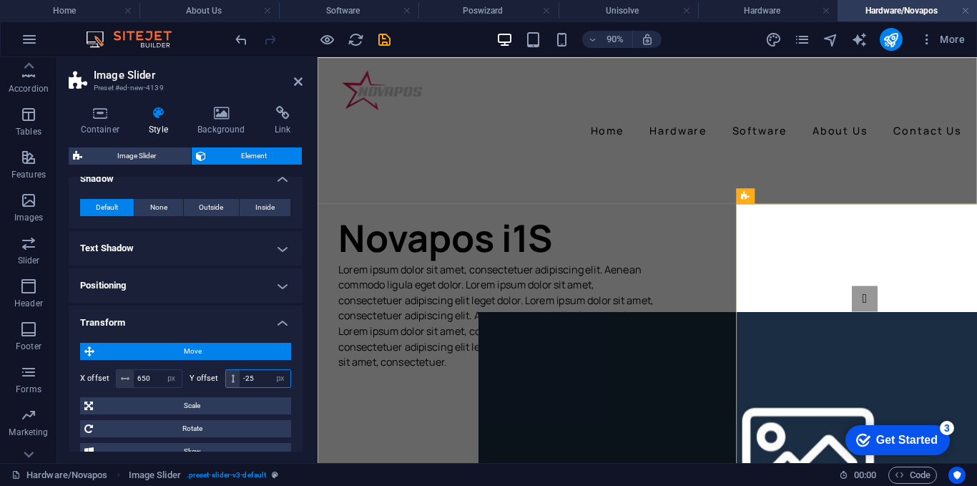
type input "-2"
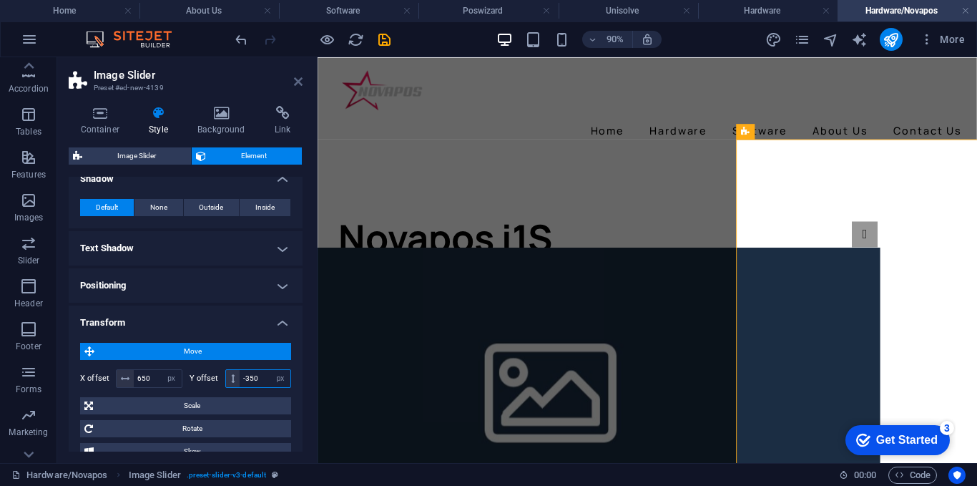
type input "-350"
click at [296, 77] on icon at bounding box center [298, 81] width 9 height 11
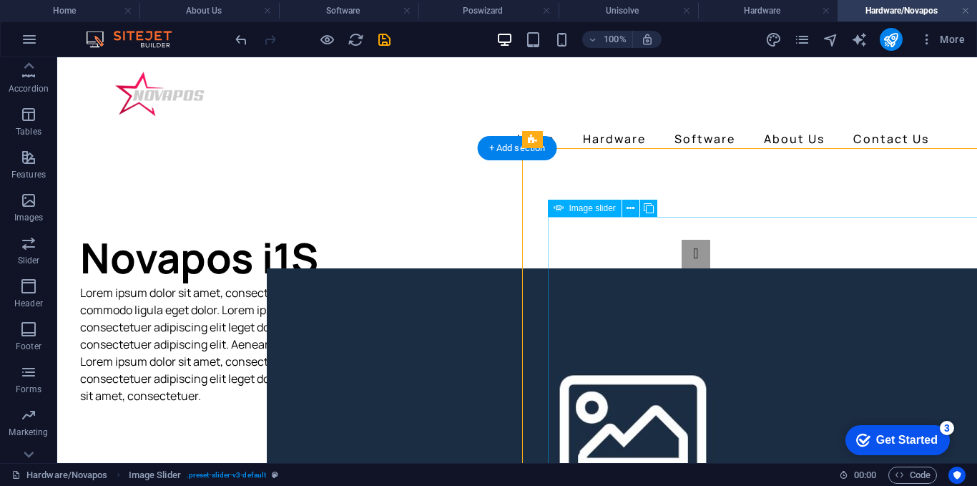
drag, startPoint x: 589, startPoint y: 252, endPoint x: 609, endPoint y: 220, distance: 37.3
click at [629, 207] on icon at bounding box center [631, 208] width 8 height 15
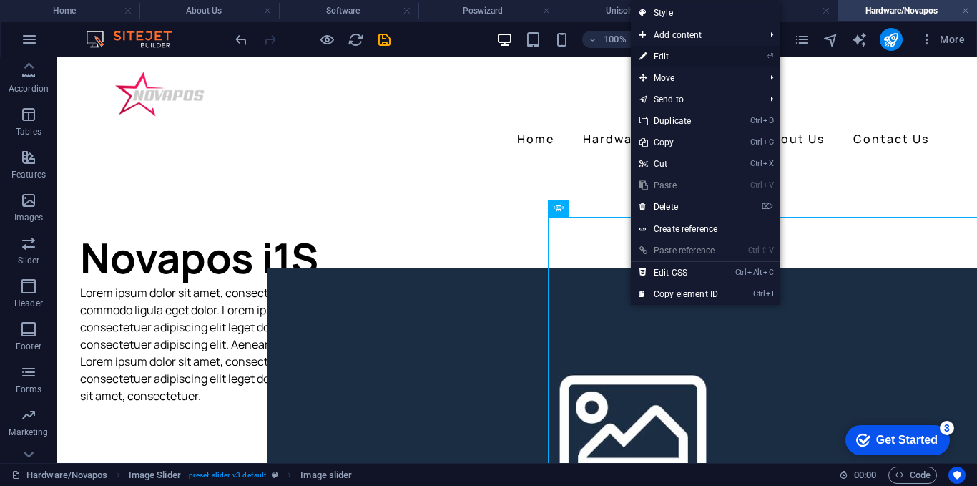
drag, startPoint x: 662, startPoint y: 57, endPoint x: 370, endPoint y: 3, distance: 296.1
click at [662, 57] on link "⏎ Edit" at bounding box center [679, 56] width 96 height 21
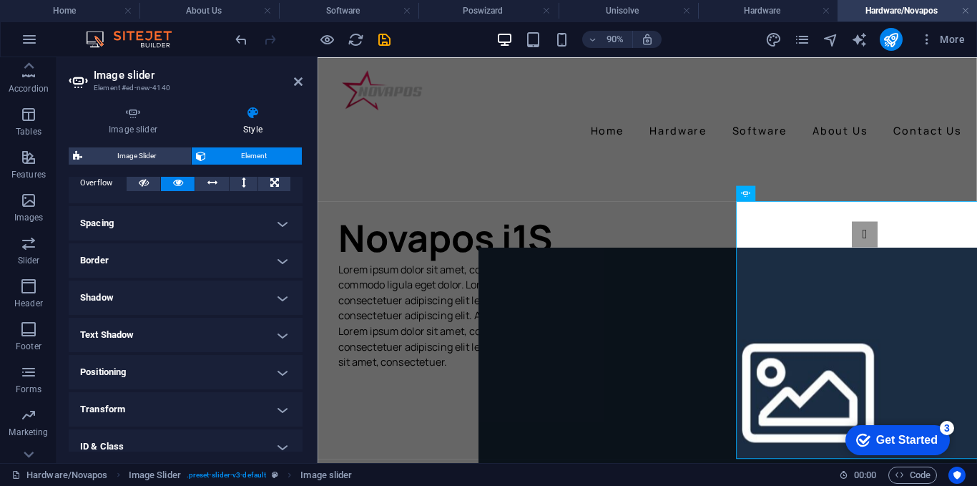
scroll to position [143, 0]
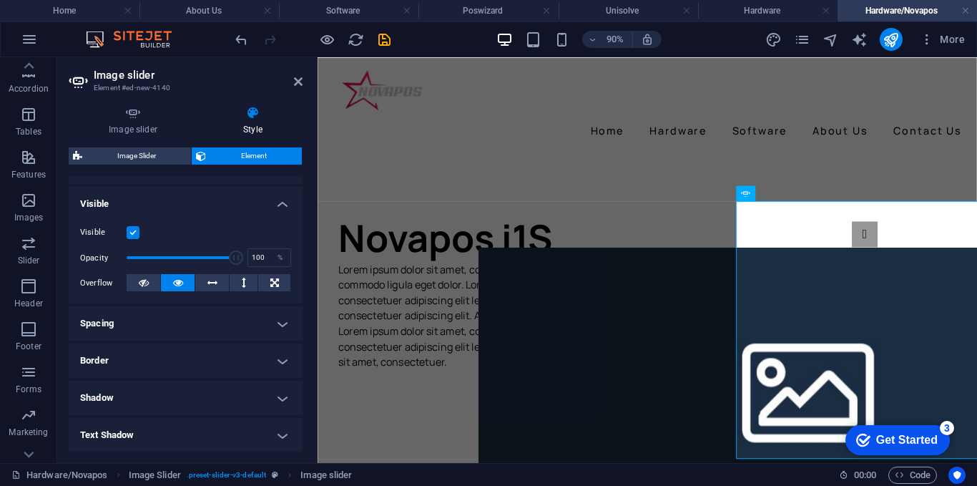
click at [203, 209] on h4 "Visible" at bounding box center [186, 200] width 234 height 26
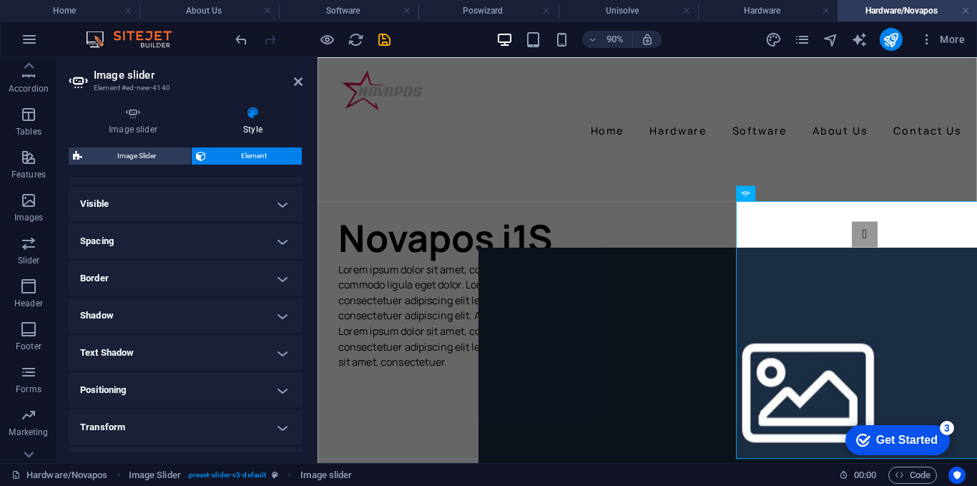
click at [203, 209] on h4 "Visible" at bounding box center [186, 204] width 234 height 34
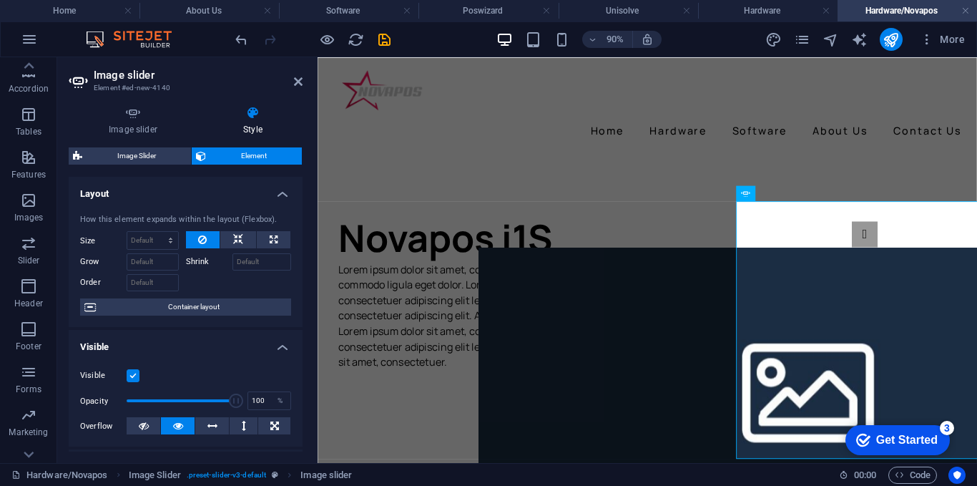
scroll to position [330, 0]
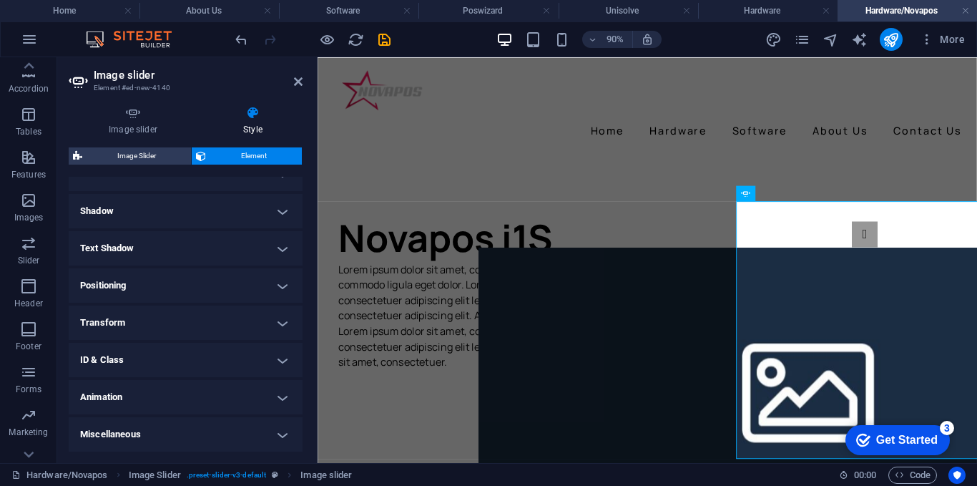
click at [163, 325] on h4 "Transform" at bounding box center [186, 322] width 234 height 34
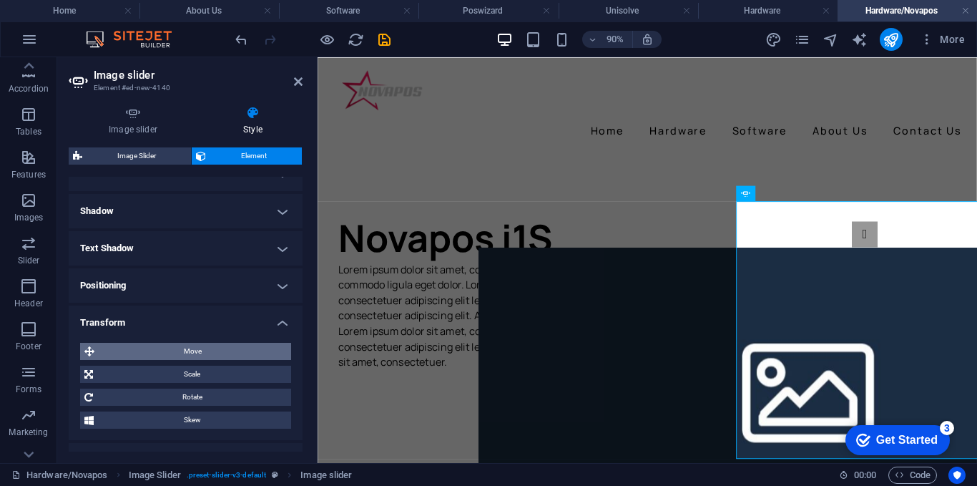
click at [175, 353] on span "Move" at bounding box center [193, 351] width 188 height 17
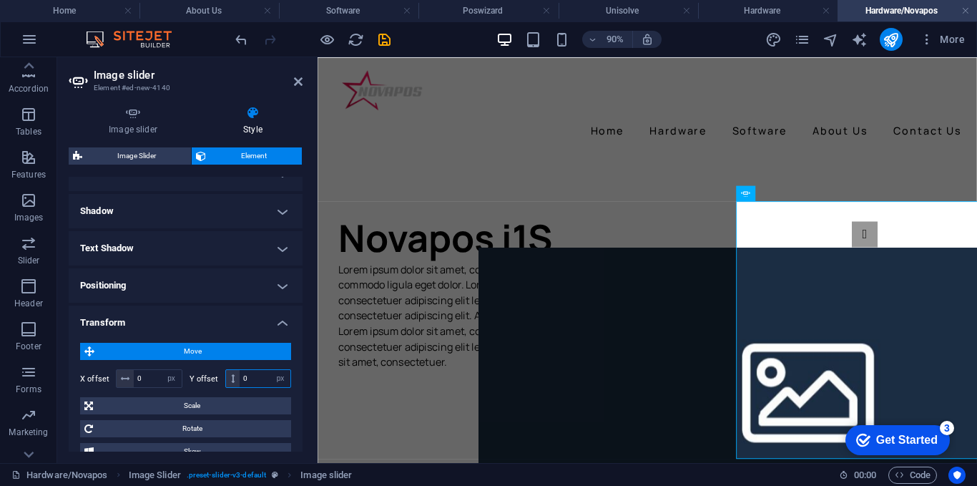
click at [245, 375] on input "0" at bounding box center [265, 378] width 51 height 17
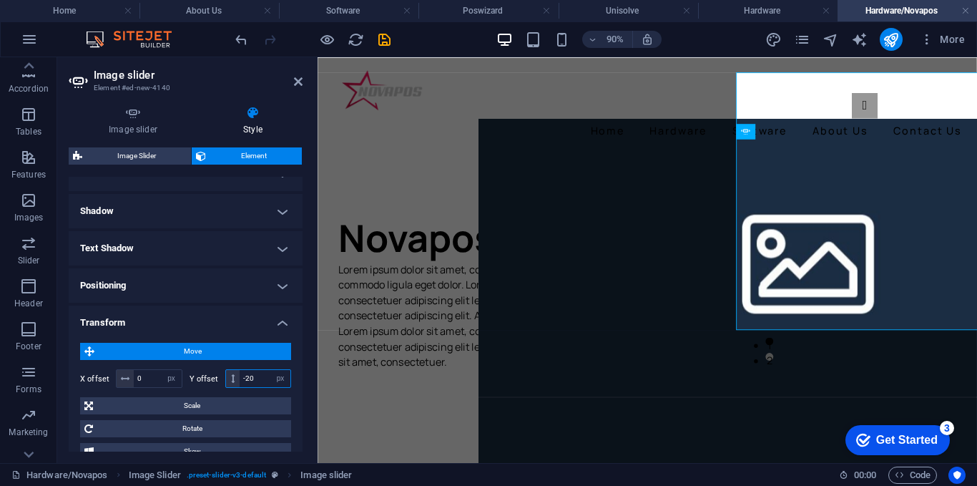
type input "-2"
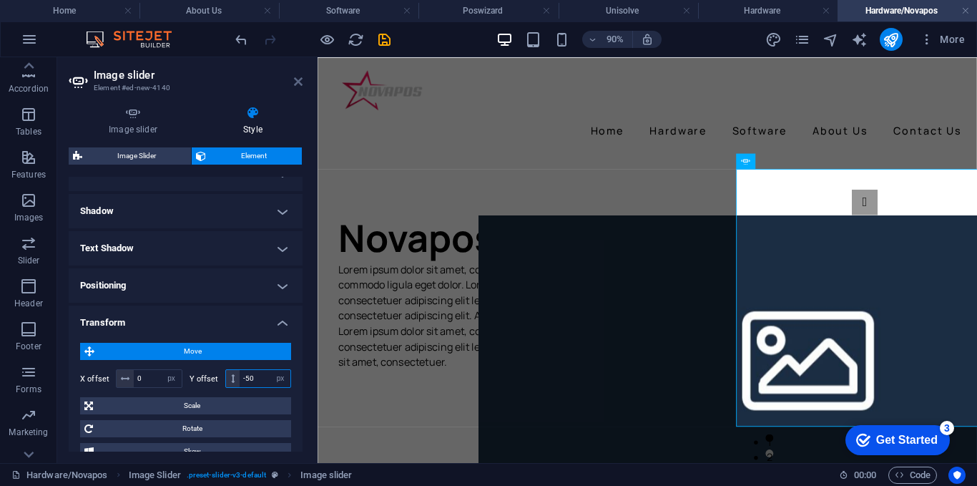
type input "-50"
click at [298, 82] on icon at bounding box center [298, 81] width 9 height 11
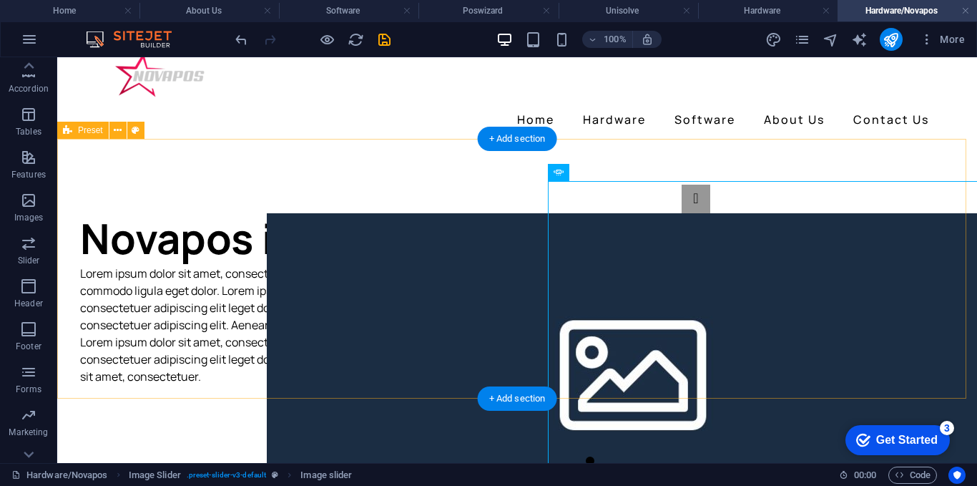
scroll to position [0, 0]
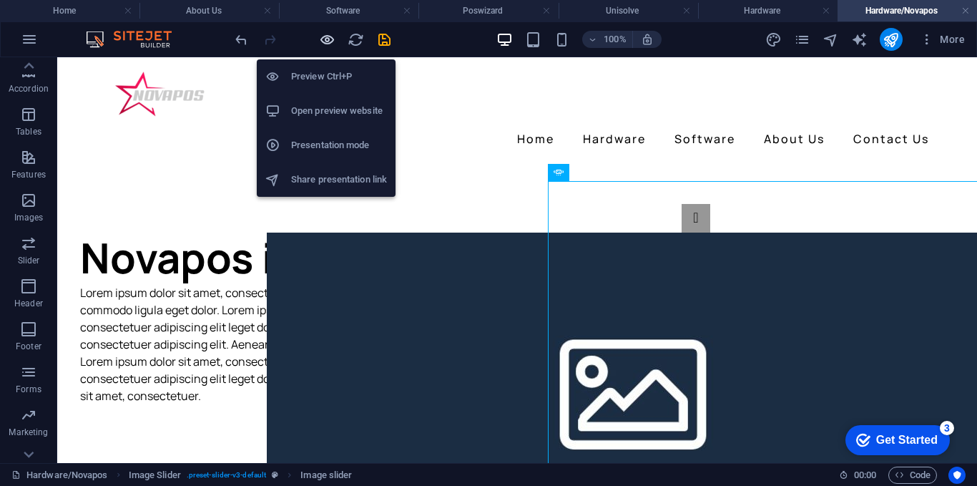
click at [325, 42] on icon "button" at bounding box center [327, 39] width 16 height 16
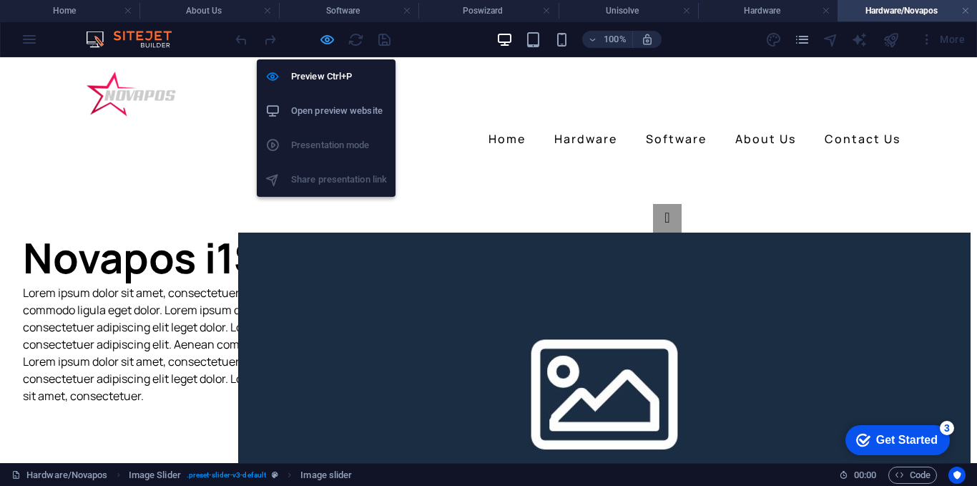
click at [326, 33] on icon "button" at bounding box center [327, 39] width 16 height 16
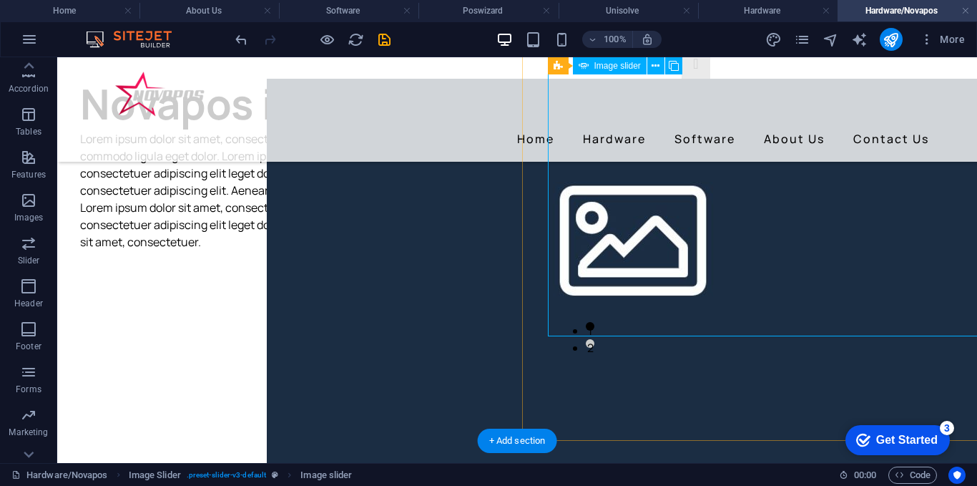
scroll to position [59, 0]
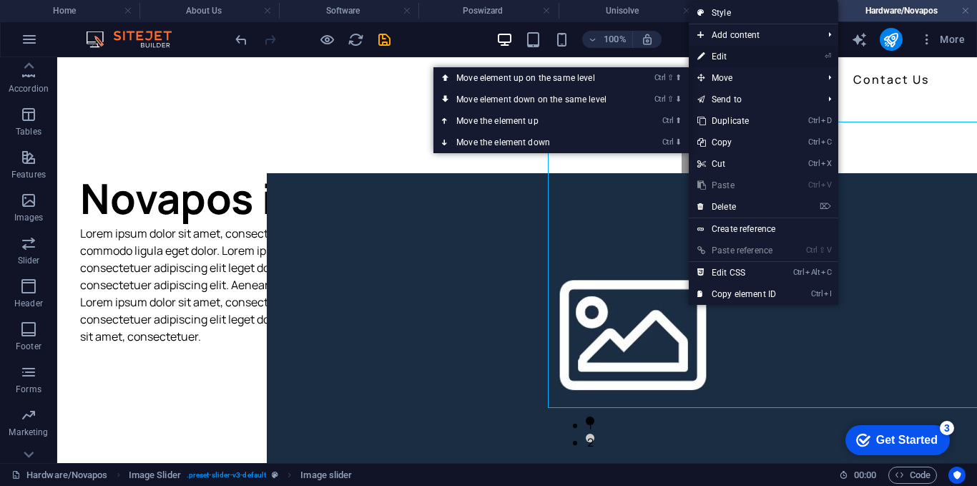
click at [720, 53] on link "⏎ Edit" at bounding box center [737, 56] width 96 height 21
select select "px"
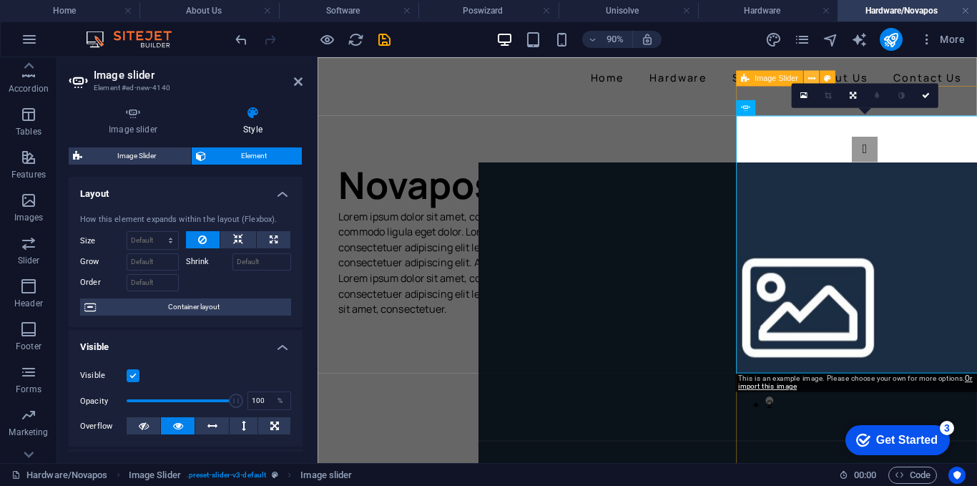
click at [816, 77] on button at bounding box center [812, 78] width 16 height 16
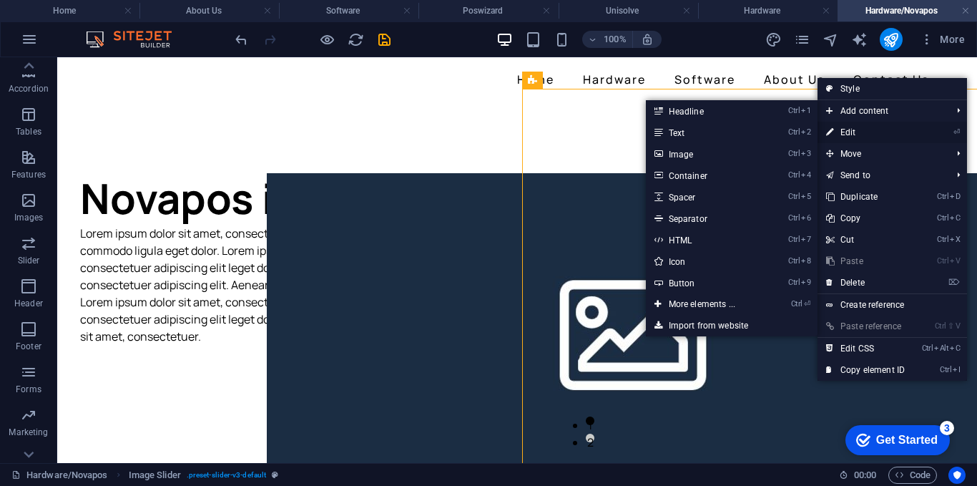
click at [874, 127] on link "⏎ Edit" at bounding box center [865, 132] width 96 height 21
select select "px"
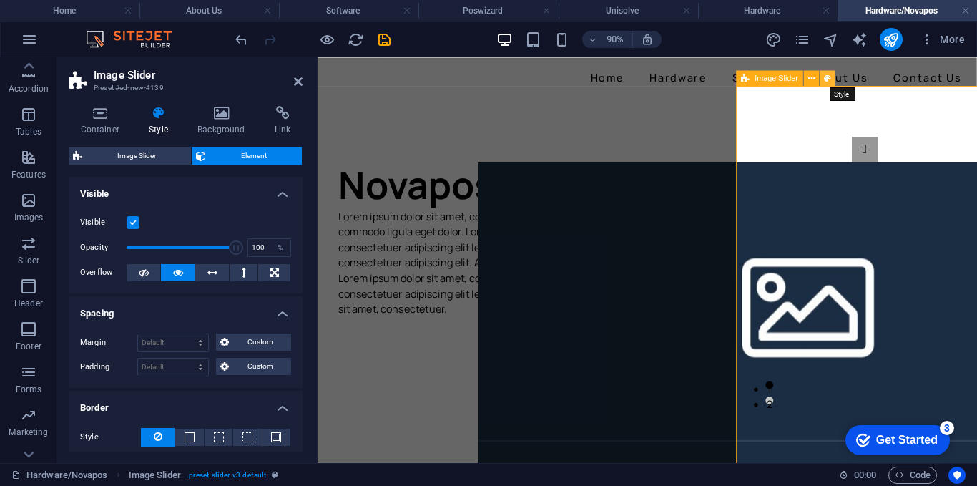
click at [825, 79] on icon at bounding box center [827, 78] width 7 height 14
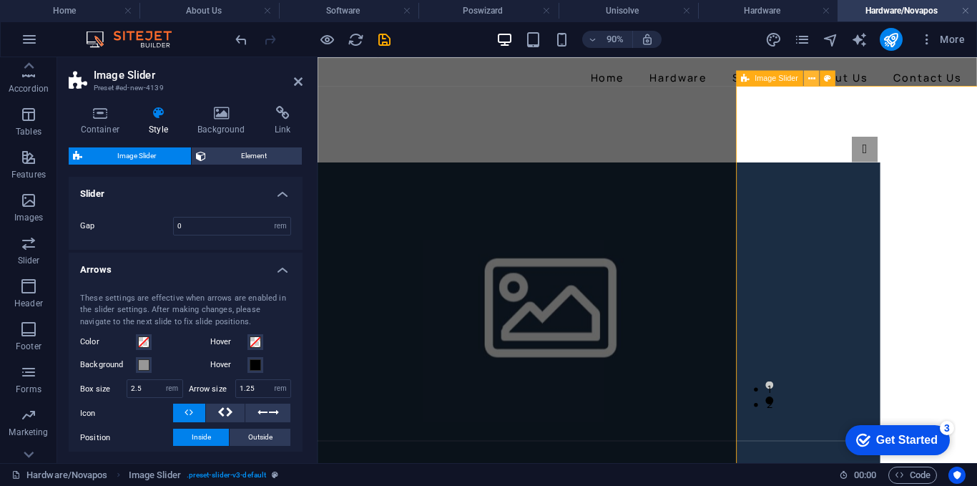
click at [817, 78] on button at bounding box center [812, 78] width 16 height 16
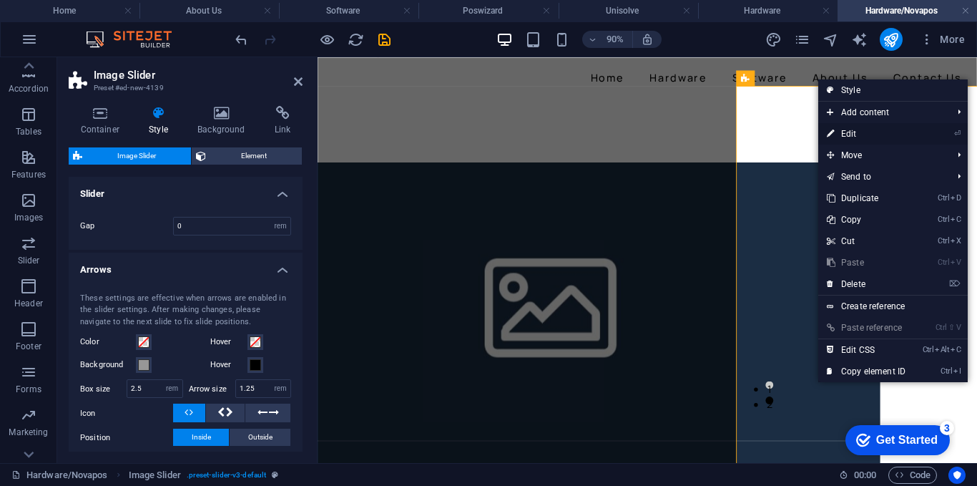
click at [860, 129] on link "⏎ Edit" at bounding box center [866, 133] width 96 height 21
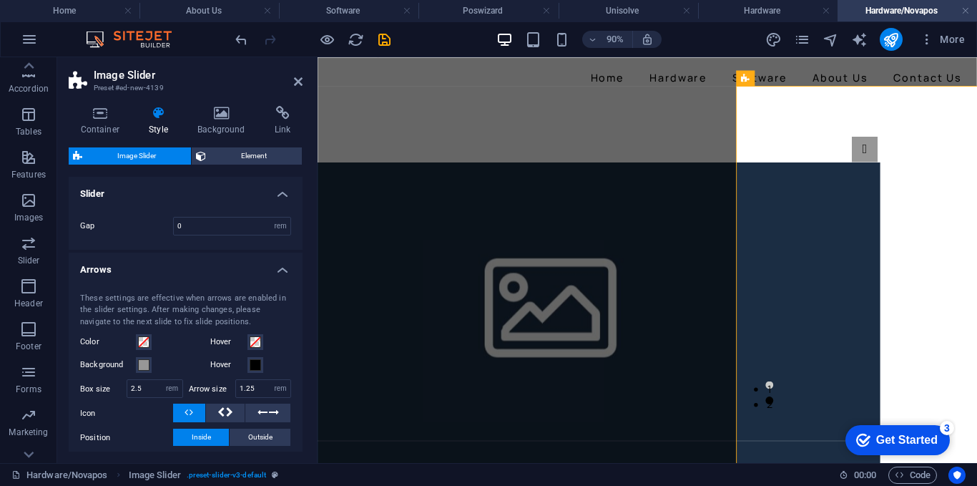
click at [282, 193] on h4 "Slider" at bounding box center [186, 190] width 234 height 26
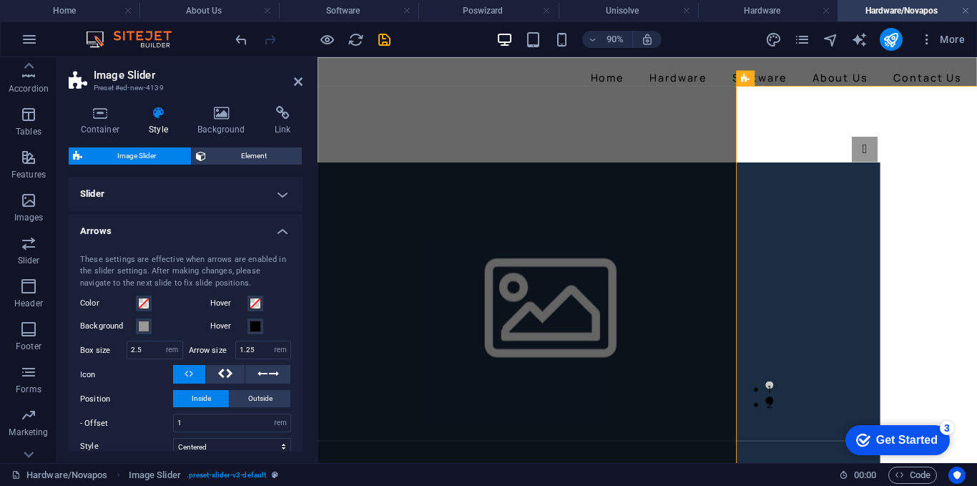
click at [282, 193] on h4 "Slider" at bounding box center [186, 194] width 234 height 34
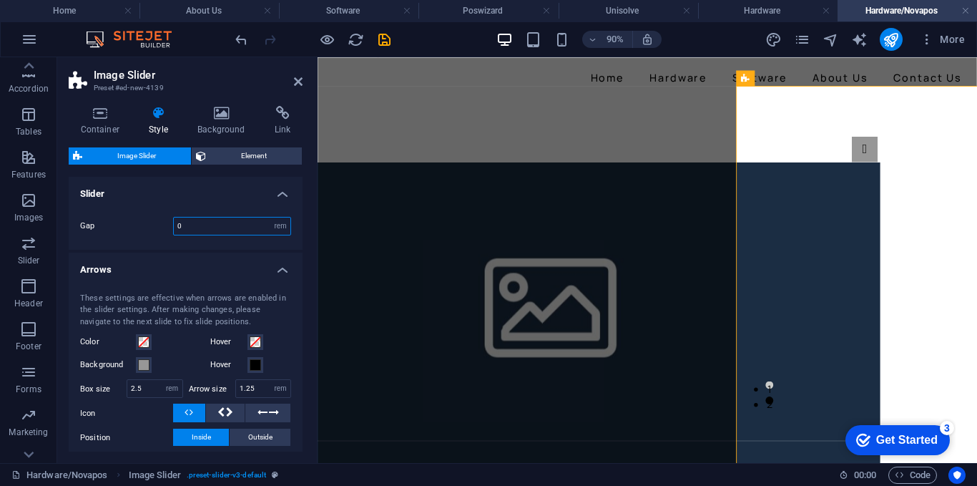
click at [252, 232] on input "0" at bounding box center [232, 225] width 117 height 17
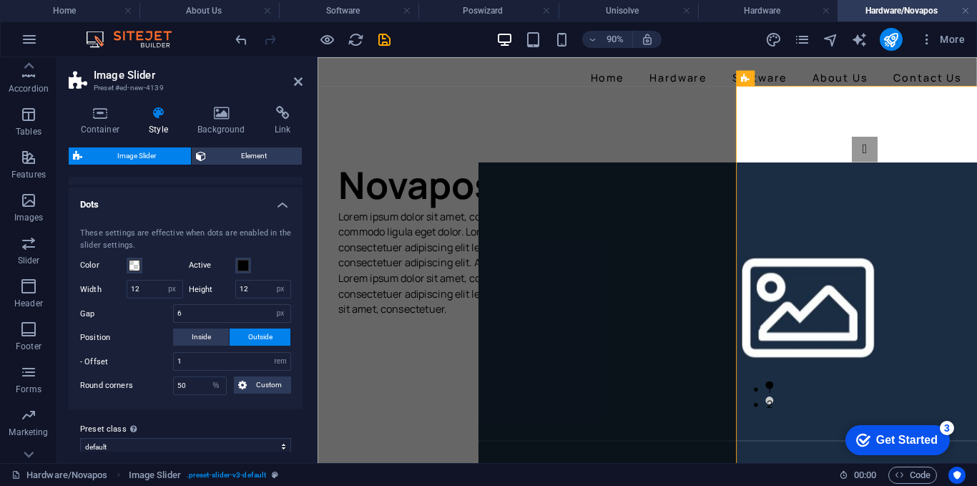
scroll to position [416, 0]
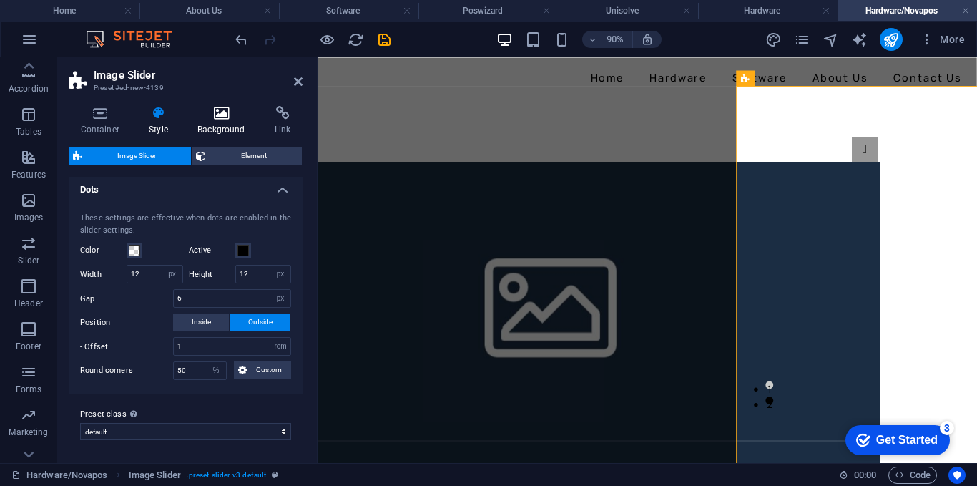
click at [230, 130] on h4 "Background" at bounding box center [224, 121] width 77 height 30
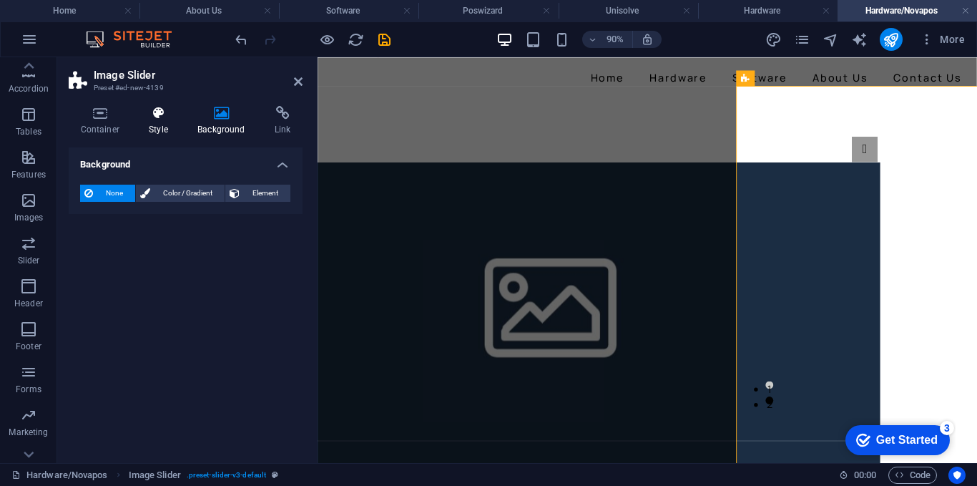
click at [144, 122] on h4 "Style" at bounding box center [161, 121] width 49 height 30
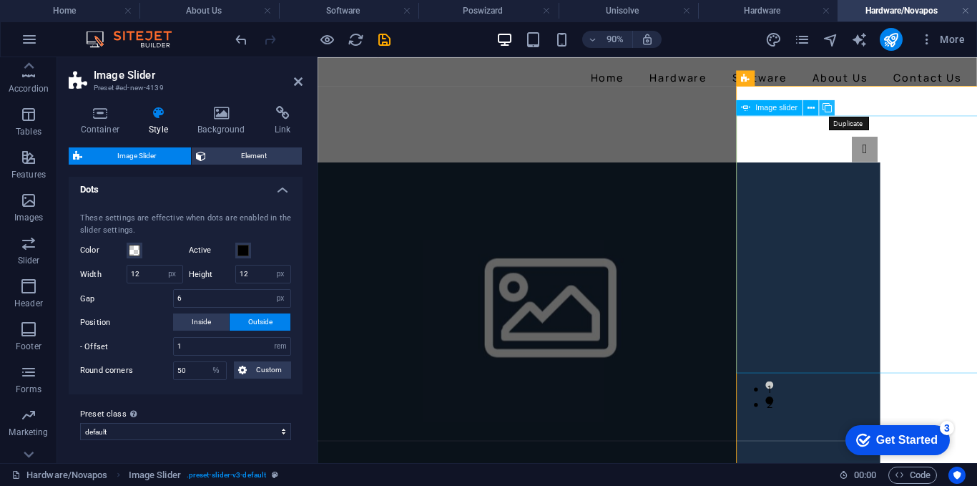
click at [829, 112] on icon at bounding box center [826, 108] width 9 height 14
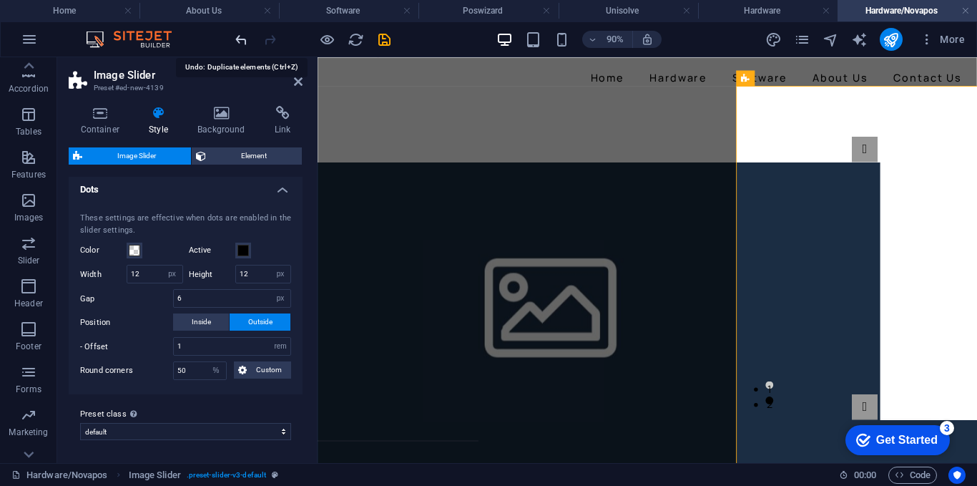
click at [244, 40] on icon "undo" at bounding box center [241, 39] width 16 height 16
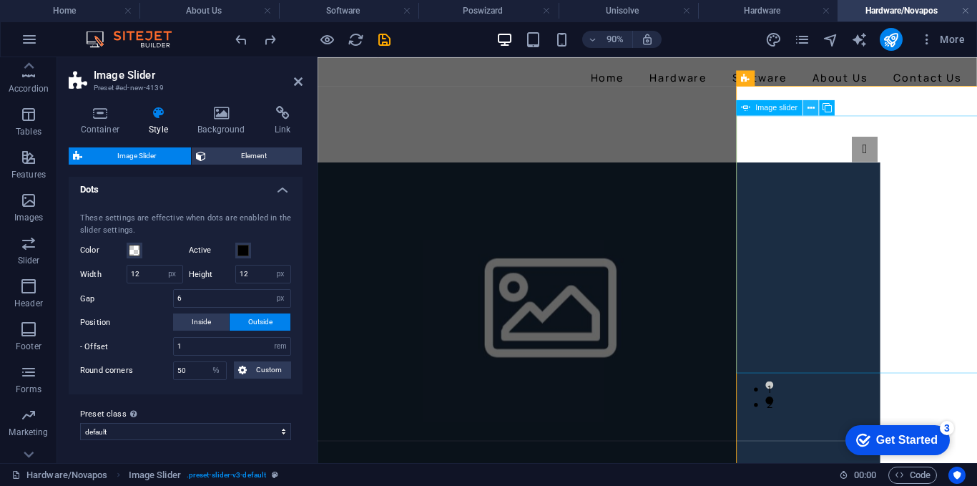
click at [812, 105] on icon at bounding box center [810, 108] width 7 height 14
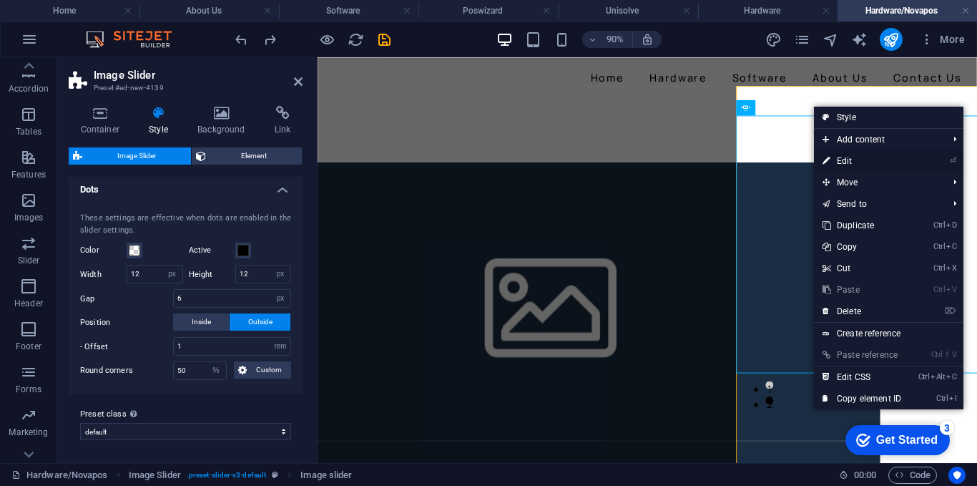
click at [849, 163] on link "⏎ Edit" at bounding box center [862, 160] width 96 height 21
select select "px"
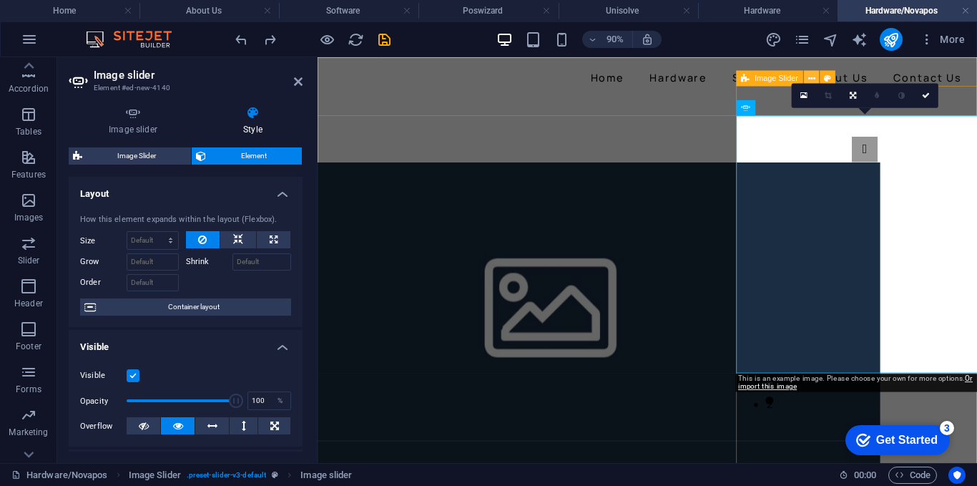
click at [814, 74] on icon at bounding box center [811, 78] width 7 height 14
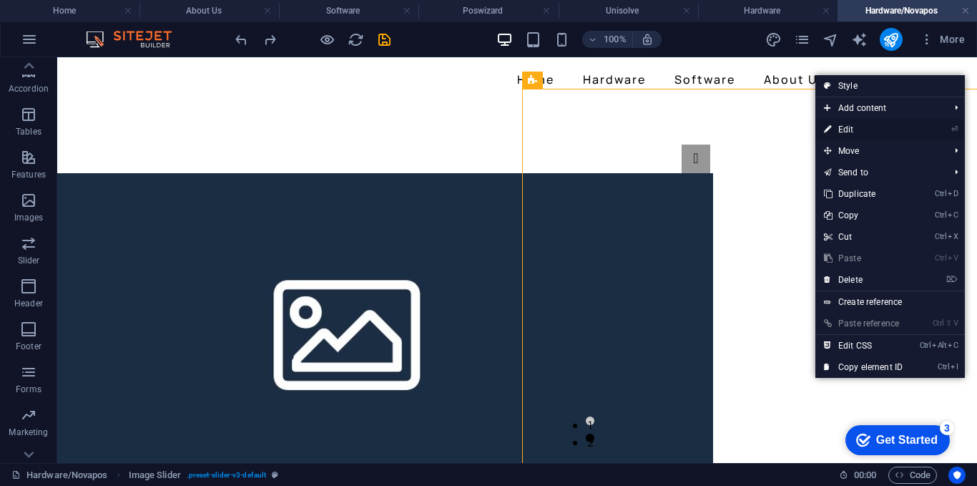
click at [848, 130] on link "⏎ Edit" at bounding box center [863, 129] width 96 height 21
select select "px"
select select "rem"
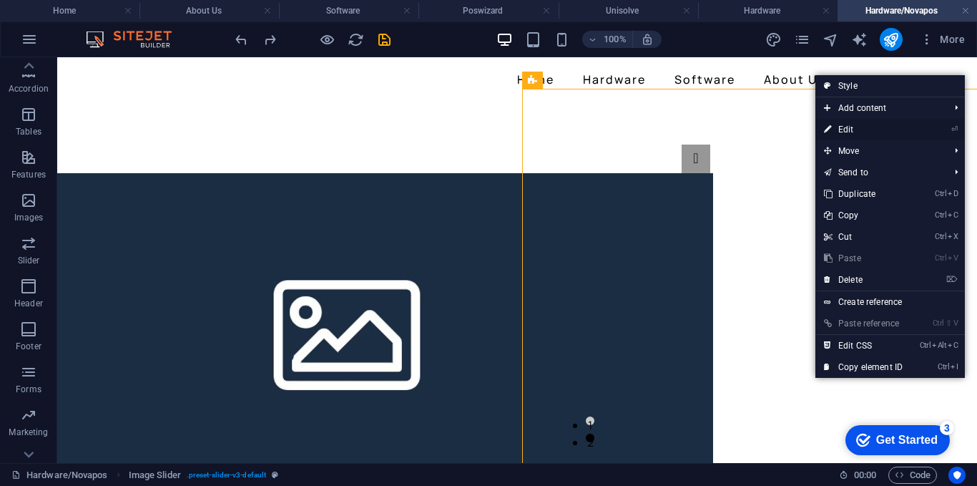
select select "rem"
select select "px"
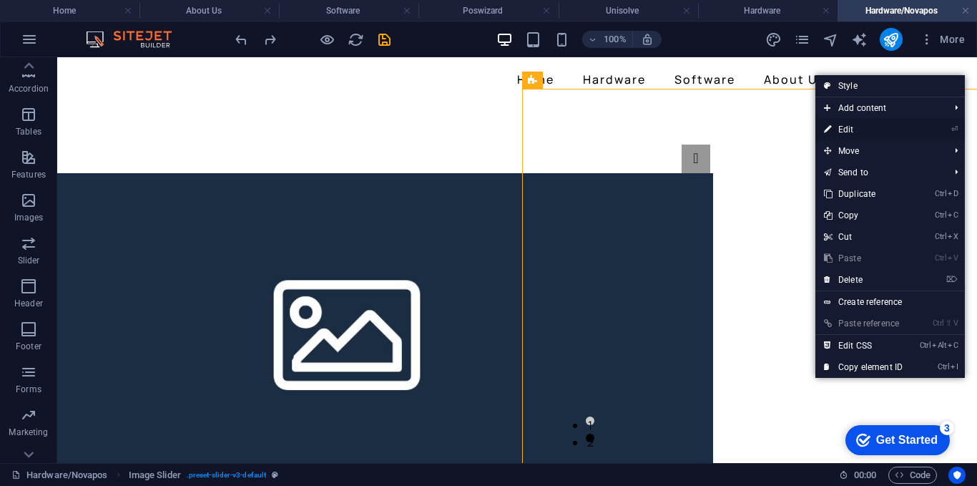
select select "px"
select select "rem"
select select "%"
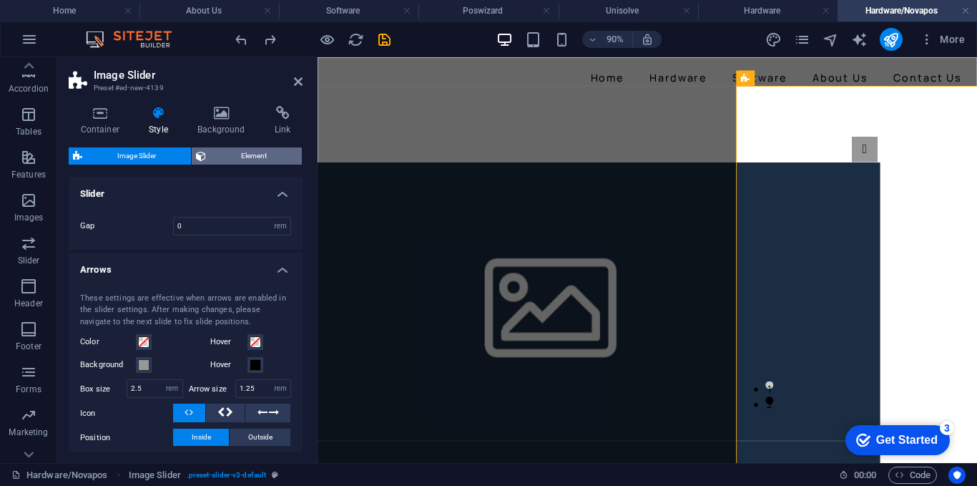
click at [253, 162] on span "Element" at bounding box center [253, 155] width 87 height 17
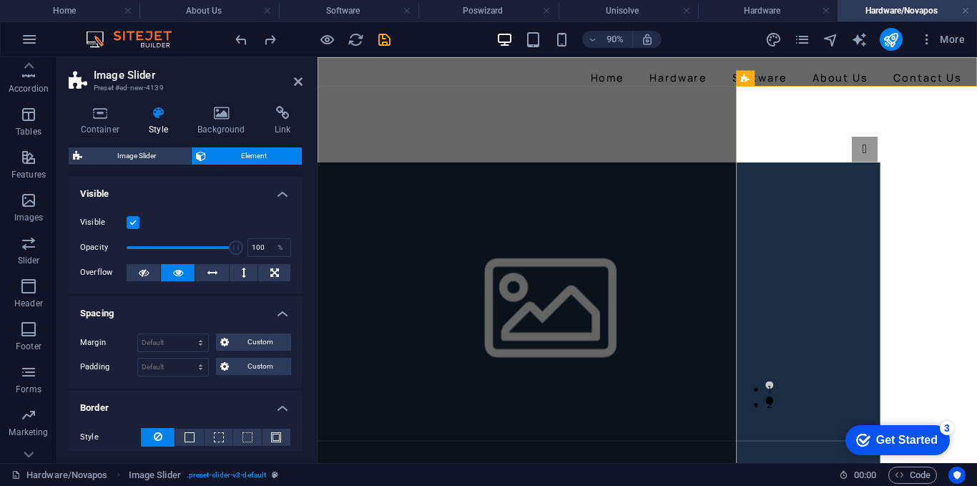
click at [114, 165] on div "Image Slider Element Layout How this element expands within the layout (Flexbox…" at bounding box center [186, 299] width 234 height 304
click at [272, 182] on h4 "Visible" at bounding box center [186, 190] width 234 height 26
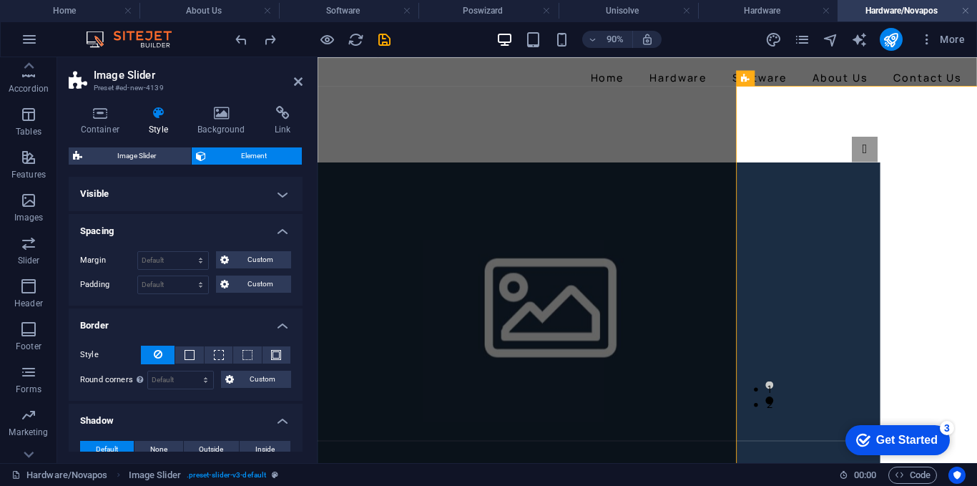
click at [277, 232] on h4 "Spacing" at bounding box center [186, 227] width 234 height 26
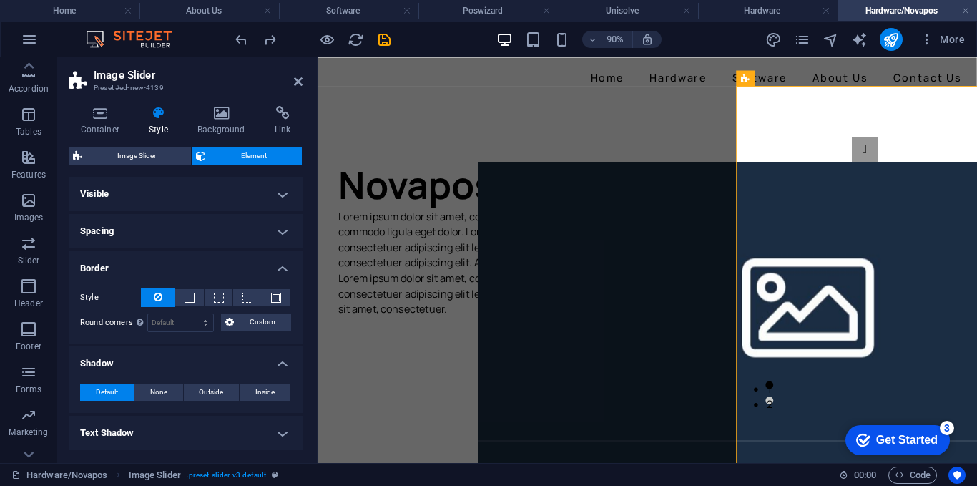
click at [275, 270] on h4 "Border" at bounding box center [186, 264] width 234 height 26
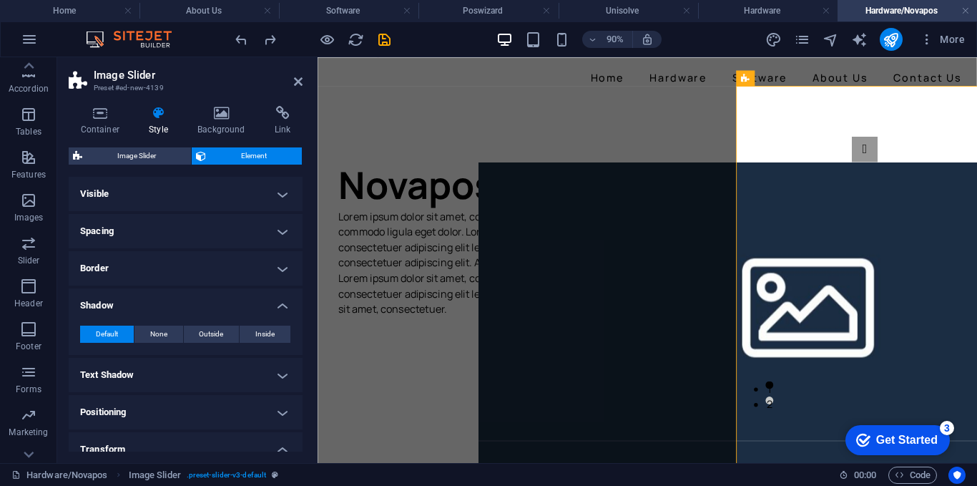
click at [275, 300] on h4 "Shadow" at bounding box center [186, 301] width 234 height 26
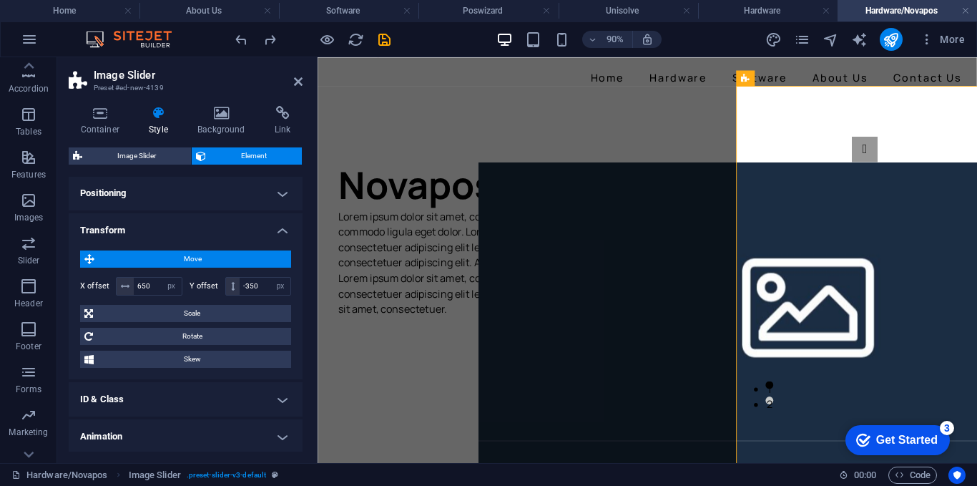
scroll to position [226, 0]
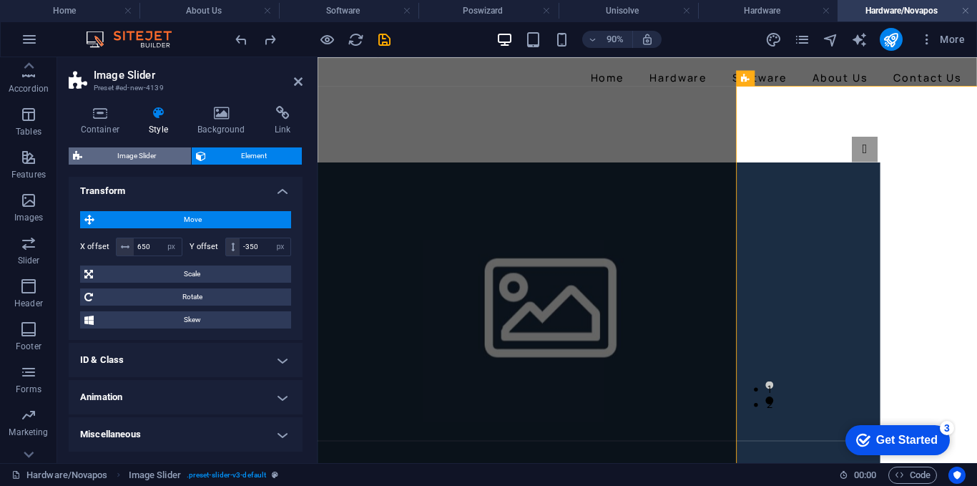
click at [162, 164] on span "Image Slider" at bounding box center [137, 155] width 100 height 17
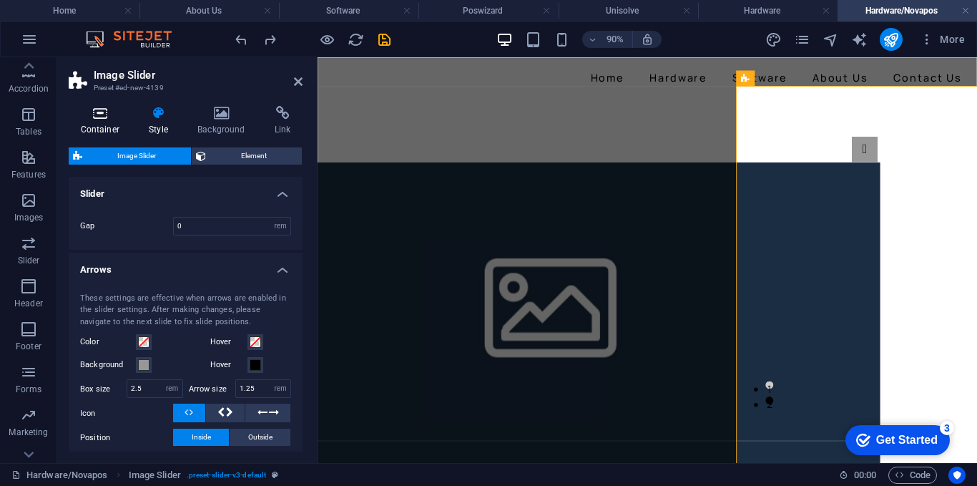
click at [124, 127] on h4 "Container" at bounding box center [103, 121] width 69 height 30
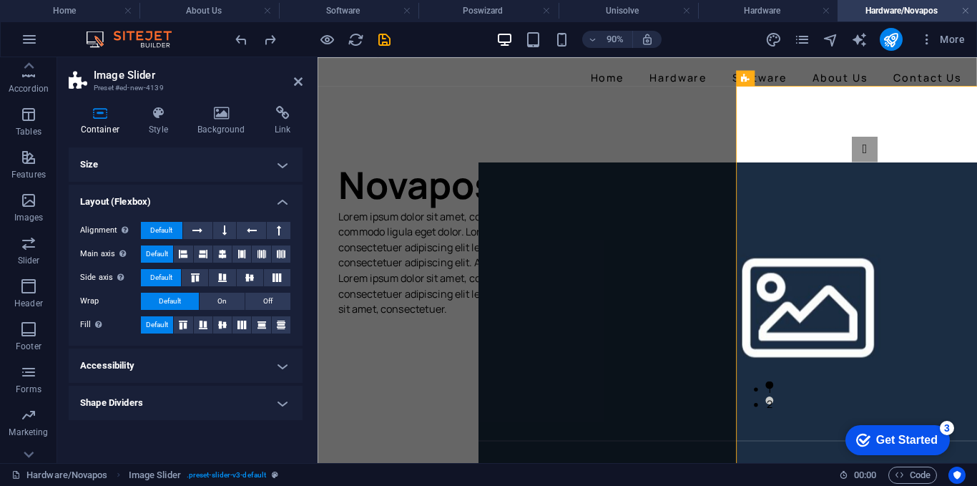
click at [277, 173] on h4 "Size" at bounding box center [186, 164] width 234 height 34
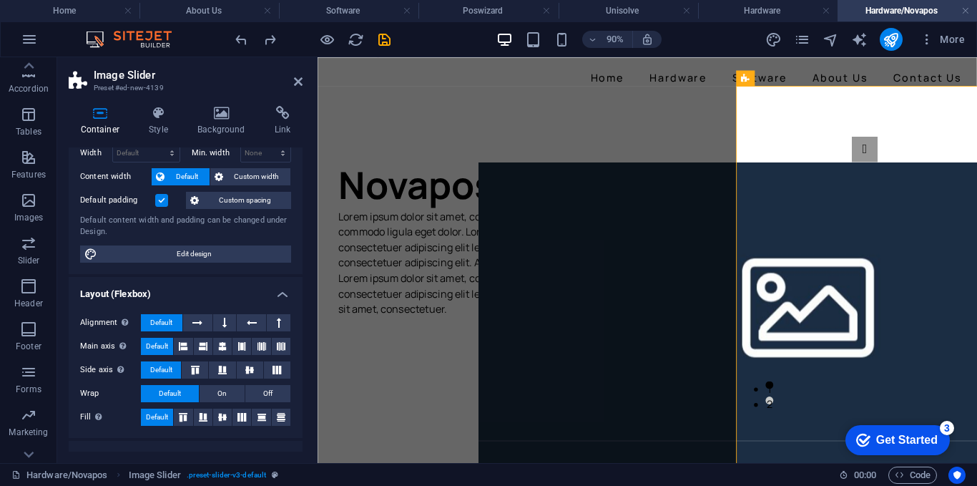
scroll to position [124, 0]
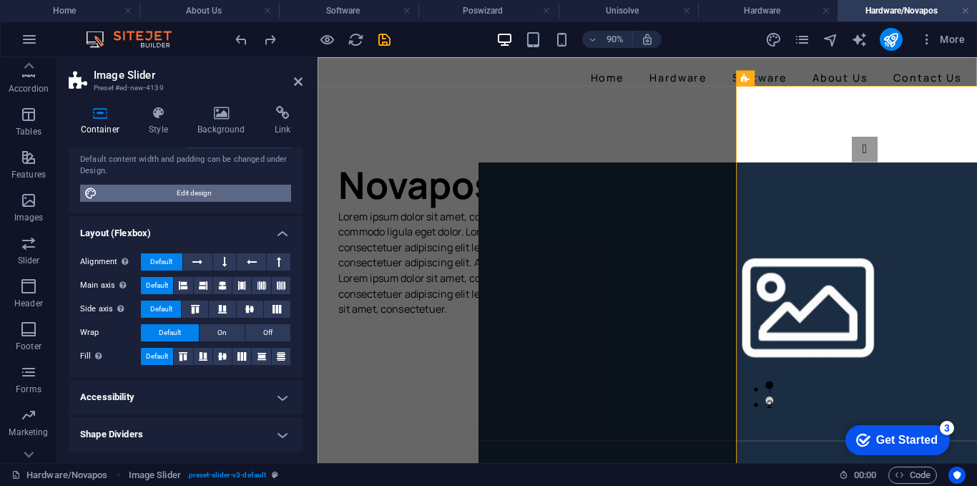
click at [205, 187] on span "Edit design" at bounding box center [194, 193] width 185 height 17
select select "px"
select select "ease-in-out"
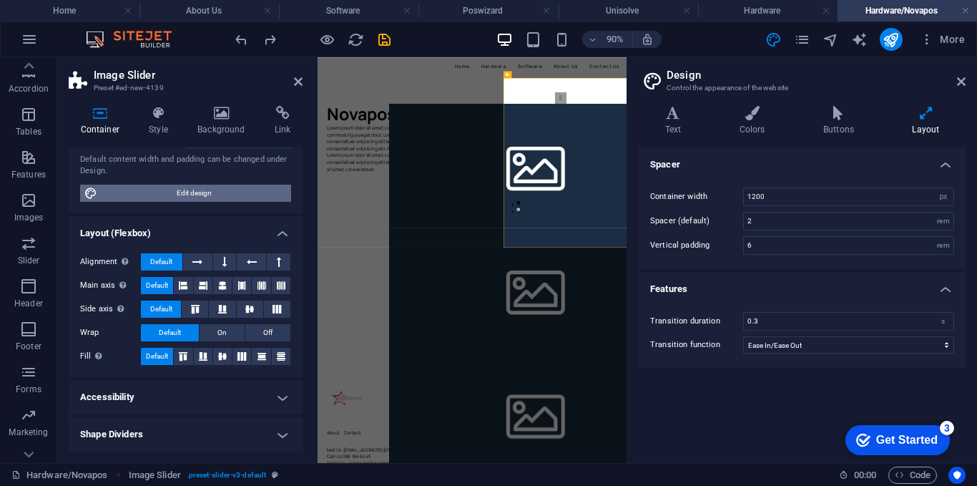
scroll to position [39, 0]
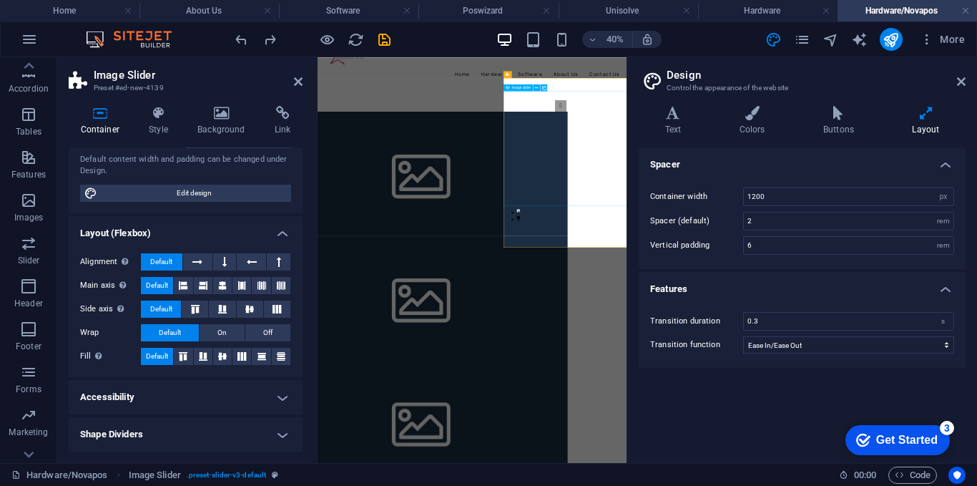
click at [299, 79] on icon at bounding box center [298, 81] width 9 height 11
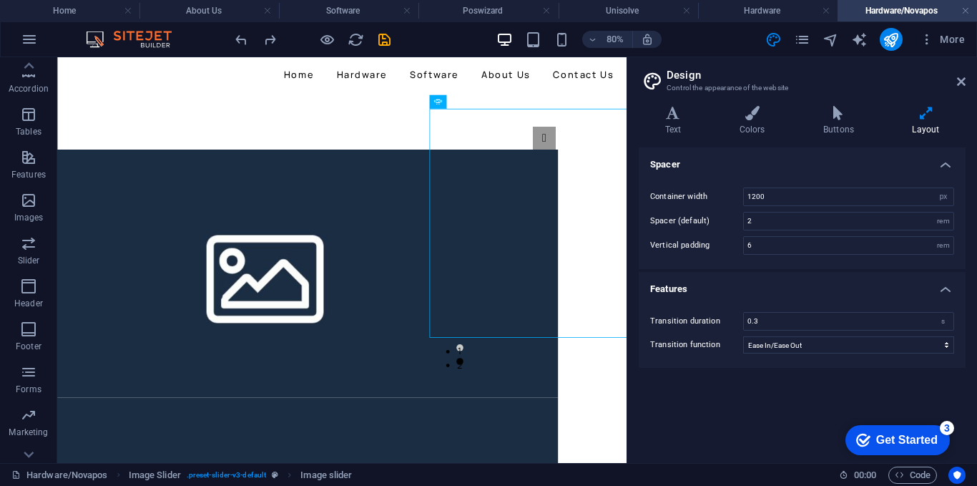
click at [967, 83] on aside "Design Control the appearance of the website Variants Text Colors Buttons Layou…" at bounding box center [802, 260] width 350 height 406
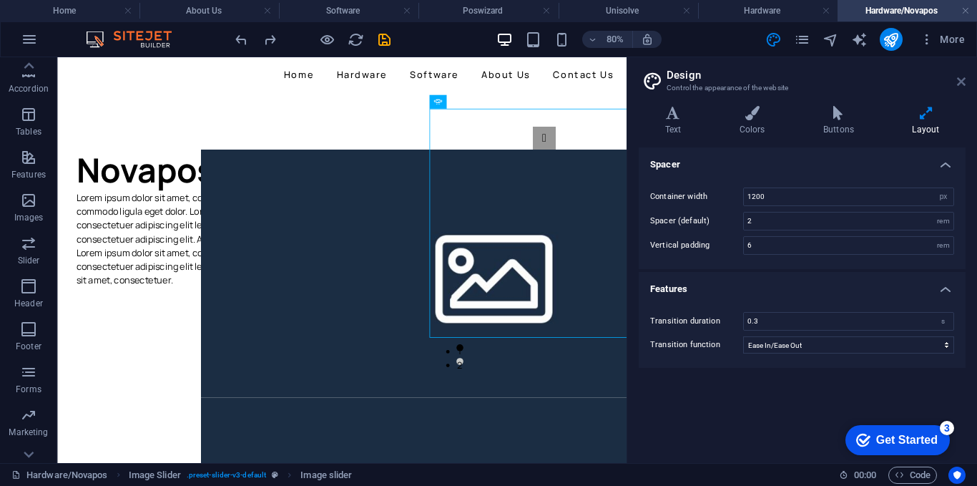
click at [959, 84] on icon at bounding box center [961, 81] width 9 height 11
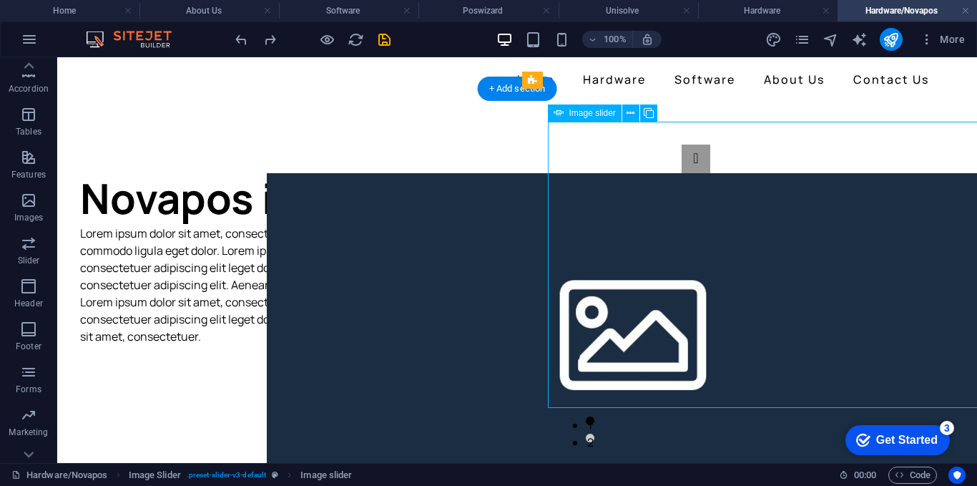
drag, startPoint x: 684, startPoint y: 275, endPoint x: 682, endPoint y: 290, distance: 15.3
select select "px"
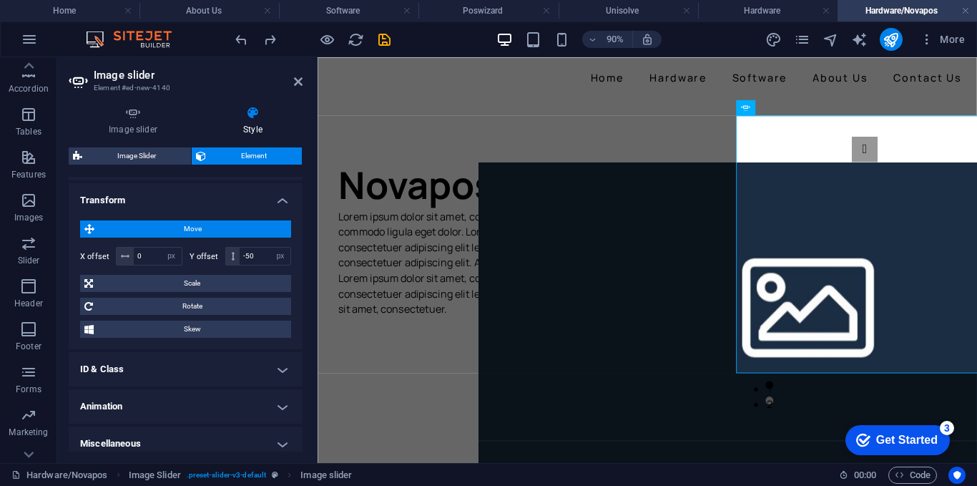
scroll to position [461, 0]
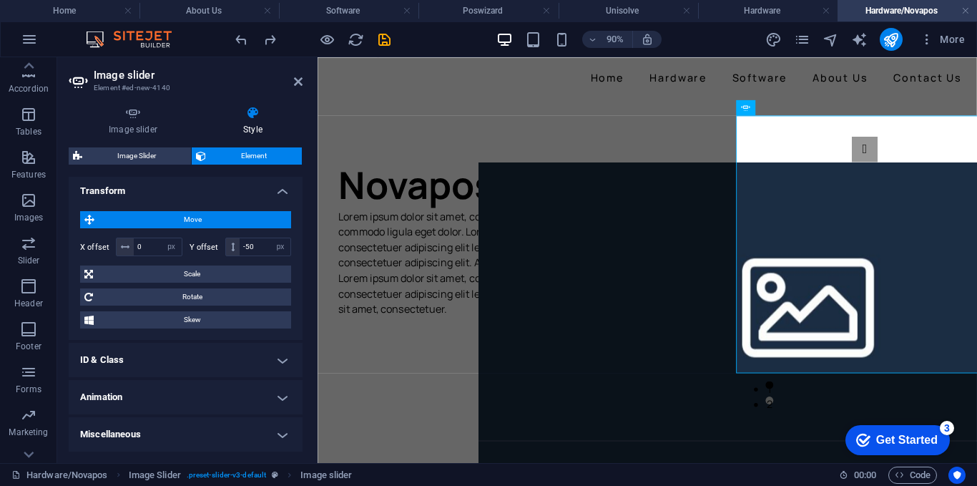
click at [202, 383] on h4 "Animation" at bounding box center [186, 397] width 234 height 34
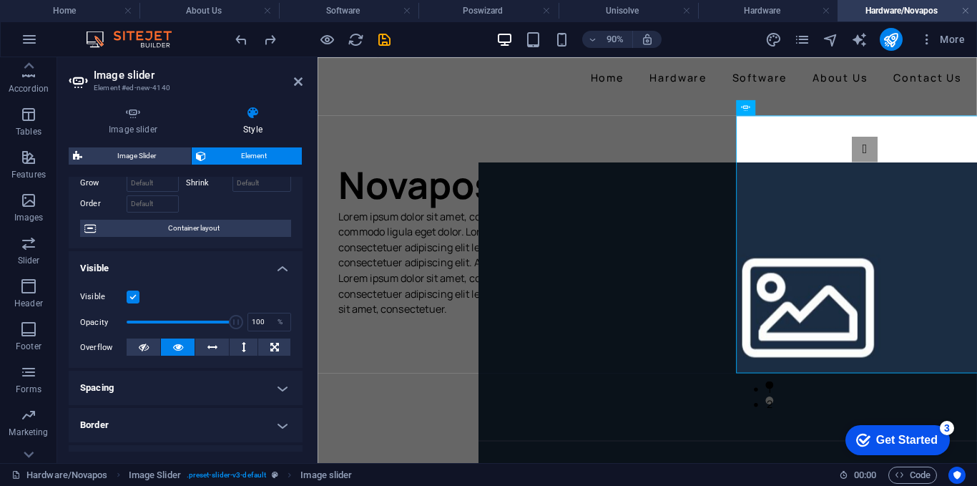
scroll to position [0, 0]
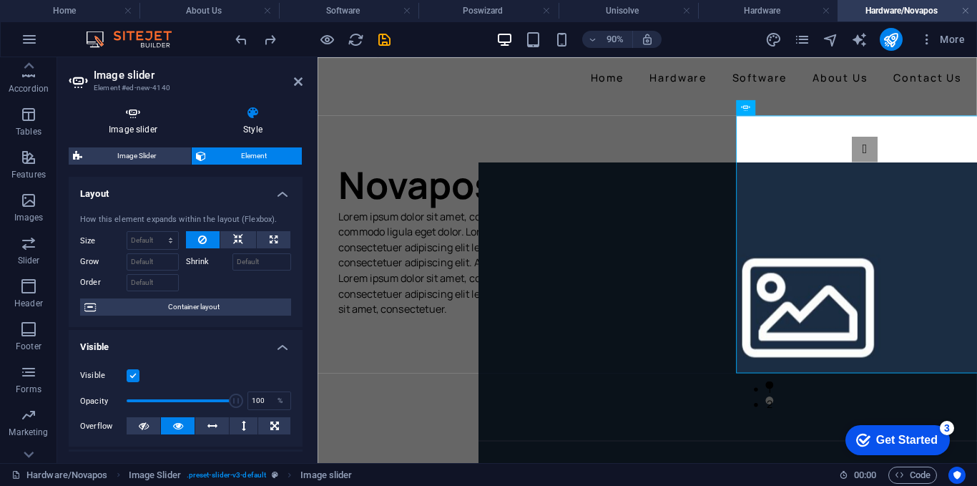
click at [156, 117] on icon at bounding box center [133, 113] width 129 height 14
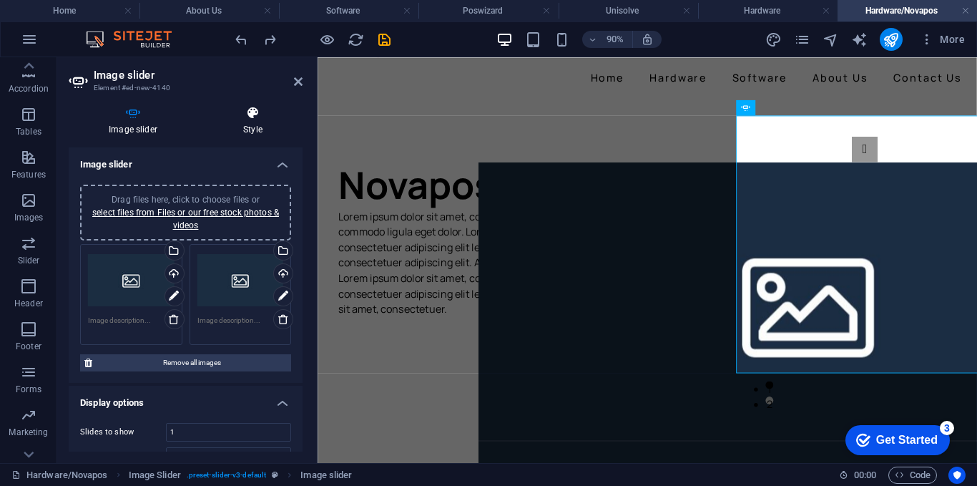
click at [246, 122] on h4 "Style" at bounding box center [252, 121] width 99 height 30
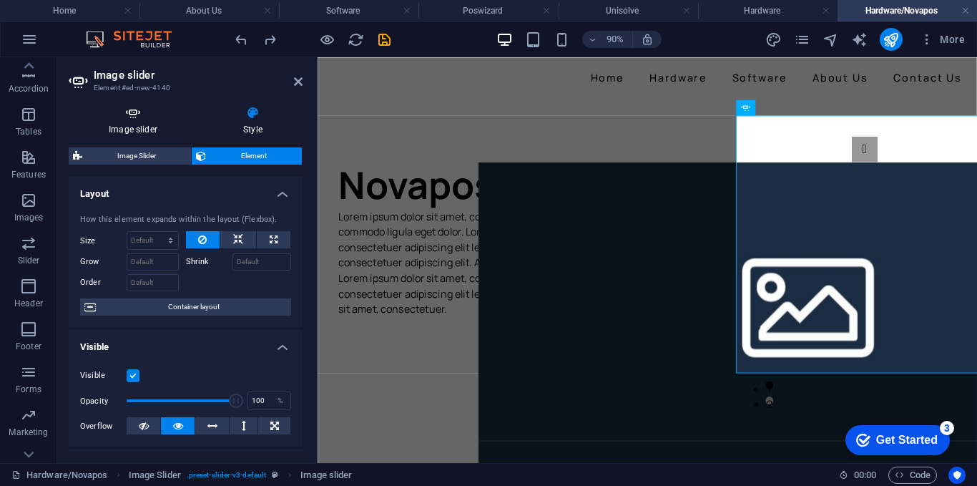
click at [137, 119] on icon at bounding box center [133, 113] width 129 height 14
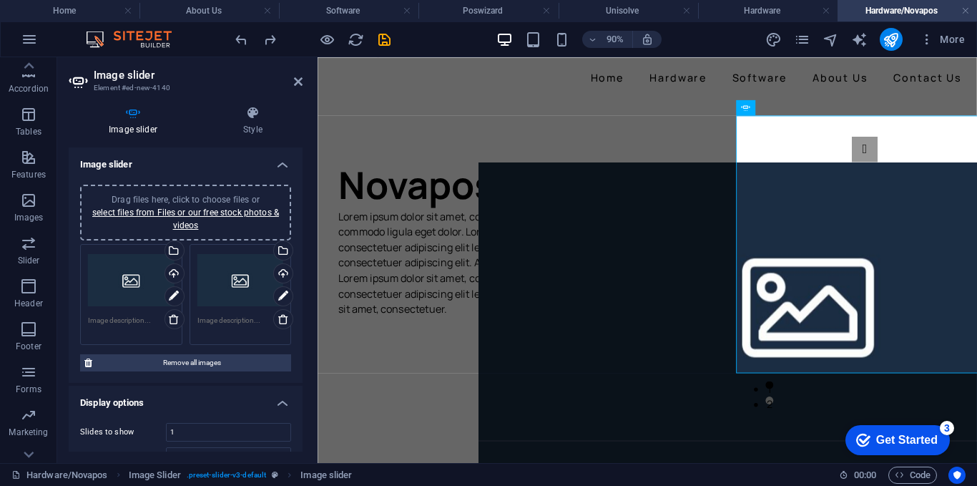
click at [150, 256] on div "Drag files here, click to choose files or select files from Files or our free s…" at bounding box center [131, 280] width 87 height 57
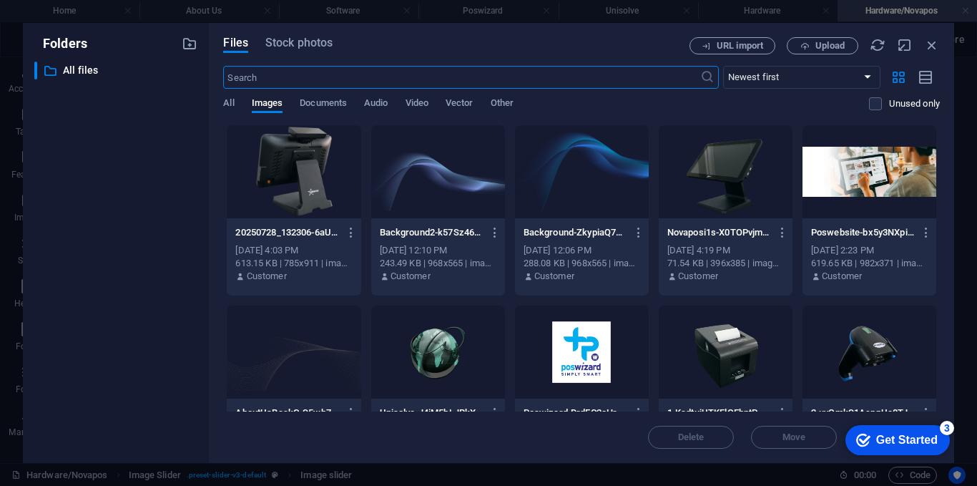
scroll to position [39, 0]
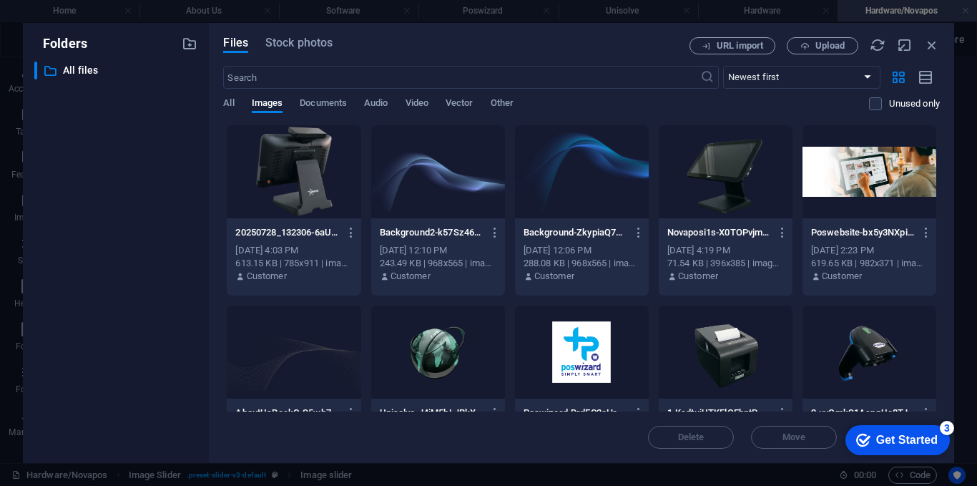
click at [714, 171] on div at bounding box center [726, 171] width 134 height 93
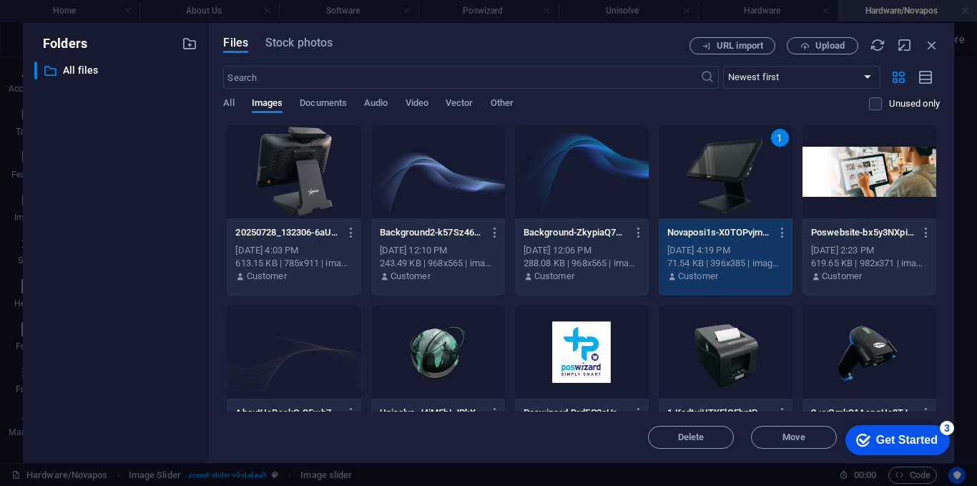
drag, startPoint x: 714, startPoint y: 171, endPoint x: 441, endPoint y: 126, distance: 276.9
click at [714, 171] on div "1" at bounding box center [726, 171] width 134 height 93
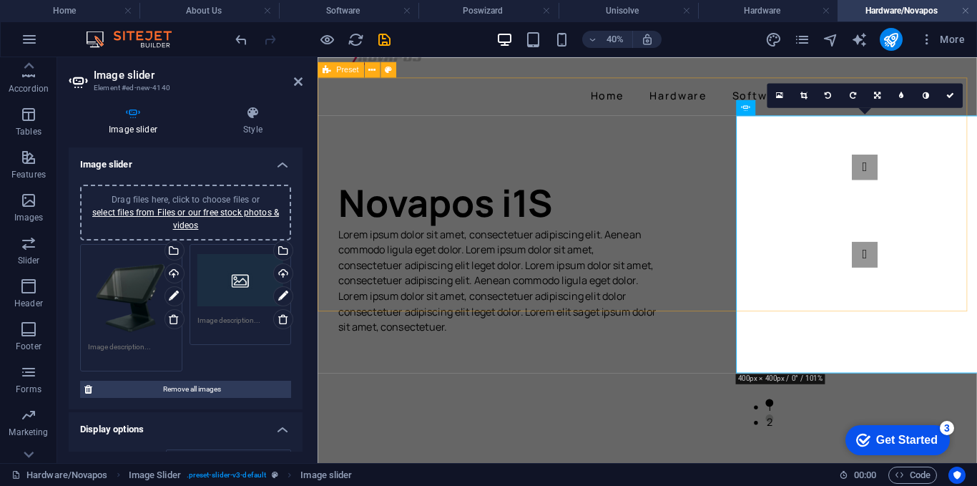
scroll to position [59, 0]
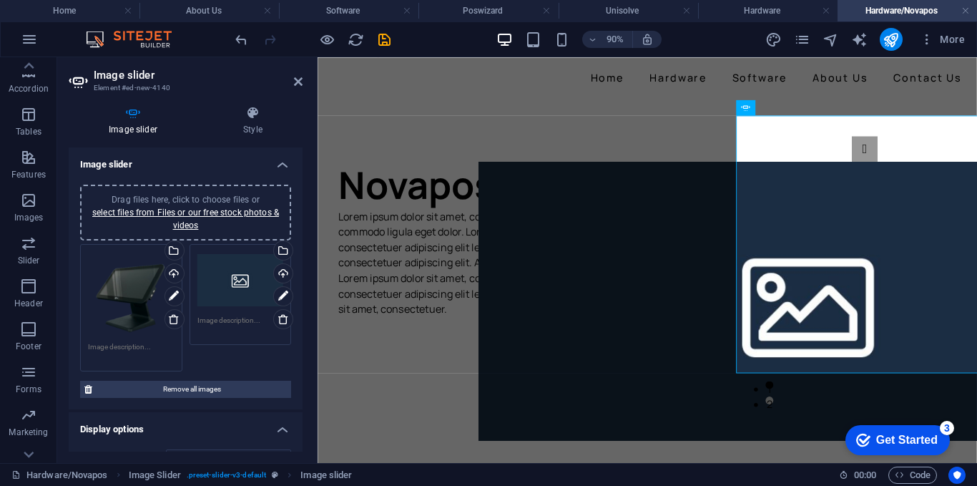
click at [241, 280] on div "Drag files here, click to choose files or select files from Files or our free s…" at bounding box center [240, 280] width 87 height 57
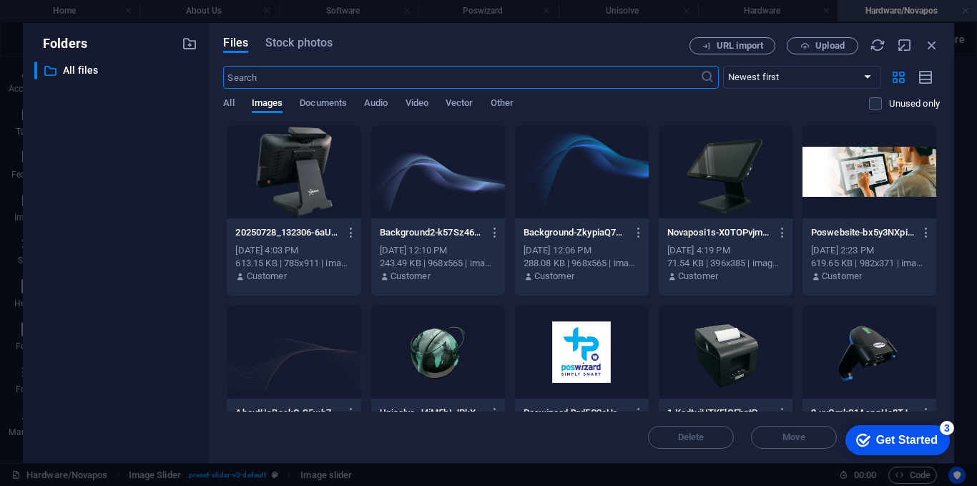
scroll to position [39, 0]
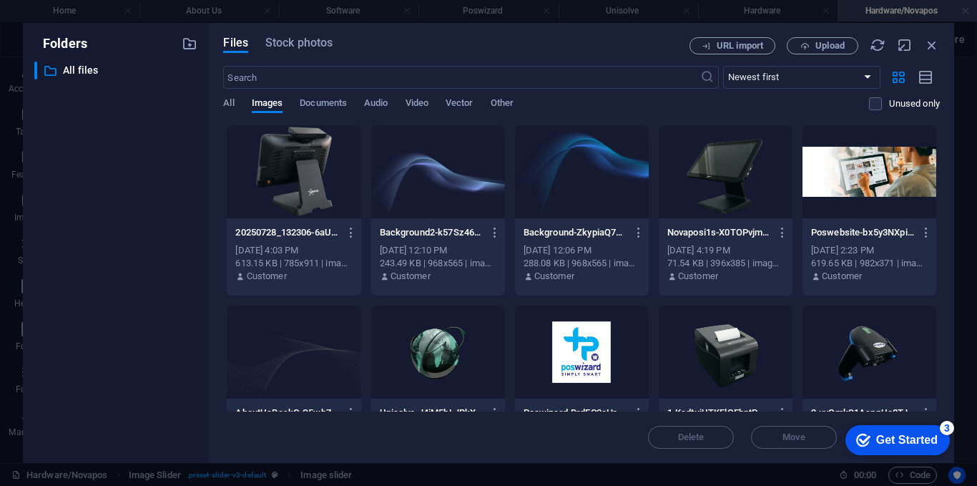
click at [307, 176] on div at bounding box center [294, 171] width 134 height 93
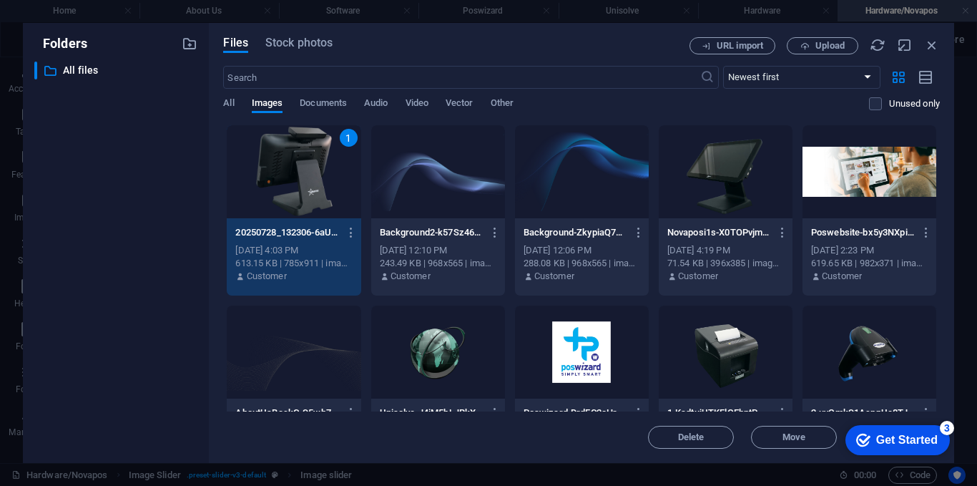
click at [306, 176] on div "1" at bounding box center [294, 171] width 134 height 93
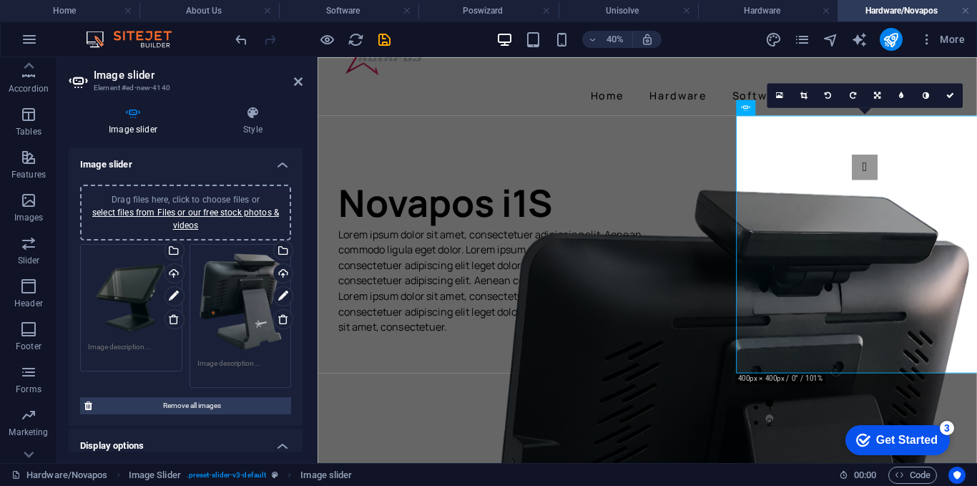
scroll to position [59, 0]
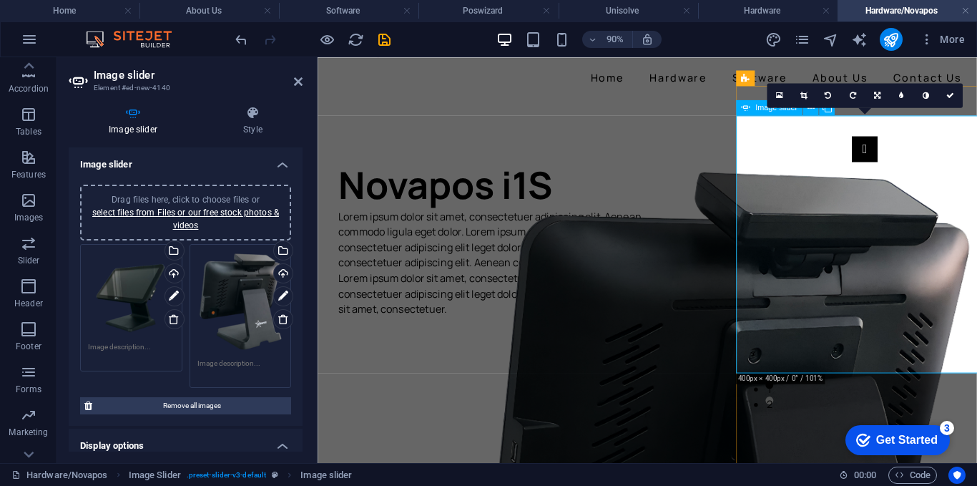
click at [911, 173] on button "Image Slider" at bounding box center [925, 158] width 29 height 29
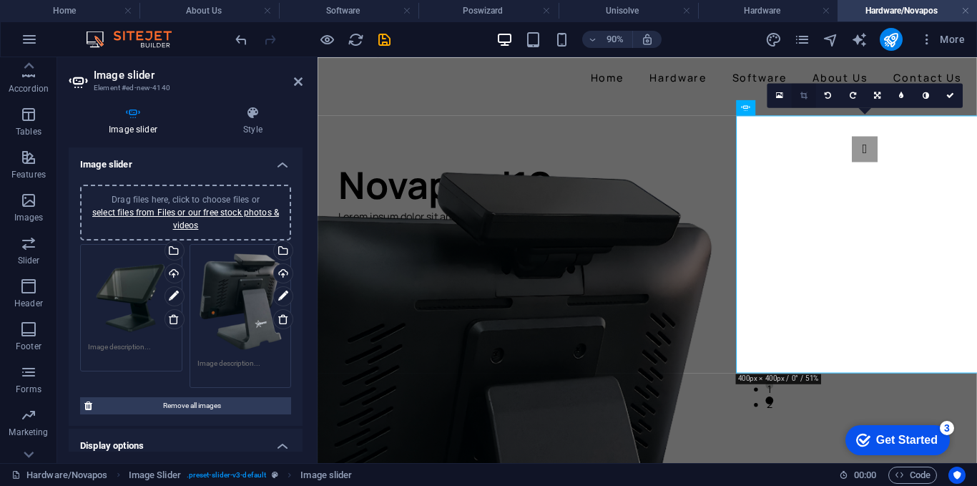
click at [801, 94] on icon at bounding box center [803, 96] width 7 height 8
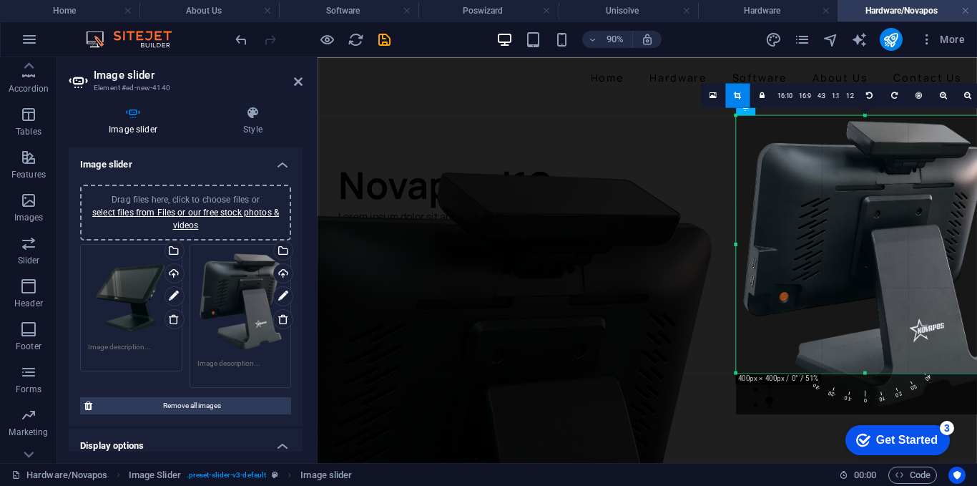
drag, startPoint x: 945, startPoint y: 283, endPoint x: 735, endPoint y: 303, distance: 210.4
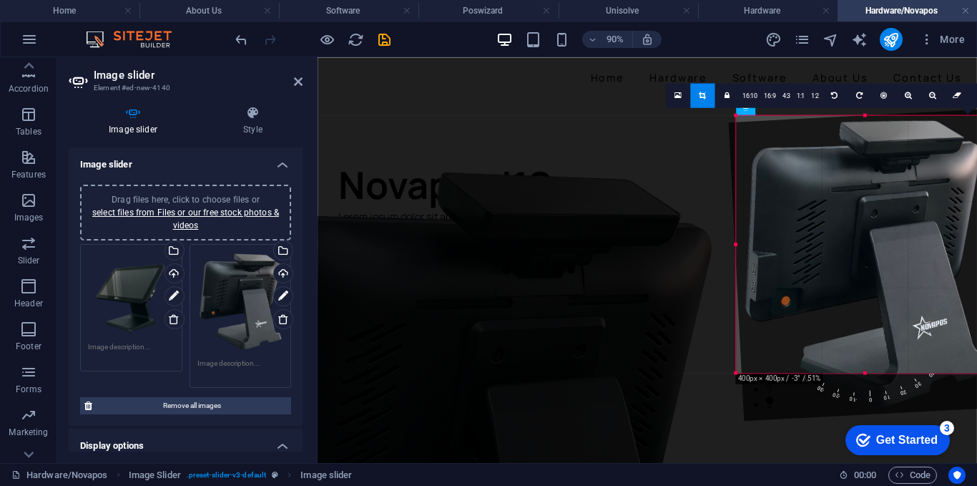
drag, startPoint x: 729, startPoint y: 314, endPoint x: 562, endPoint y: 366, distance: 174.6
drag, startPoint x: 569, startPoint y: 382, endPoint x: 673, endPoint y: 338, distance: 113.2
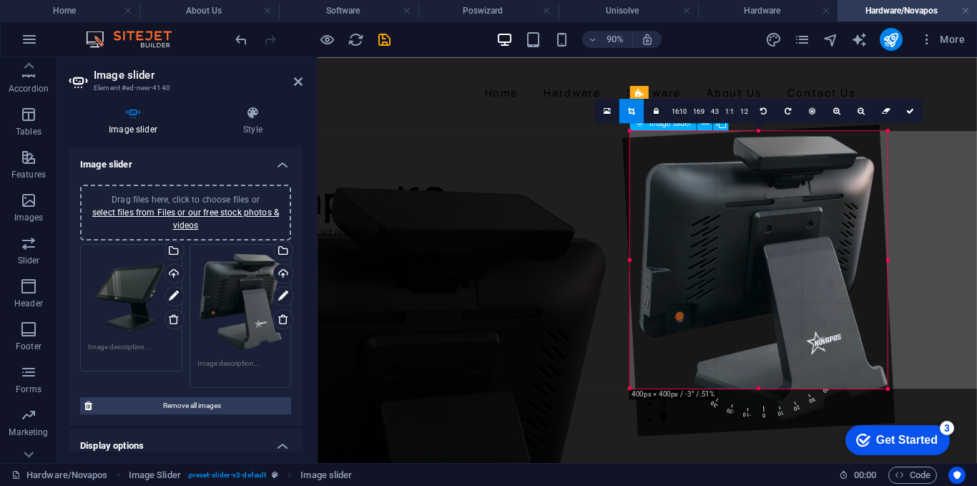
scroll to position [0, 465]
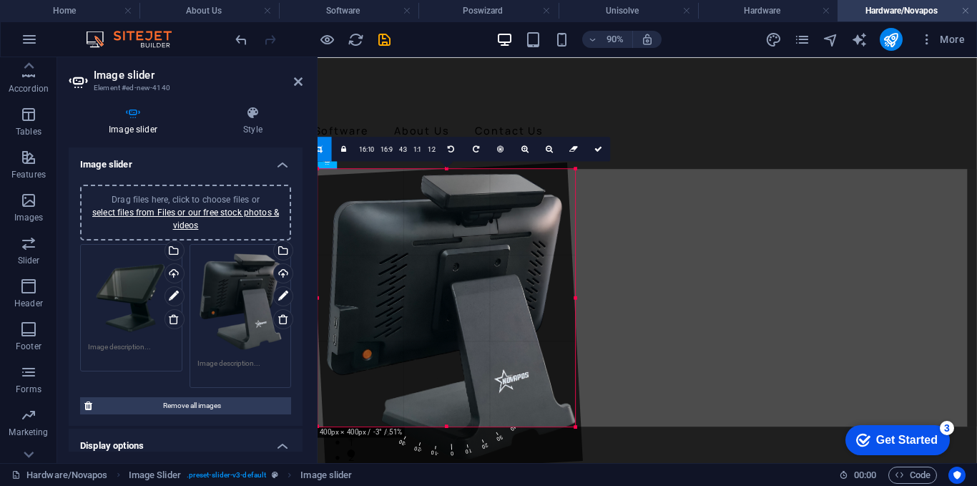
drag, startPoint x: 537, startPoint y: 325, endPoint x: 531, endPoint y: 342, distance: 18.3
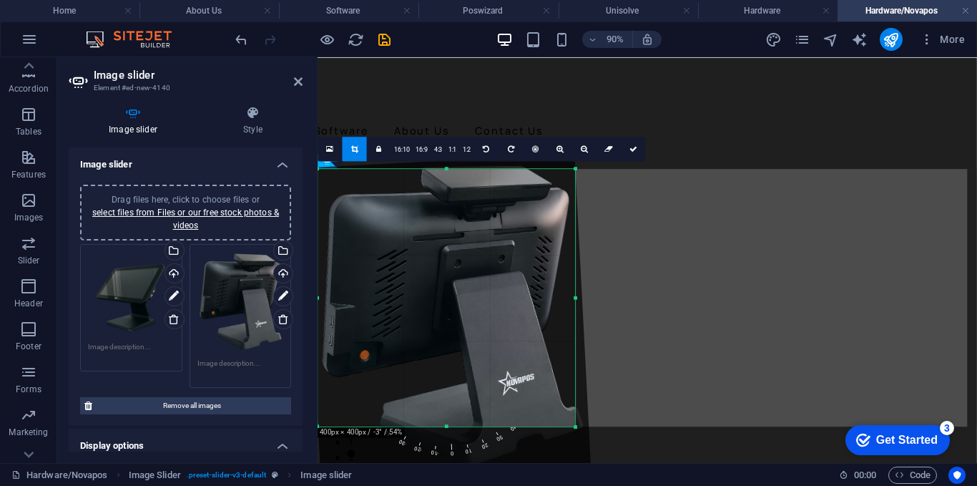
drag, startPoint x: 526, startPoint y: 332, endPoint x: 511, endPoint y: 368, distance: 39.4
drag, startPoint x: 471, startPoint y: 448, endPoint x: 471, endPoint y: 458, distance: 10.0
click at [471, 458] on div "180 170 160 150 140 130 120 110 100 90 80 70 60 50 40 30 20 10 0 -10 -20 -30 -4…" at bounding box center [446, 442] width 257 height 32
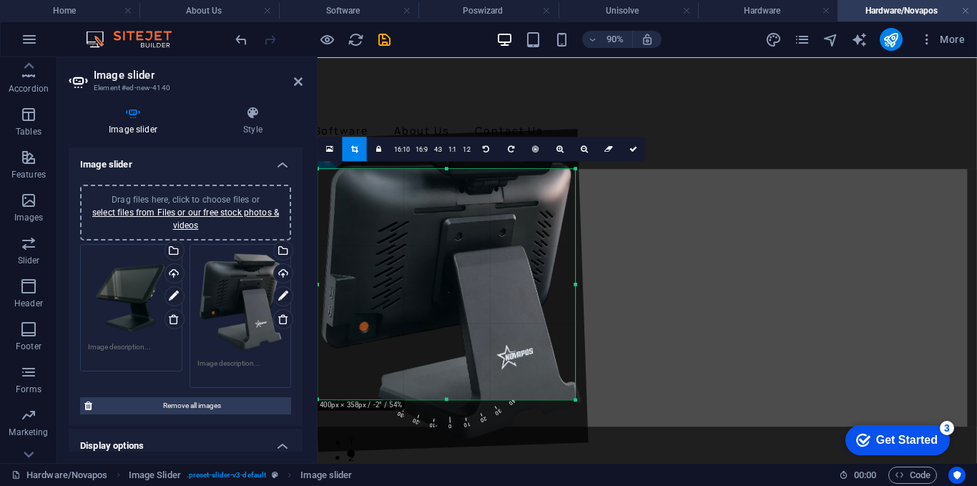
drag, startPoint x: 446, startPoint y: 167, endPoint x: 570, endPoint y: 181, distance: 124.5
click at [466, 196] on div "180 170 160 150 140 130 120 110 100 90 80 70 60 50 40 30 20 10 0 -10 -20 -30 -4…" at bounding box center [446, 284] width 257 height 230
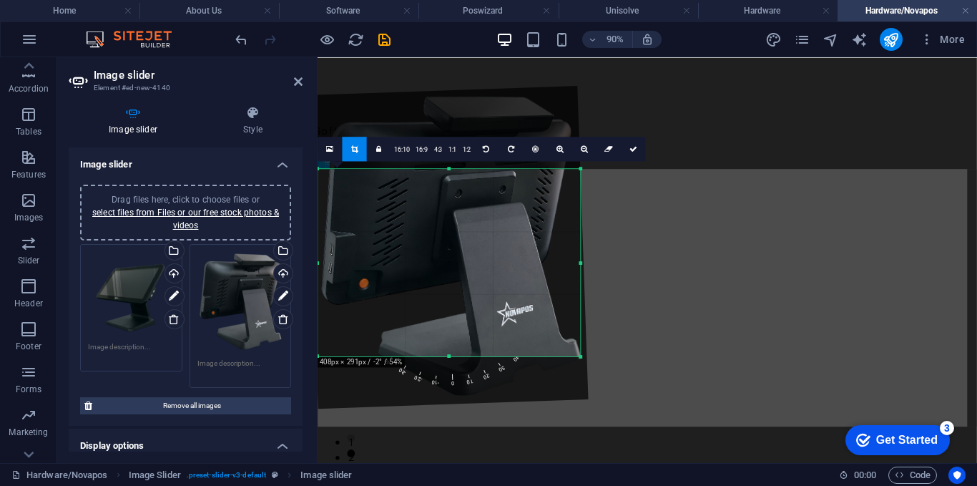
drag, startPoint x: 576, startPoint y: 167, endPoint x: 582, endPoint y: 217, distance: 49.7
click at [580, 217] on div "180 170 160 150 140 130 120 110 100 90 80 70 60 50 40 30 20 10 0 -10 -20 -30 -4…" at bounding box center [449, 262] width 262 height 187
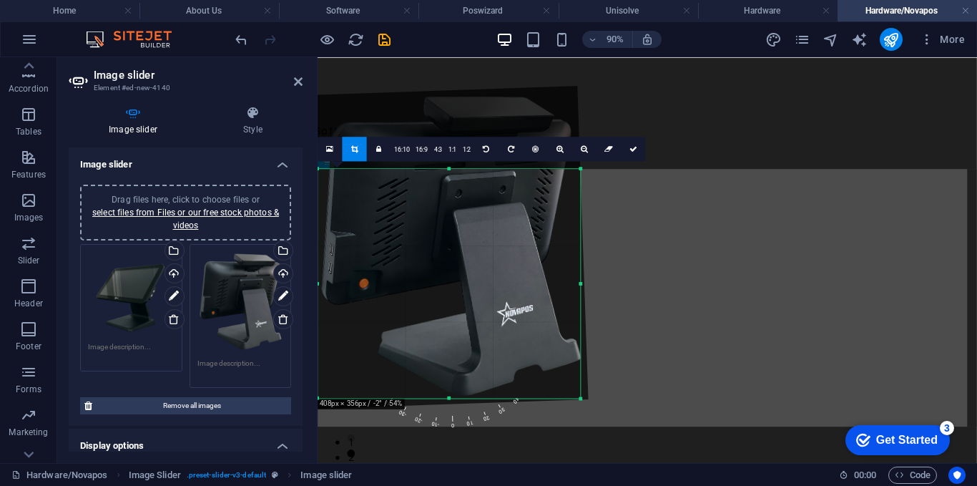
drag, startPoint x: 451, startPoint y: 358, endPoint x: 426, endPoint y: 404, distance: 52.8
click at [426, 398] on div "180 170 160 150 140 130 120 110 100 90 80 70 60 50 40 30 20 10 0 -10 -20 -30 -4…" at bounding box center [449, 283] width 262 height 229
click at [442, 172] on div at bounding box center [447, 247] width 281 height 323
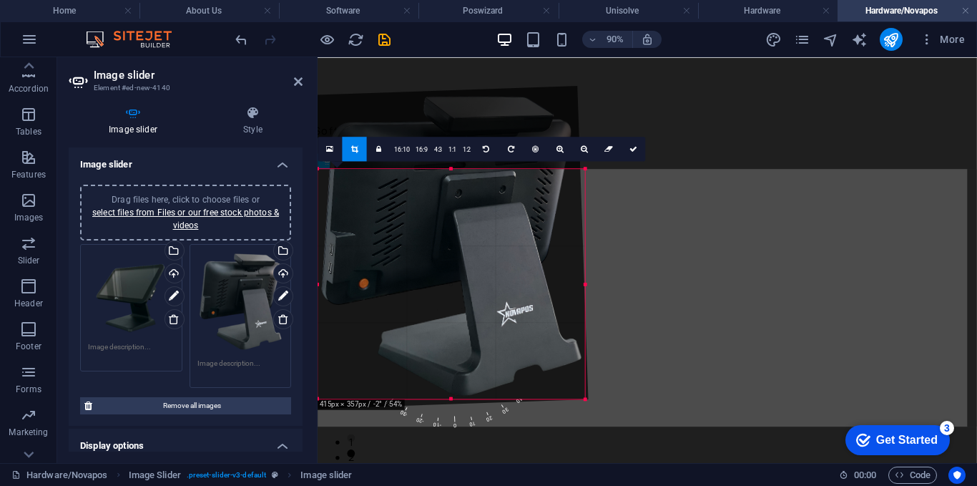
click at [587, 289] on div at bounding box center [585, 284] width 4 height 230
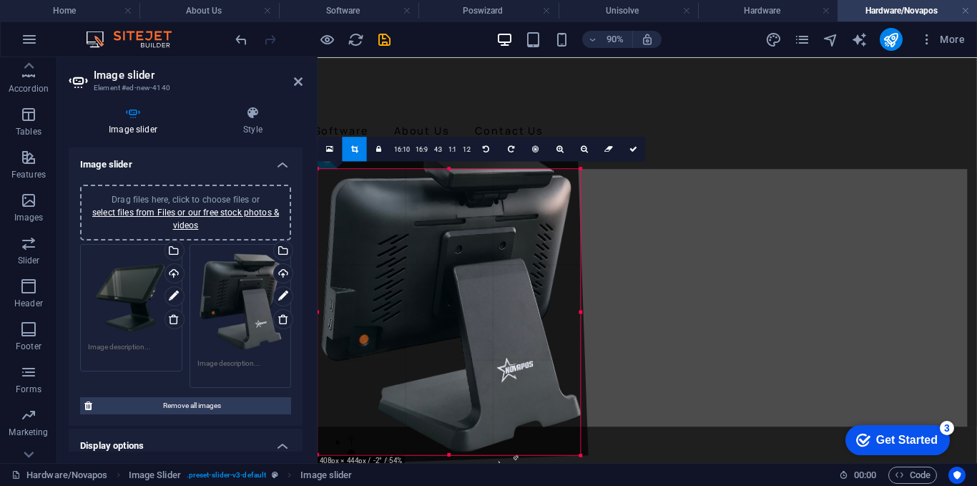
drag, startPoint x: 451, startPoint y: 168, endPoint x: 170, endPoint y: 54, distance: 303.5
click at [471, 106] on div "Drag and drop a file to add it Container H2 Preset Container Text Reference Ref…" at bounding box center [438, 260] width 1078 height 406
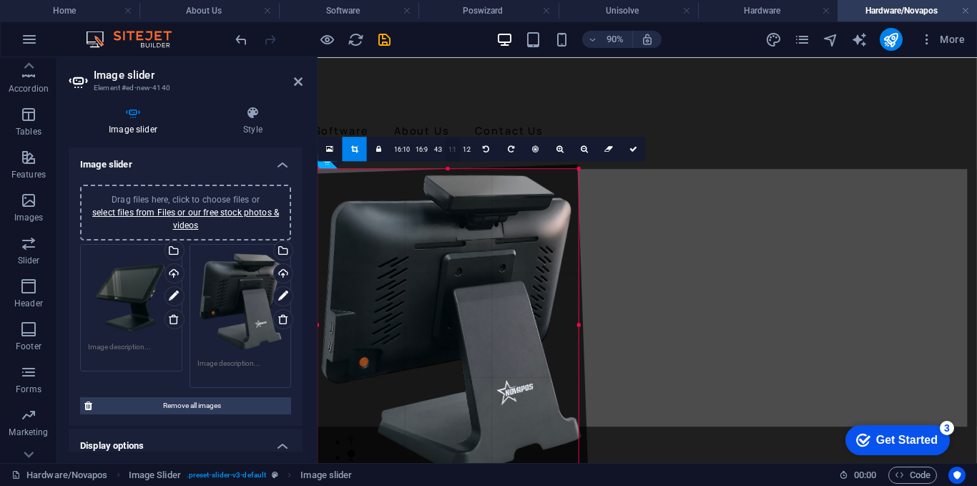
drag, startPoint x: 447, startPoint y: 167, endPoint x: 456, endPoint y: 139, distance: 29.9
click at [456, 169] on div "180 170 160 150 140 130 120 110 100 90 80 70 60 50 40 30 20 10 0 -10 -20 -30 -4…" at bounding box center [448, 325] width 260 height 312
drag, startPoint x: 451, startPoint y: 328, endPoint x: 596, endPoint y: 371, distance: 151.4
click at [581, 371] on div "180 170 160 150 140 130 120 110 100 90 80 70 60 50 40 30 20 10 0 -10 -20 -30 -4…" at bounding box center [450, 324] width 264 height 310
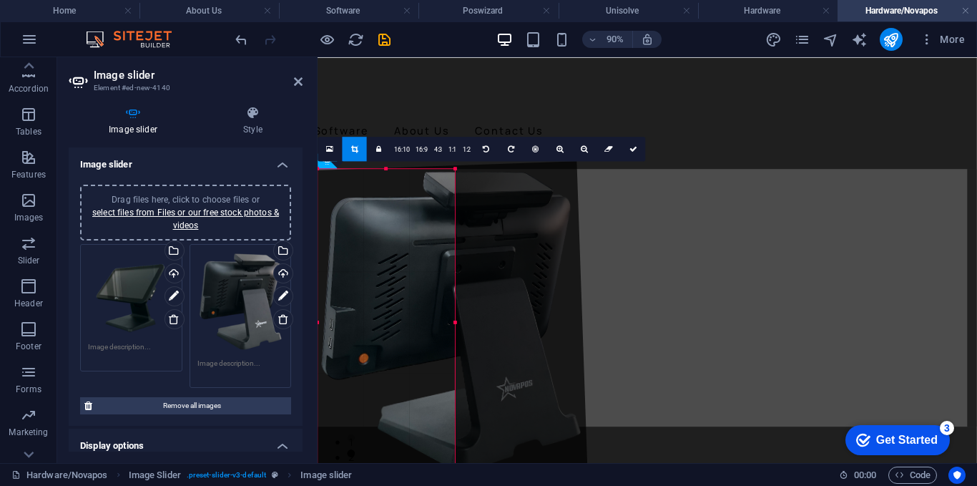
click at [384, 173] on div "180 170 160 150 140 130 120 110 100 90 80 70 60 50 40 30 20 10 0 -10 -20 -30 -4…" at bounding box center [386, 322] width 137 height 306
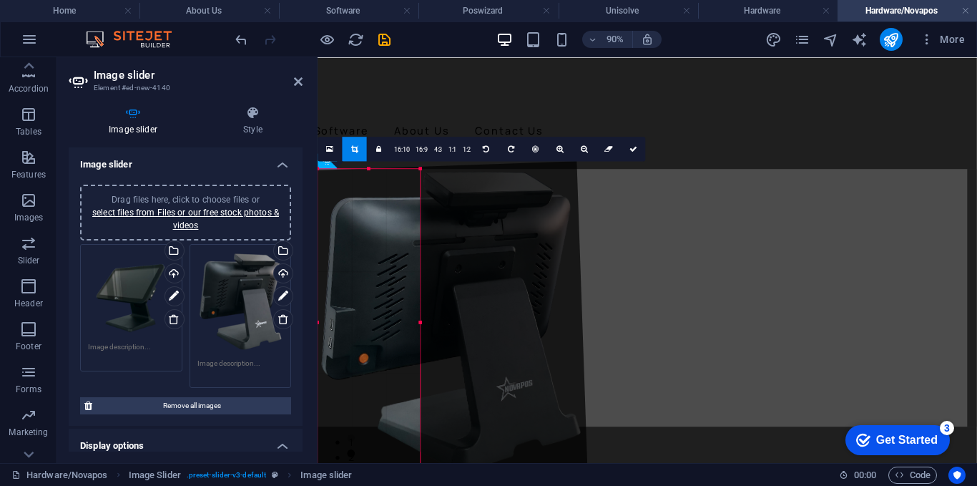
click at [425, 318] on div at bounding box center [447, 322] width 280 height 323
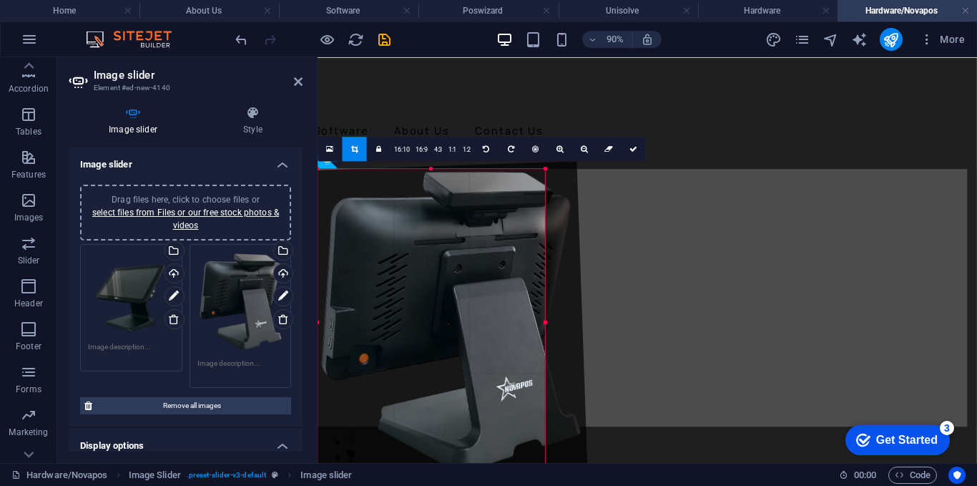
drag, startPoint x: 421, startPoint y: 318, endPoint x: 561, endPoint y: 390, distance: 157.7
click at [545, 390] on div "180 170 160 150 140 130 120 110 100 90 80 70 60 50 40 30 20 10 0 -10 -20 -30 -4…" at bounding box center [431, 322] width 227 height 306
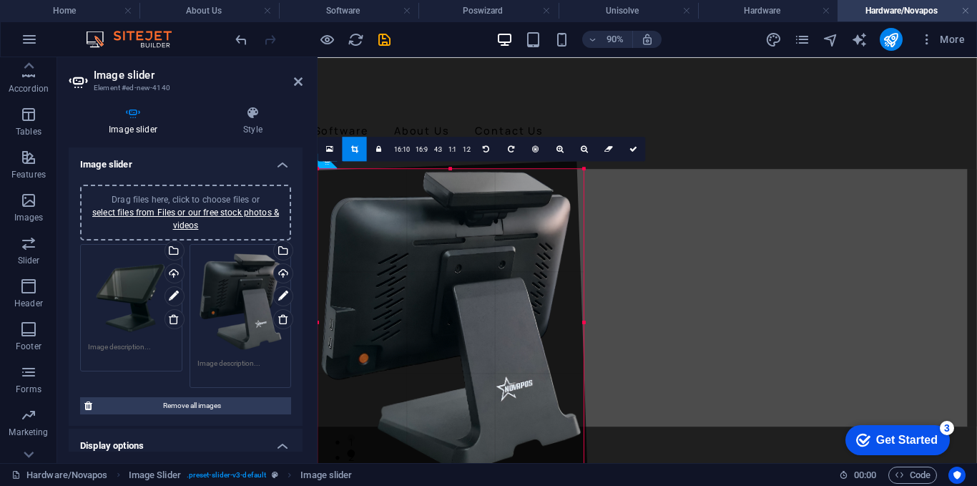
drag, startPoint x: 511, startPoint y: 322, endPoint x: 591, endPoint y: 345, distance: 83.5
click at [584, 345] on div "180 170 160 150 140 130 120 110 100 90 80 70 60 50 40 30 20 10 0 -10 -20 -30 -4…" at bounding box center [451, 322] width 266 height 306
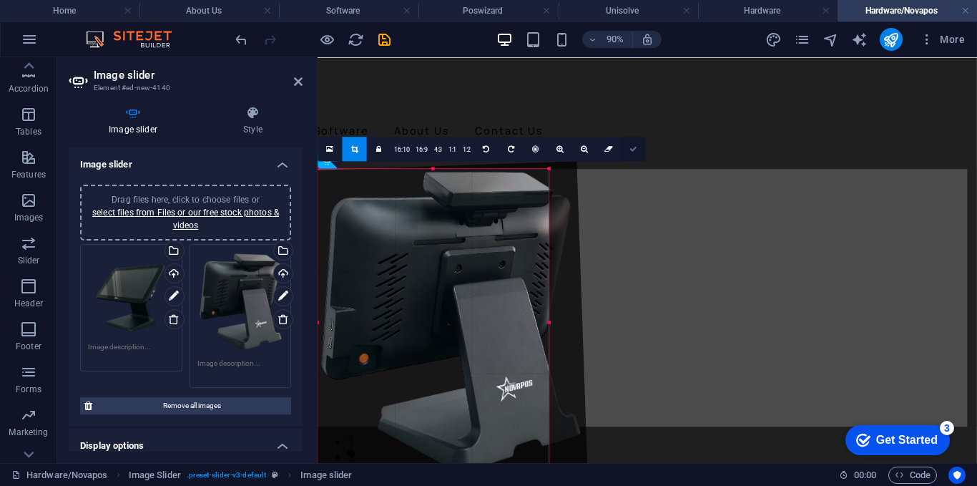
click at [627, 144] on link at bounding box center [633, 149] width 24 height 24
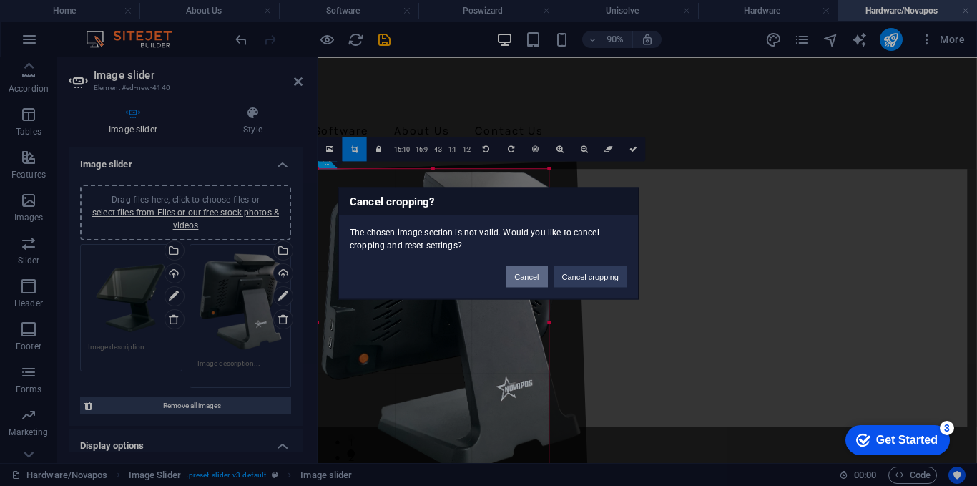
click at [537, 280] on button "Cancel" at bounding box center [526, 275] width 41 height 21
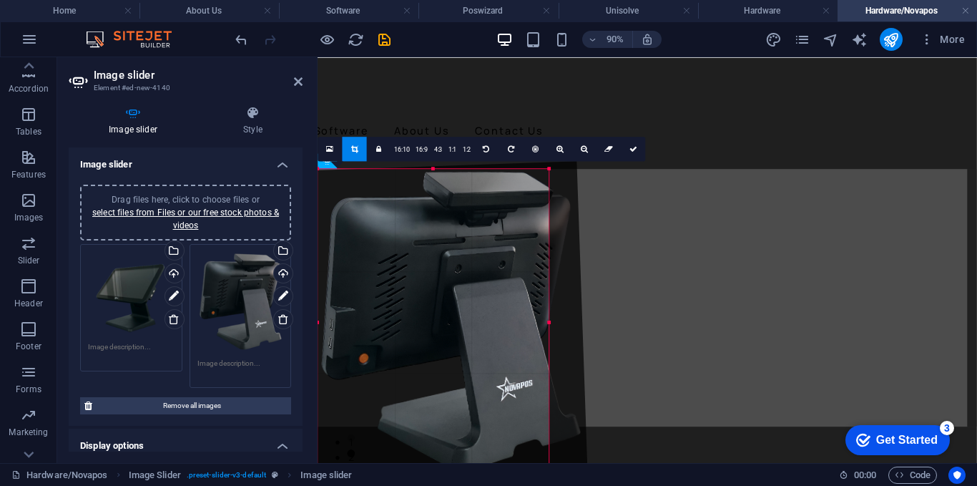
click at [463, 120] on div "Home Hardware Software About Us Contact Us" at bounding box center [219, 109] width 732 height 104
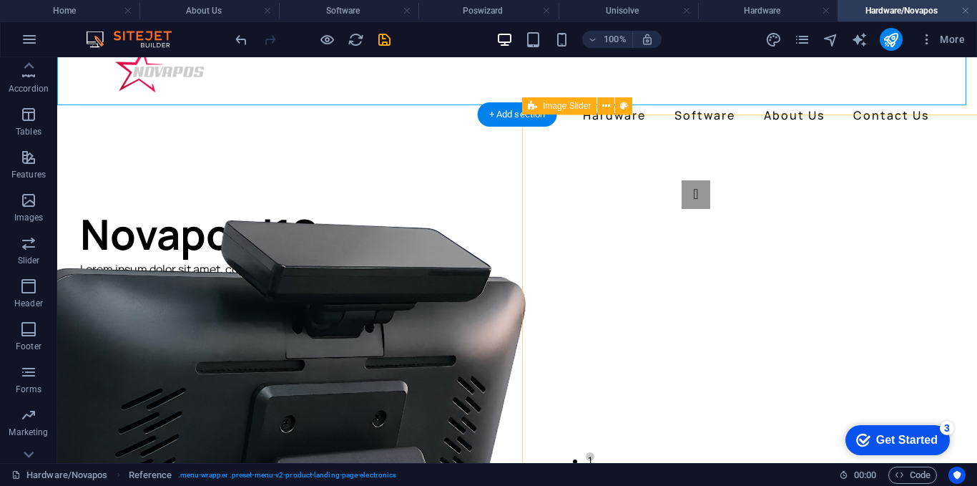
scroll to position [0, 0]
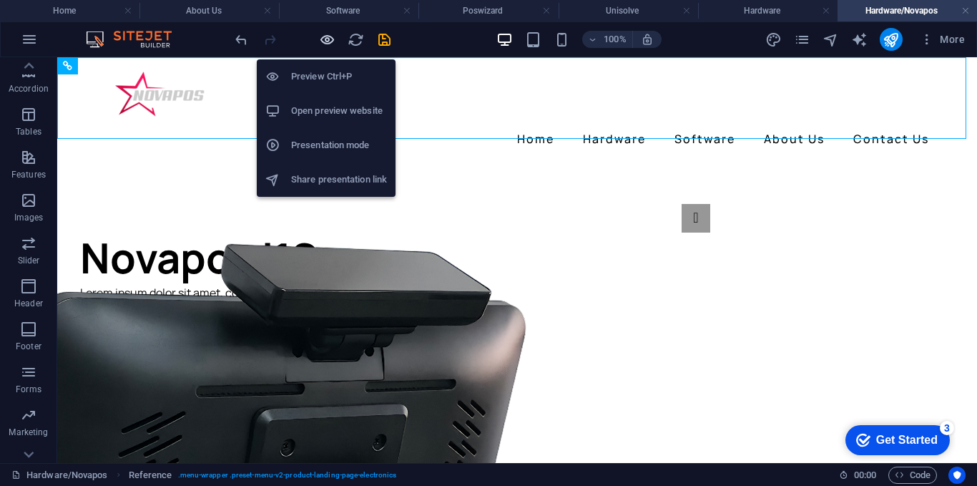
click at [325, 46] on icon "button" at bounding box center [327, 39] width 16 height 16
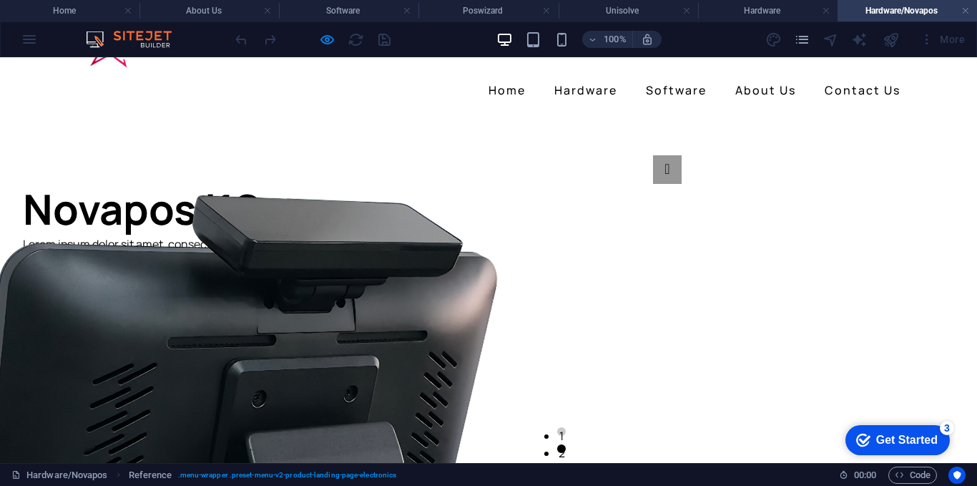
scroll to position [72, 0]
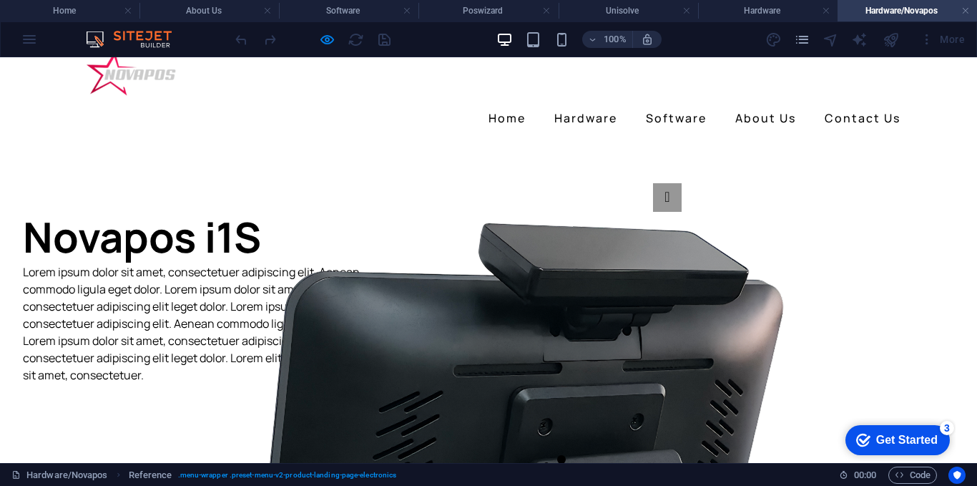
scroll to position [0, 0]
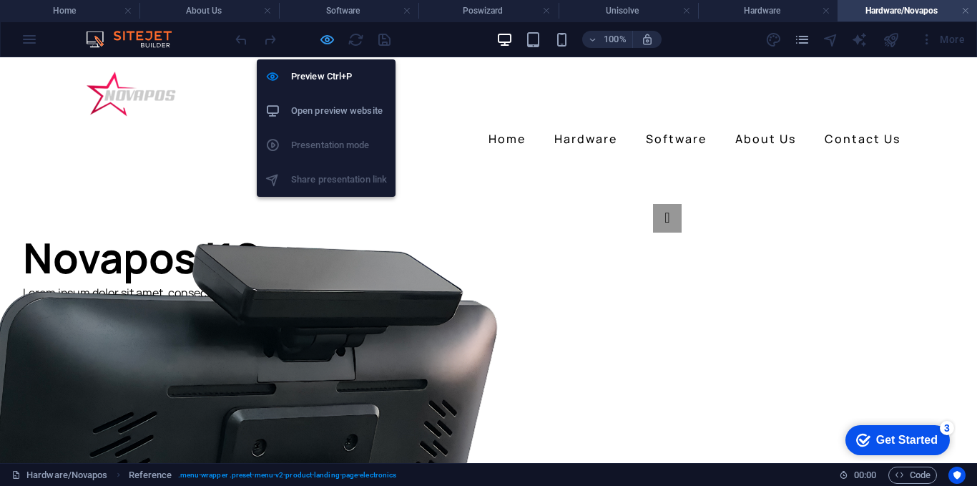
click at [329, 41] on icon "button" at bounding box center [327, 39] width 16 height 16
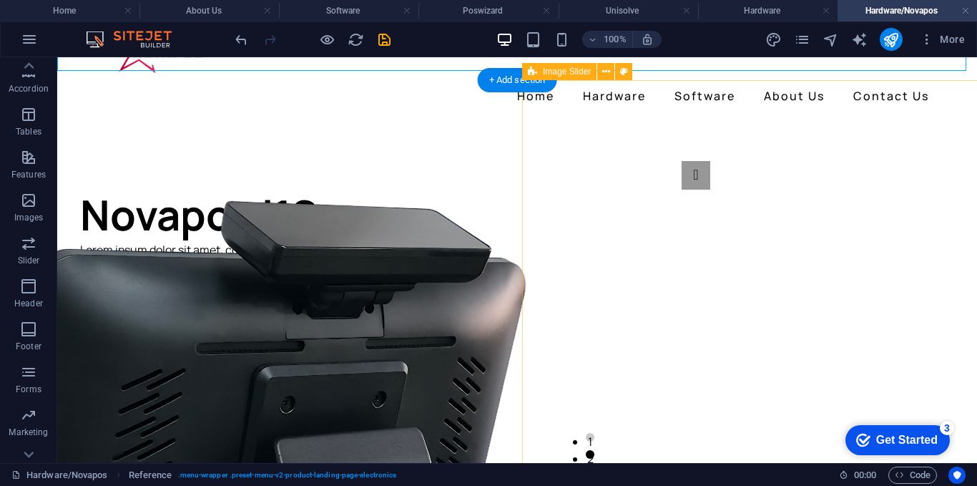
scroll to position [72, 0]
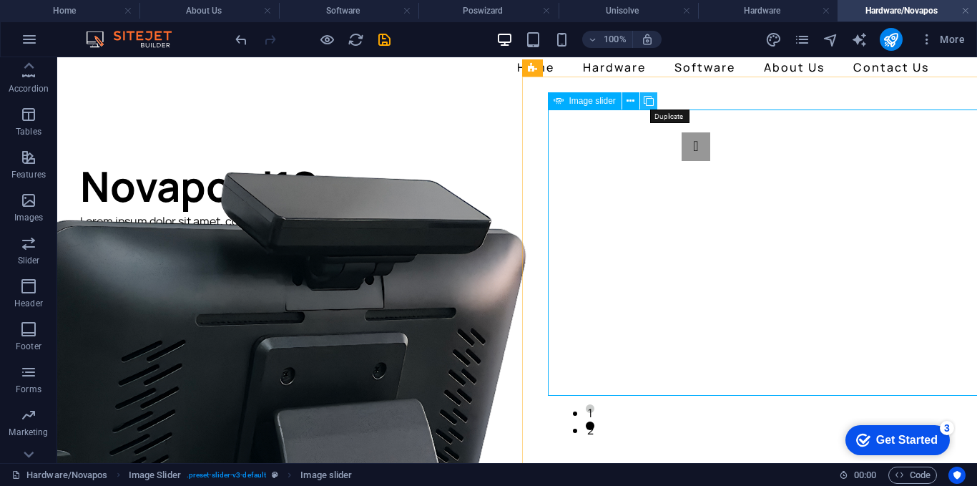
click at [647, 102] on icon at bounding box center [649, 101] width 10 height 15
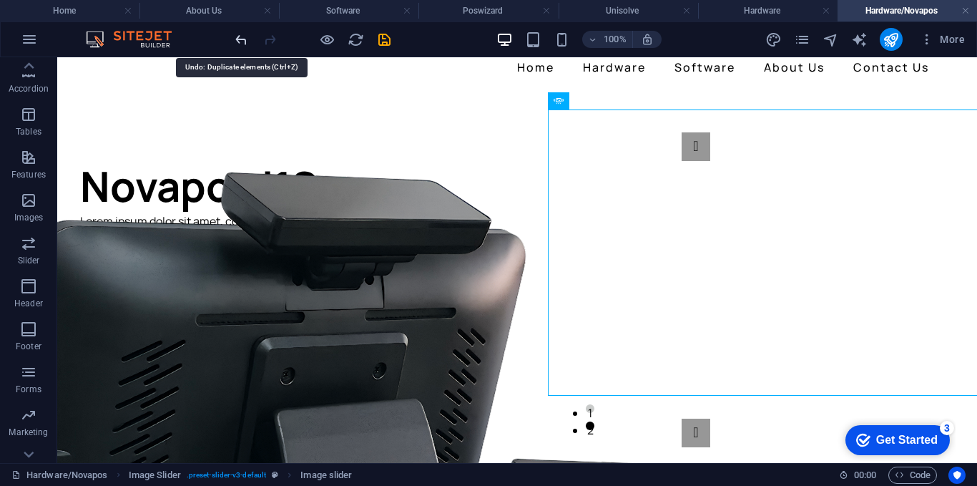
click at [242, 44] on icon "undo" at bounding box center [241, 39] width 16 height 16
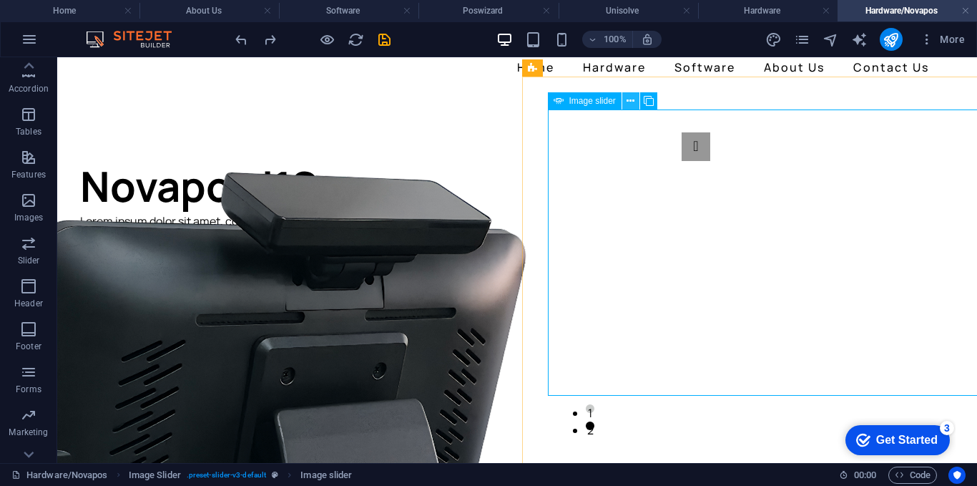
click at [624, 102] on button at bounding box center [630, 100] width 17 height 17
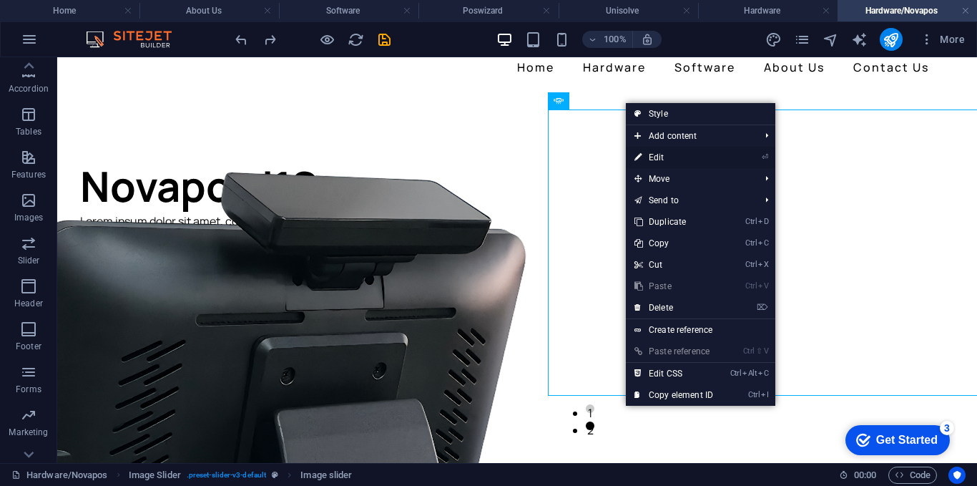
click at [663, 162] on link "⏎ Edit" at bounding box center [674, 157] width 96 height 21
select select "px"
select select "ms"
select select "s"
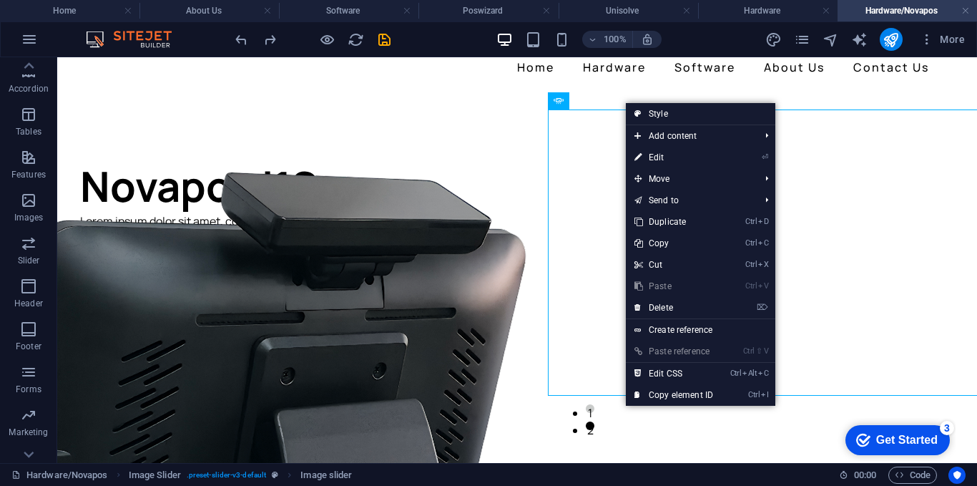
select select "progressive"
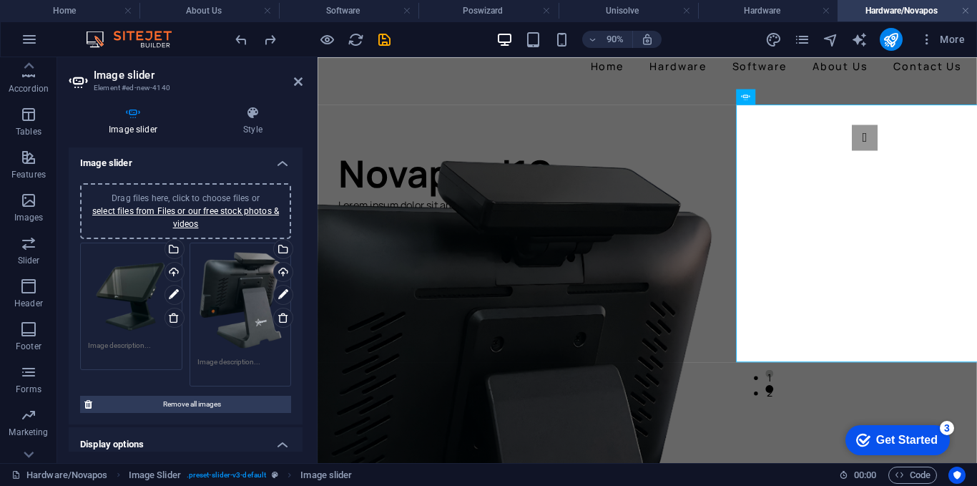
scroll to position [0, 0]
click at [186, 208] on link "select files from Files or our free stock photos & videos" at bounding box center [185, 218] width 187 height 23
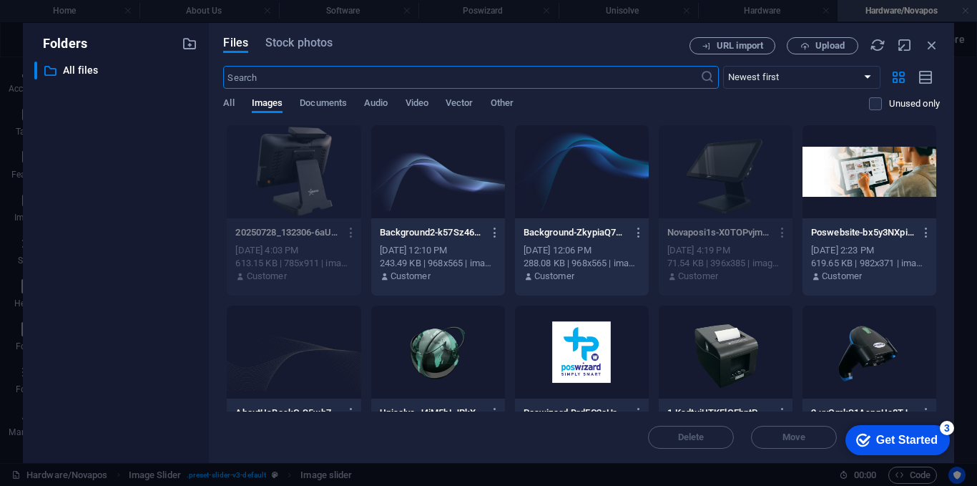
scroll to position [39, 0]
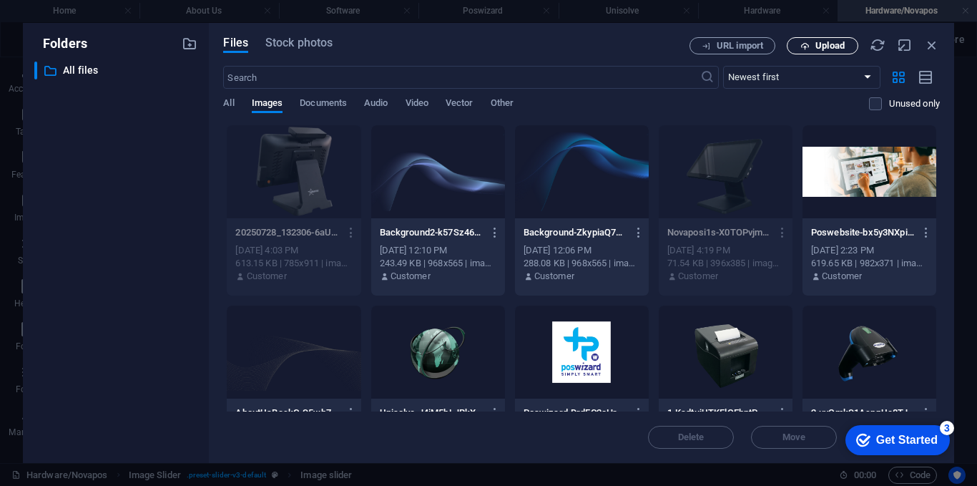
click at [806, 48] on icon "button" at bounding box center [804, 45] width 9 height 9
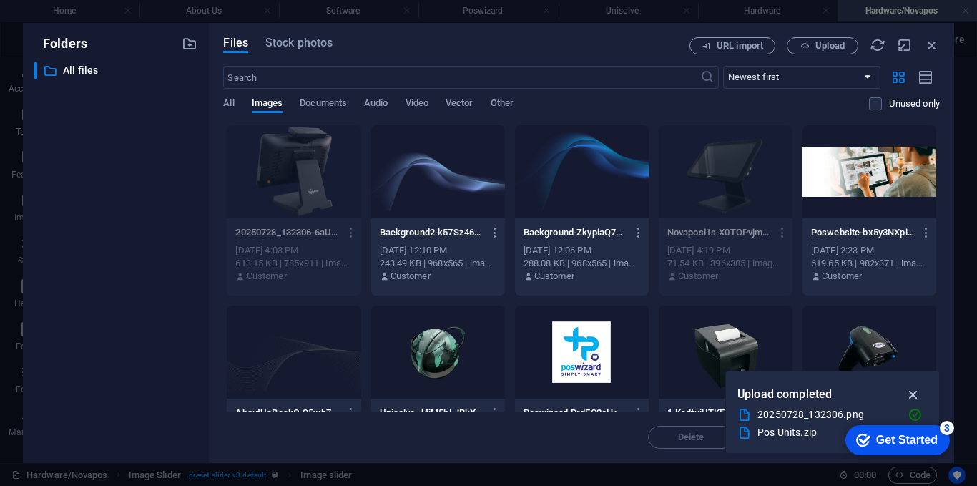
click at [914, 395] on icon "button" at bounding box center [913, 394] width 16 height 16
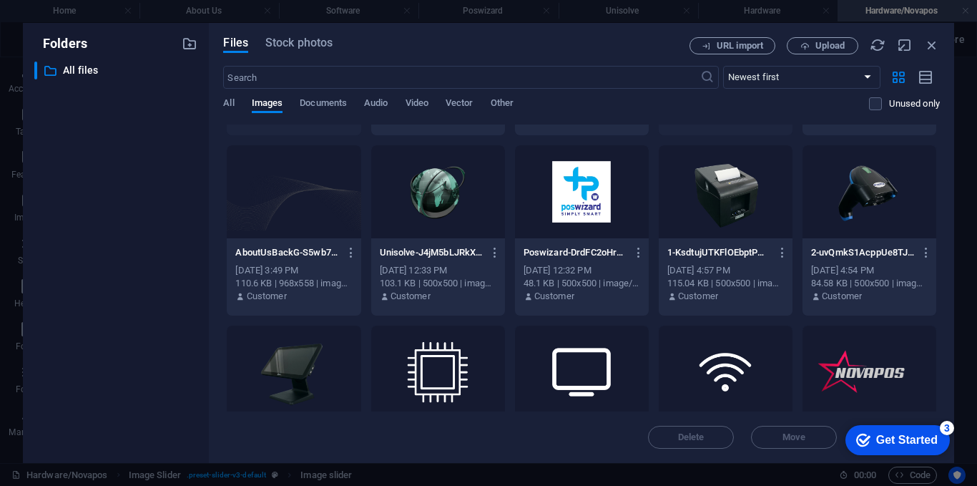
scroll to position [0, 0]
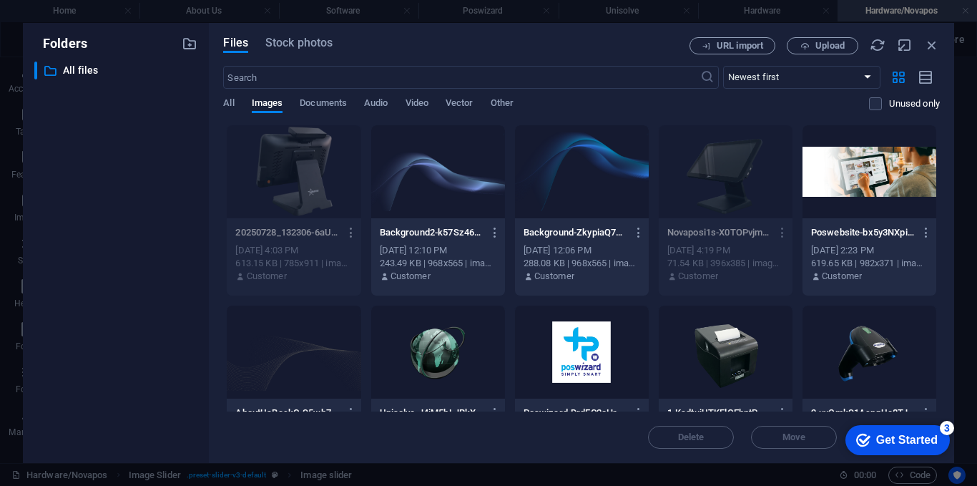
click at [355, 232] on icon "button" at bounding box center [352, 232] width 14 height 13
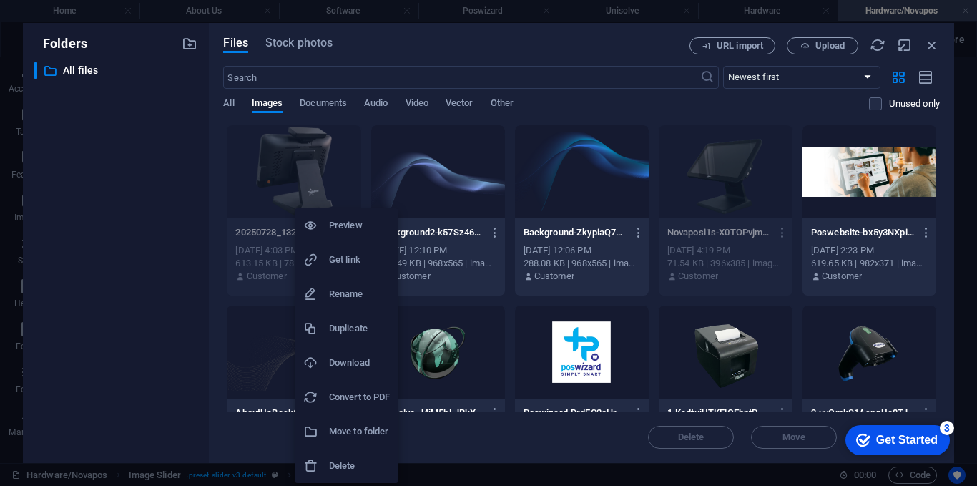
click at [367, 457] on h6 "Delete" at bounding box center [359, 465] width 61 height 17
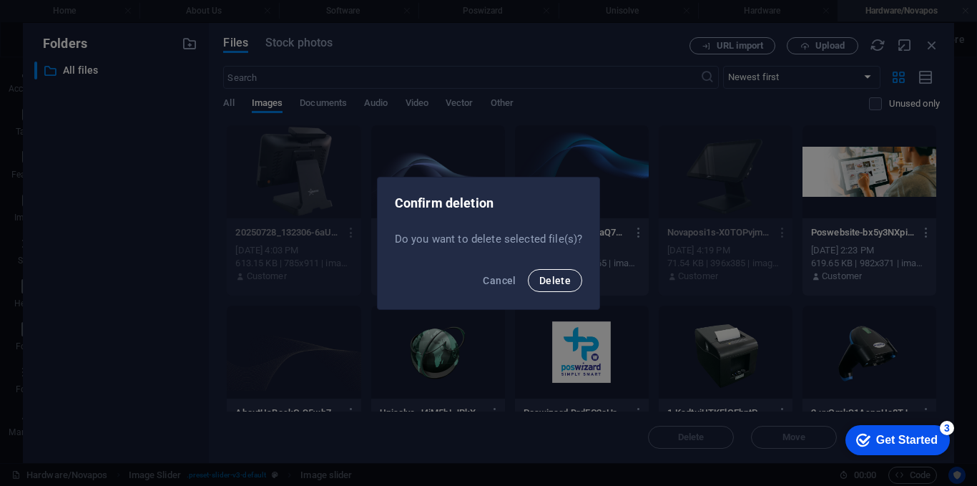
click at [545, 280] on span "Delete" at bounding box center [554, 280] width 31 height 11
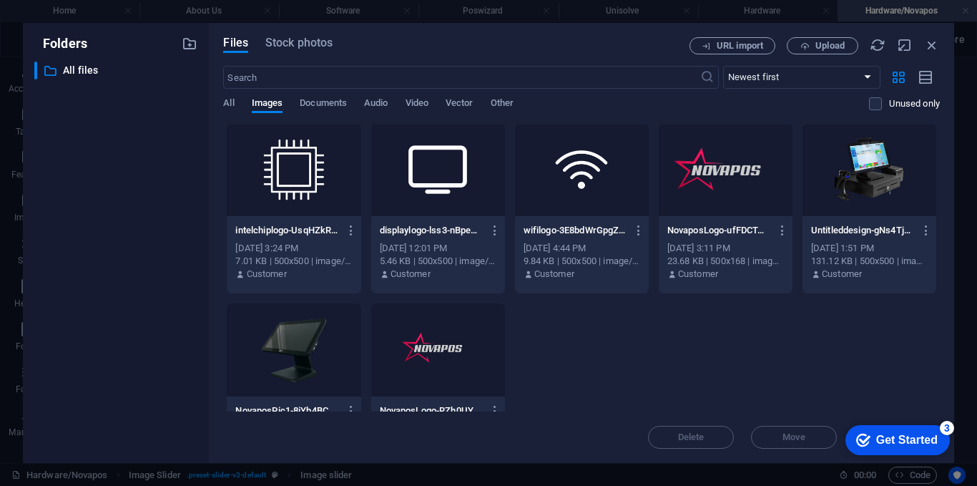
scroll to position [426, 0]
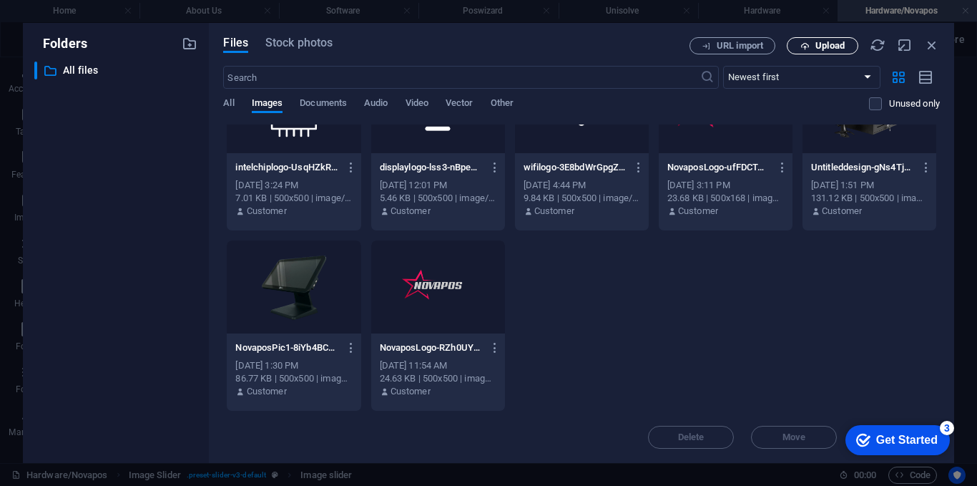
click at [818, 43] on span "Upload" at bounding box center [829, 45] width 29 height 9
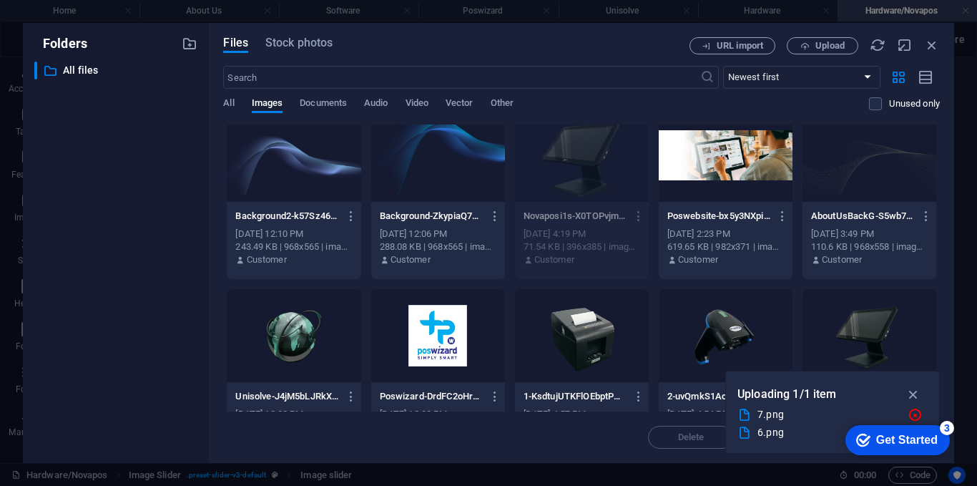
scroll to position [0, 0]
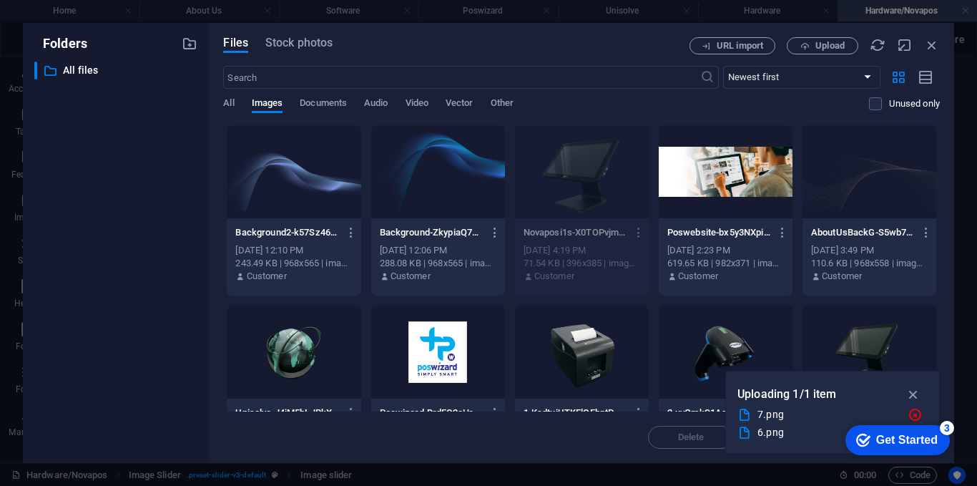
drag, startPoint x: 837, startPoint y: 395, endPoint x: 645, endPoint y: 366, distance: 193.8
click at [792, 403] on div "Uploading 1/1 item" at bounding box center [832, 394] width 190 height 23
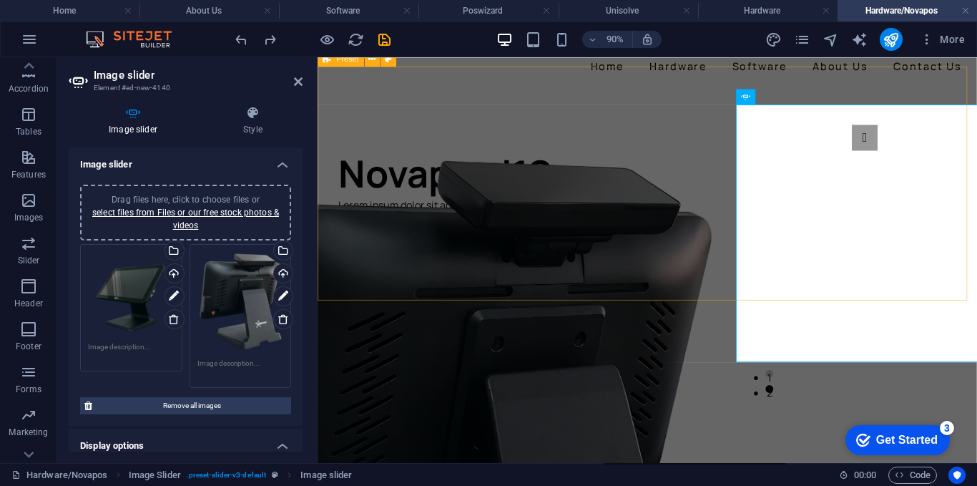
drag, startPoint x: 723, startPoint y: 235, endPoint x: 963, endPoint y: 212, distance: 241.3
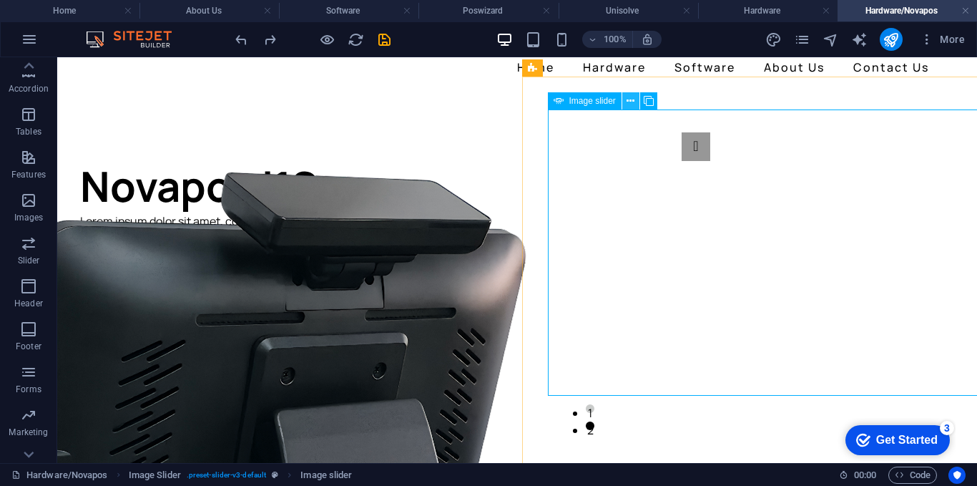
click at [634, 104] on icon at bounding box center [631, 101] width 8 height 15
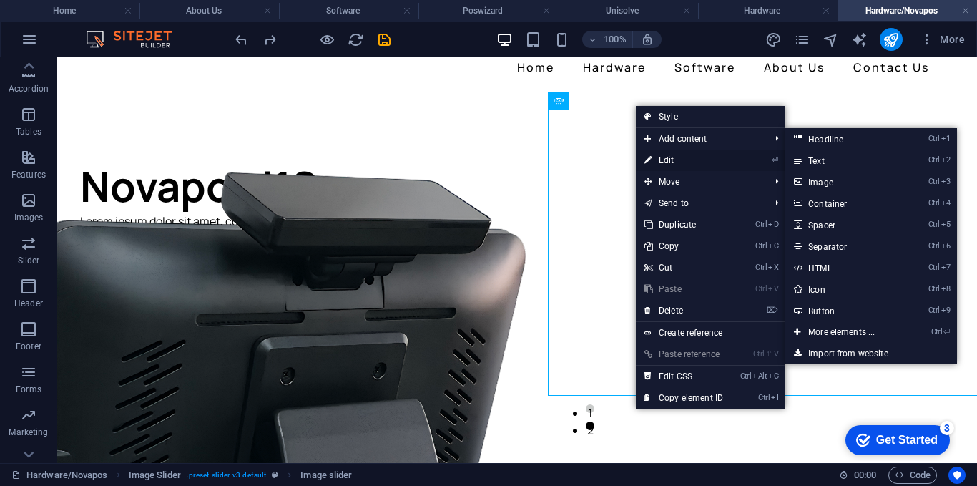
click at [669, 155] on link "⏎ Edit" at bounding box center [684, 159] width 96 height 21
select select "px"
select select "ms"
select select "s"
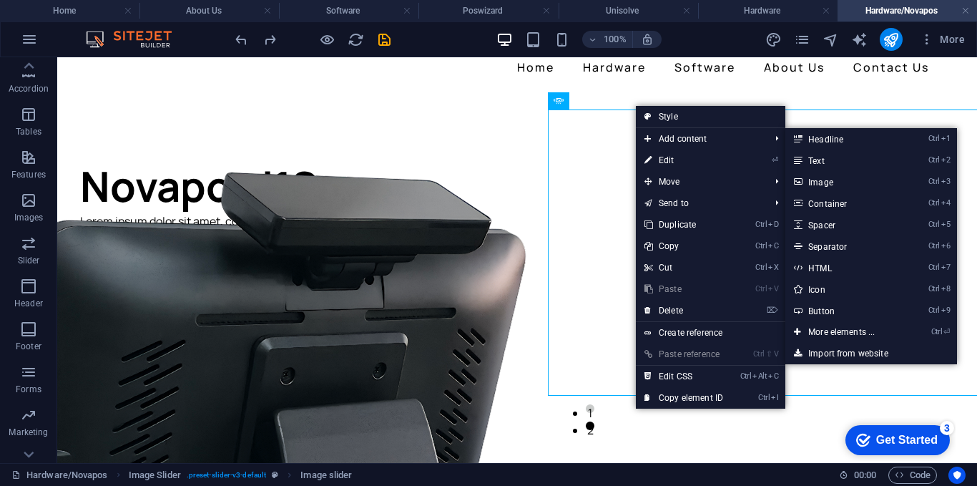
select select "progressive"
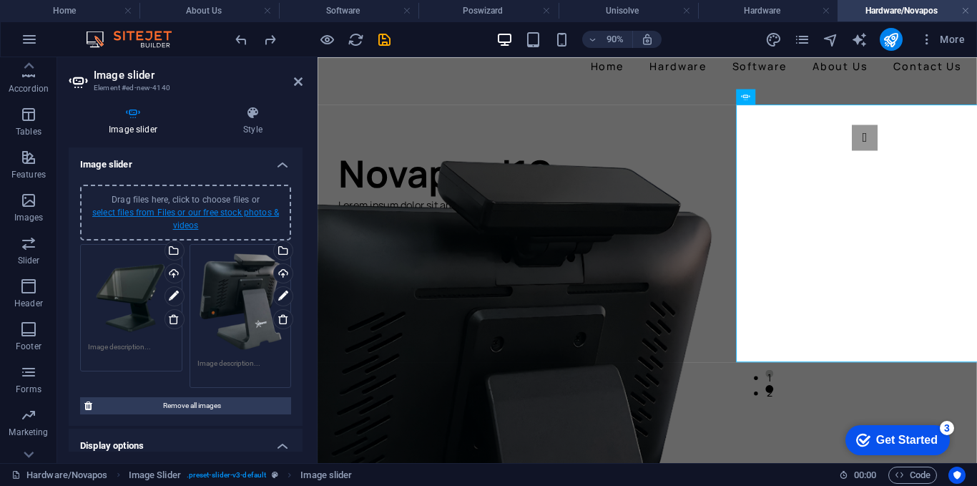
click at [201, 217] on link "select files from Files or our free stock photos & videos" at bounding box center [185, 218] width 187 height 23
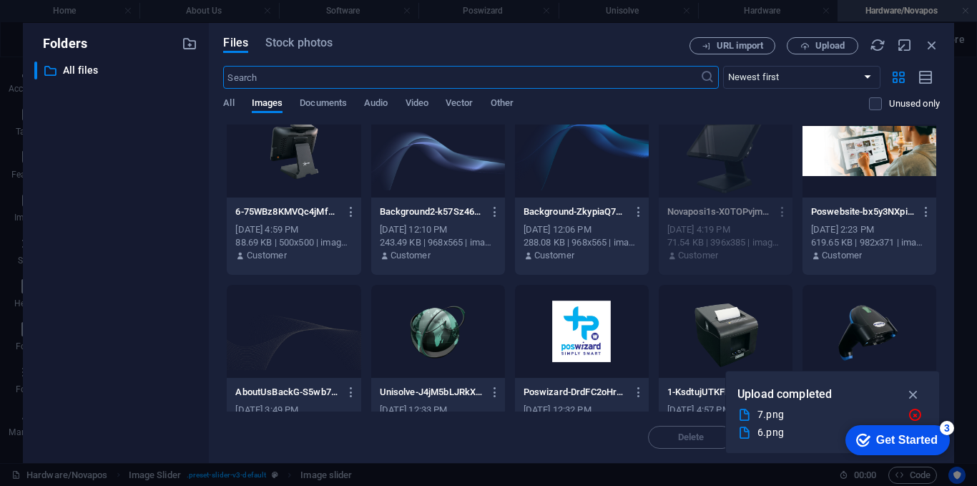
scroll to position [0, 0]
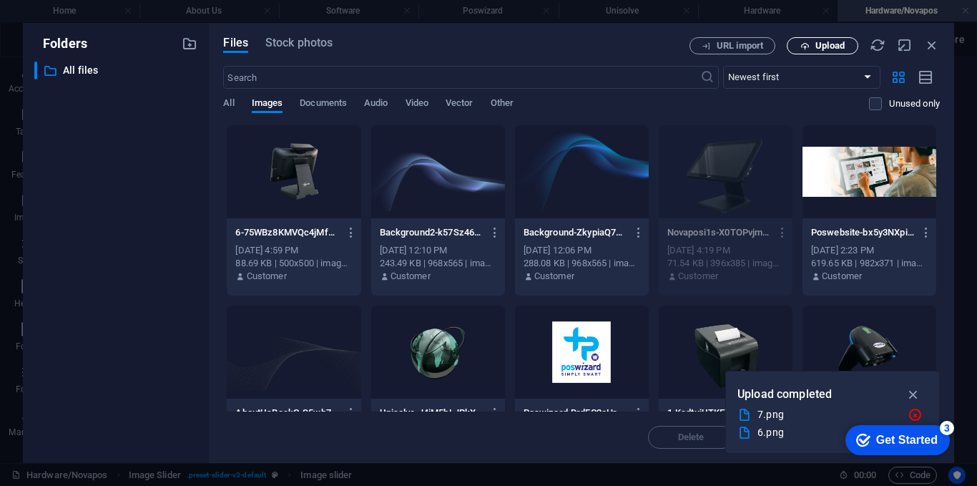
click at [810, 44] on span "Upload" at bounding box center [822, 45] width 59 height 9
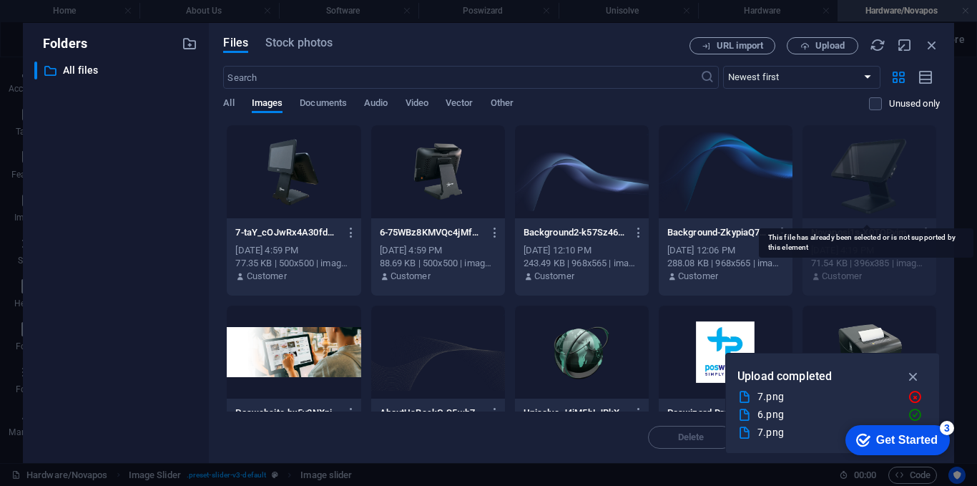
click at [858, 189] on div at bounding box center [869, 171] width 134 height 93
click at [914, 380] on icon "button" at bounding box center [913, 376] width 16 height 16
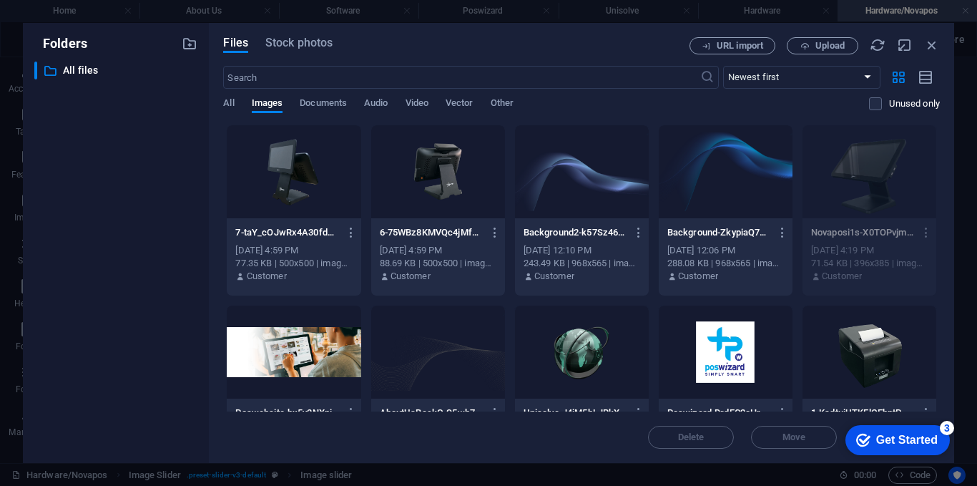
click at [427, 183] on div at bounding box center [438, 171] width 134 height 93
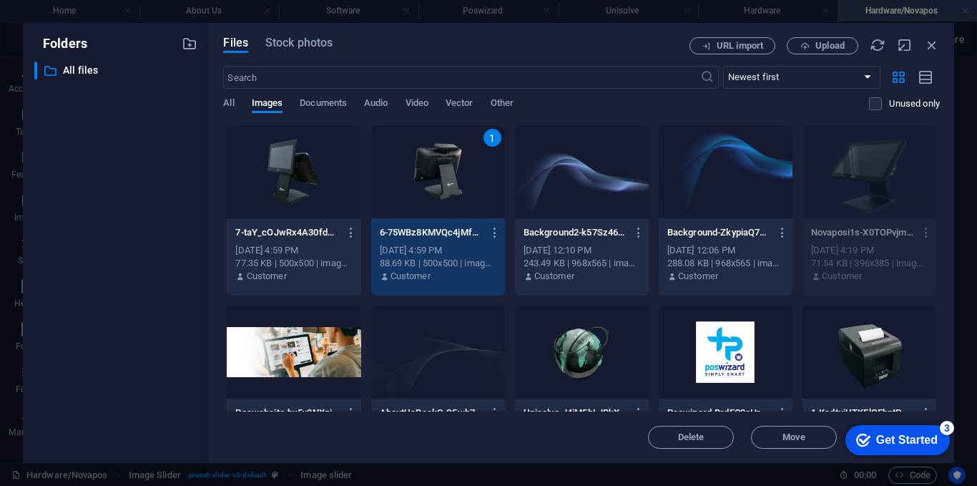
drag, startPoint x: 486, startPoint y: 122, endPoint x: 486, endPoint y: 138, distance: 16.5
click at [486, 126] on div "Files Stock photos URL import Upload ​ Newest first Oldest first Name (A-Z) Nam…" at bounding box center [581, 242] width 717 height 411
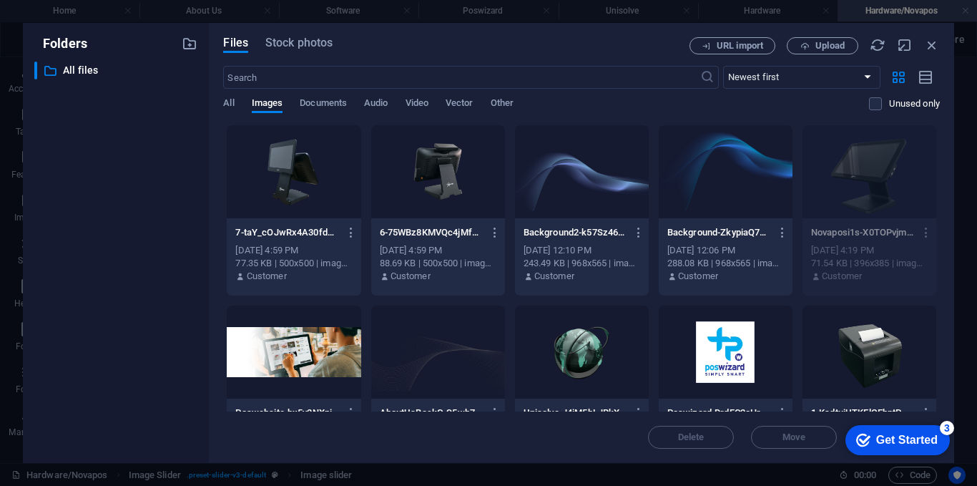
click at [486, 138] on div at bounding box center [438, 171] width 134 height 93
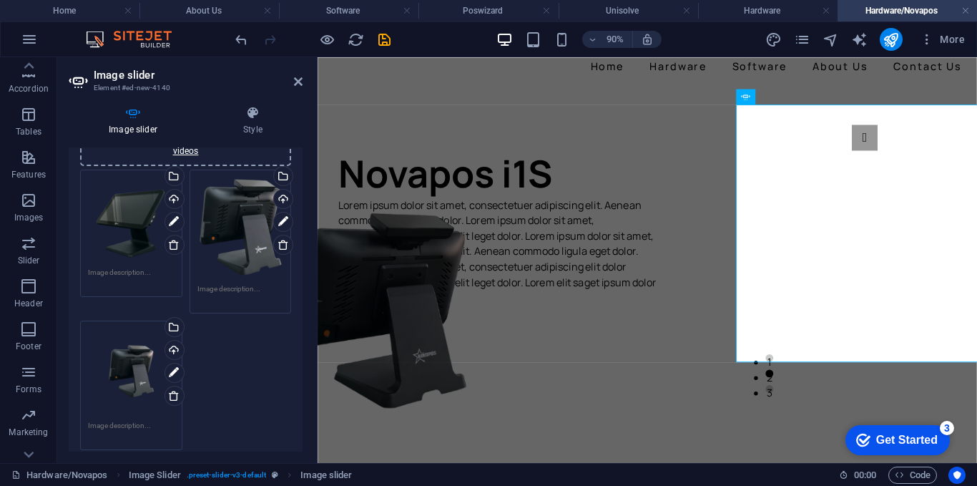
scroll to position [215, 0]
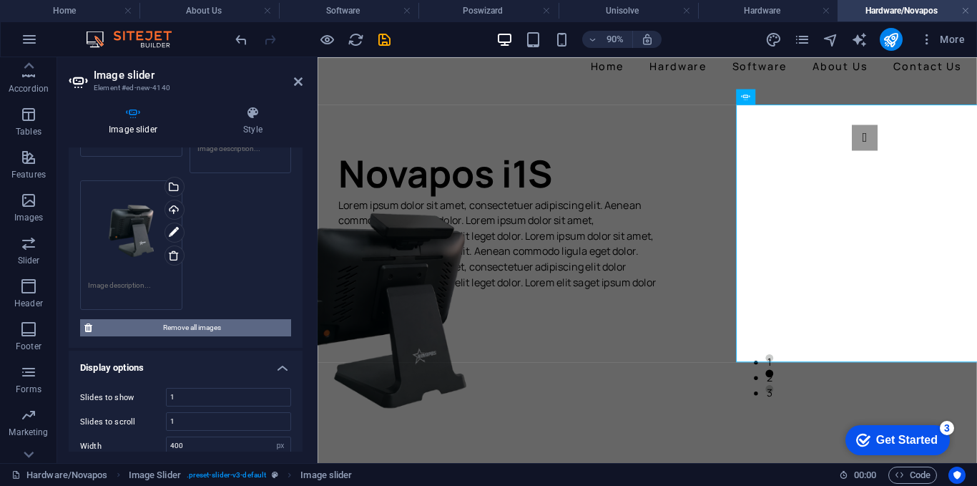
click at [207, 325] on span "Remove all images" at bounding box center [192, 327] width 190 height 17
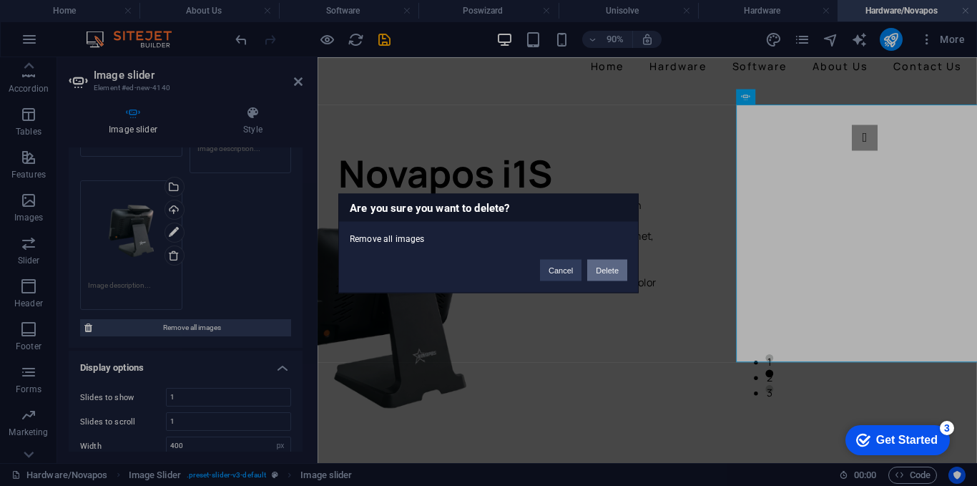
click at [600, 271] on button "Delete" at bounding box center [607, 269] width 40 height 21
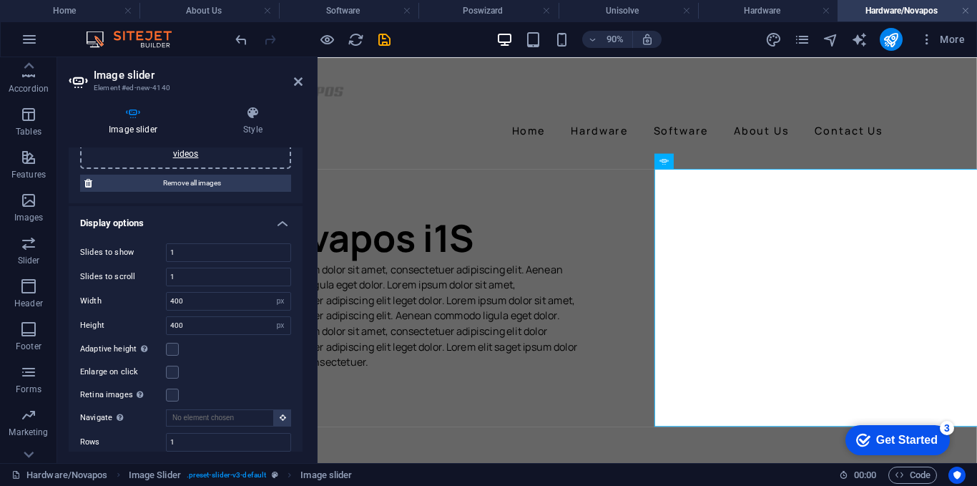
scroll to position [0, 67]
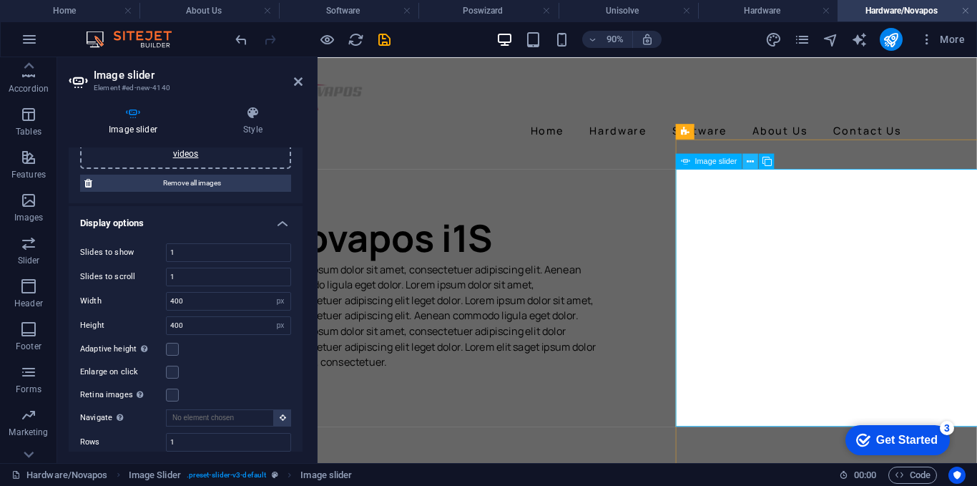
click at [751, 165] on icon at bounding box center [750, 161] width 7 height 14
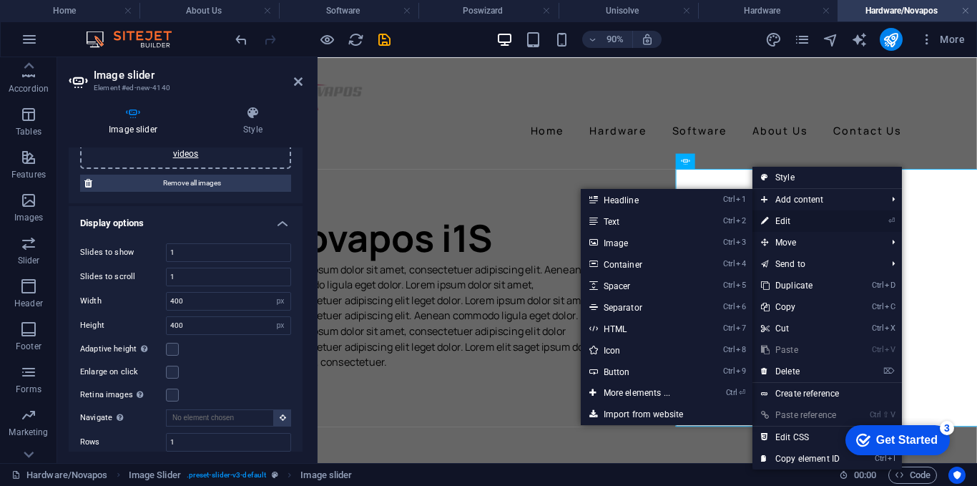
click at [785, 221] on link "⏎ Edit" at bounding box center [800, 220] width 96 height 21
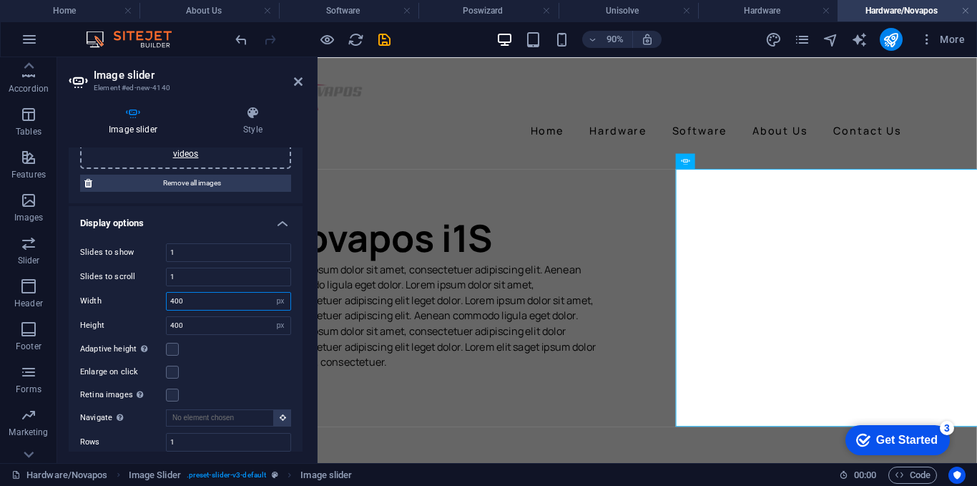
click at [216, 305] on input "400" at bounding box center [229, 301] width 124 height 17
type input "4"
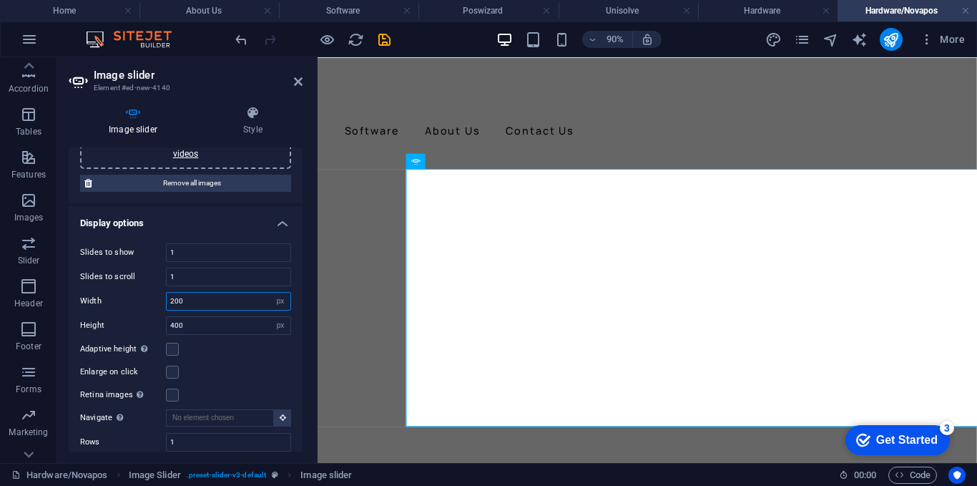
scroll to position [0, 465]
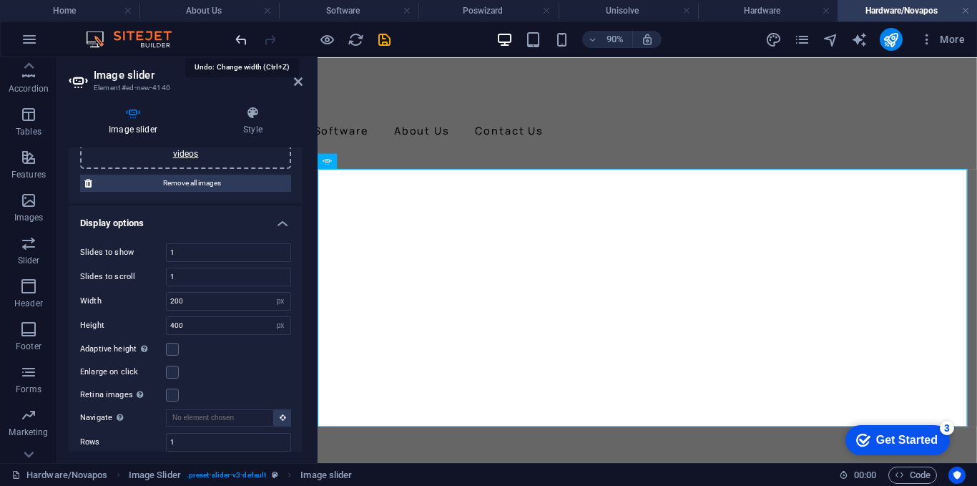
click at [237, 39] on icon "undo" at bounding box center [241, 39] width 16 height 16
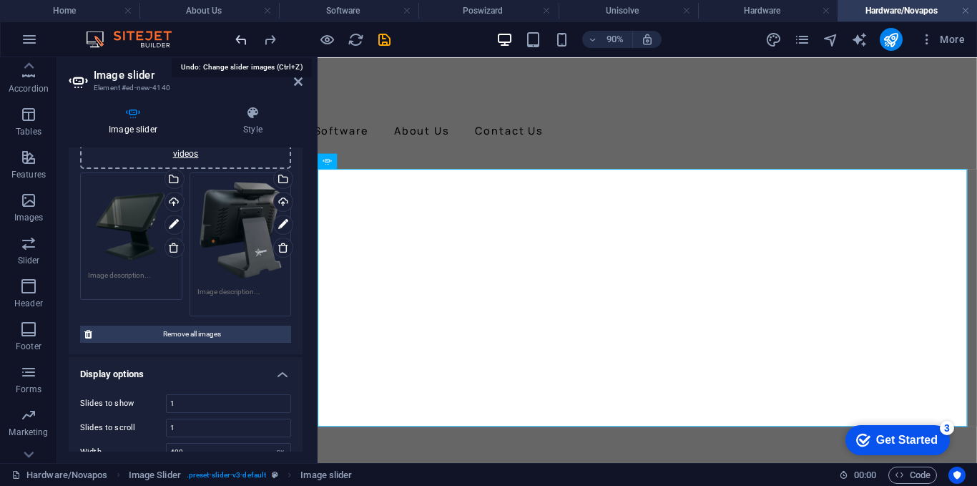
click at [237, 39] on icon "undo" at bounding box center [241, 39] width 16 height 16
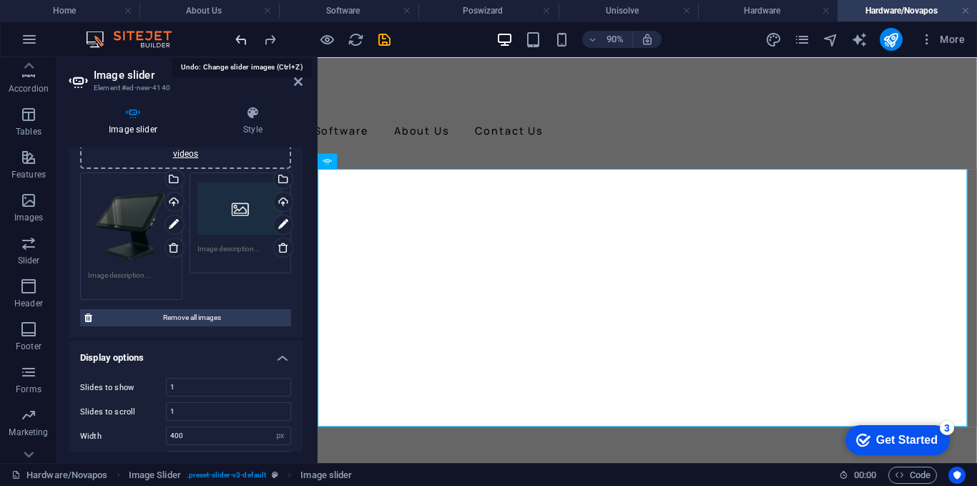
click at [237, 39] on icon "undo" at bounding box center [241, 39] width 16 height 16
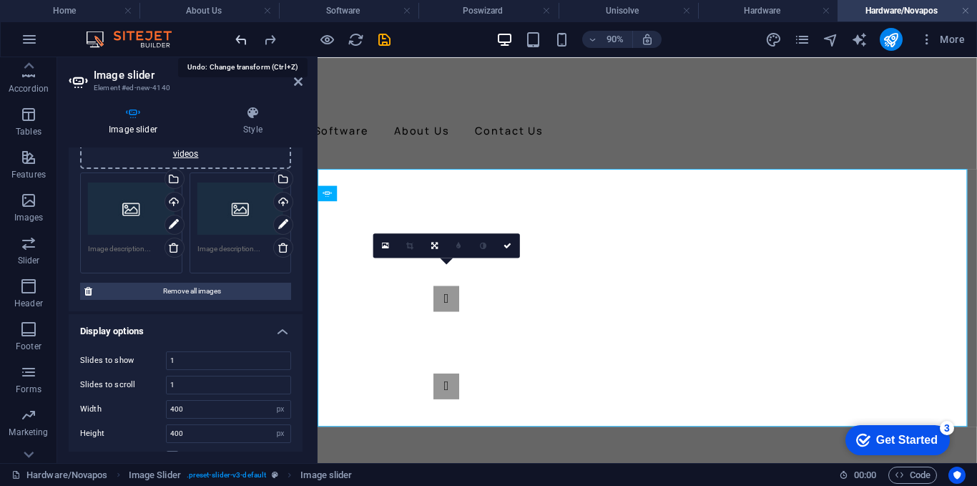
click at [237, 39] on icon "undo" at bounding box center [241, 39] width 16 height 16
click at [237, 37] on icon "undo" at bounding box center [241, 39] width 16 height 16
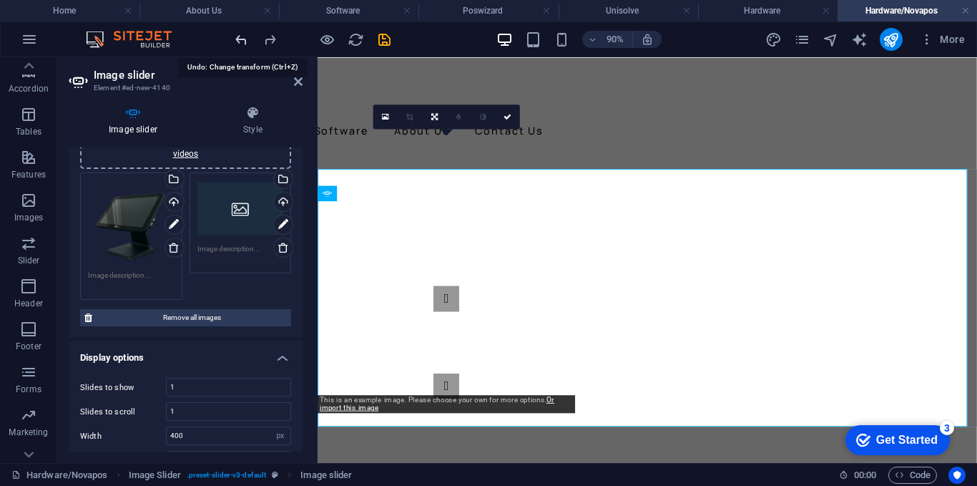
click at [237, 37] on icon "undo" at bounding box center [241, 39] width 16 height 16
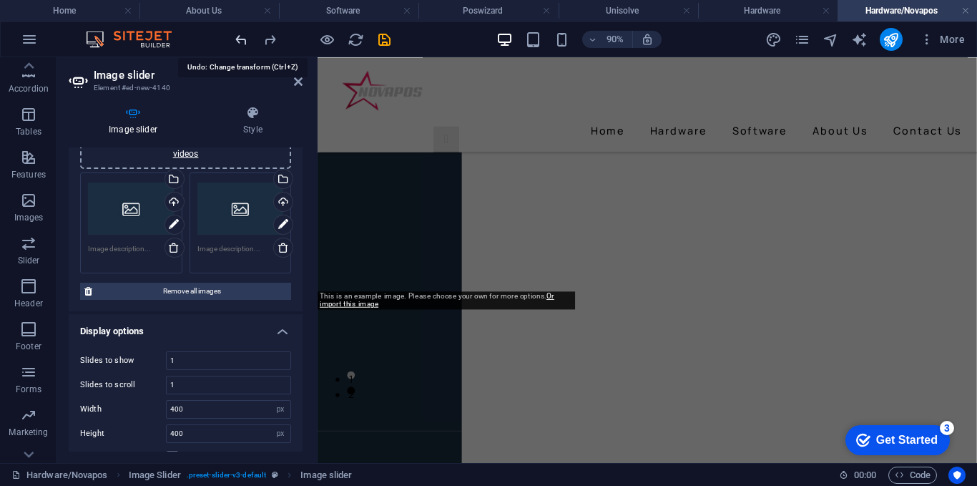
click at [237, 37] on icon "undo" at bounding box center [241, 39] width 16 height 16
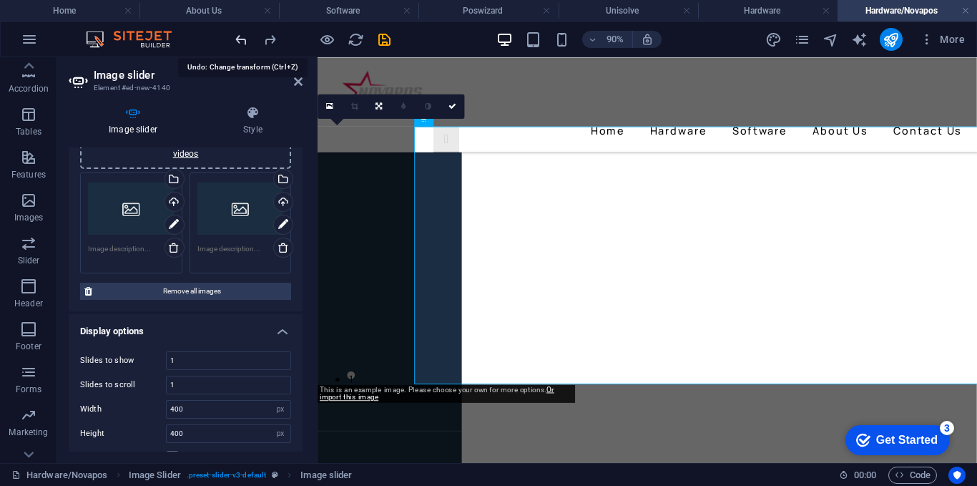
click at [237, 37] on icon "undo" at bounding box center [241, 39] width 16 height 16
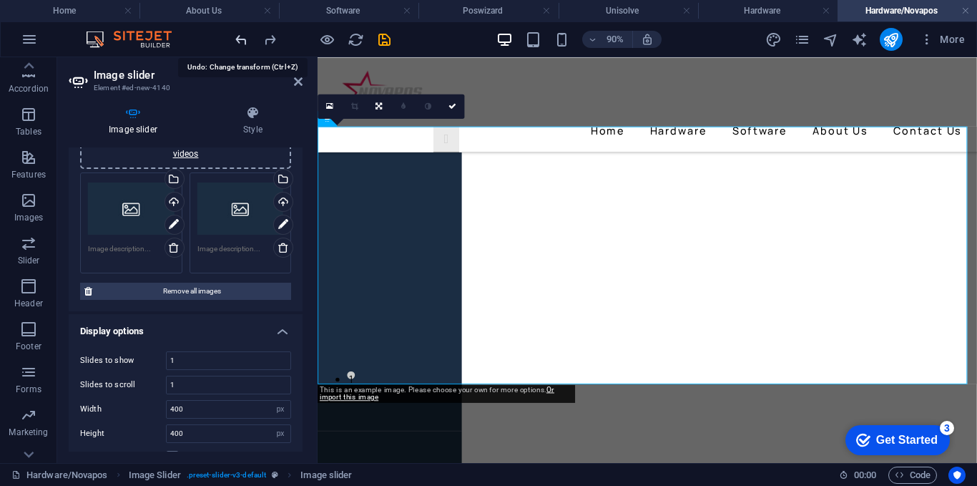
click at [237, 37] on icon "undo" at bounding box center [241, 39] width 16 height 16
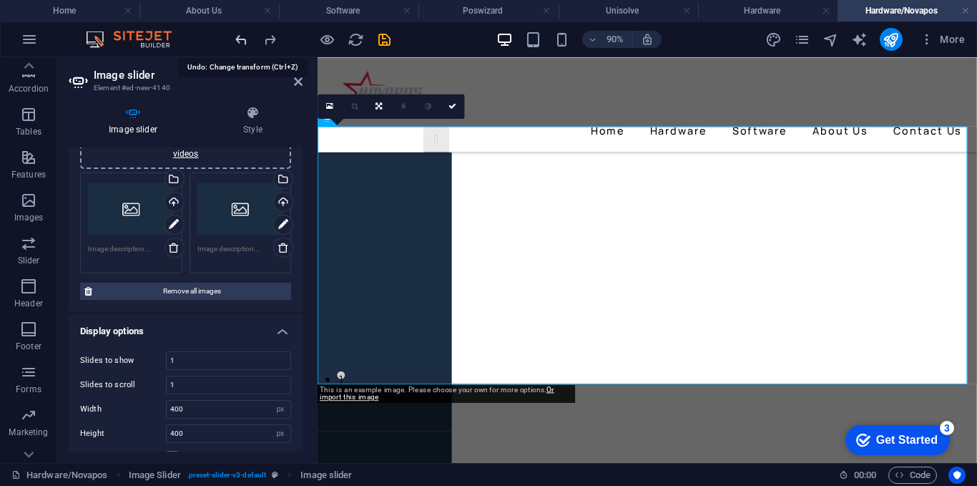
scroll to position [333, 0]
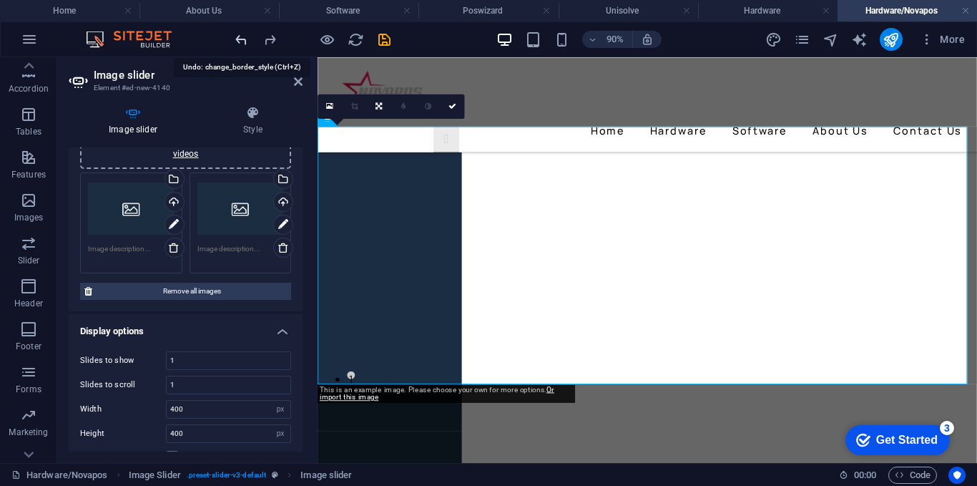
click at [237, 37] on icon "undo" at bounding box center [241, 39] width 16 height 16
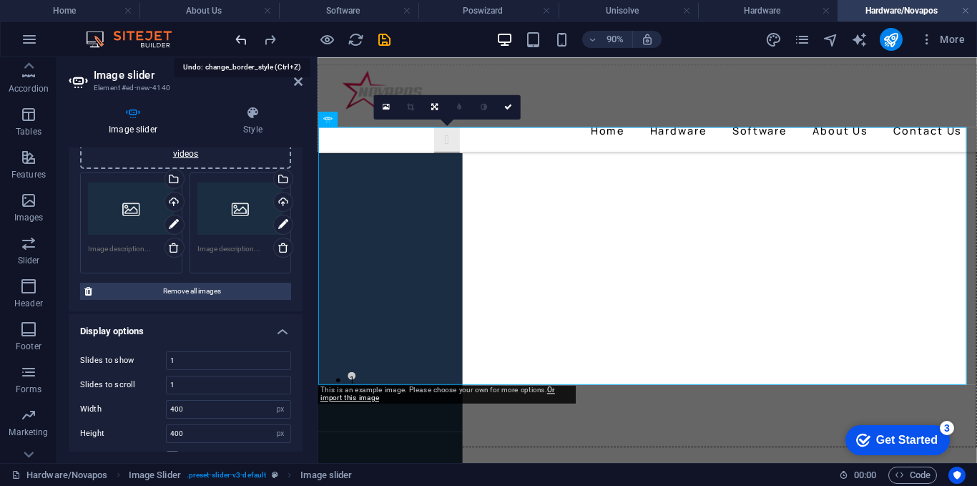
click at [237, 37] on icon "undo" at bounding box center [241, 39] width 16 height 16
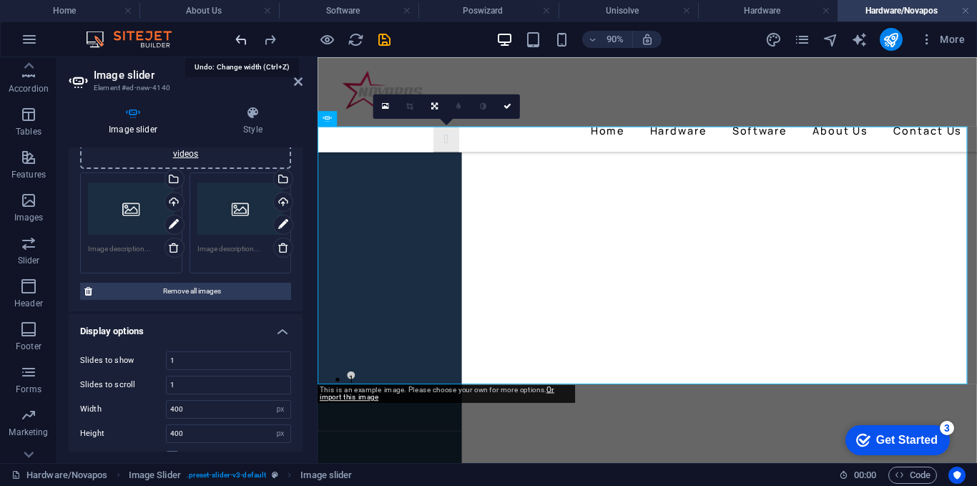
click at [237, 37] on icon "undo" at bounding box center [241, 39] width 16 height 16
type input "0"
click at [235, 37] on icon "undo" at bounding box center [241, 39] width 16 height 16
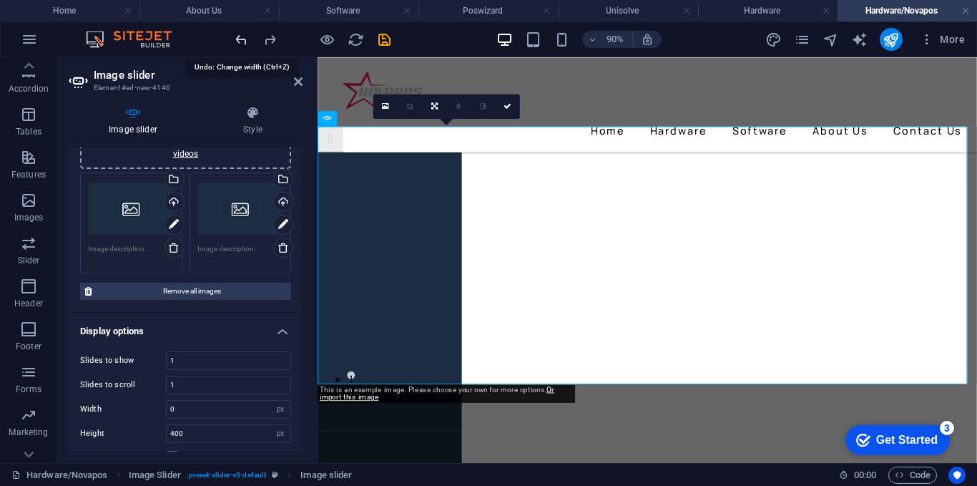
select select "DISABLED_OPTION_VALUE"
click at [235, 37] on icon "undo" at bounding box center [241, 39] width 16 height 16
click at [233, 37] on icon "undo" at bounding box center [241, 39] width 16 height 16
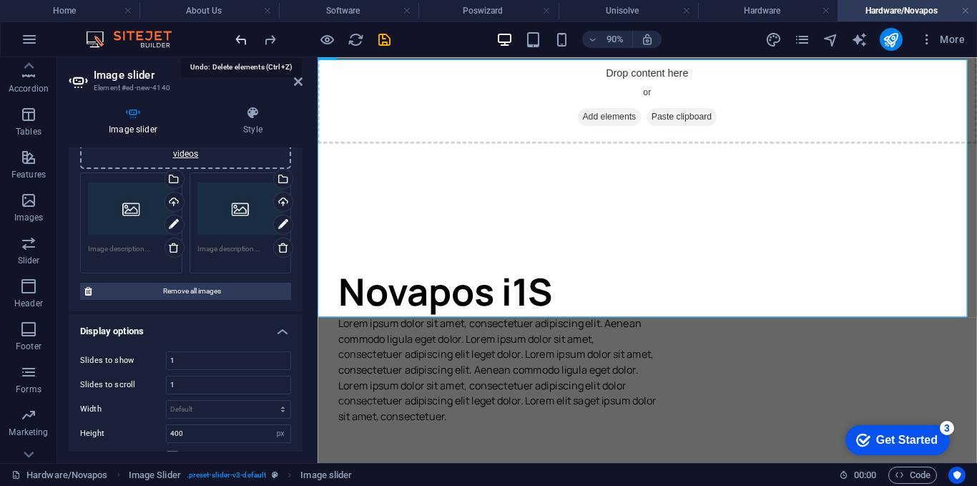
scroll to position [0, 0]
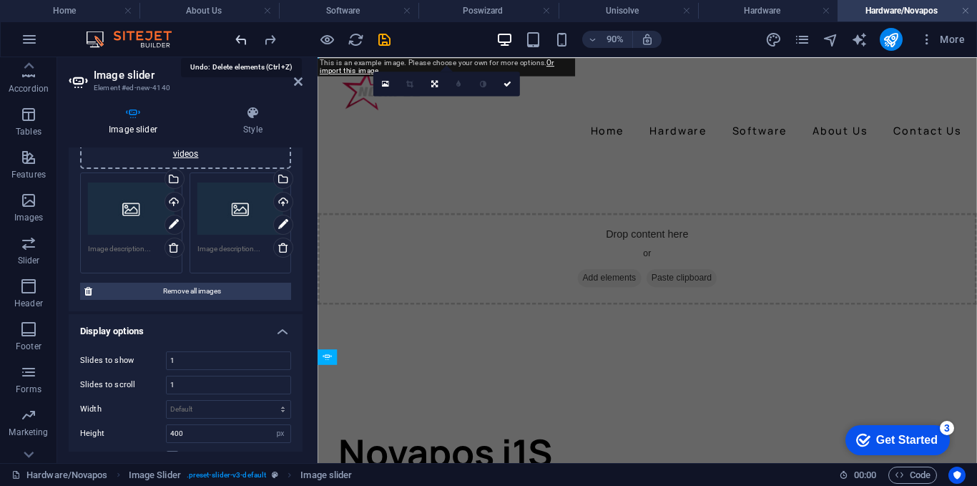
click at [233, 37] on icon "undo" at bounding box center [241, 39] width 16 height 16
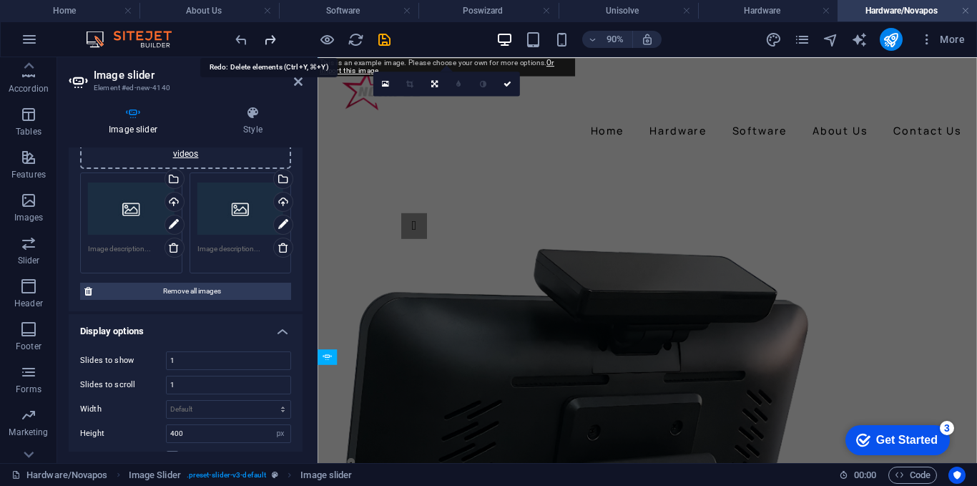
click at [276, 43] on icon "redo" at bounding box center [270, 39] width 16 height 16
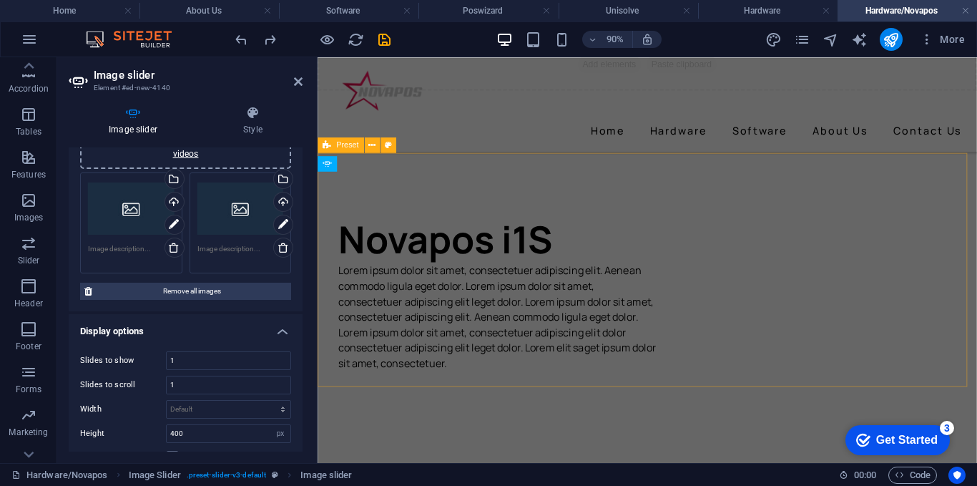
scroll to position [286, 0]
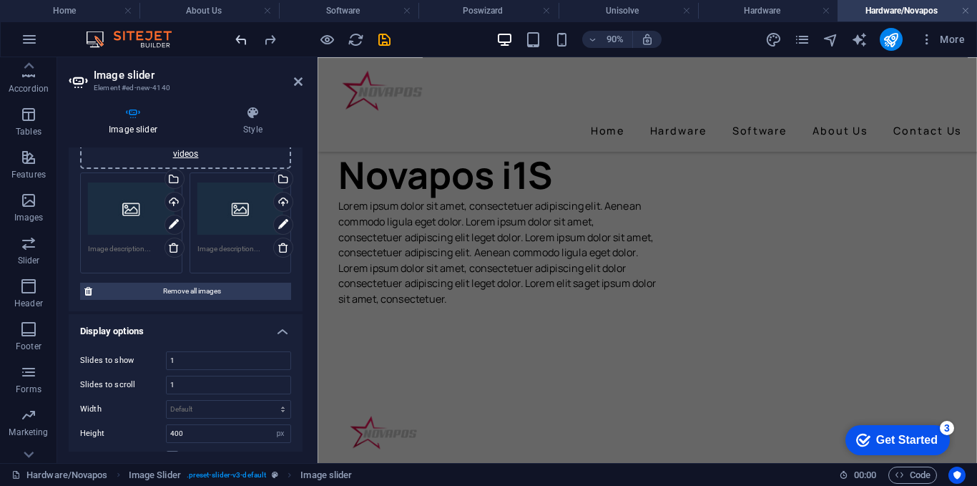
click at [241, 39] on icon "undo" at bounding box center [241, 39] width 16 height 16
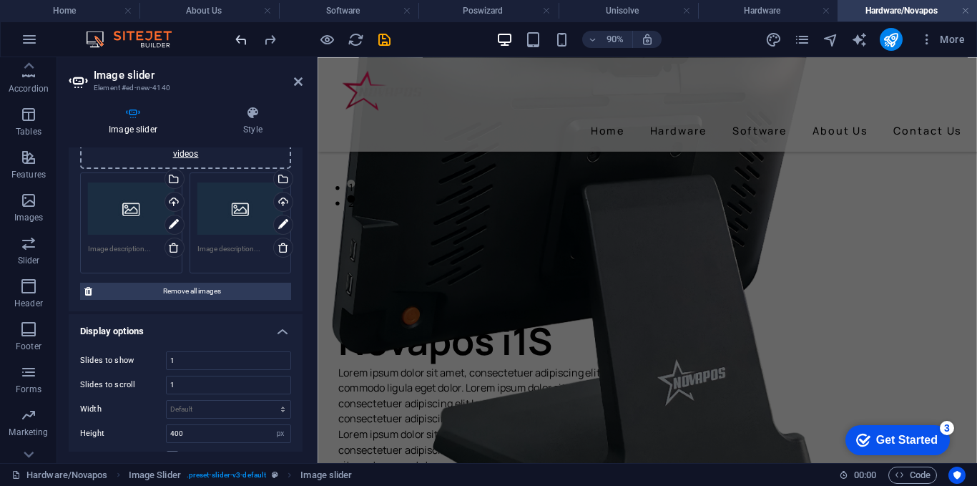
click at [245, 41] on icon "undo" at bounding box center [241, 39] width 16 height 16
click at [270, 41] on icon "redo" at bounding box center [270, 39] width 16 height 16
click at [247, 46] on icon "undo" at bounding box center [241, 39] width 16 height 16
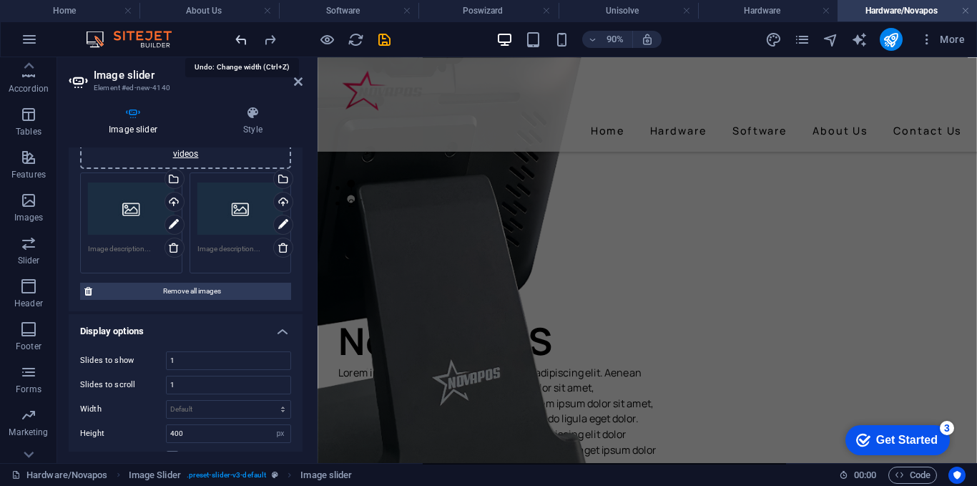
click at [247, 46] on icon "undo" at bounding box center [241, 39] width 16 height 16
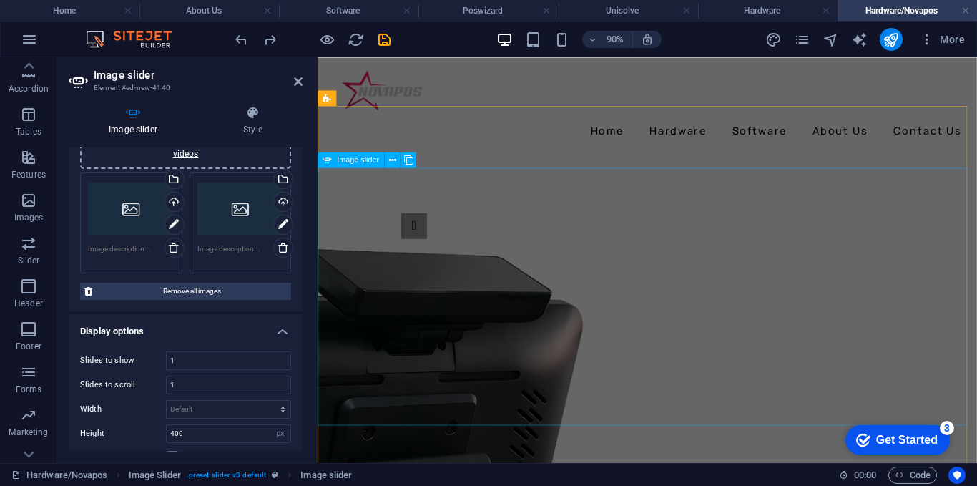
scroll to position [0, 0]
click at [236, 44] on icon "undo" at bounding box center [241, 39] width 16 height 16
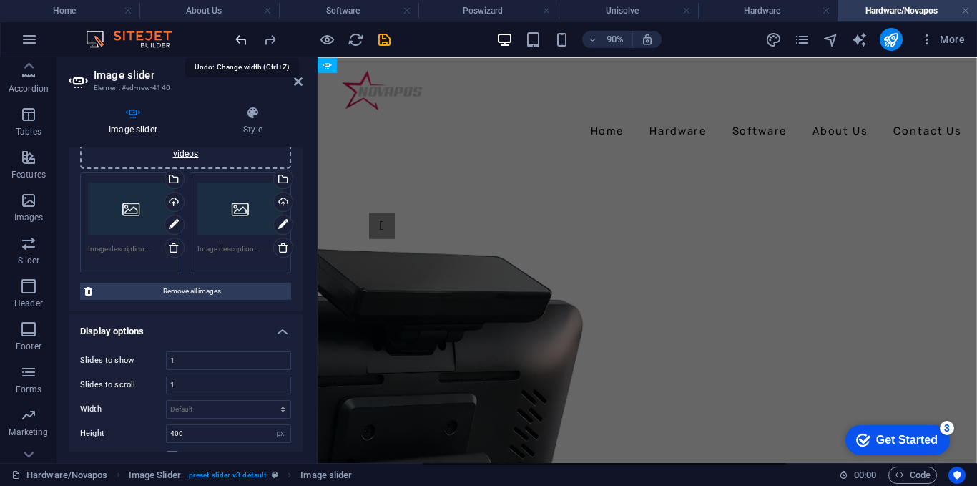
click at [236, 44] on icon "undo" at bounding box center [241, 39] width 16 height 16
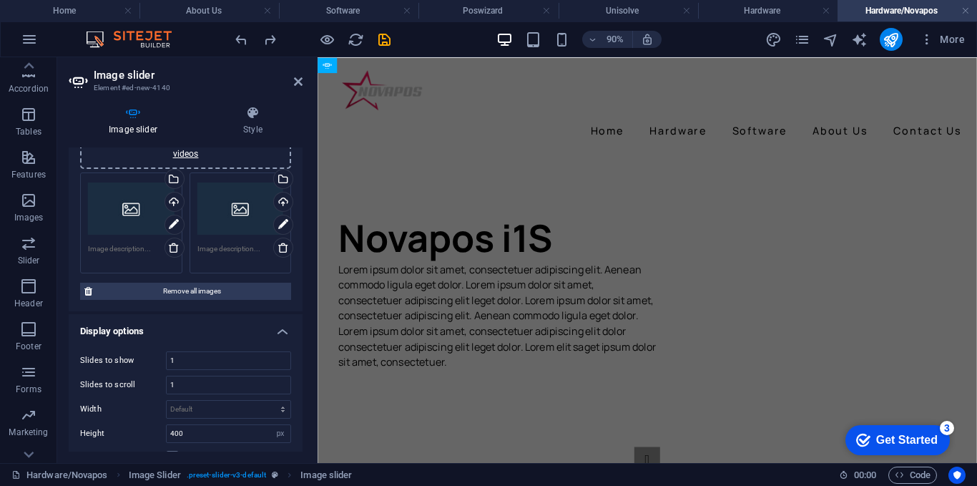
click at [257, 39] on div at bounding box center [312, 39] width 160 height 23
click at [267, 39] on icon "redo" at bounding box center [270, 39] width 16 height 16
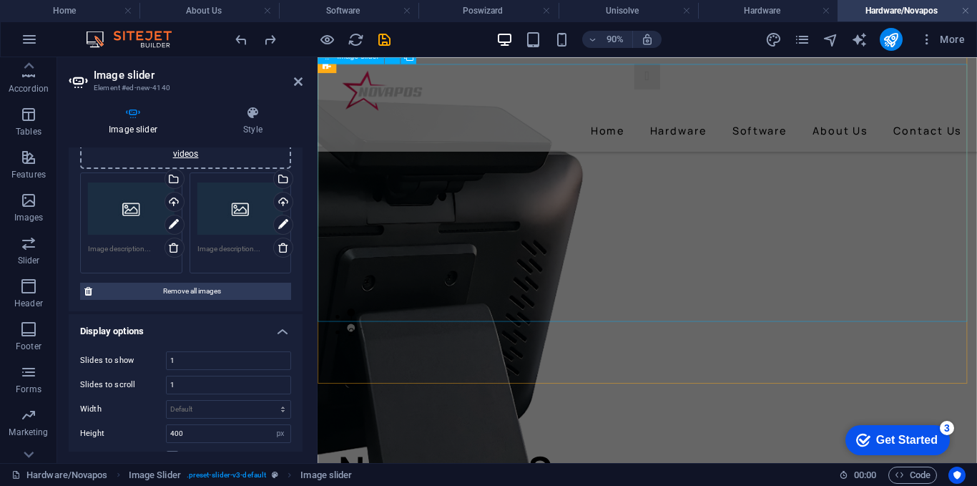
scroll to position [72, 0]
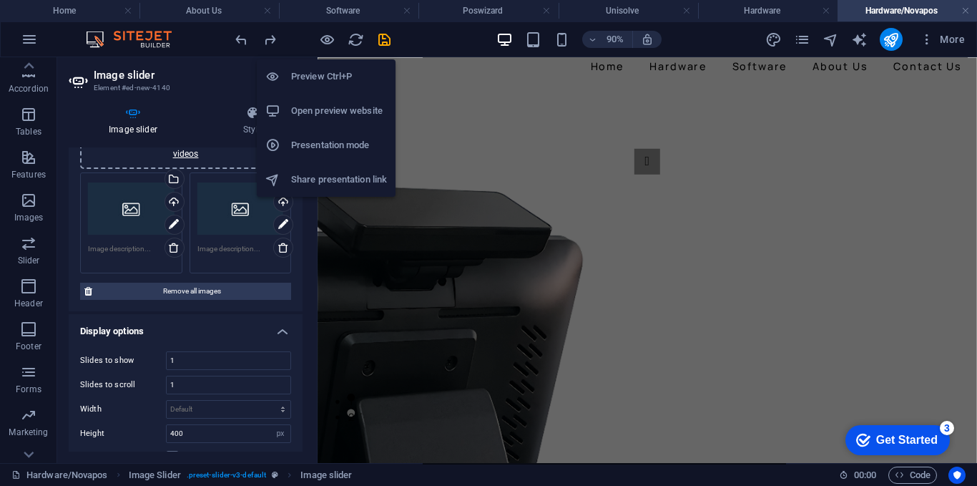
click at [324, 41] on icon "button" at bounding box center [327, 39] width 16 height 16
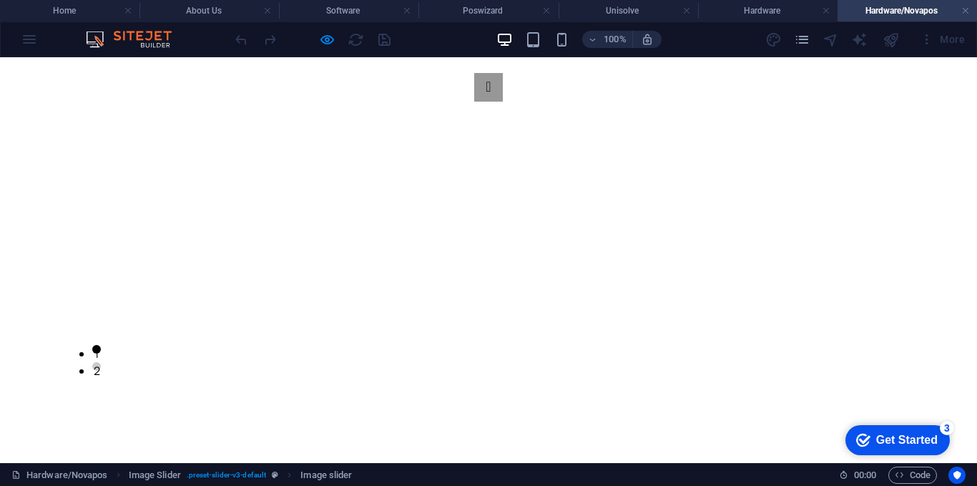
scroll to position [48, 0]
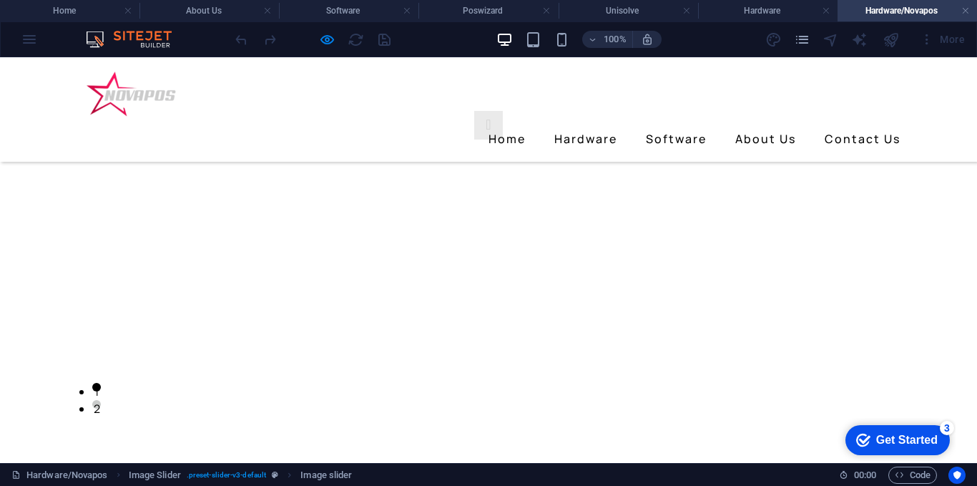
scroll to position [119, 0]
click at [474, 117] on button "Image Slider" at bounding box center [488, 102] width 29 height 29
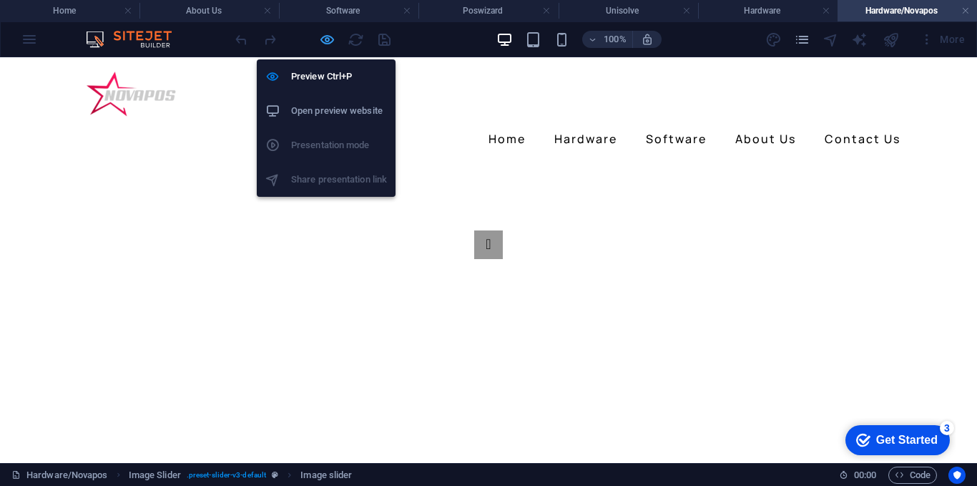
click at [323, 37] on icon "button" at bounding box center [327, 39] width 16 height 16
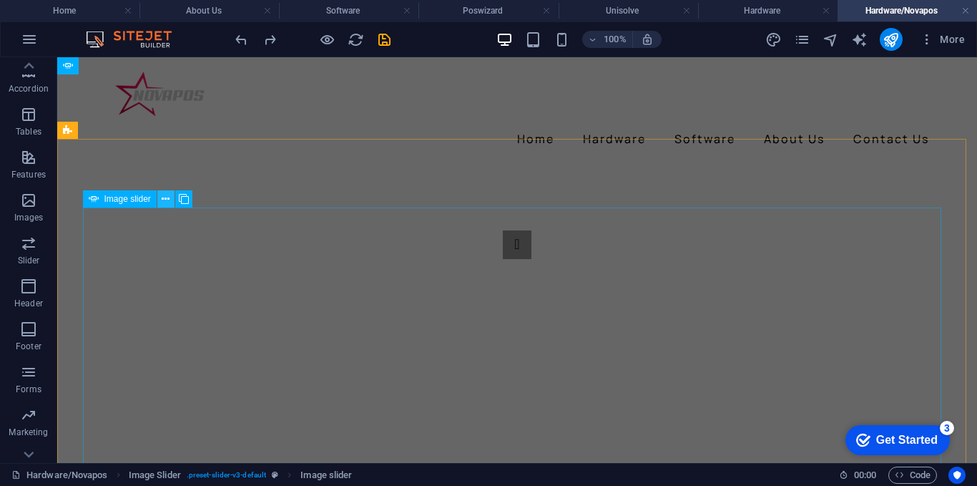
click at [167, 200] on icon at bounding box center [166, 199] width 8 height 15
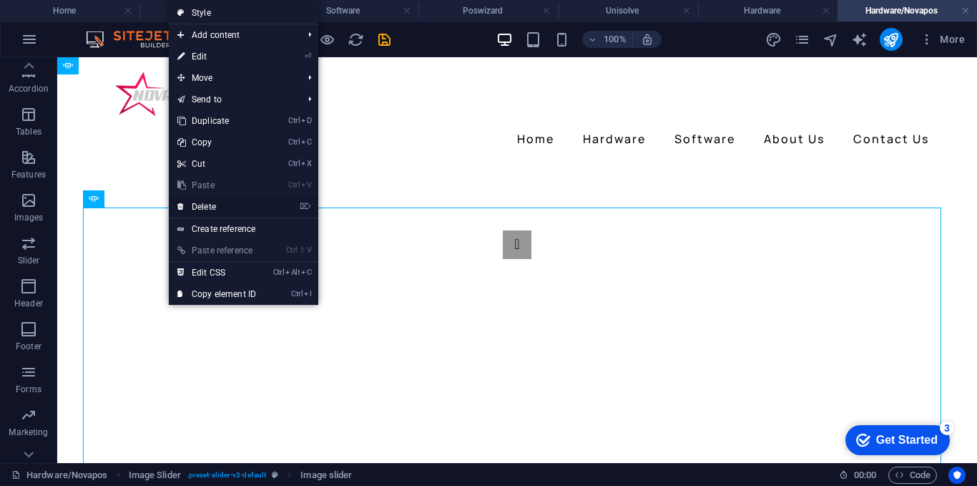
click at [210, 202] on link "⌦ Delete" at bounding box center [217, 206] width 96 height 21
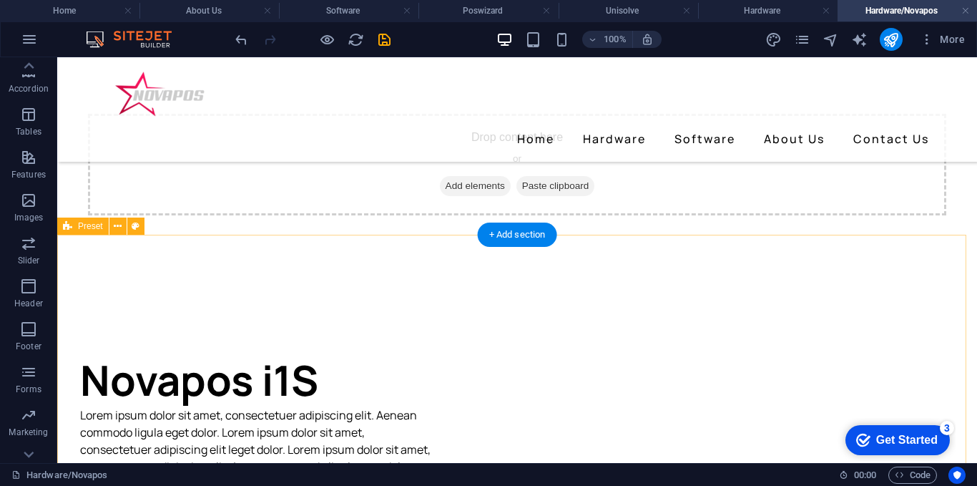
scroll to position [72, 0]
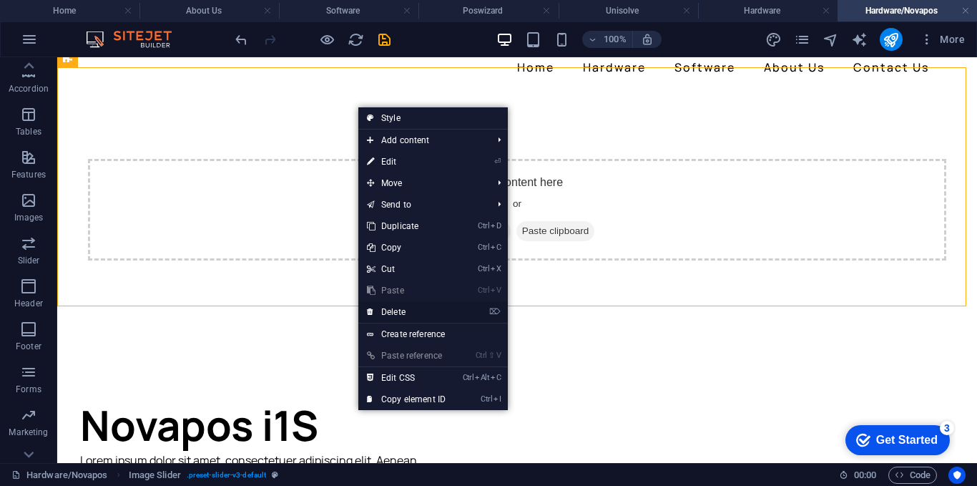
click at [416, 310] on link "⌦ Delete" at bounding box center [406, 311] width 96 height 21
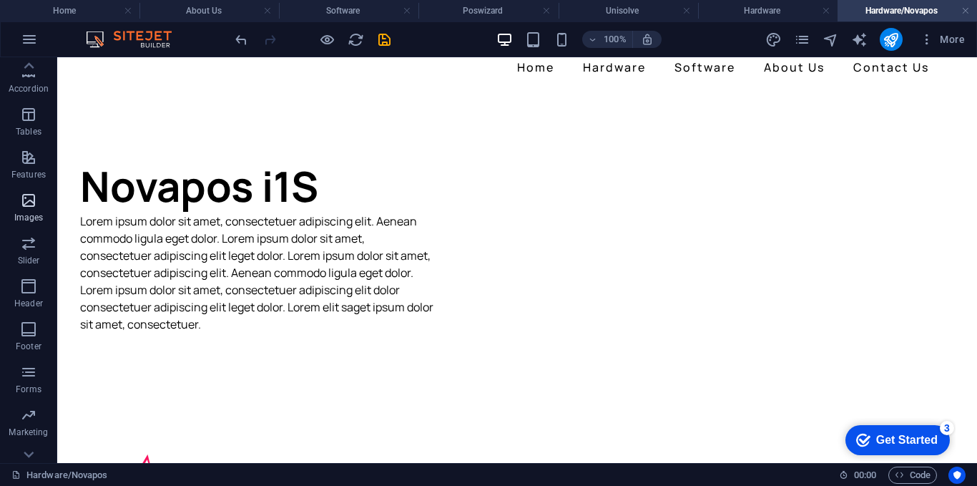
click at [30, 213] on p "Images" at bounding box center [28, 217] width 29 height 11
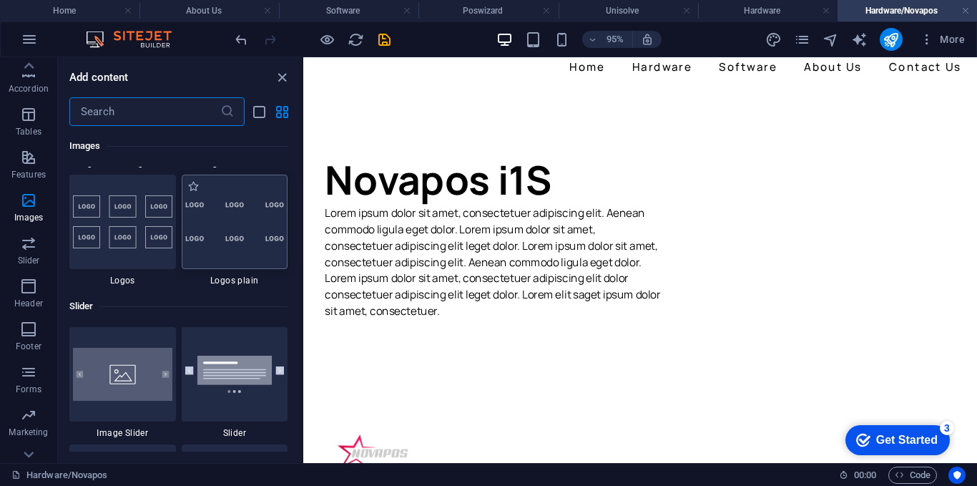
scroll to position [8039, 0]
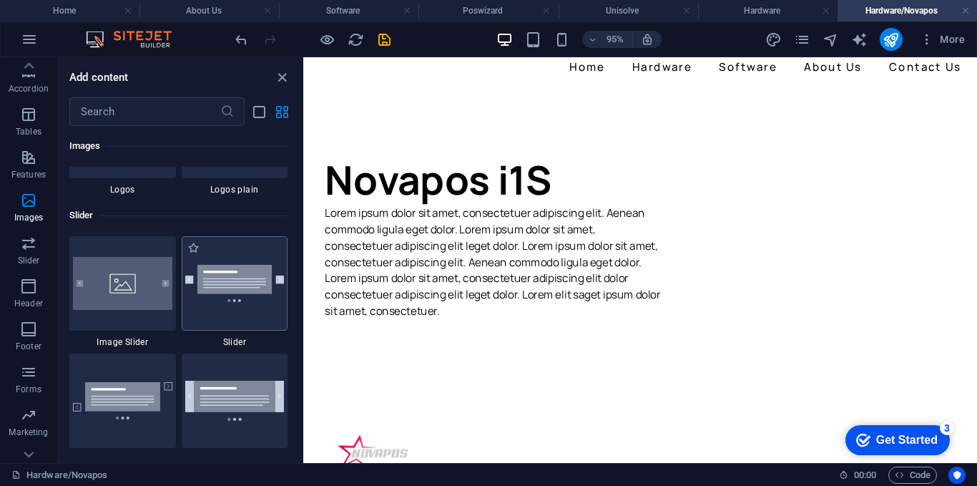
click at [237, 297] on div at bounding box center [235, 283] width 107 height 94
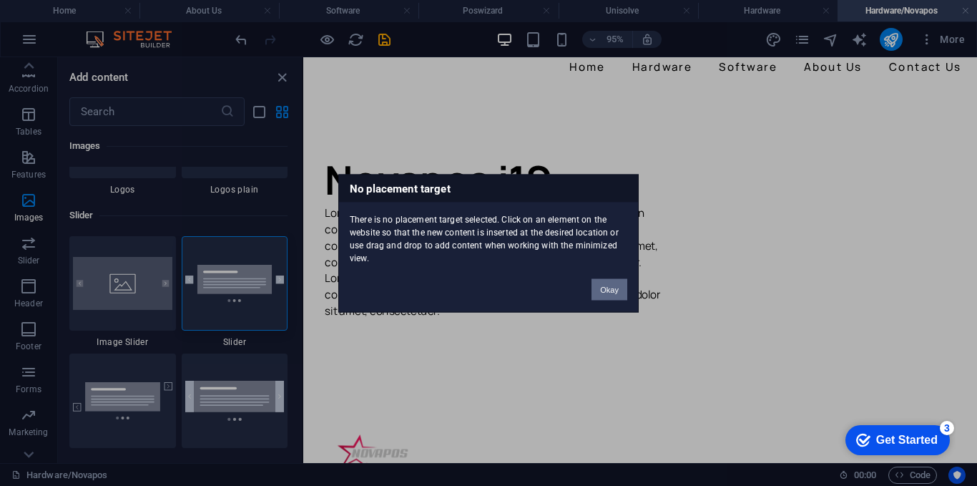
click at [601, 287] on button "Okay" at bounding box center [609, 288] width 36 height 21
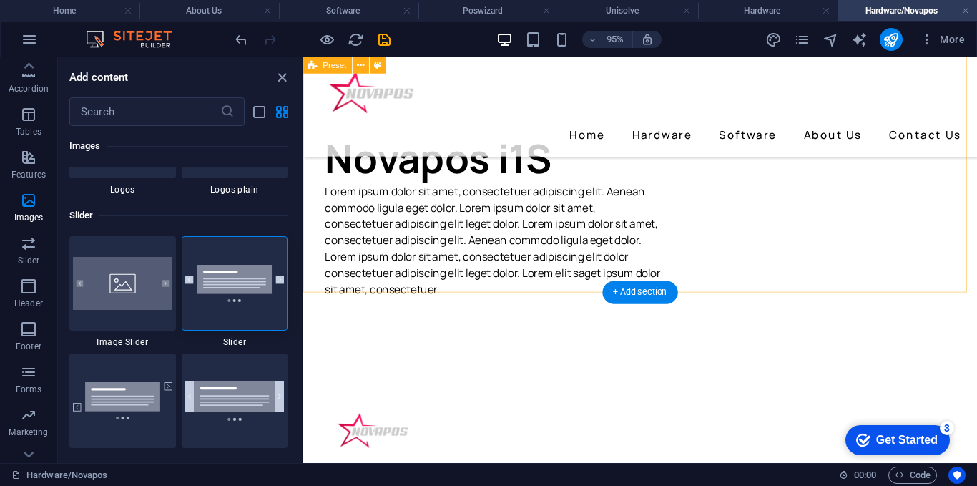
scroll to position [143, 0]
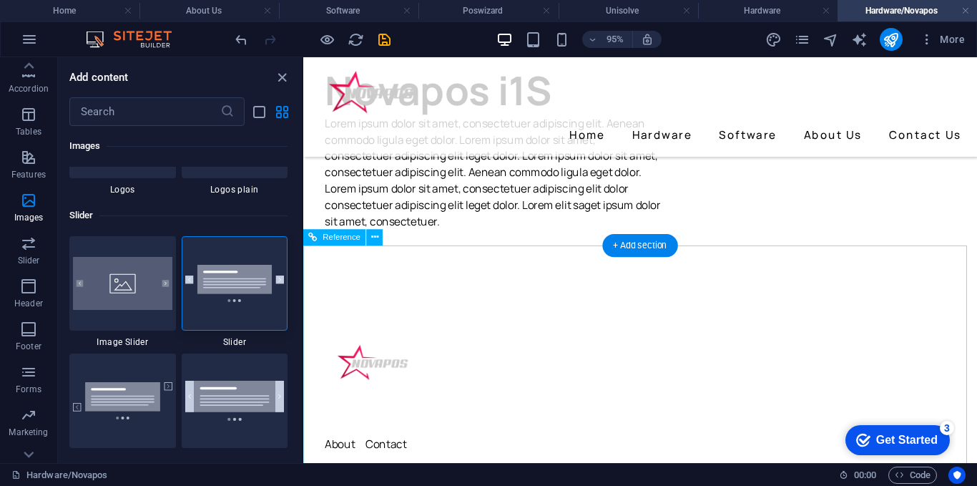
click at [562, 294] on div "About Contact Mail Us: [EMAIL_ADDRESS][DOMAIN_NAME] Call Us: 086 166 6349 [STRE…" at bounding box center [657, 453] width 709 height 396
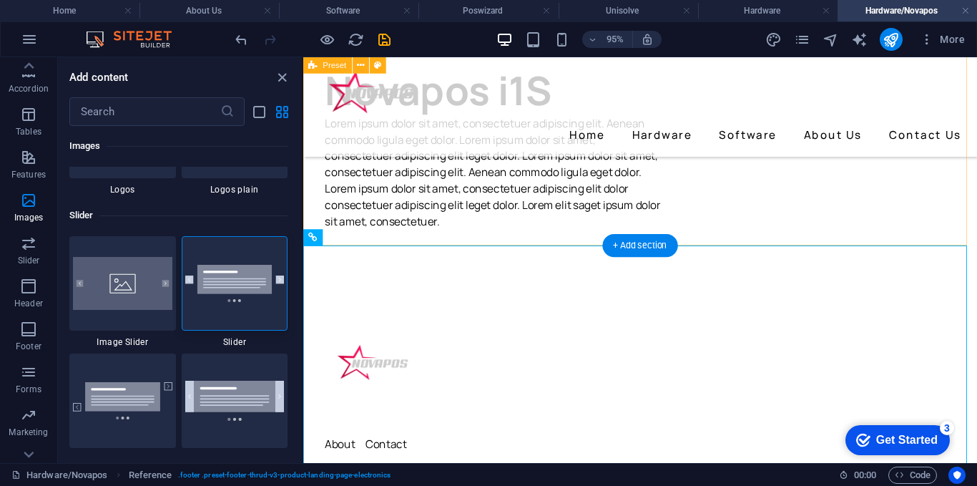
drag, startPoint x: 735, startPoint y: 185, endPoint x: 562, endPoint y: 338, distance: 230.6
click at [735, 185] on div "Novapos i1S Lorem ipsum dolor sit amet, consectetuer adipiscing elit. Aenean co…" at bounding box center [657, 84] width 709 height 341
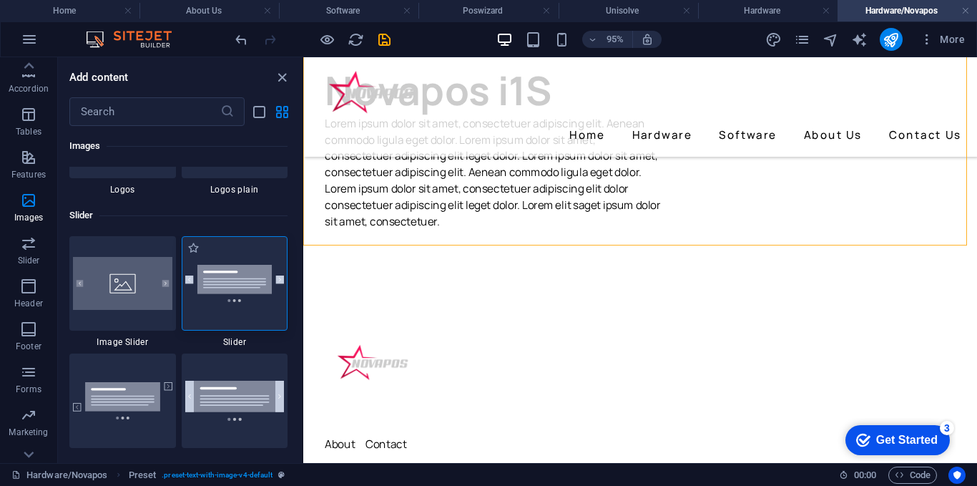
click at [255, 283] on img at bounding box center [234, 283] width 99 height 37
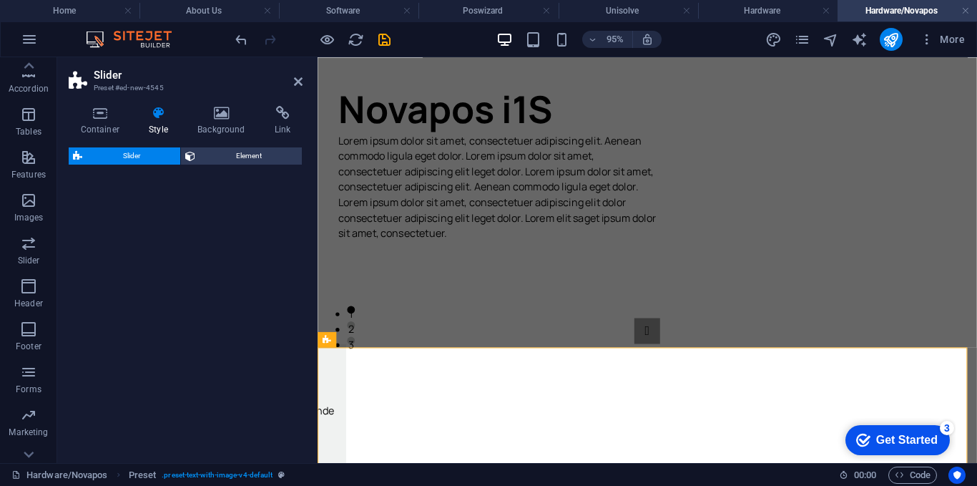
select select "rem"
select select "px"
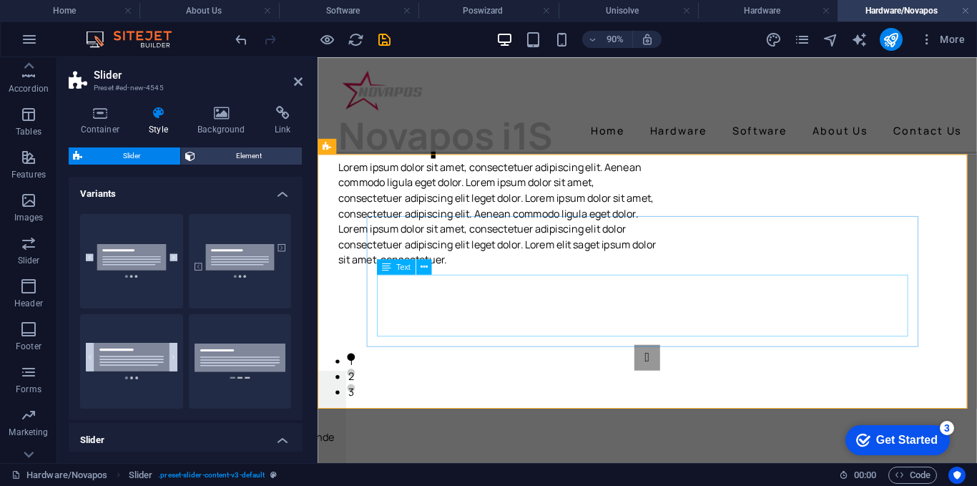
scroll to position [234, 0]
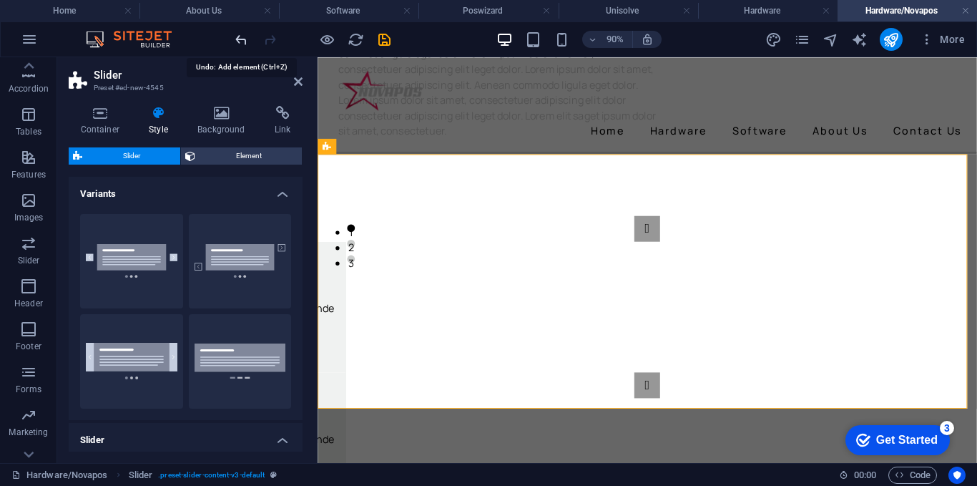
click at [242, 44] on icon "undo" at bounding box center [241, 39] width 16 height 16
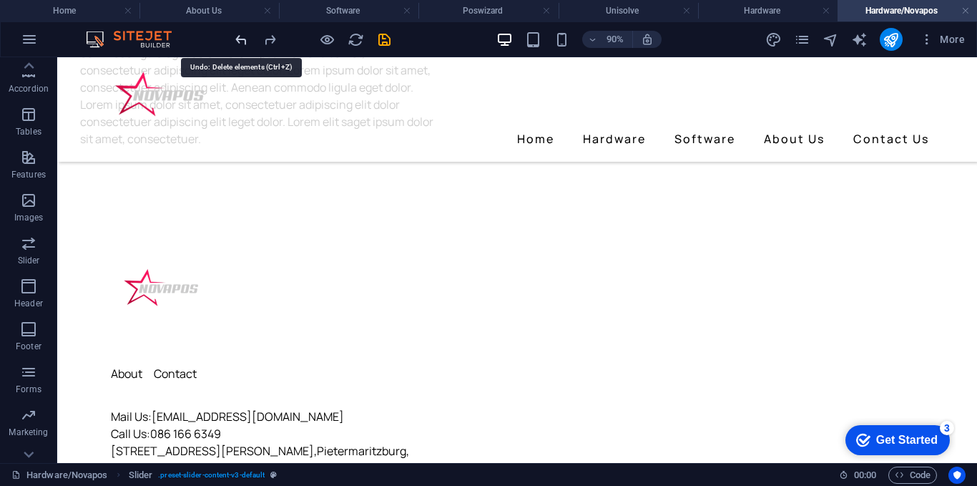
scroll to position [214, 0]
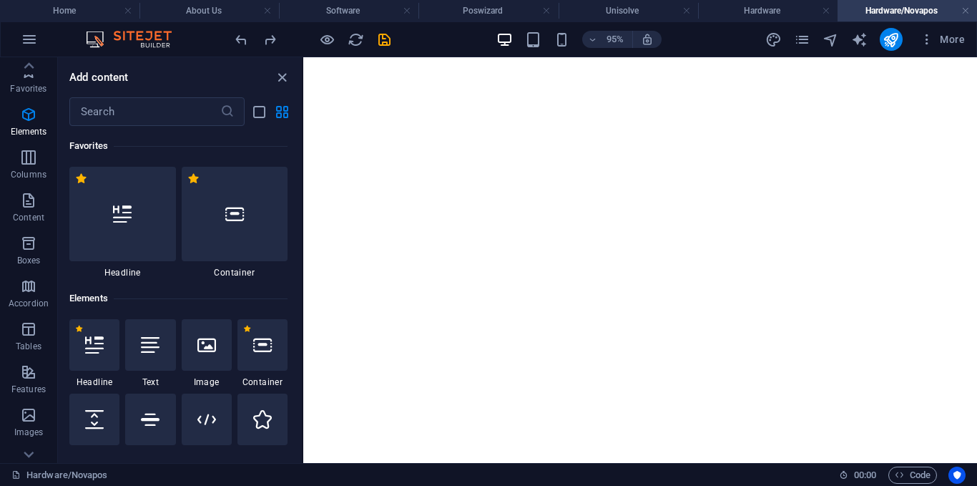
click at [31, 426] on p "Images" at bounding box center [28, 431] width 29 height 11
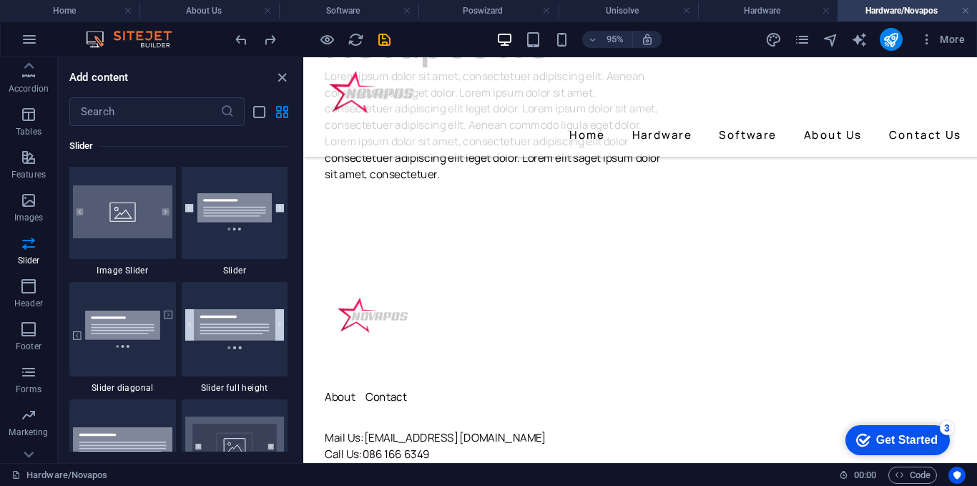
scroll to position [8039, 0]
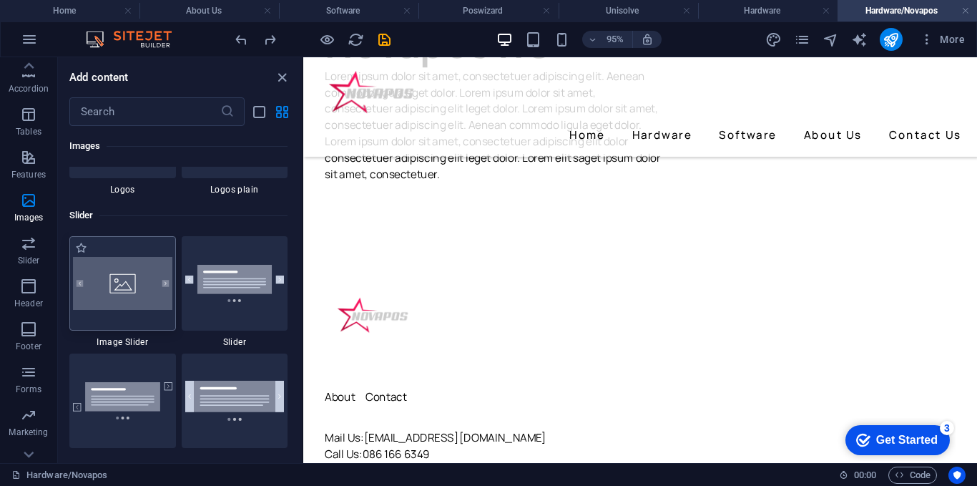
click at [129, 262] on div at bounding box center [122, 283] width 107 height 94
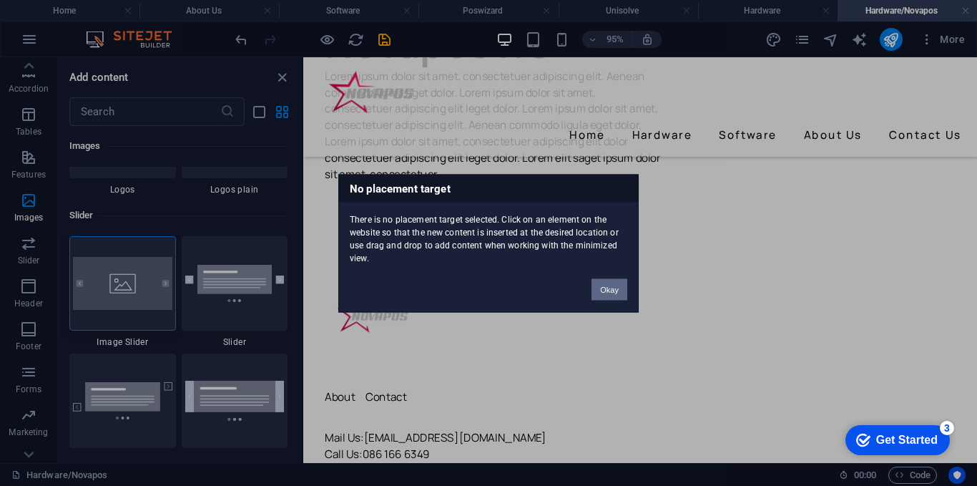
click at [619, 285] on button "Okay" at bounding box center [609, 288] width 36 height 21
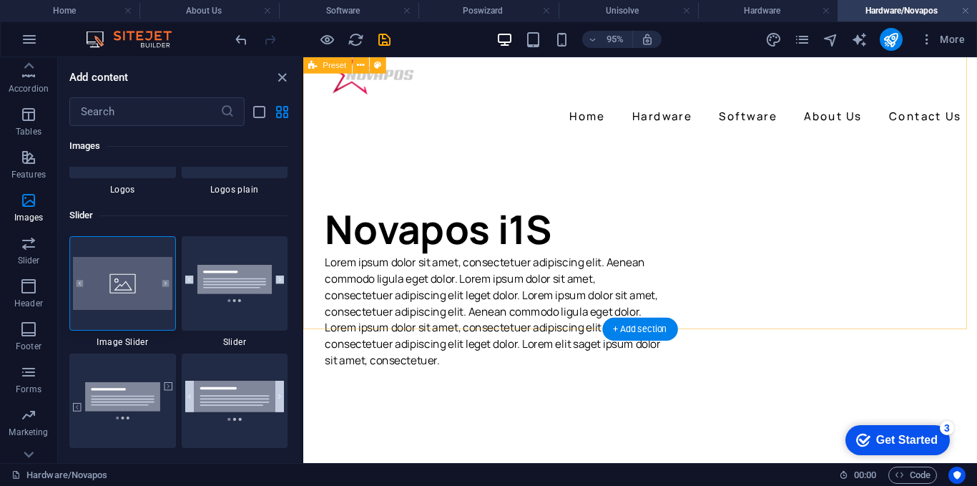
scroll to position [0, 0]
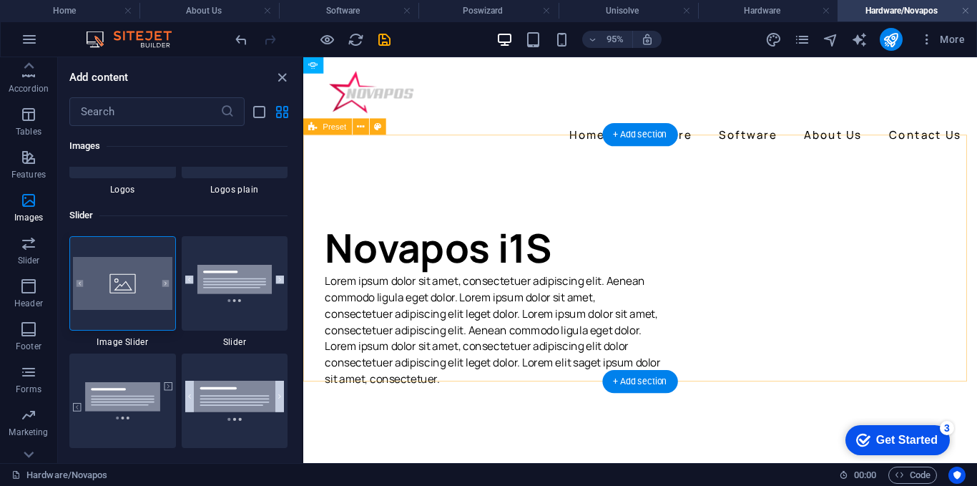
click at [757, 231] on div "Novapos i1S Lorem ipsum dolor sit amet, consectetuer adipiscing elit. Aenean co…" at bounding box center [657, 292] width 709 height 260
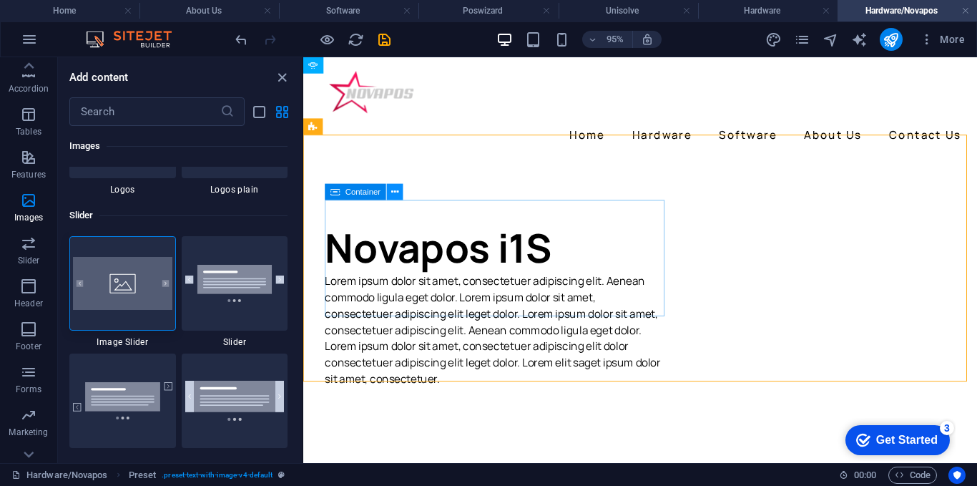
click at [394, 188] on icon at bounding box center [394, 192] width 7 height 14
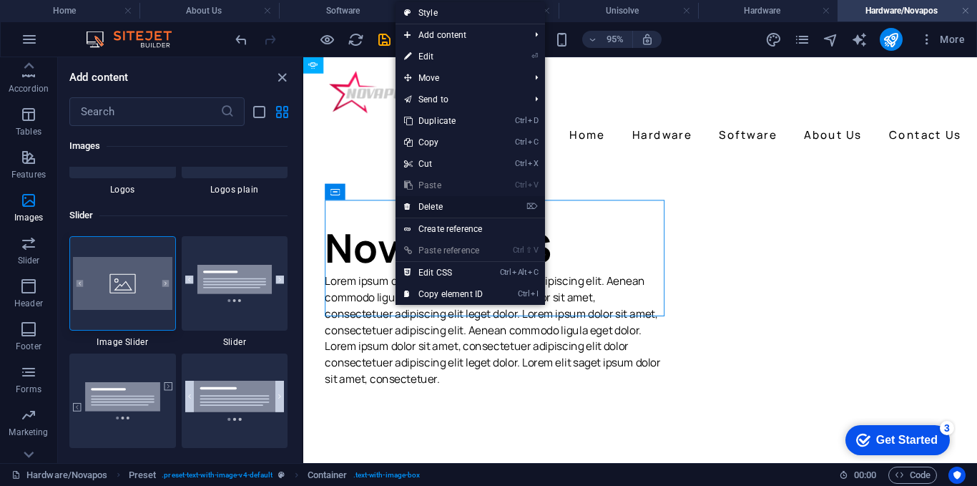
click at [440, 214] on link "⌦ Delete" at bounding box center [444, 206] width 96 height 21
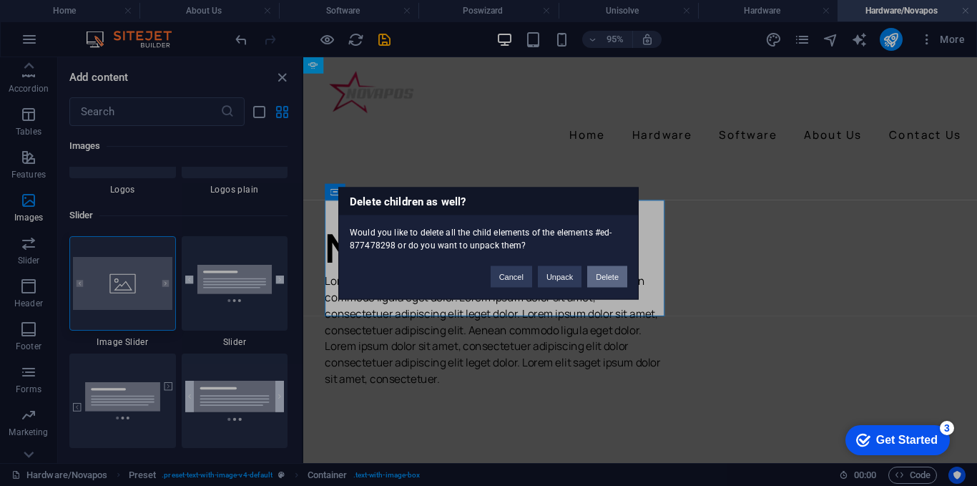
click at [596, 277] on button "Delete" at bounding box center [607, 275] width 40 height 21
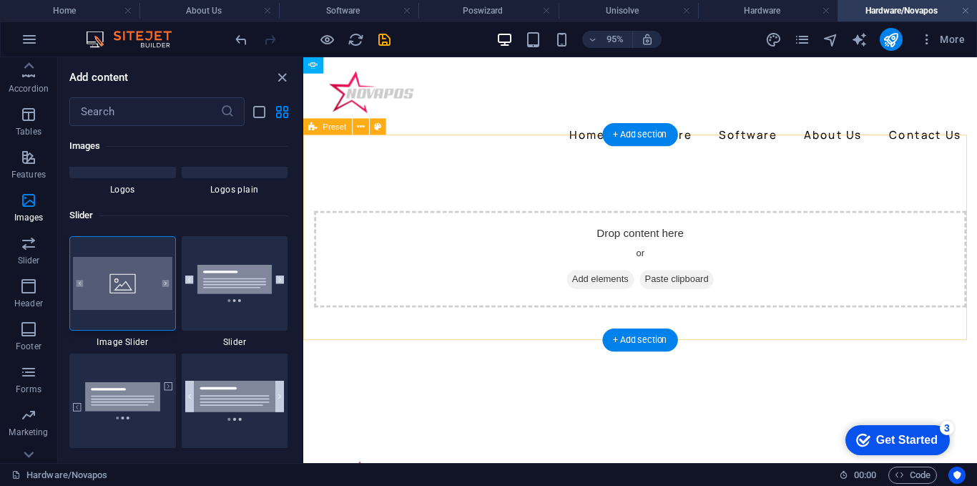
click at [611, 281] on span "Add elements" at bounding box center [616, 291] width 71 height 20
click at [594, 162] on div "Drop content here or Add elements Paste clipboard" at bounding box center [657, 270] width 709 height 216
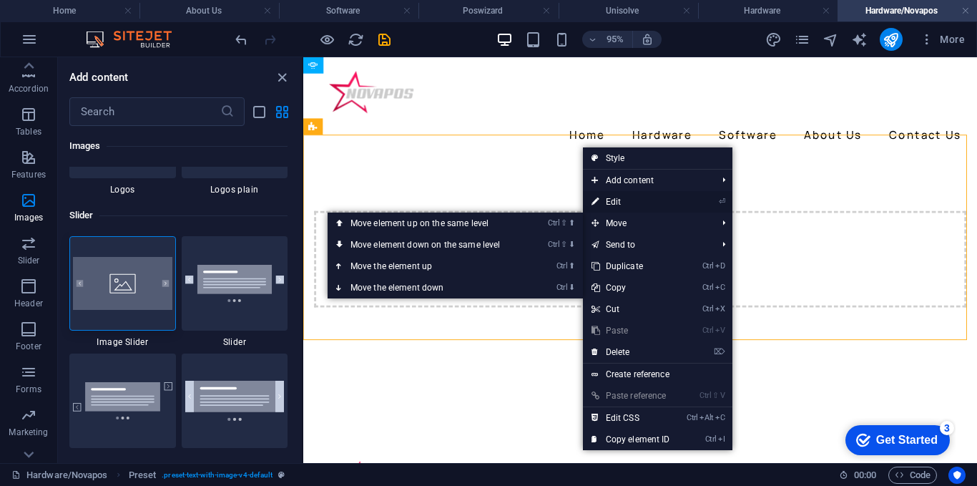
click at [626, 205] on link "⏎ Edit" at bounding box center [631, 201] width 96 height 21
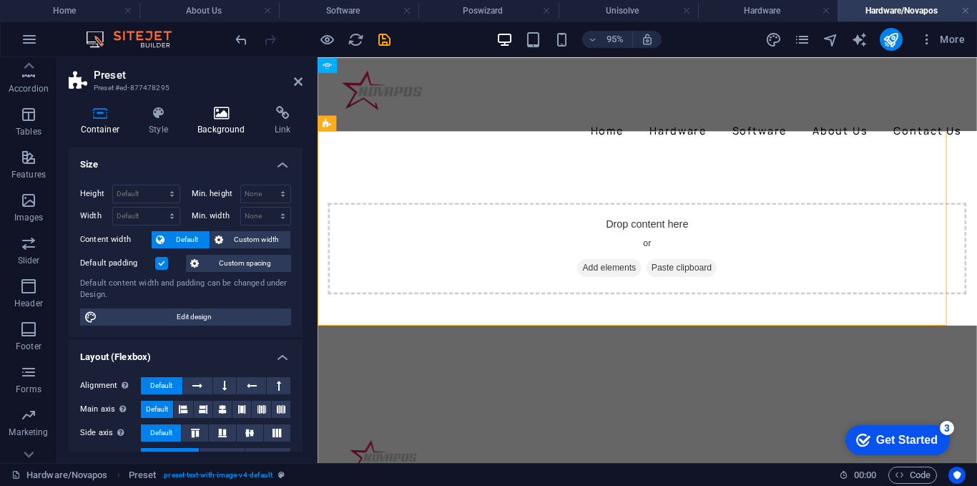
click at [222, 131] on h4 "Background" at bounding box center [224, 121] width 77 height 30
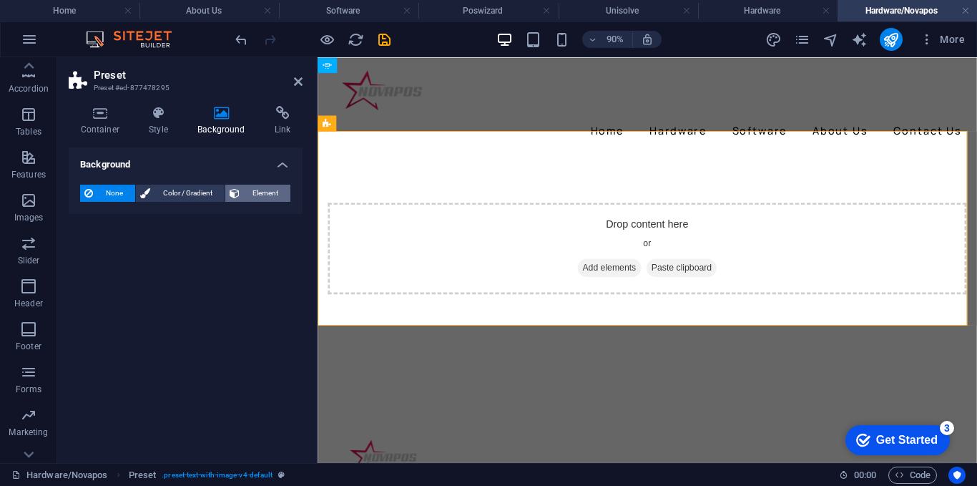
click at [257, 186] on span "Element" at bounding box center [265, 193] width 42 height 17
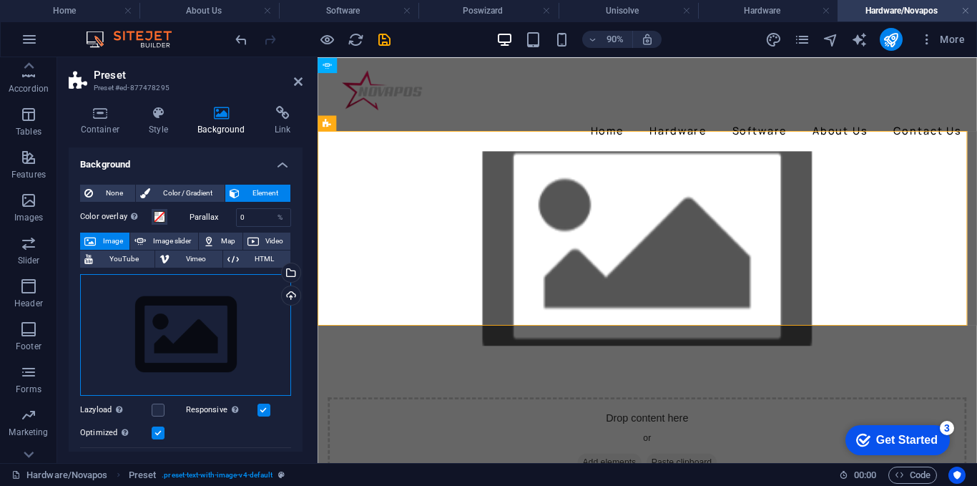
click at [193, 304] on div "Drag files here, click to choose files or select files from Files or our free s…" at bounding box center [185, 335] width 211 height 122
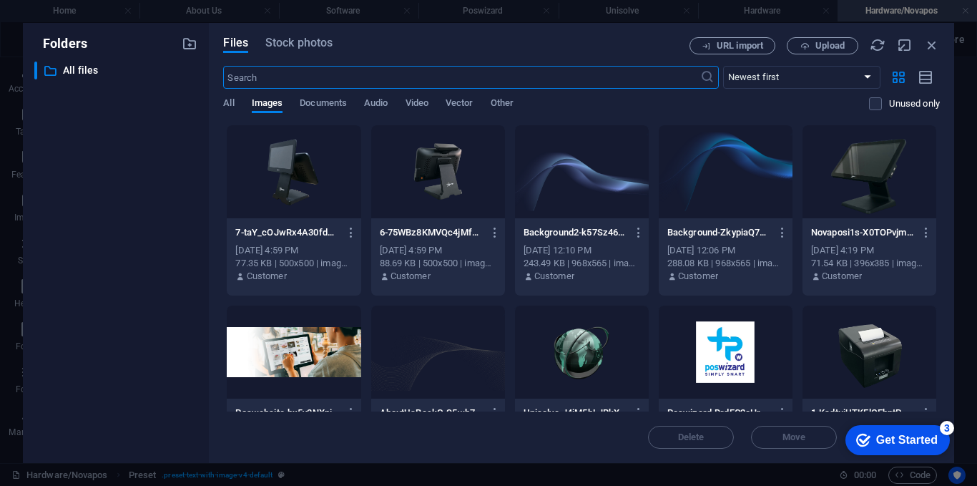
click at [877, 177] on div at bounding box center [869, 171] width 134 height 93
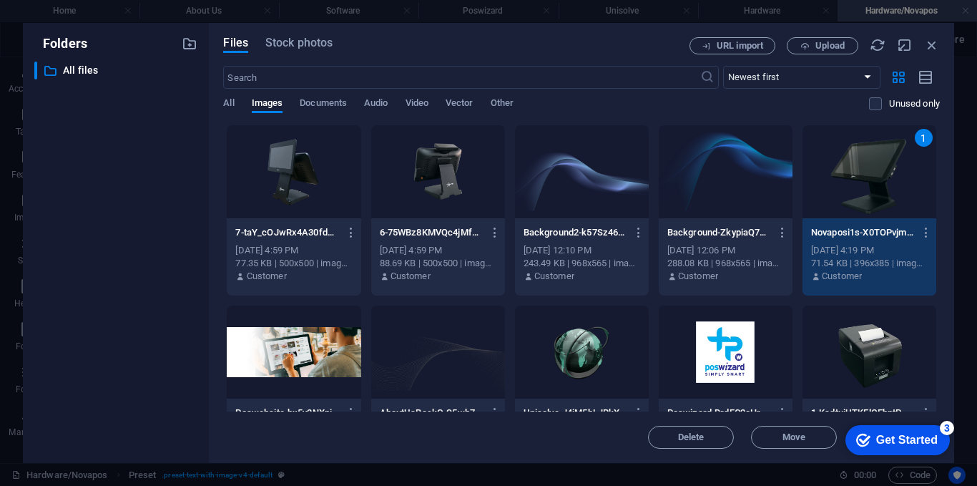
drag, startPoint x: 877, startPoint y: 177, endPoint x: 620, endPoint y: 132, distance: 260.6
click at [877, 177] on div "1" at bounding box center [869, 171] width 134 height 93
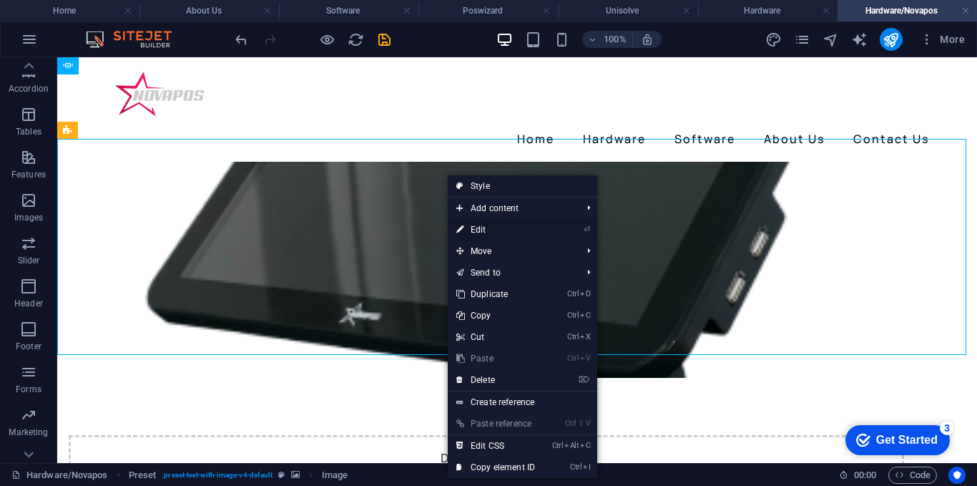
click at [477, 224] on link "⏎ Edit" at bounding box center [496, 229] width 96 height 21
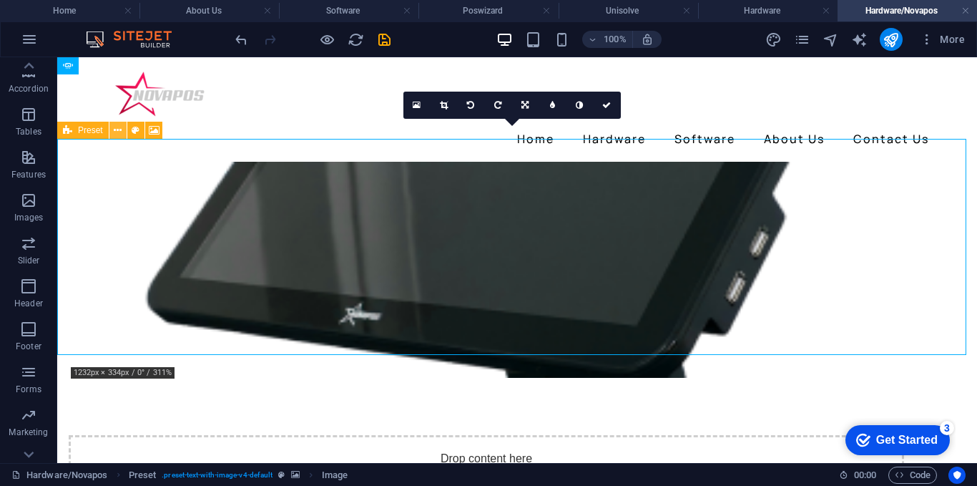
click at [124, 130] on button at bounding box center [117, 130] width 17 height 17
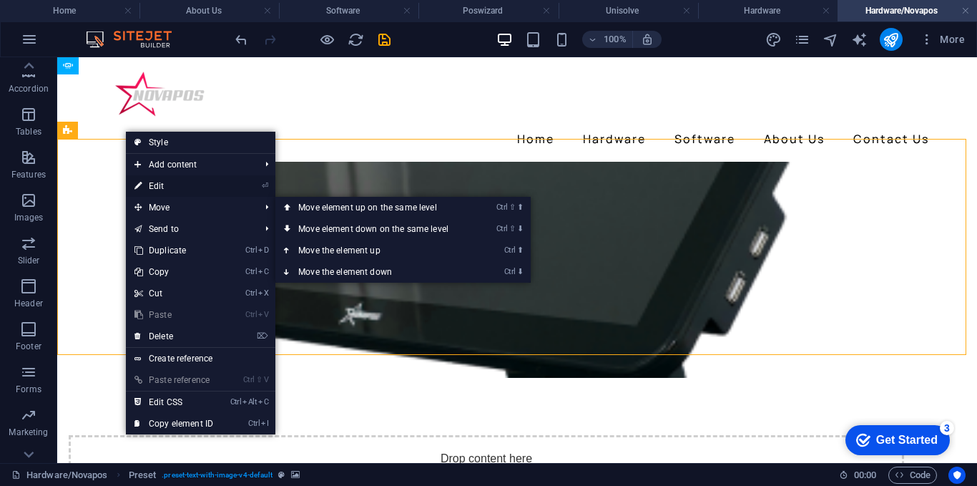
click at [176, 187] on link "⏎ Edit" at bounding box center [174, 185] width 96 height 21
